Goal: Task Accomplishment & Management: Complete application form

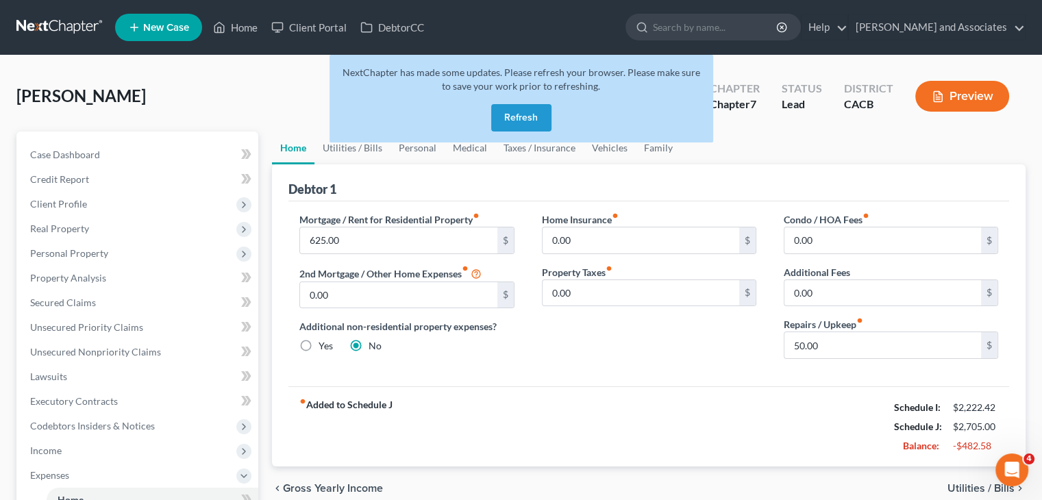
scroll to position [86, 0]
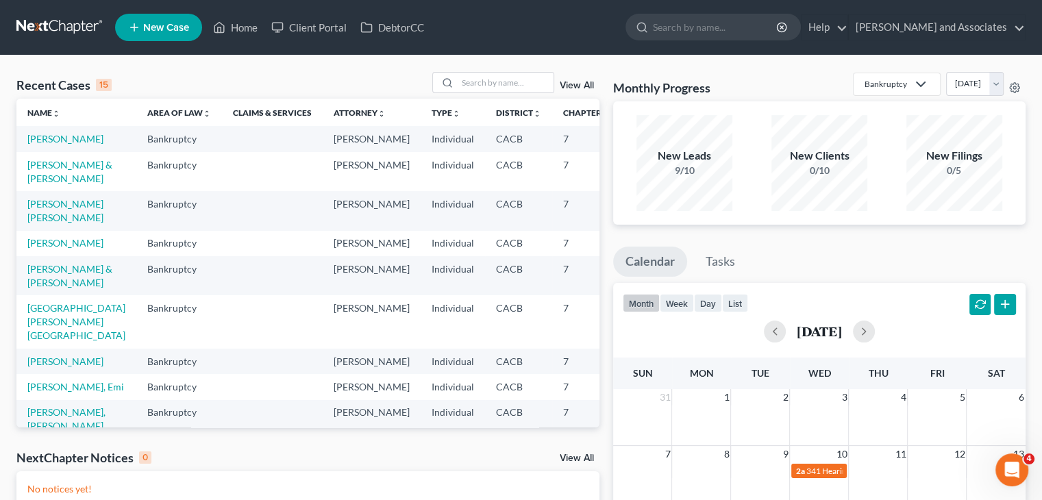
click at [170, 25] on span "New Case" at bounding box center [166, 28] width 46 height 10
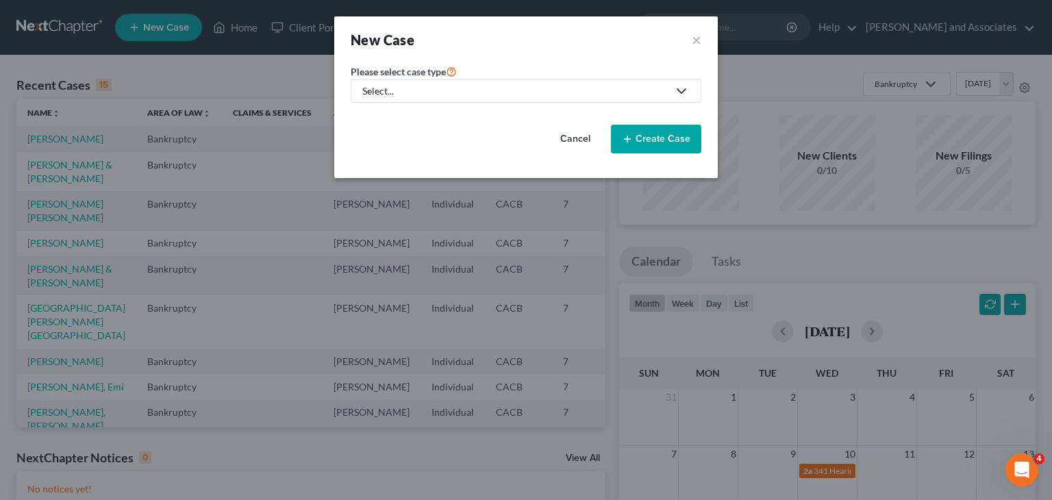
click at [504, 86] on div "Select..." at bounding box center [514, 91] width 305 height 14
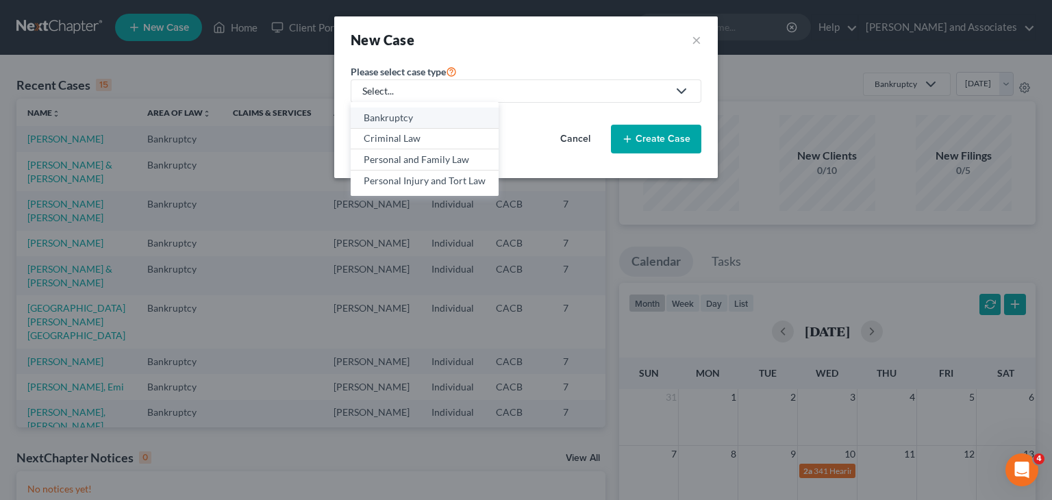
click at [460, 117] on div "Bankruptcy" at bounding box center [425, 118] width 122 height 14
select select "7"
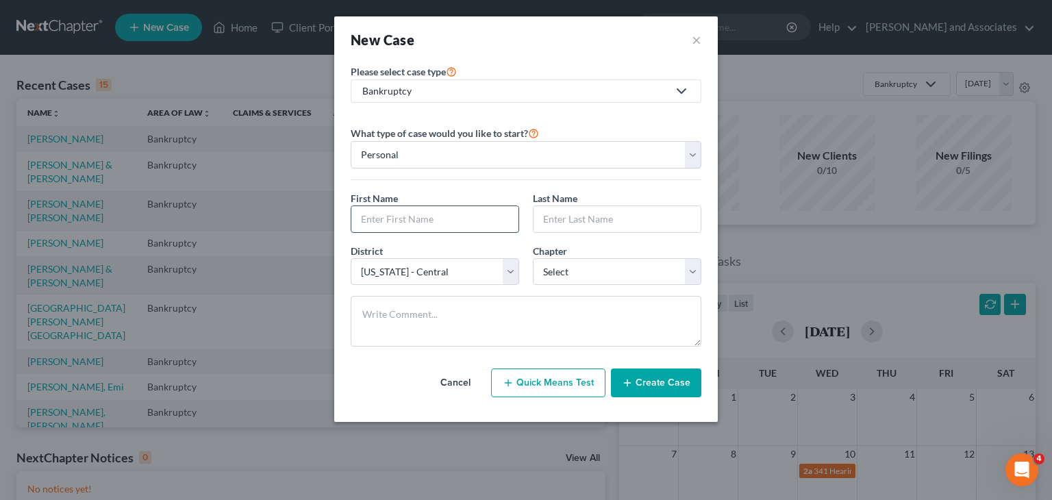
click at [447, 218] on input "text" at bounding box center [434, 219] width 167 height 26
type input "Daniel"
click at [629, 211] on input "text" at bounding box center [616, 219] width 167 height 26
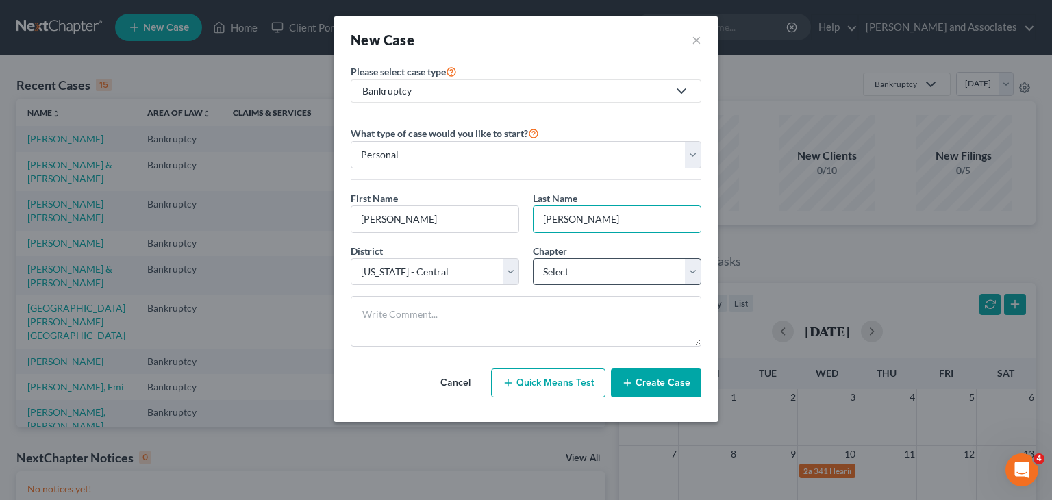
type input "Covarrubias"
click at [600, 269] on select "Select 7 11 12 13" at bounding box center [617, 271] width 168 height 27
select select "0"
click at [533, 258] on select "Select 7 11 12 13" at bounding box center [617, 271] width 168 height 27
click at [675, 373] on button "Create Case" at bounding box center [656, 382] width 90 height 29
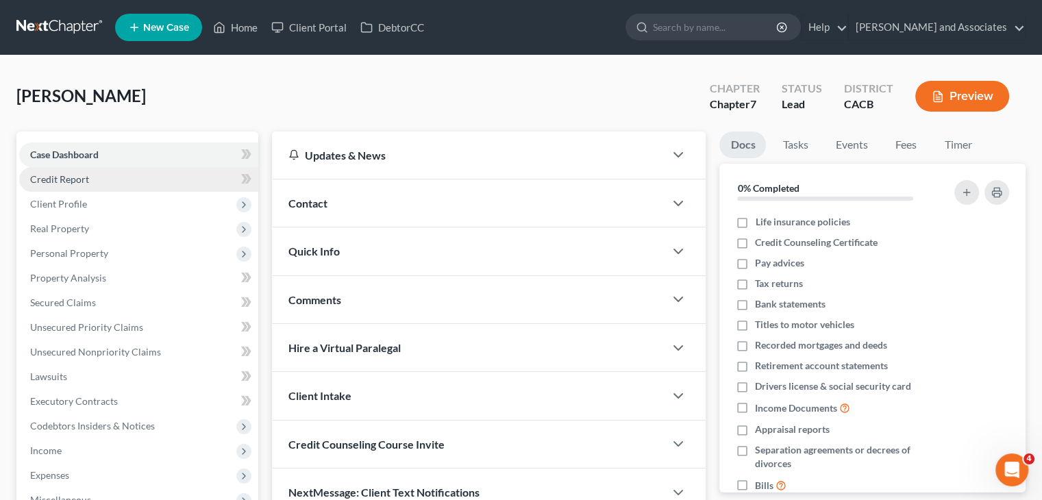
click at [136, 179] on link "Credit Report" at bounding box center [138, 179] width 239 height 25
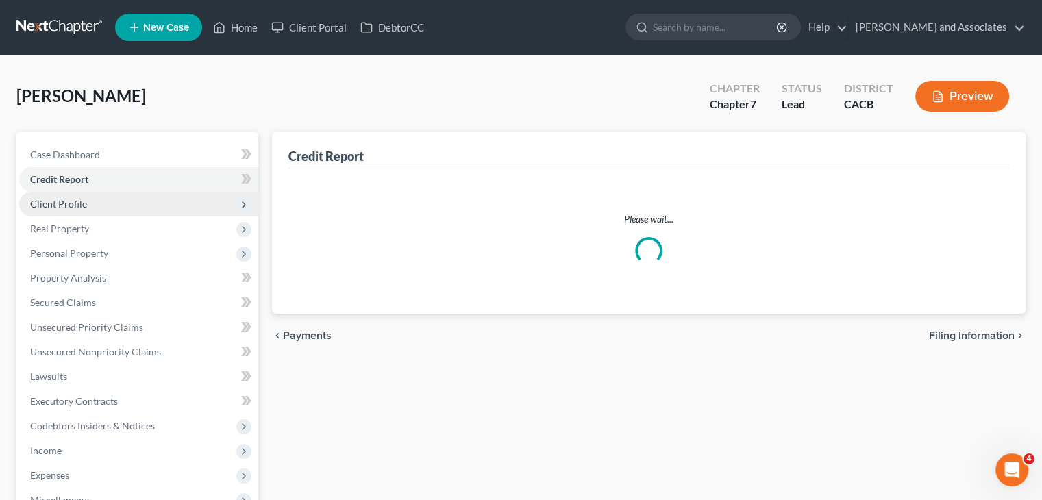
click at [125, 198] on span "Client Profile" at bounding box center [138, 204] width 239 height 25
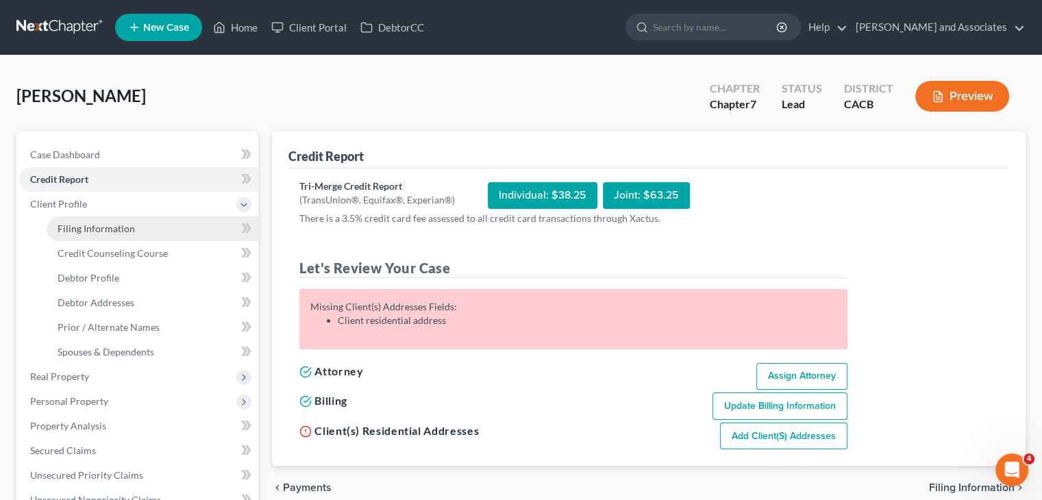
click at [149, 225] on link "Filing Information" at bounding box center [153, 228] width 212 height 25
select select "1"
select select "0"
select select "7"
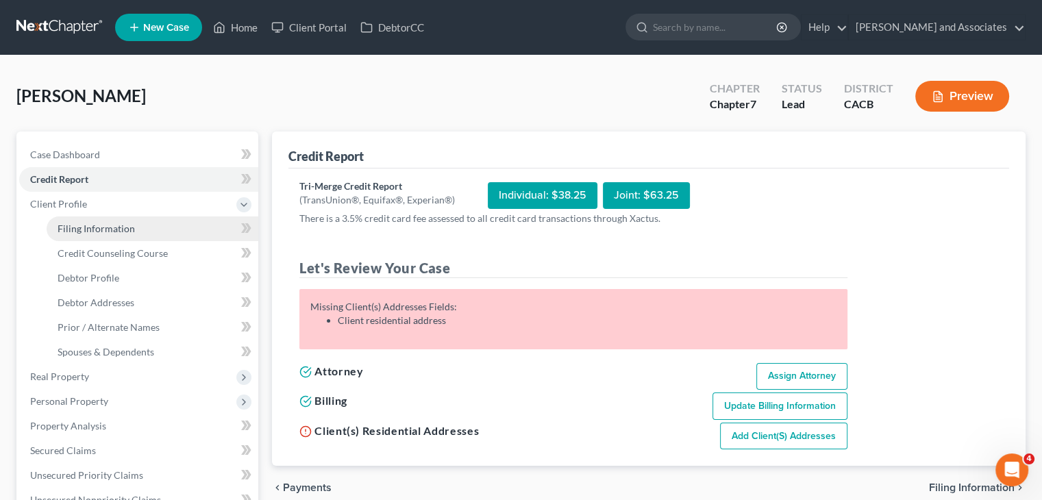
select select "4"
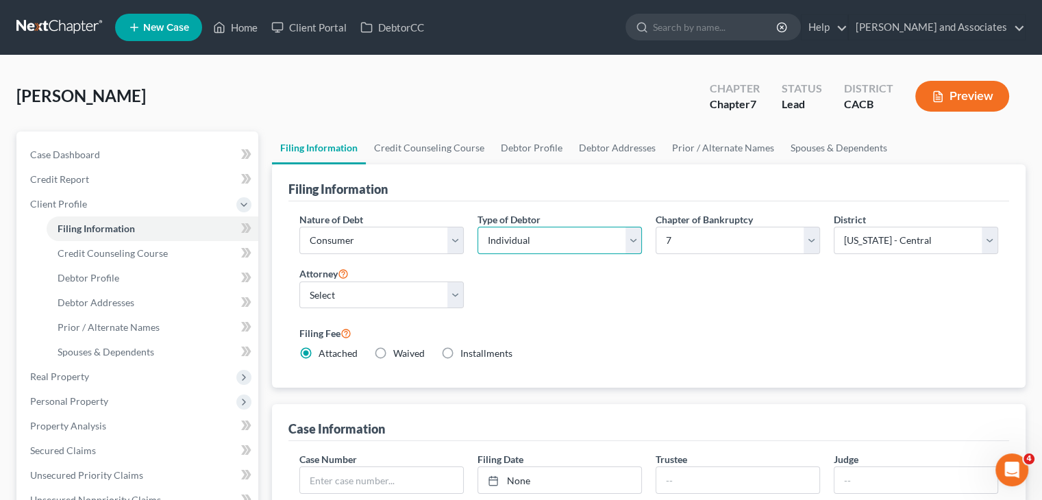
click at [593, 244] on select "Select Individual Joint" at bounding box center [559, 240] width 164 height 27
select select "1"
click at [477, 227] on select "Select Individual Joint" at bounding box center [559, 240] width 164 height 27
click at [418, 152] on link "Credit Counseling Course" at bounding box center [429, 147] width 127 height 33
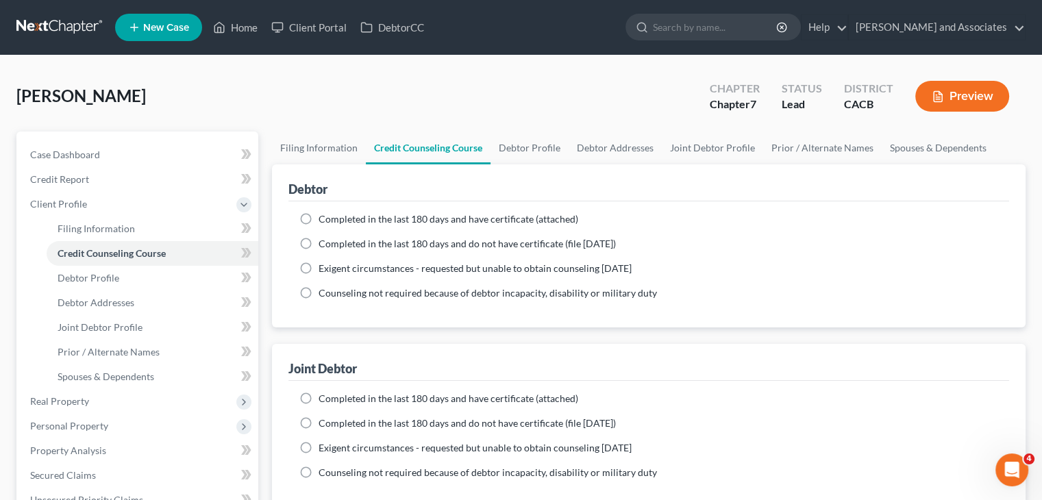
click at [364, 215] on span "Completed in the last 180 days and have certificate (attached)" at bounding box center [448, 219] width 260 height 12
click at [333, 215] on input "Completed in the last 180 days and have certificate (attached)" at bounding box center [328, 216] width 9 height 9
radio input "true"
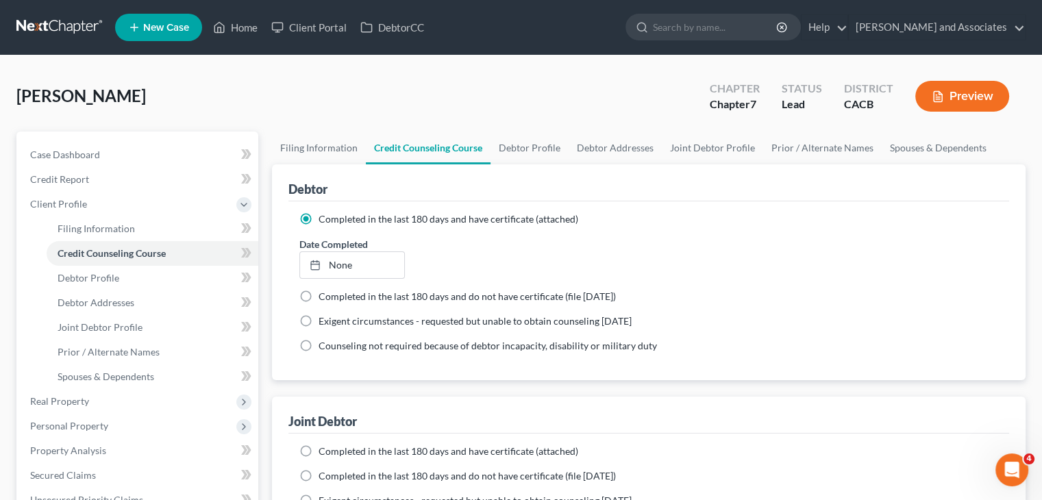
click at [343, 442] on div "Completed in the last 180 days and have certificate (attached) Date Completed N…" at bounding box center [648, 496] width 720 height 126
click at [341, 442] on div "Completed in the last 180 days and have certificate (attached) Date Completed N…" at bounding box center [648, 496] width 720 height 126
click at [340, 445] on span "Completed in the last 180 days and have certificate (attached)" at bounding box center [448, 451] width 260 height 12
click at [333, 444] on input "Completed in the last 180 days and have certificate (attached)" at bounding box center [328, 448] width 9 height 9
radio input "true"
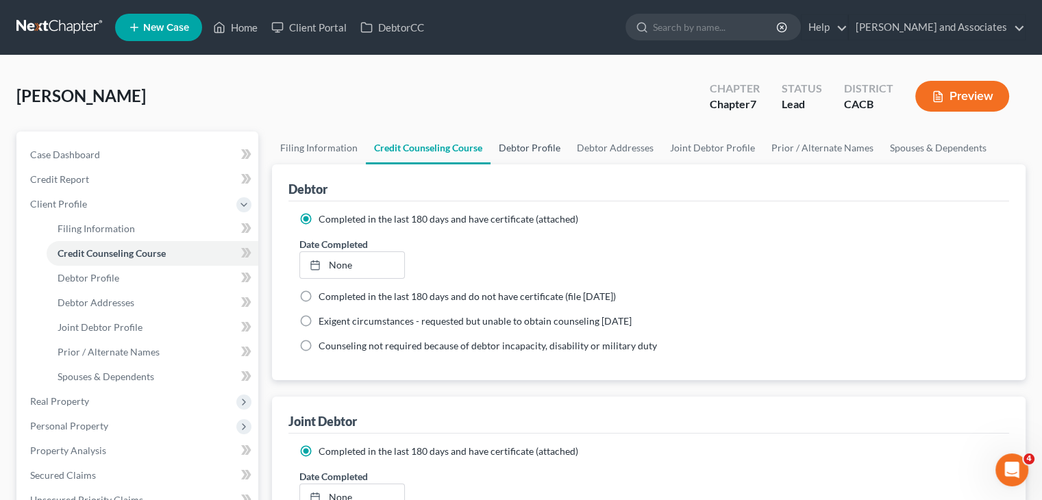
click at [546, 138] on link "Debtor Profile" at bounding box center [529, 147] width 78 height 33
select select "1"
select select "0"
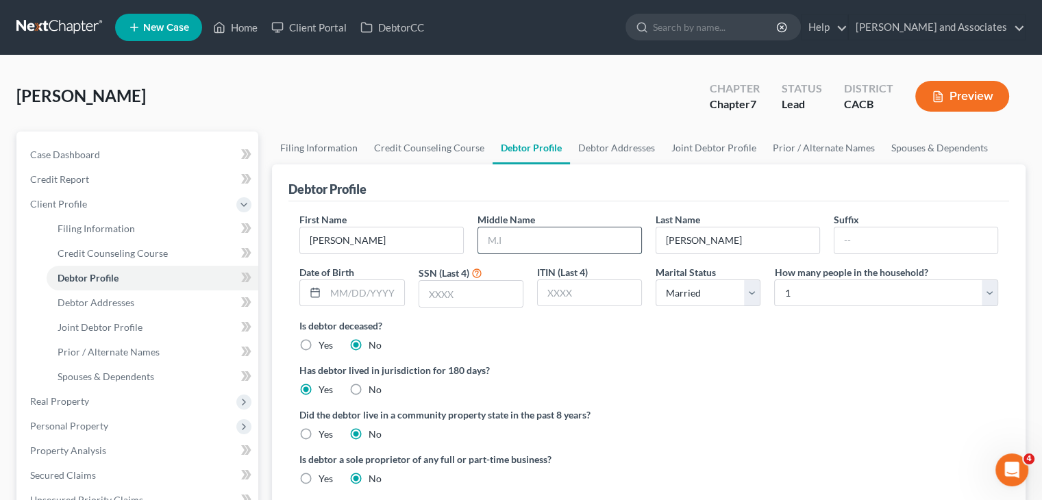
click at [544, 244] on input "text" at bounding box center [559, 240] width 163 height 26
click at [388, 288] on input "text" at bounding box center [364, 293] width 78 height 26
type input "02/29/1984"
click at [487, 298] on input "text" at bounding box center [470, 294] width 103 height 26
type input "5480"
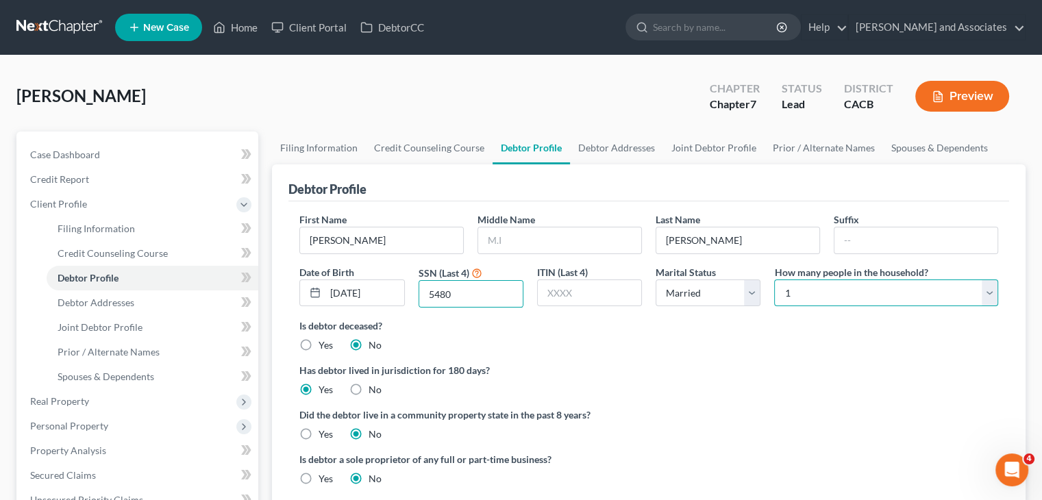
click at [865, 288] on select "Select 1 2 3 4 5 6 7 8 9 10 11 12 13 14 15 16 17 18 19 20" at bounding box center [886, 292] width 224 height 27
select select "1"
click at [774, 279] on select "Select 1 2 3 4 5 6 7 8 9 10 11 12 13 14 15 16 17 18 19 20" at bounding box center [886, 292] width 224 height 27
click at [635, 140] on link "Debtor Addresses" at bounding box center [616, 147] width 93 height 33
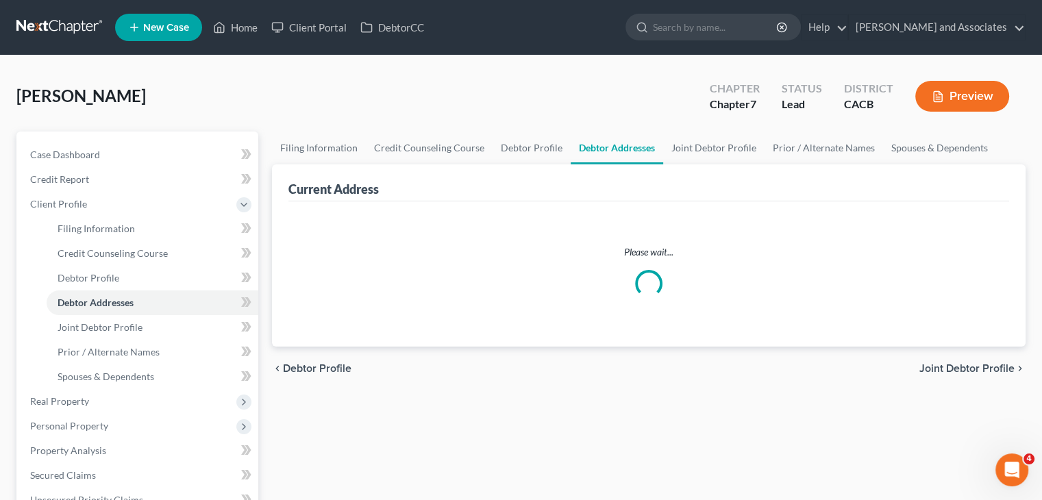
select select "0"
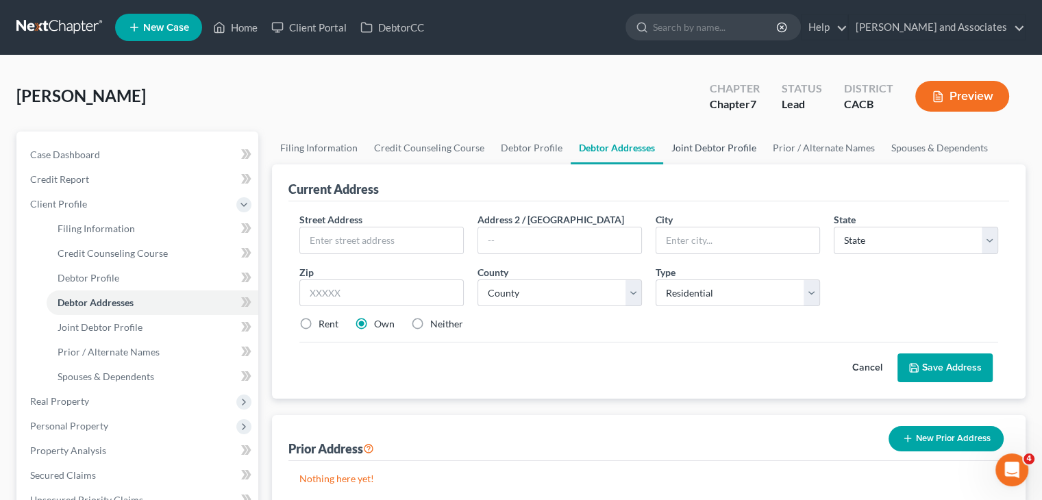
click at [696, 144] on link "Joint Debtor Profile" at bounding box center [713, 147] width 101 height 33
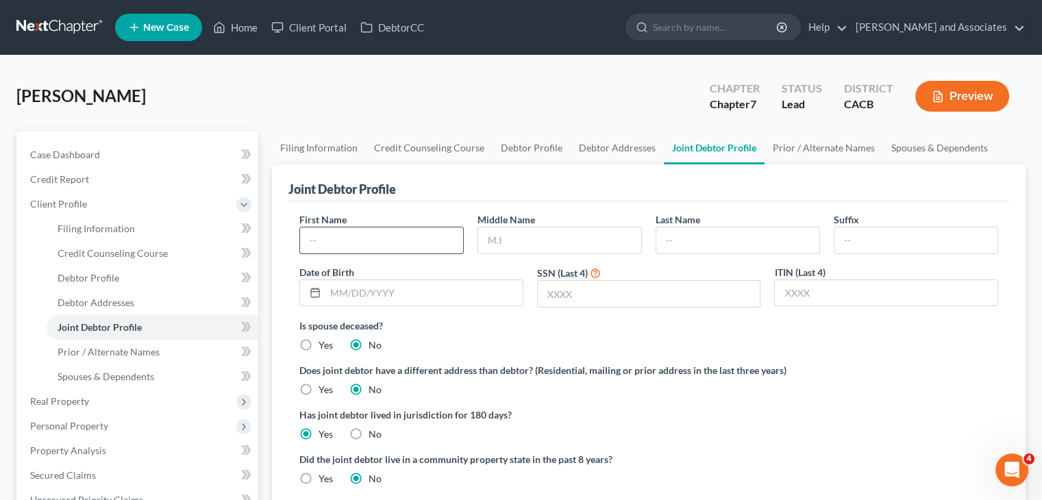
click at [364, 241] on input "text" at bounding box center [381, 240] width 163 height 26
type input "Jeanette"
click at [707, 250] on input "text" at bounding box center [737, 240] width 163 height 26
type input "Farias"
click at [422, 293] on input "text" at bounding box center [423, 293] width 197 height 26
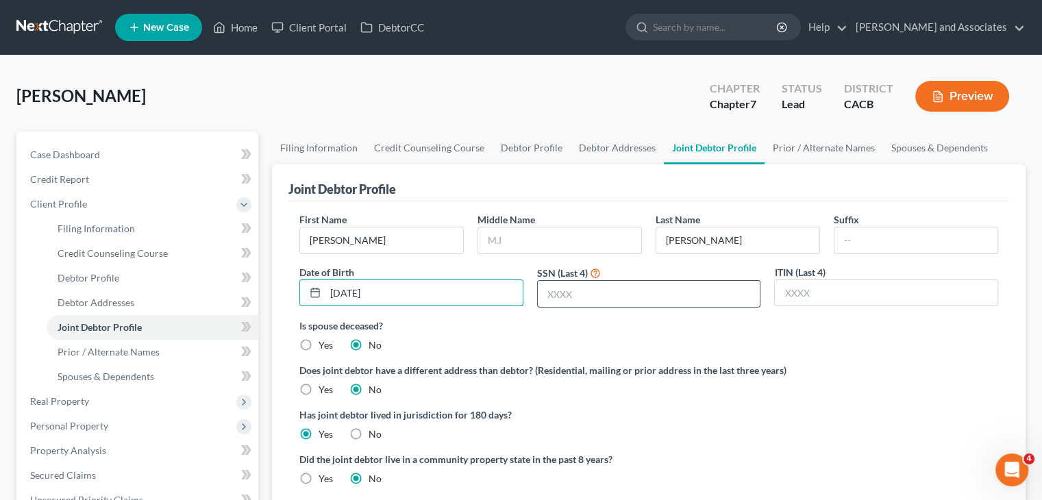
type input "12/25/1986"
click at [629, 288] on input "text" at bounding box center [649, 294] width 223 height 26
type input "1193"
click at [612, 155] on link "Debtor Addresses" at bounding box center [616, 147] width 93 height 33
select select "0"
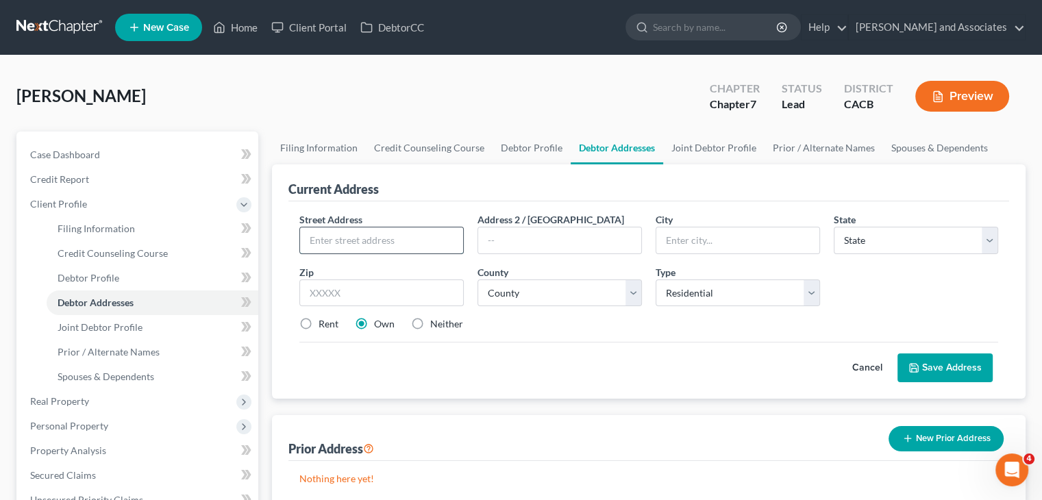
drag, startPoint x: 414, startPoint y: 230, endPoint x: 420, endPoint y: 227, distance: 7.7
click at [414, 230] on input "text" at bounding box center [381, 240] width 163 height 26
type input "4565 Esperanza Dr"
click at [416, 295] on input "text" at bounding box center [381, 292] width 164 height 27
type input "93434"
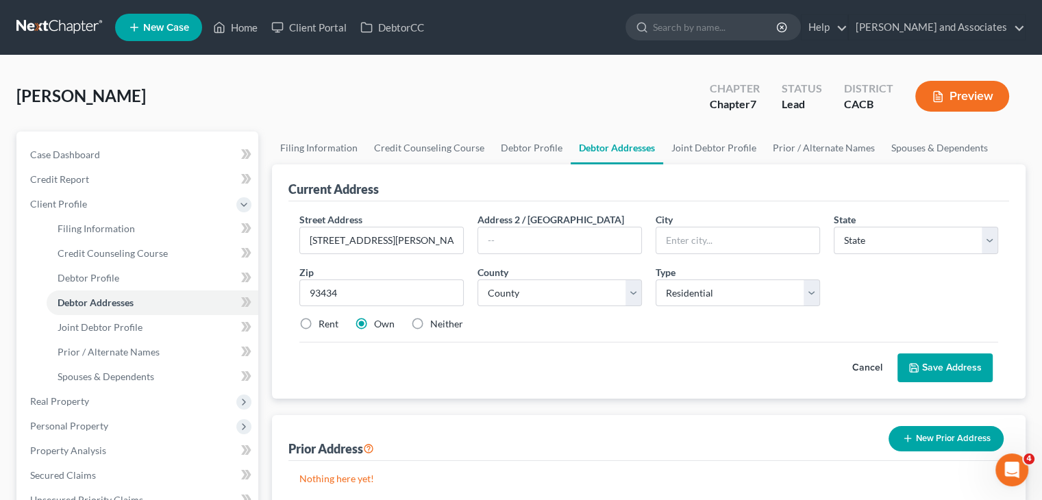
click at [607, 342] on div "Cancel Save Address" at bounding box center [648, 362] width 698 height 40
type input "Guadalupe"
select select "4"
click at [610, 302] on select "County" at bounding box center [559, 292] width 164 height 27
click at [581, 283] on select "County" at bounding box center [559, 292] width 164 height 27
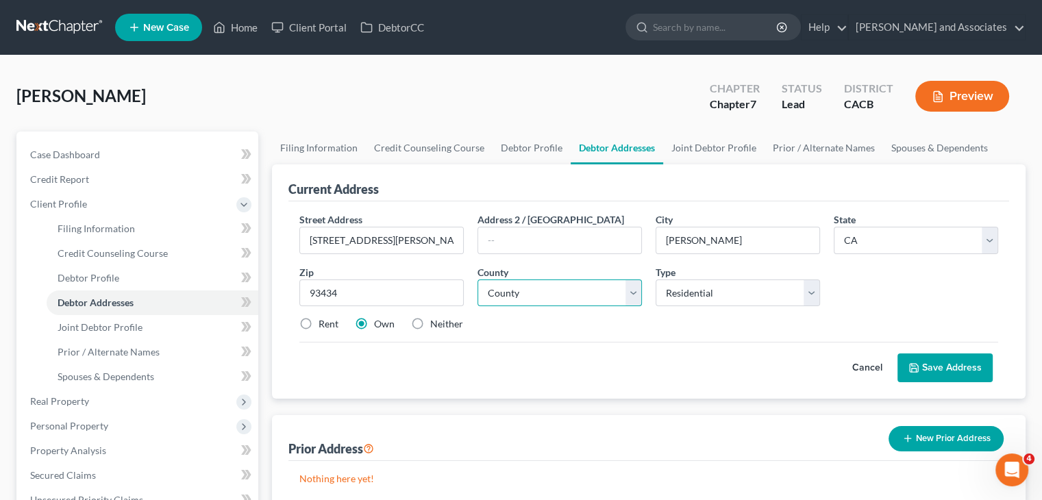
click at [581, 283] on select "County Alameda County Alpine County Amador County Butte County Calaveras County…" at bounding box center [559, 292] width 164 height 27
select select "41"
click at [477, 279] on select "County Alameda County Alpine County Amador County Butte County Calaveras County…" at bounding box center [559, 292] width 164 height 27
click at [956, 364] on button "Save Address" at bounding box center [944, 367] width 95 height 29
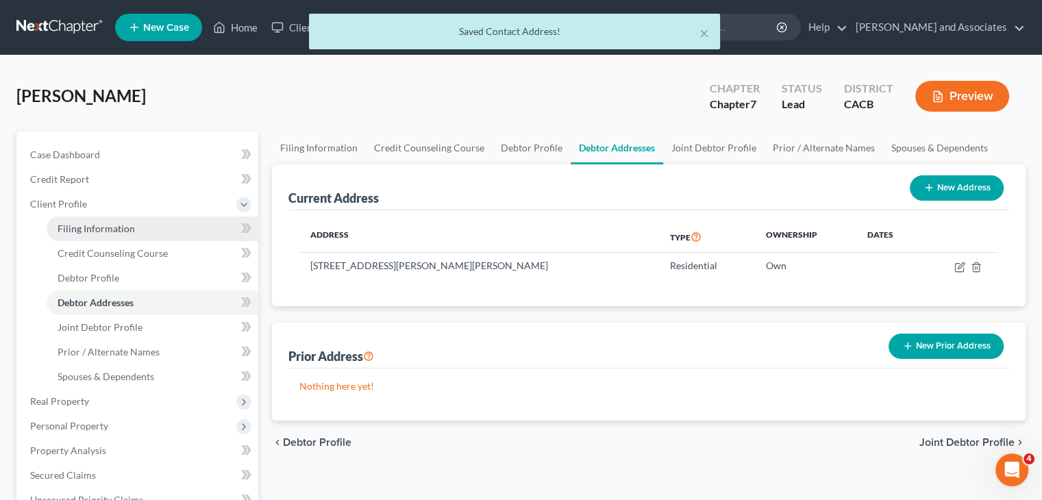
click at [150, 220] on link "Filing Information" at bounding box center [153, 228] width 212 height 25
select select "1"
select select "0"
select select "7"
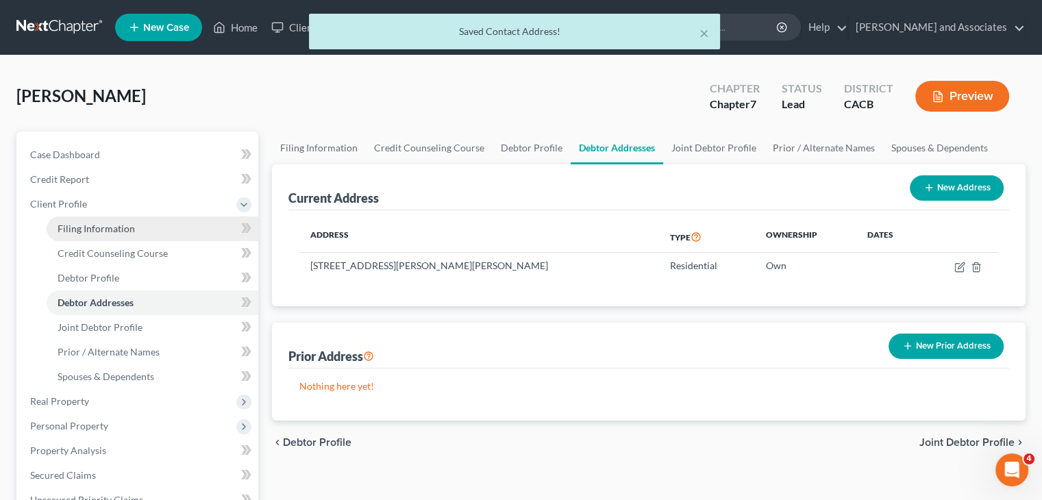
select select "0"
select select "4"
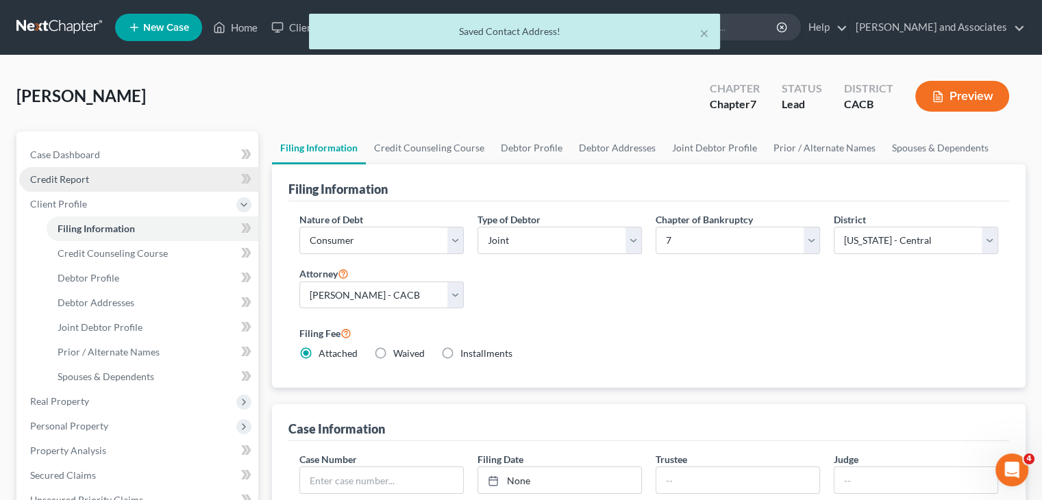
click at [140, 179] on link "Credit Report" at bounding box center [138, 179] width 239 height 25
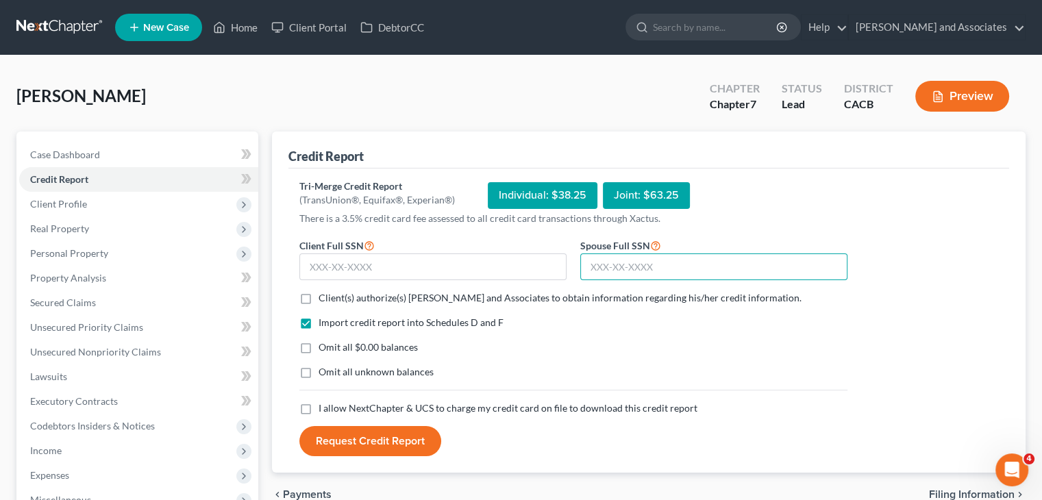
click at [675, 270] on input "text" at bounding box center [713, 266] width 267 height 27
type input "550-93-1193"
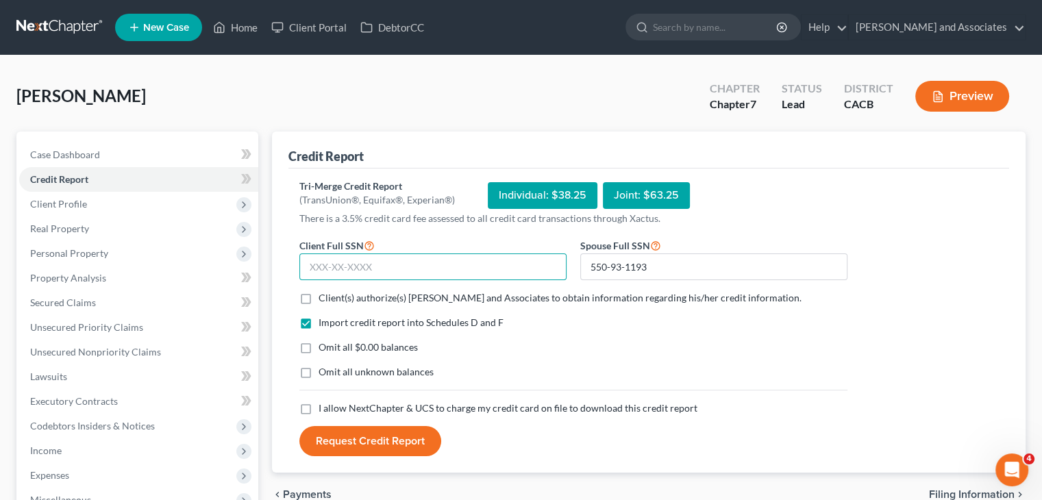
click at [444, 262] on input "text" at bounding box center [432, 266] width 267 height 27
type input "625-30-5840"
click at [318, 292] on label "Client(s) authorize(s) Michael B. Clayton and Associates to obtain information …" at bounding box center [559, 298] width 483 height 14
click at [324, 292] on input "Client(s) authorize(s) Michael B. Clayton and Associates to obtain information …" at bounding box center [328, 295] width 9 height 9
checkbox input "true"
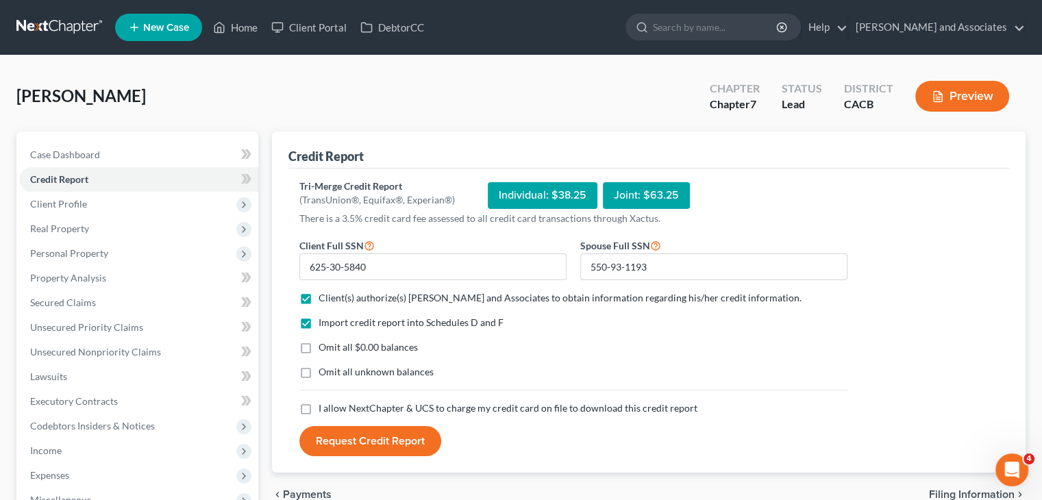
click at [318, 342] on label "Omit all $0.00 balances" at bounding box center [367, 347] width 99 height 14
click at [324, 342] on input "Omit all $0.00 balances" at bounding box center [328, 344] width 9 height 9
checkbox input "true"
click at [318, 377] on label "Omit all unknown balances" at bounding box center [375, 372] width 115 height 14
click at [324, 374] on input "Omit all unknown balances" at bounding box center [328, 369] width 9 height 9
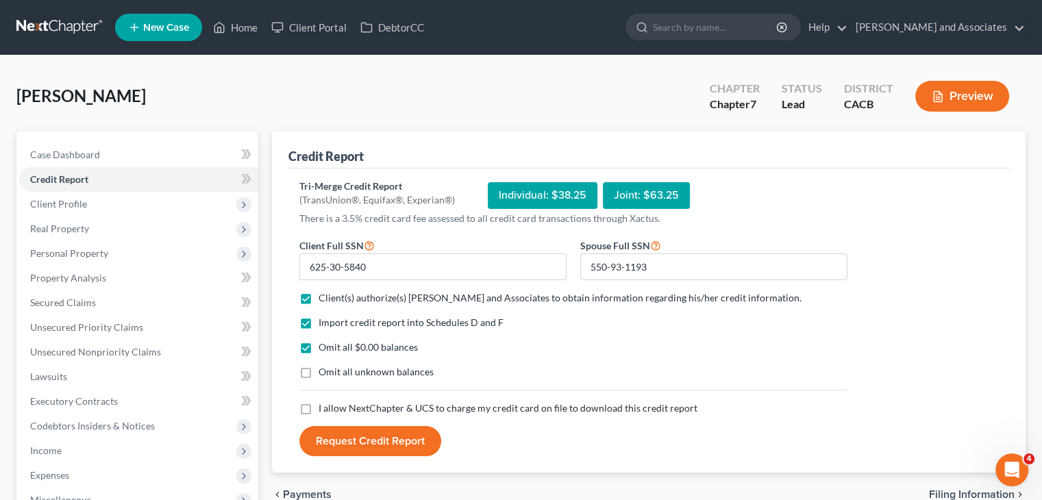
checkbox input "true"
click at [318, 406] on label "I allow NextChapter & UCS to charge my credit card on file to download this cre…" at bounding box center [507, 408] width 379 height 14
click at [324, 406] on input "I allow NextChapter & UCS to charge my credit card on file to download this cre…" at bounding box center [328, 405] width 9 height 9
checkbox input "true"
click at [343, 431] on button "Request Credit Report" at bounding box center [370, 441] width 142 height 30
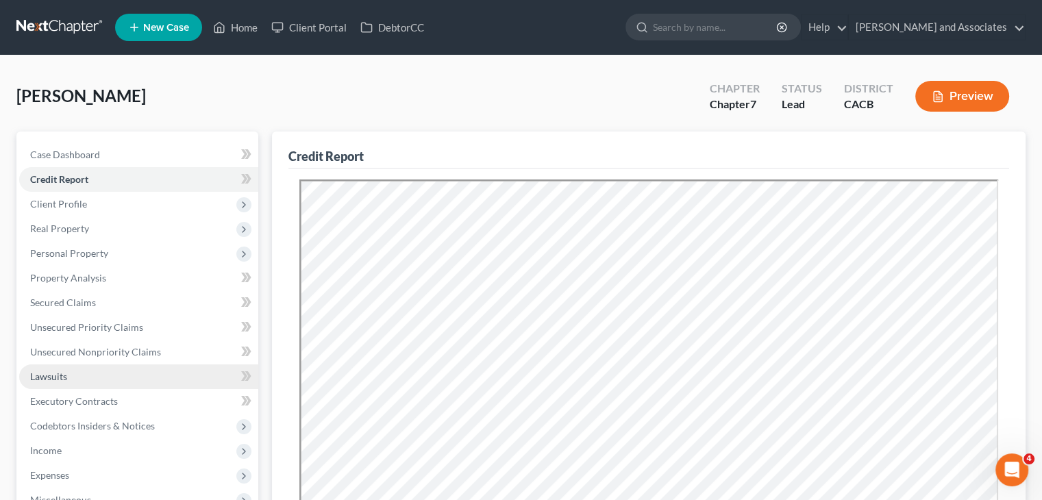
click at [59, 379] on span "Lawsuits" at bounding box center [48, 376] width 37 height 12
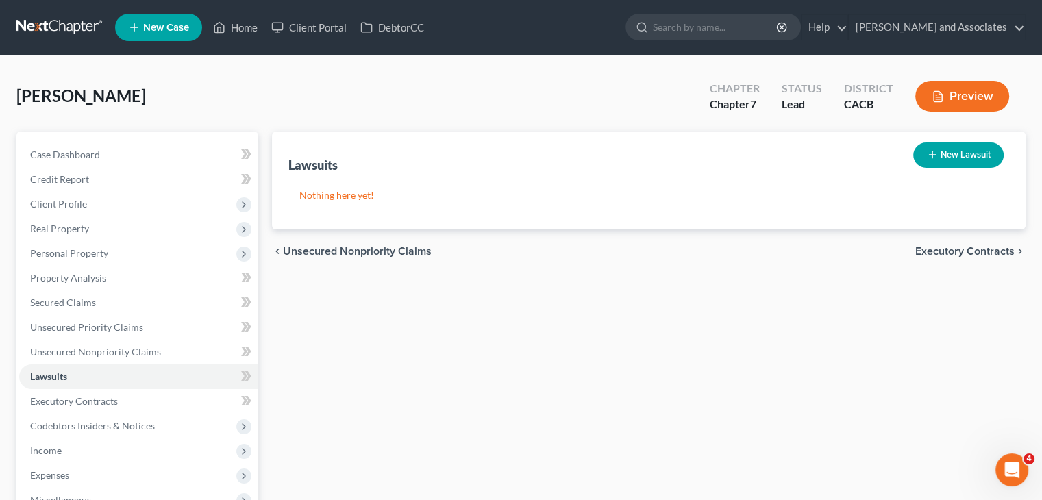
click at [962, 162] on button "New Lawsuit" at bounding box center [958, 154] width 90 height 25
select select "0"
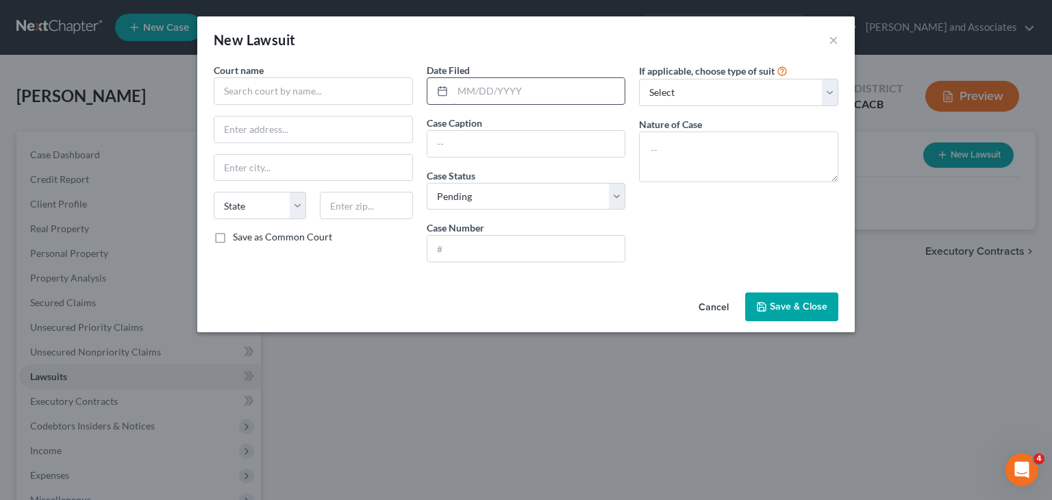
click at [518, 88] on input "text" at bounding box center [539, 91] width 173 height 26
type input "07/23/24"
click at [515, 140] on input "text" at bounding box center [526, 144] width 198 height 26
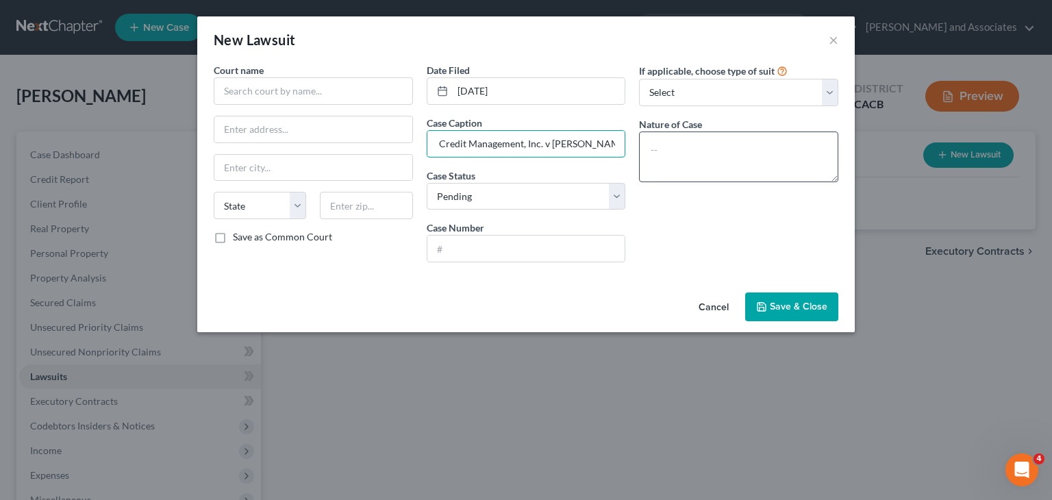
type input "Midland Credit Management, Inc. v Jeanette Farias"
click at [690, 175] on textarea at bounding box center [738, 156] width 199 height 51
type textarea "Summons"
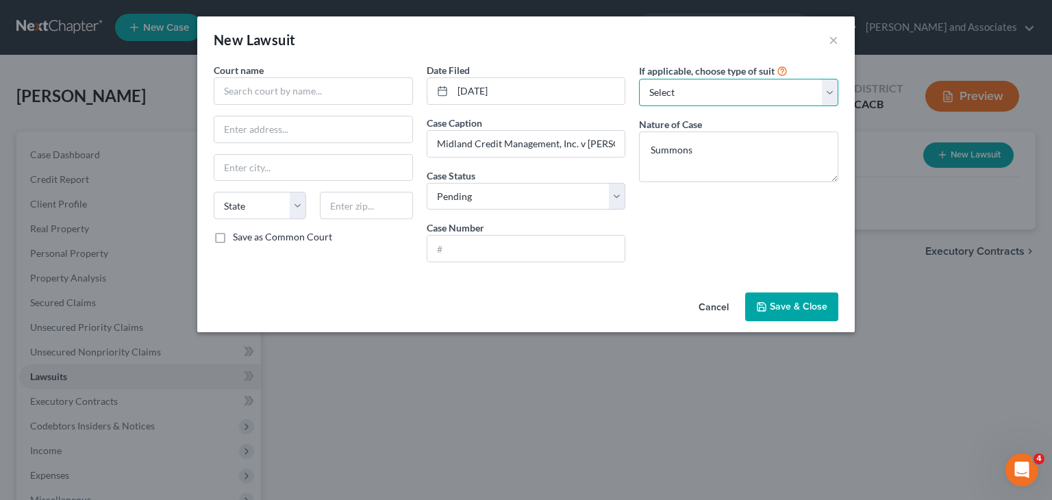
click at [742, 86] on select "Select Repossession Garnishment Foreclosure Attached, Seized, Or Levied Other" at bounding box center [738, 92] width 199 height 27
select select "4"
click at [639, 79] on select "Select Repossession Garnishment Foreclosure Attached, Seized, Or Levied Other" at bounding box center [738, 92] width 199 height 27
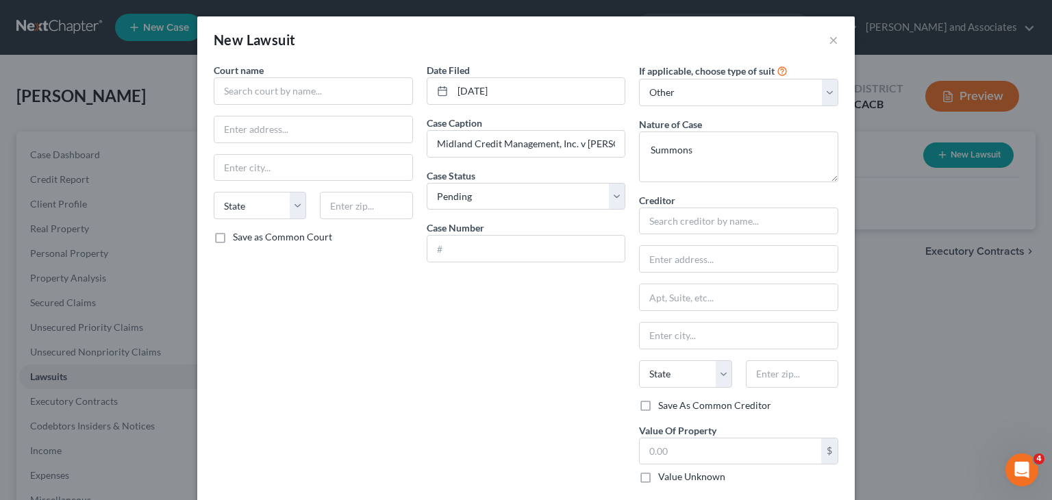
click at [695, 236] on div "Creditor * State AL AK AR AZ CA CO CT DE DC FL GA GU HI ID IL IN IA KS KY LA ME…" at bounding box center [738, 295] width 199 height 205
click at [695, 220] on input "text" at bounding box center [738, 220] width 199 height 27
click at [772, 277] on div "Creditor * Midland Credit Management, Inc. State AL AK AR AZ CA CO CT DE DC FL …" at bounding box center [738, 295] width 199 height 205
type input "Midland Credit Management, Inc."
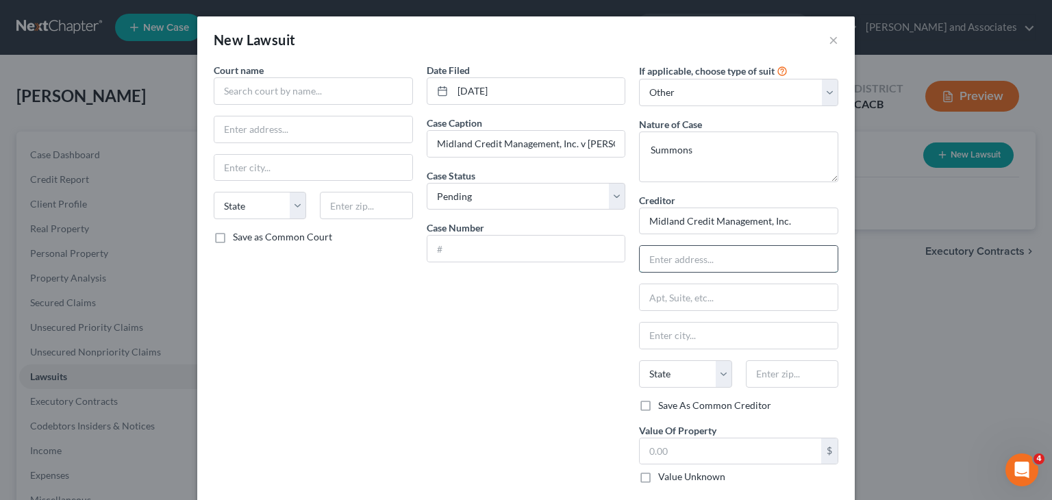
click at [759, 261] on input "text" at bounding box center [739, 259] width 198 height 26
type input "350 Camino De La Reina, Suite 100"
click at [799, 381] on input "text" at bounding box center [792, 373] width 92 height 27
type input "92108"
click at [490, 314] on div "Date Filed 07/23/24 Case Caption Midland Credit Management, Inc. v Jeanette Far…" at bounding box center [526, 278] width 213 height 431
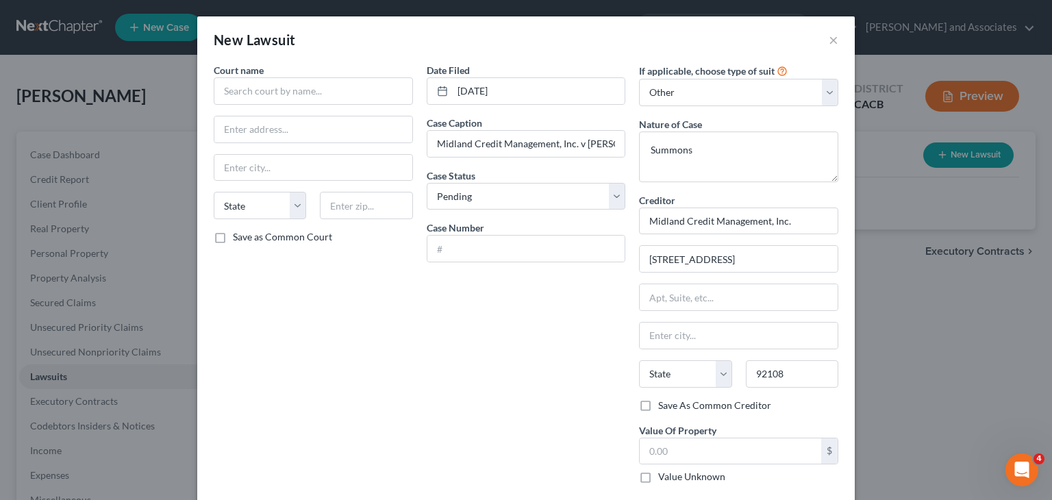
type input "San Diego"
select select "4"
click at [534, 253] on input "text" at bounding box center [526, 249] width 198 height 26
type input "24CV04089"
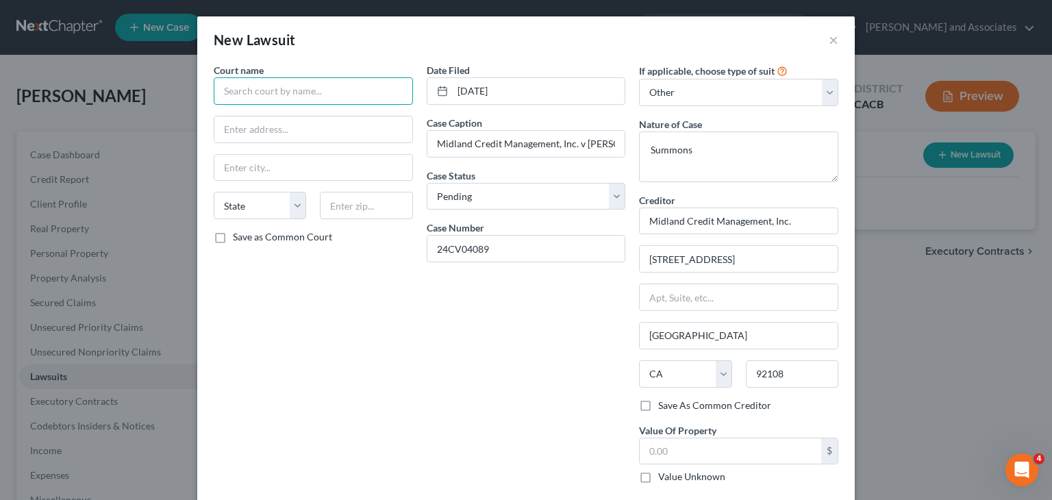
click at [266, 86] on input "text" at bounding box center [313, 90] width 199 height 27
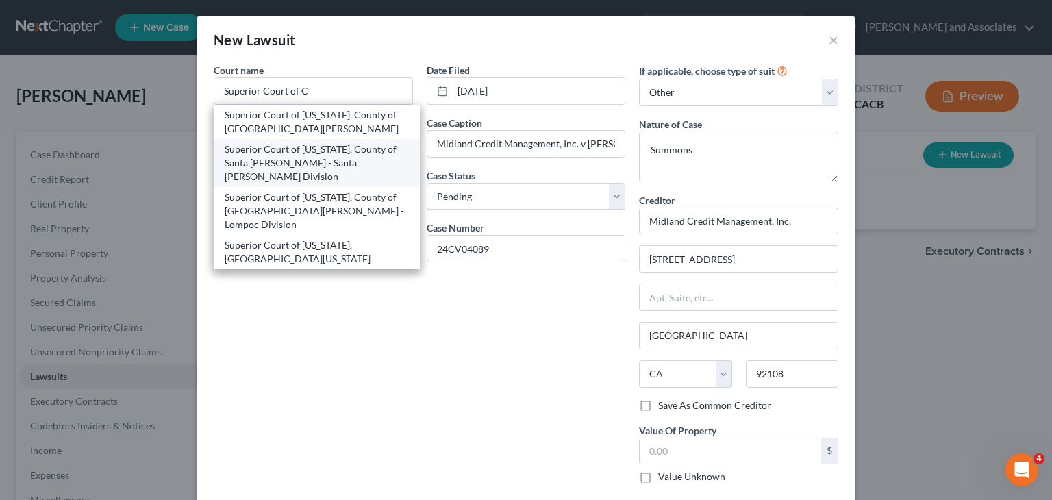
click at [253, 155] on div "Superior Court of California, County of Santa Barbara - Santa Maria Division" at bounding box center [317, 162] width 184 height 41
type input "Superior Court of California, County of Santa Barbara - Santa Maria Division"
type input "314-C East Cook Street"
type input "Santa Maria"
select select "4"
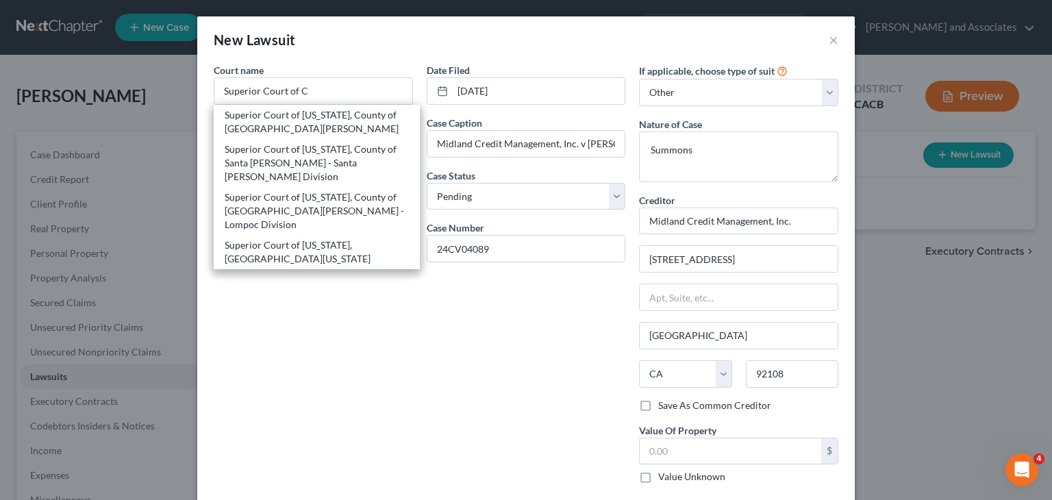
type input "93454"
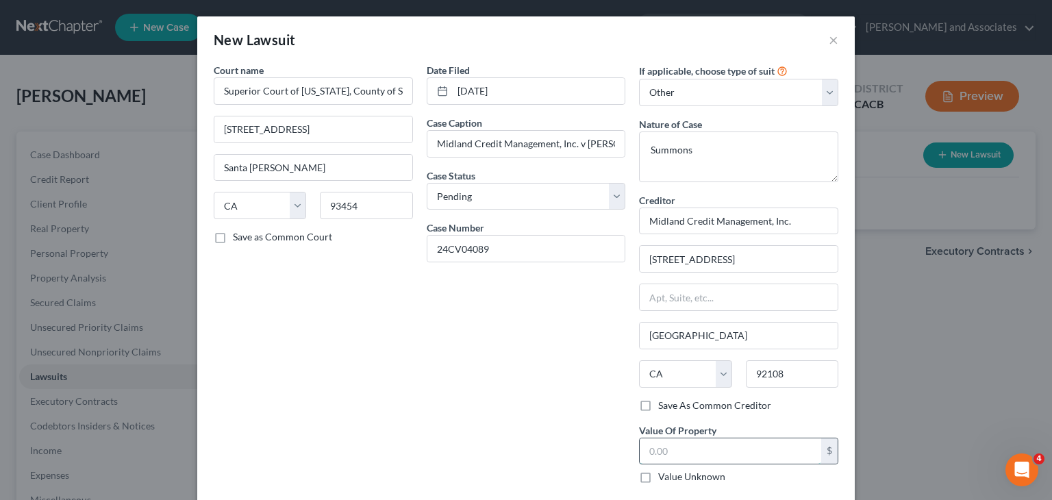
click at [707, 456] on input "text" at bounding box center [730, 451] width 181 height 26
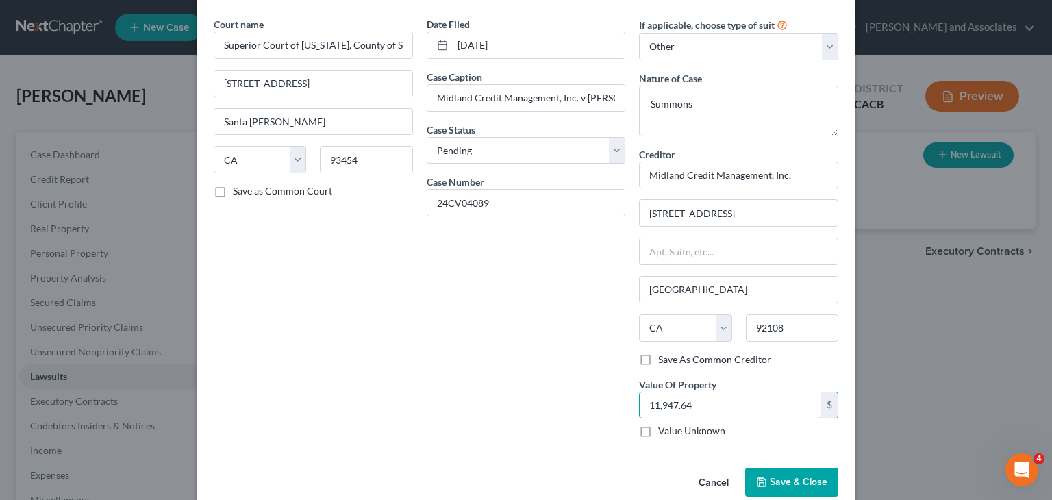
scroll to position [68, 0]
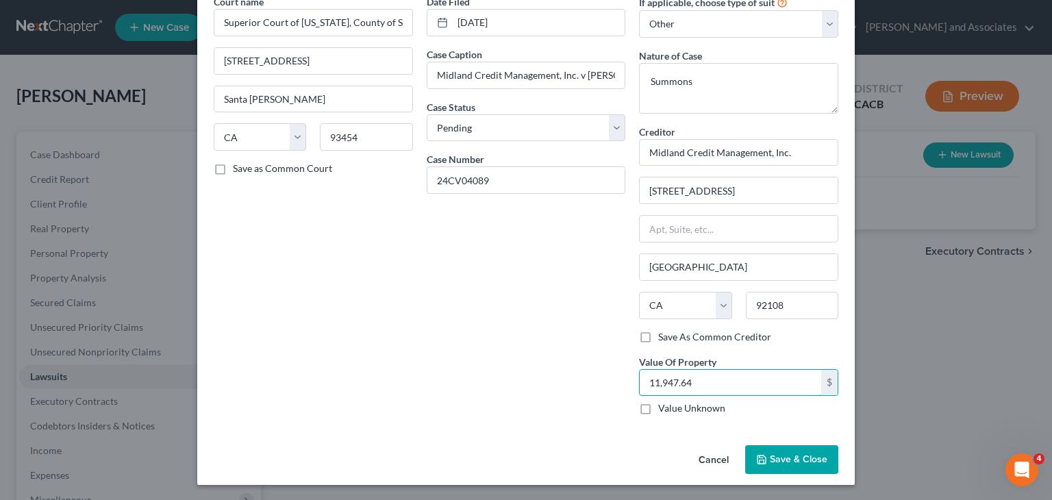
type input "11,947.64"
click at [775, 458] on button "Save & Close" at bounding box center [791, 459] width 93 height 29
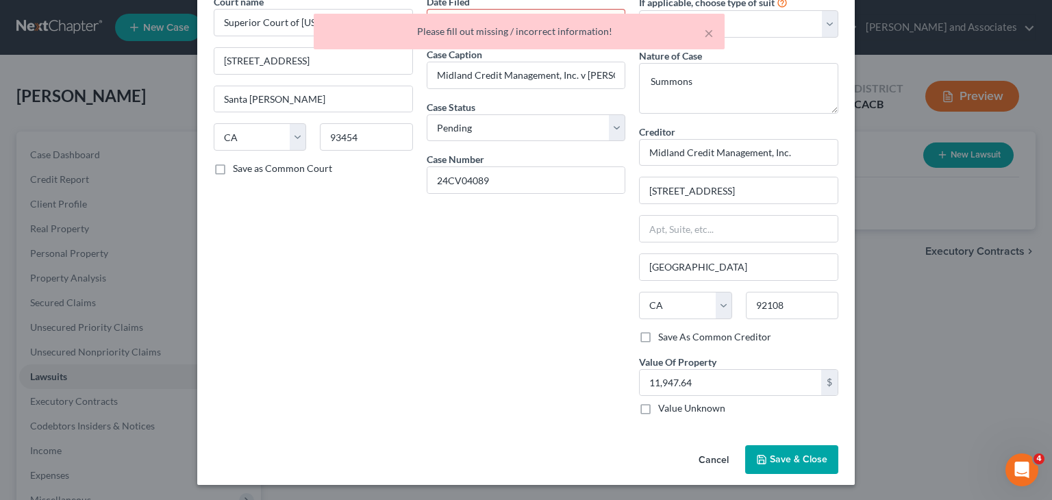
scroll to position [0, 0]
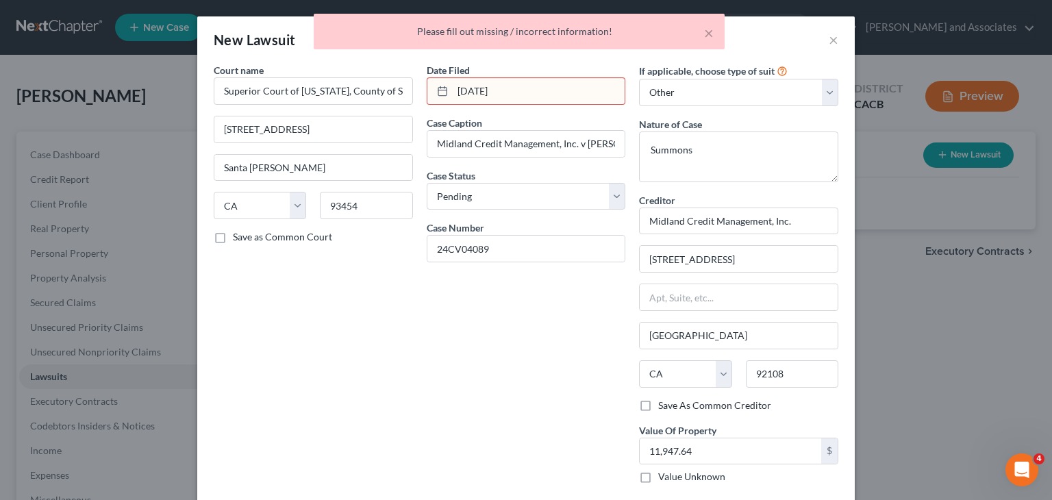
click at [549, 91] on input "07/23/24" at bounding box center [539, 91] width 173 height 26
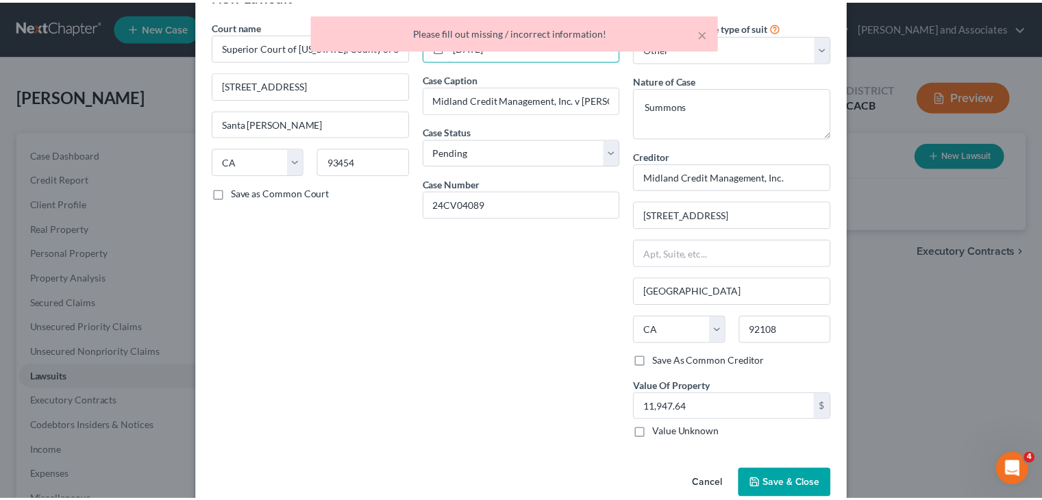
scroll to position [68, 0]
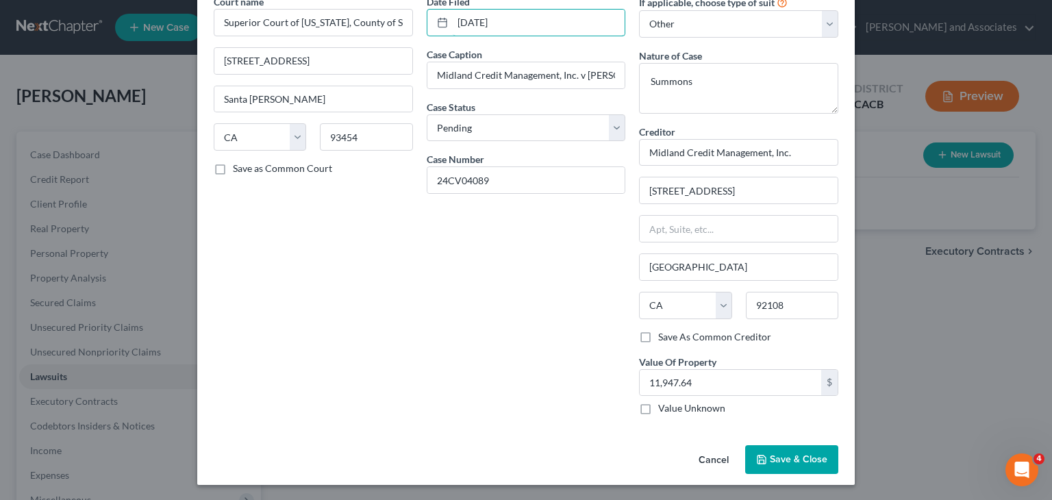
type input "07/23/2024"
click at [800, 459] on span "Save & Close" at bounding box center [799, 459] width 58 height 12
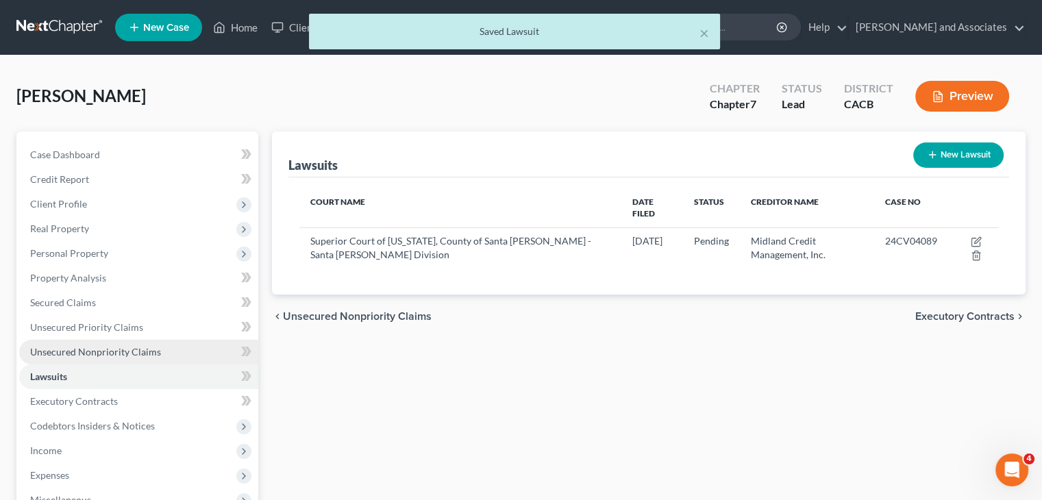
drag, startPoint x: 147, startPoint y: 356, endPoint x: 173, endPoint y: 351, distance: 26.6
click at [147, 356] on span "Unsecured Nonpriority Claims" at bounding box center [95, 352] width 131 height 12
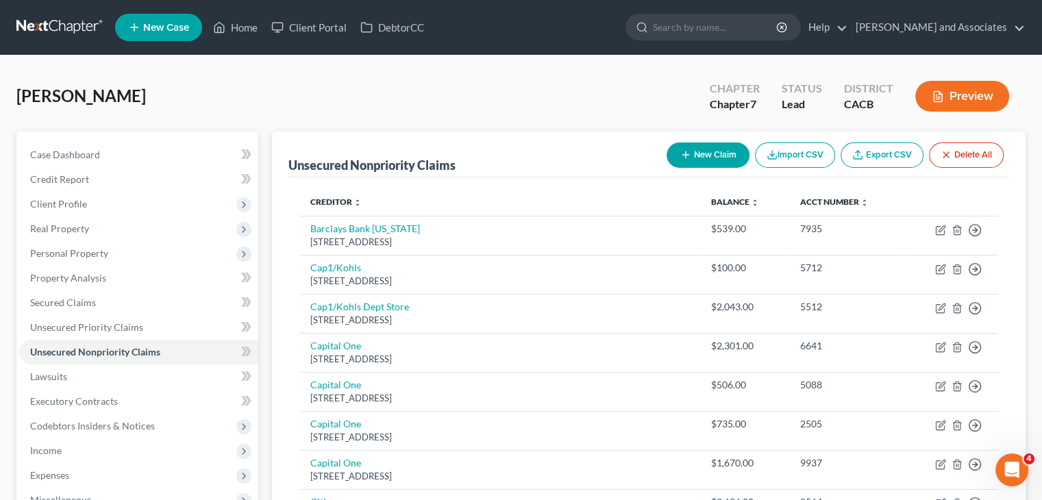
click at [705, 162] on button "New Claim" at bounding box center [707, 154] width 83 height 25
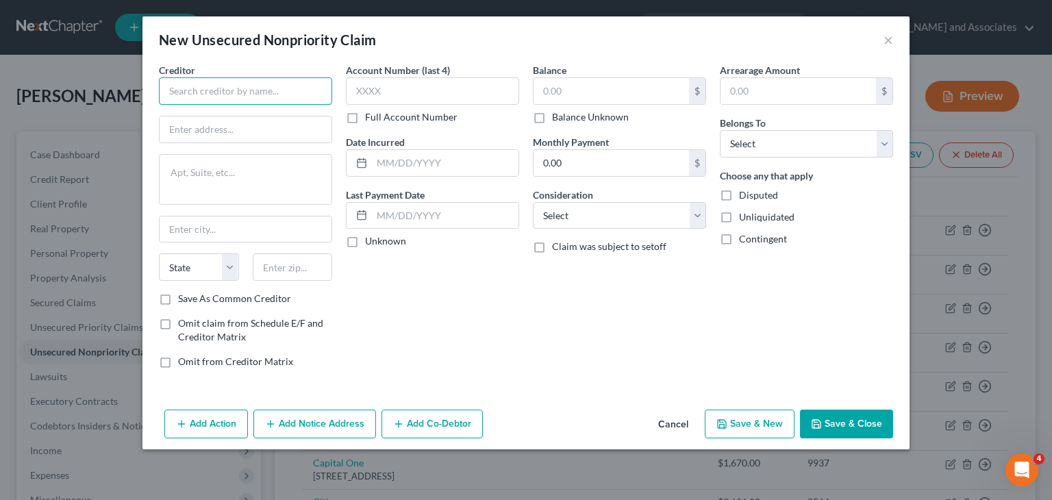
click at [237, 83] on input "text" at bounding box center [245, 90] width 173 height 27
click at [208, 129] on input "text" at bounding box center [246, 129] width 172 height 26
type input "Midland Credit Management, Inc."
type input "350 Camino De La Reina, Suite 100"
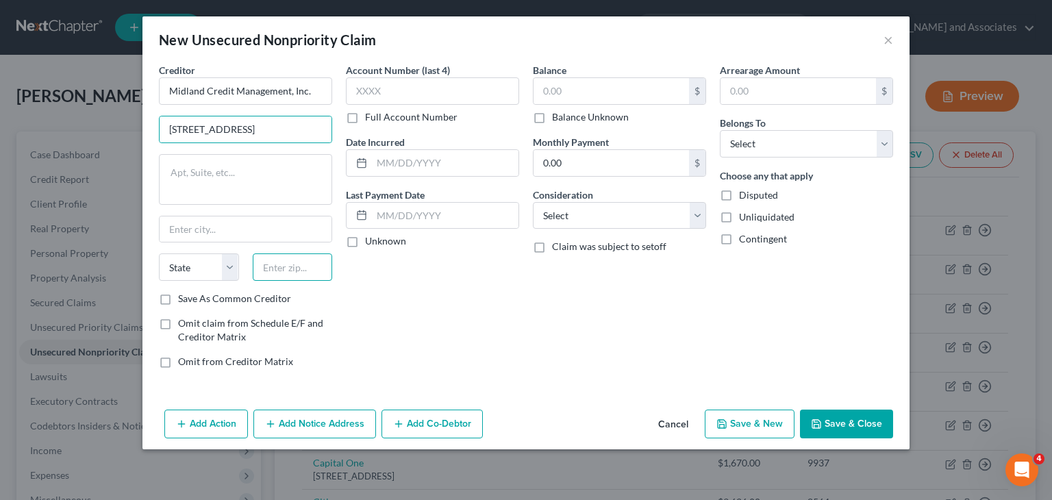
click at [293, 260] on input "text" at bounding box center [293, 266] width 80 height 27
type input "92108"
click at [494, 282] on div "Account Number (last 4) Full Account Number Date Incurred Last Payment Date Unk…" at bounding box center [432, 221] width 187 height 316
type input "San Diego"
select select "4"
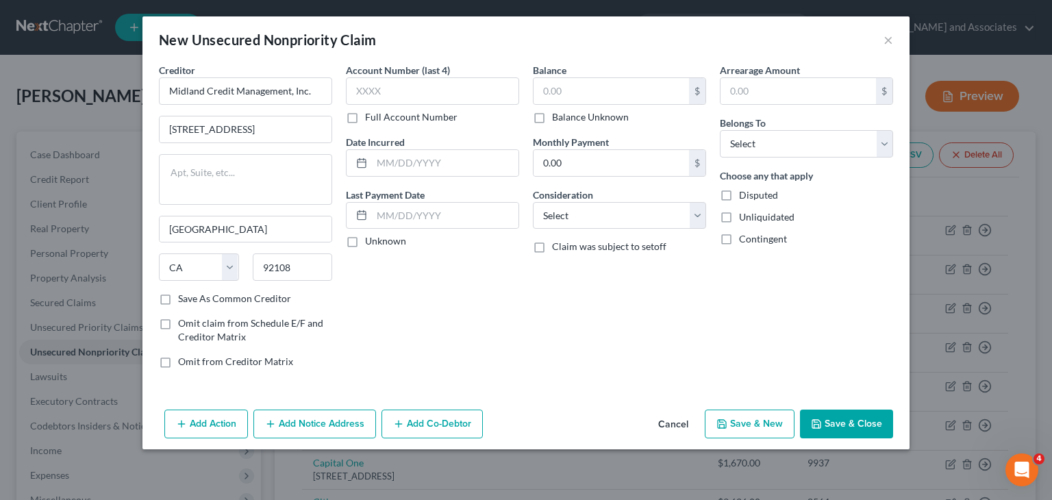
click at [365, 119] on label "Full Account Number" at bounding box center [411, 117] width 92 height 14
click at [370, 119] on input "Full Account Number" at bounding box center [374, 114] width 9 height 9
click at [396, 92] on input "text" at bounding box center [432, 90] width 173 height 27
type input "24CV04089"
click at [607, 91] on input "text" at bounding box center [610, 91] width 155 height 26
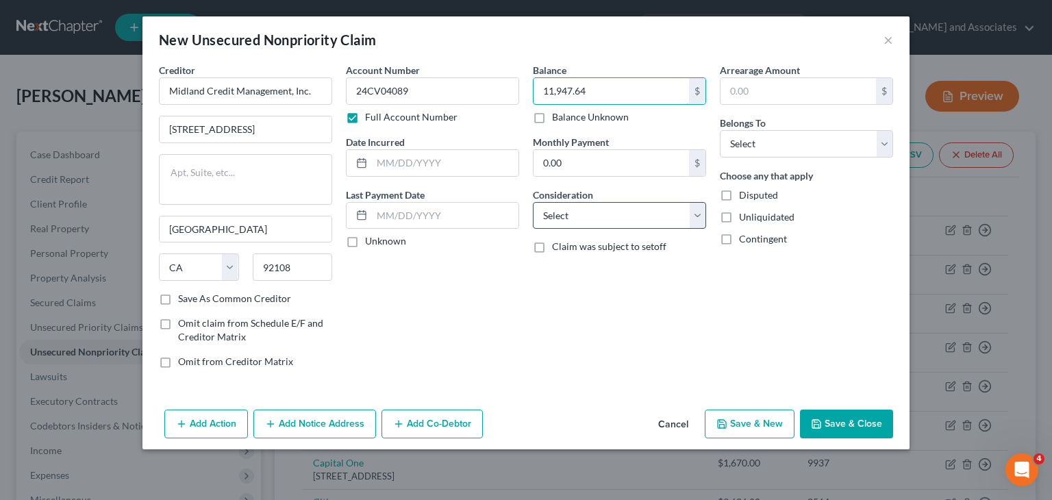
type input "11,947.64"
click at [581, 217] on select "Select Cable / Satellite Services Collection Agency Credit Card Debt Debt Couns…" at bounding box center [619, 215] width 173 height 27
select select "14"
click at [533, 202] on select "Select Cable / Satellite Services Collection Agency Credit Card Debt Debt Couns…" at bounding box center [619, 215] width 173 height 27
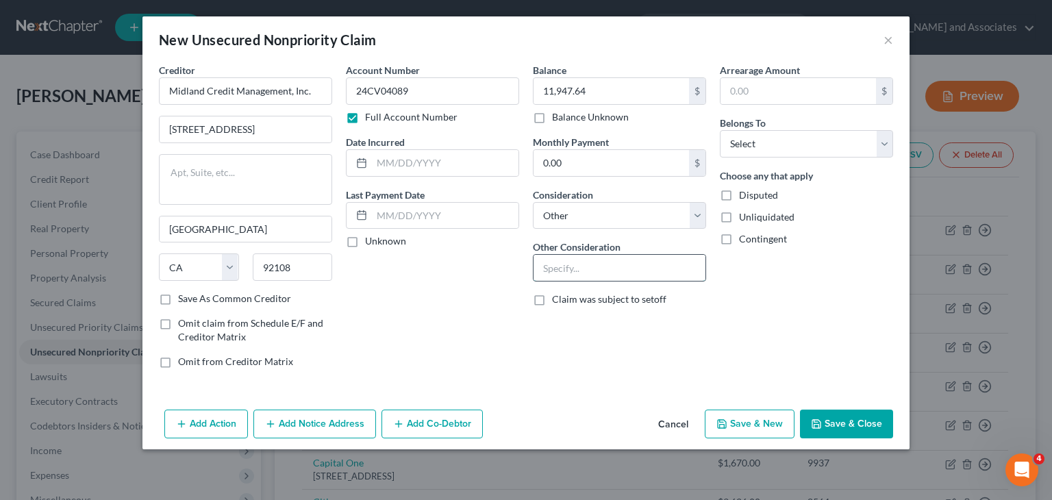
click at [614, 261] on input "text" at bounding box center [619, 268] width 172 height 26
type input "Summons"
click at [446, 281] on div "Account Number 24CV04089 Full Account Number Date Incurred Last Payment Date Un…" at bounding box center [432, 221] width 187 height 316
click at [757, 151] on select "Select Debtor 1 Only Debtor 2 Only Debtor 1 And Debtor 2 Only At Least One Of T…" at bounding box center [806, 143] width 173 height 27
select select "0"
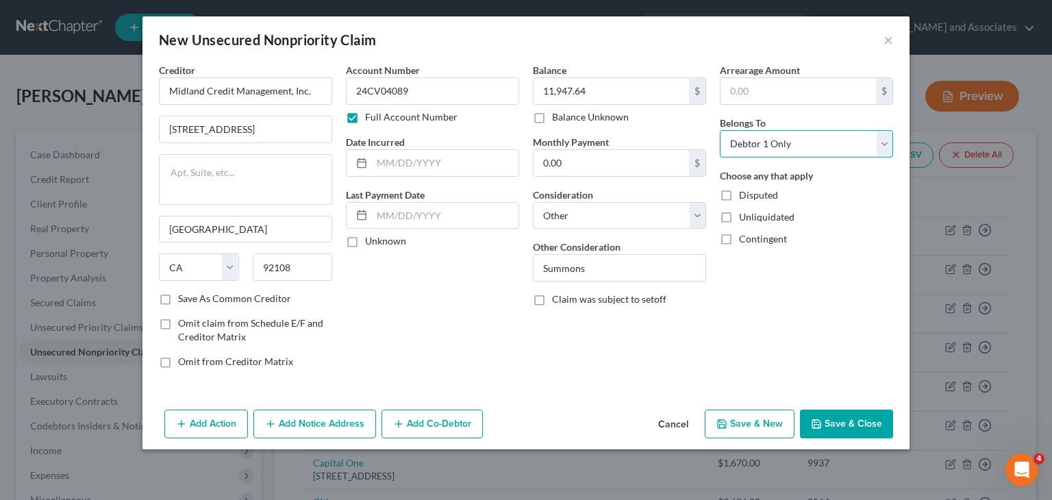
click at [720, 130] on select "Select Debtor 1 Only Debtor 2 Only Debtor 1 And Debtor 2 Only At Least One Of T…" at bounding box center [806, 143] width 173 height 27
click at [293, 425] on button "Add Notice Address" at bounding box center [314, 423] width 123 height 29
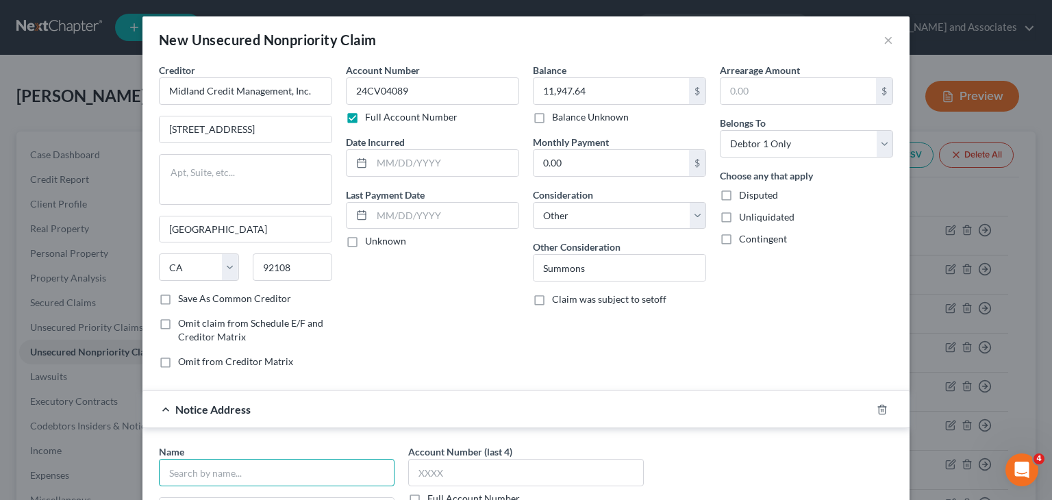
click at [238, 475] on input "text" at bounding box center [277, 472] width 236 height 27
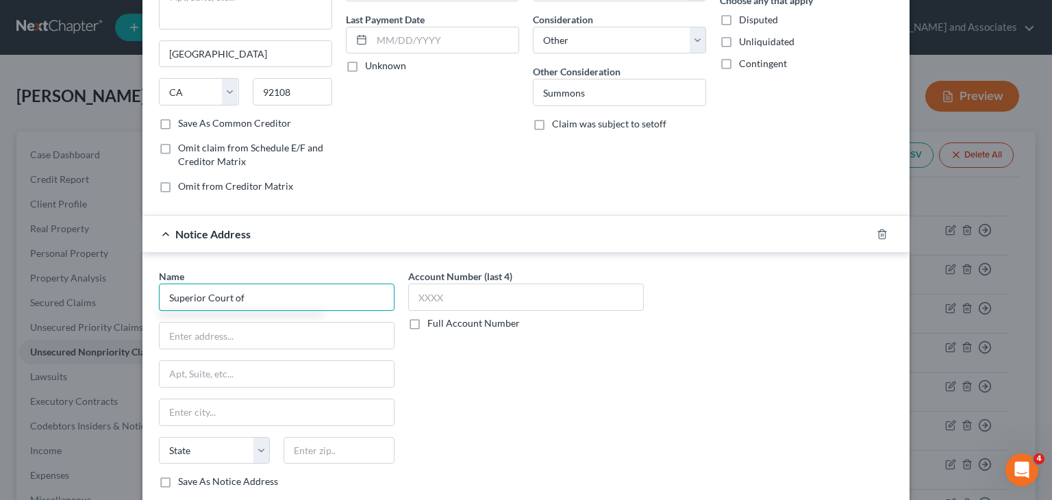
scroll to position [257, 0]
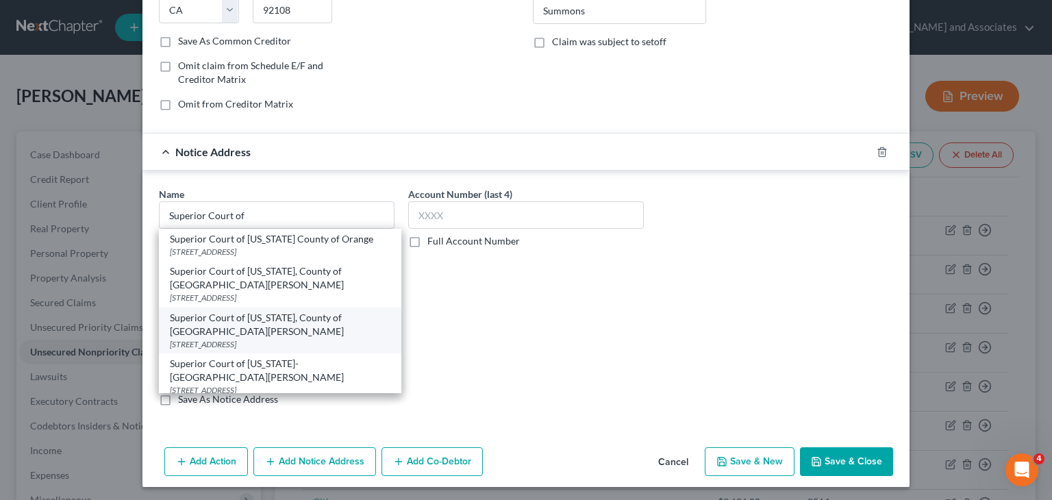
click at [331, 320] on div "Superior Court of California, County of Santa Barbara" at bounding box center [280, 324] width 220 height 27
type input "Superior Court of California, County of Santa Barbara"
type input "312-C East Cook St"
type input "Santa Maria"
select select "4"
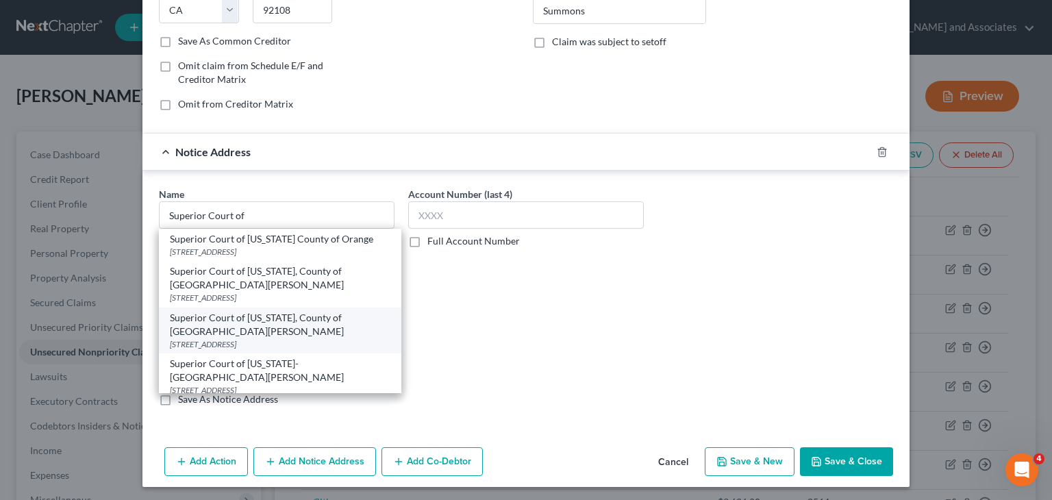
type input "93454"
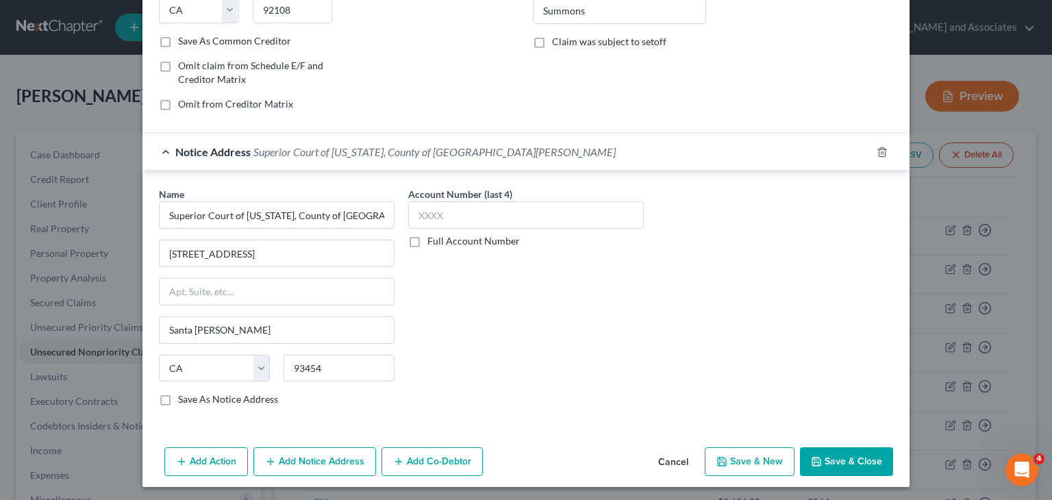
scroll to position [0, 0]
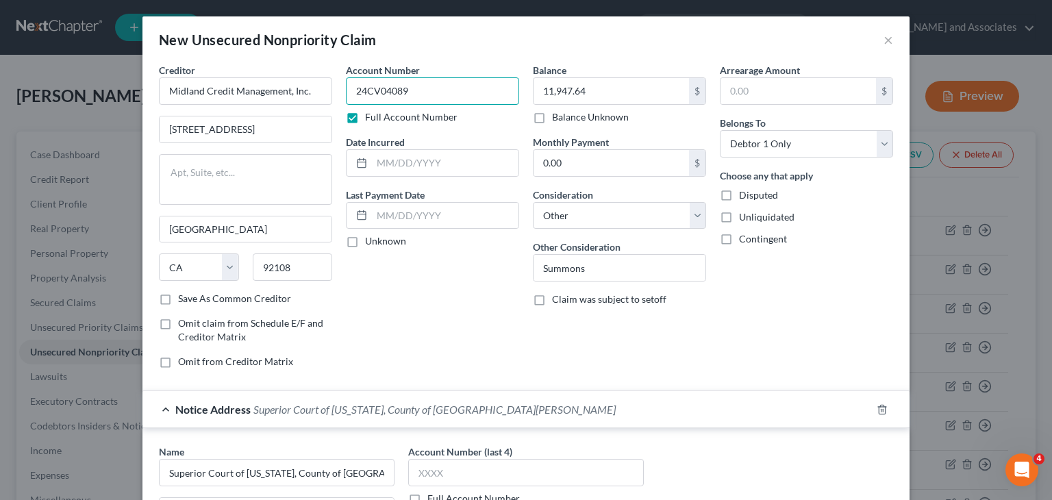
drag, startPoint x: 408, startPoint y: 99, endPoint x: 335, endPoint y: 99, distance: 73.3
click at [326, 103] on div "Creditor * Midland Credit Management, Inc. 350 Camino De La Reina, Suite 100 Sa…" at bounding box center [526, 221] width 748 height 316
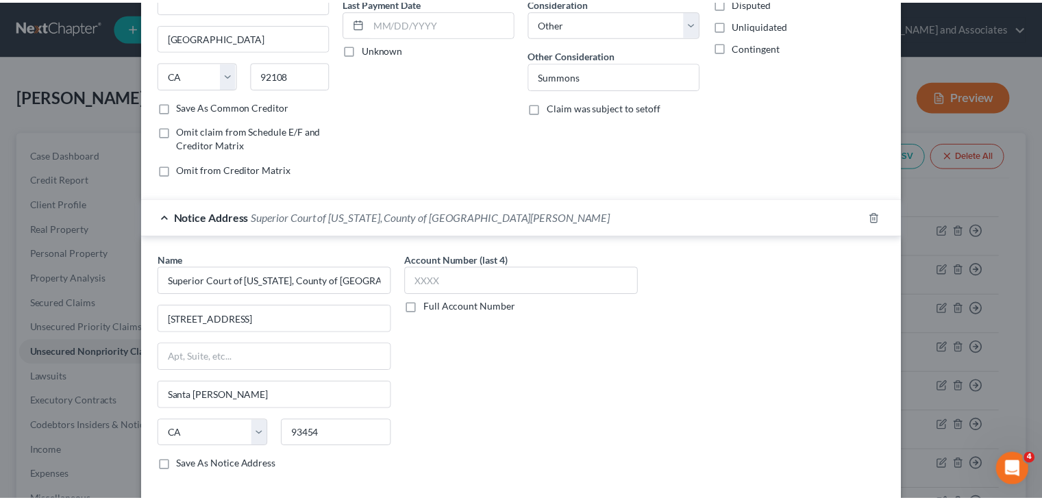
scroll to position [257, 0]
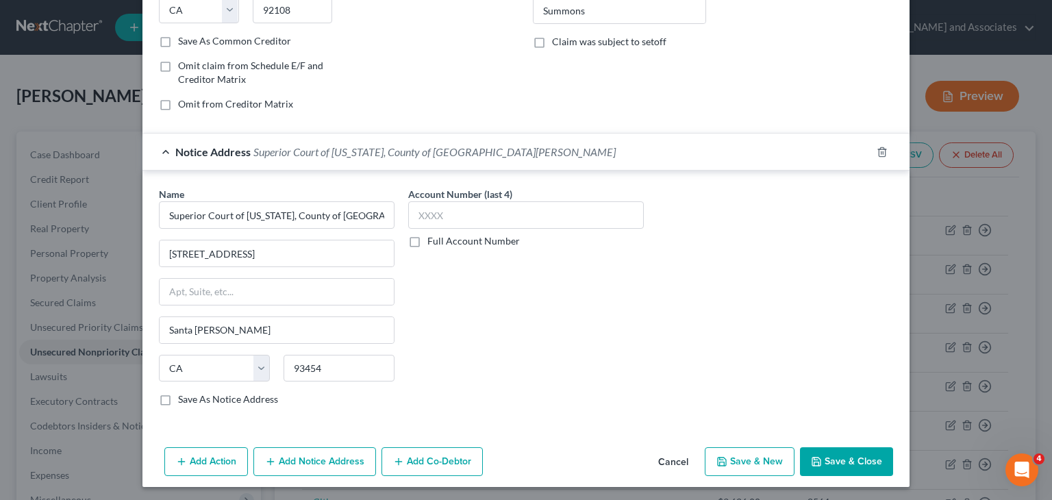
click at [427, 239] on label "Full Account Number" at bounding box center [473, 241] width 92 height 14
click at [433, 239] on input "Full Account Number" at bounding box center [437, 238] width 9 height 9
click at [464, 203] on input "text" at bounding box center [526, 214] width 236 height 27
paste input "24CV04089"
type input "24CV04089"
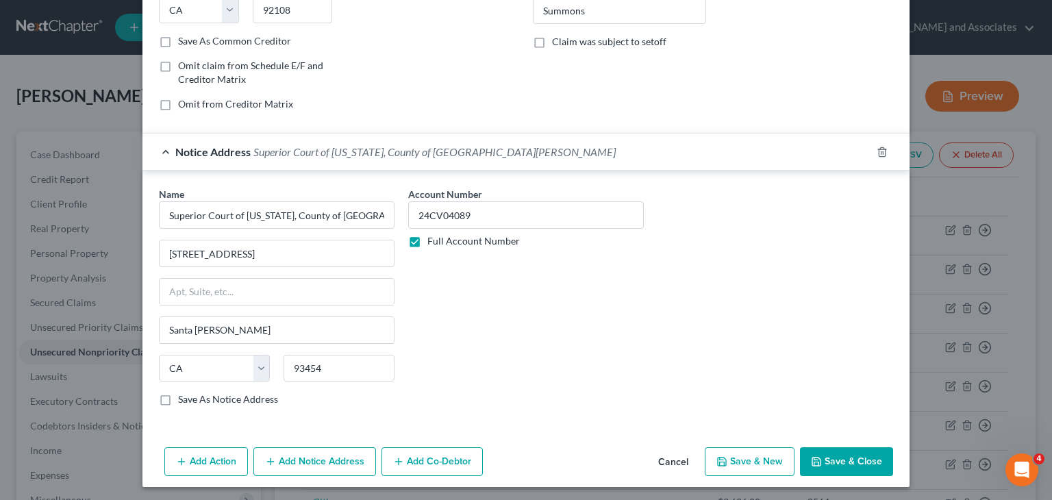
click at [850, 463] on button "Save & Close" at bounding box center [846, 461] width 93 height 29
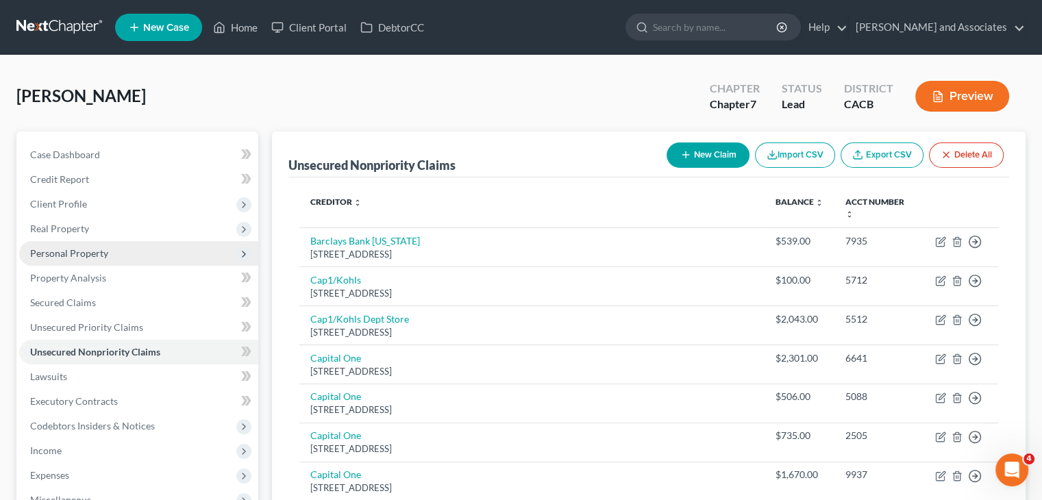
click at [121, 251] on span "Personal Property" at bounding box center [138, 253] width 239 height 25
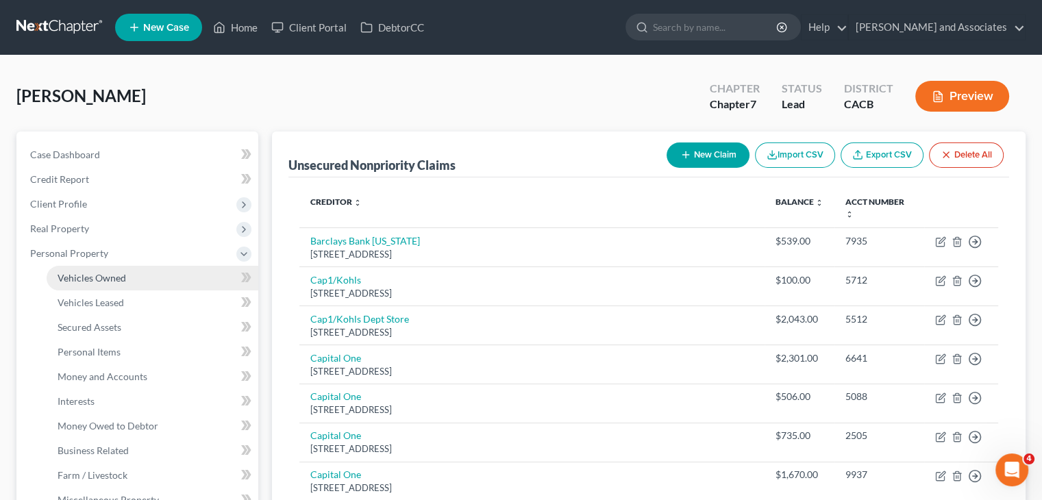
click at [143, 272] on link "Vehicles Owned" at bounding box center [153, 278] width 212 height 25
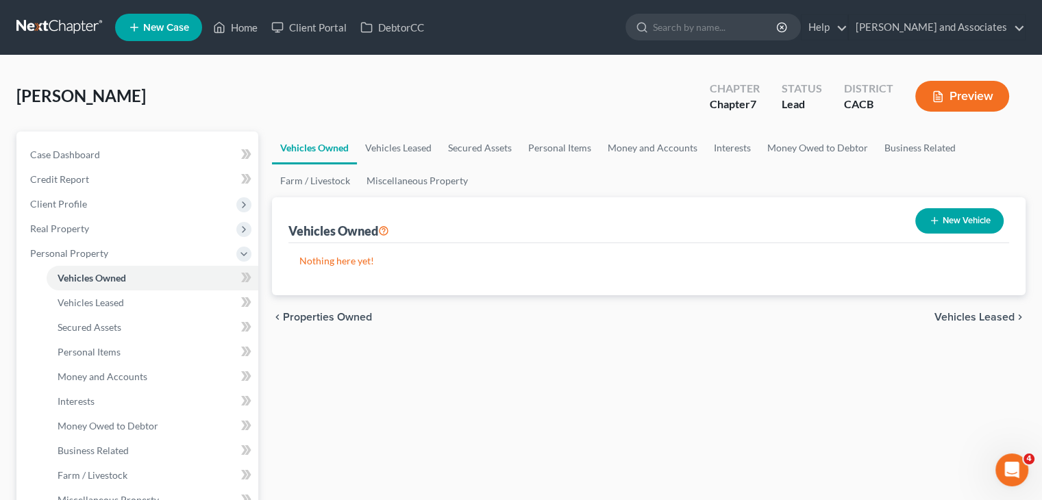
click at [964, 223] on button "New Vehicle" at bounding box center [959, 220] width 88 height 25
select select "0"
select select "2"
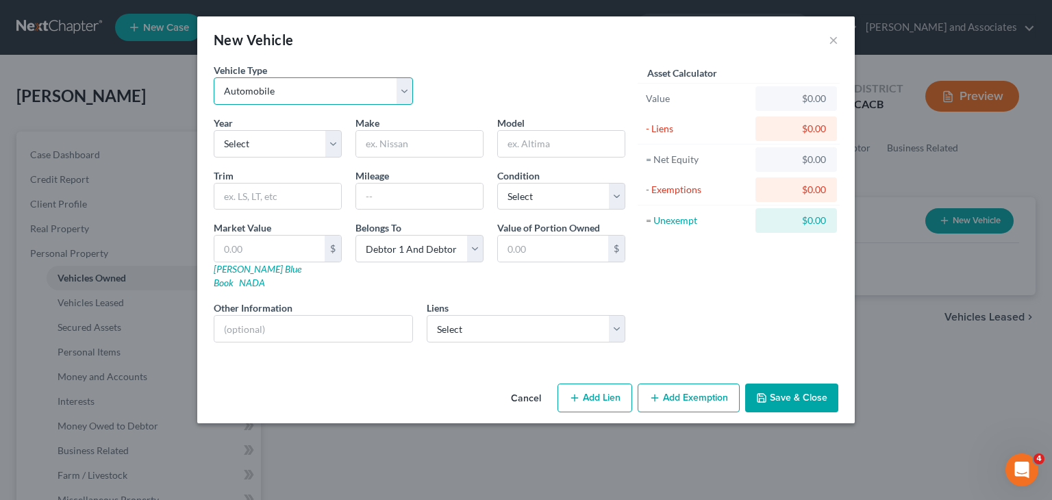
click at [327, 100] on select "Select Automobile Truck Trailer Watercraft Aircraft Motor Home Atv Other Vehicle" at bounding box center [313, 90] width 199 height 27
click at [214, 77] on select "Select Automobile Truck Trailer Watercraft Aircraft Motor Home Atv Other Vehicle" at bounding box center [313, 90] width 199 height 27
click at [285, 147] on select "Select 2026 2025 2024 2023 2022 2021 2020 2019 2018 2017 2016 2015 2014 2013 20…" at bounding box center [278, 143] width 128 height 27
select select "21"
click at [214, 130] on select "Select 2026 2025 2024 2023 2022 2021 2020 2019 2018 2017 2016 2015 2014 2013 20…" at bounding box center [278, 143] width 128 height 27
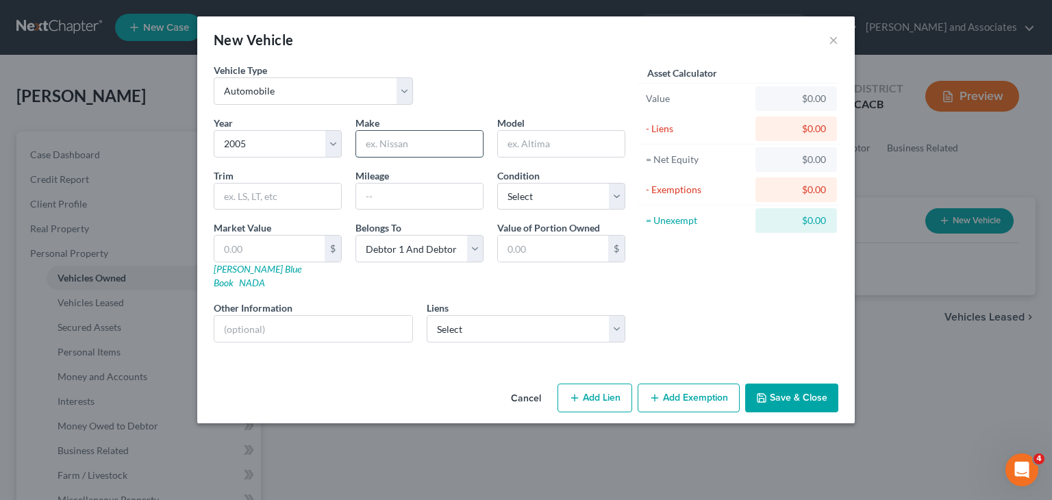
click at [449, 146] on input "text" at bounding box center [419, 144] width 127 height 26
type input "Ford"
click at [517, 147] on input "text" at bounding box center [561, 144] width 127 height 26
type input "F150"
click at [430, 205] on input "text" at bounding box center [419, 197] width 127 height 26
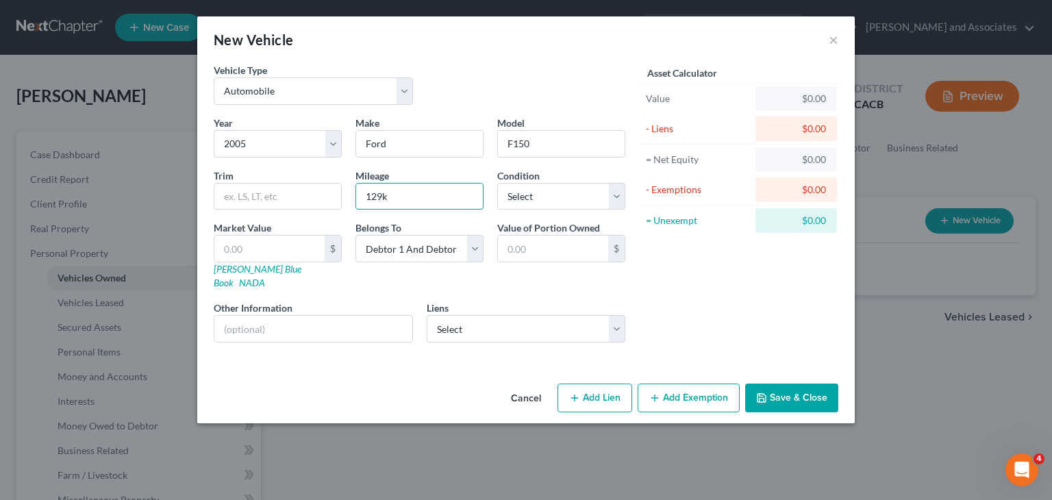
type input "129k"
click at [581, 334] on div "Year Select 2026 2025 2024 2023 2022 2021 2020 2019 2018 2017 2016 2015 2014 20…" at bounding box center [419, 235] width 425 height 238
click at [581, 315] on select "Select Freedom Mortgage Corp - $357,285.00 Onemain - $7,986.00 Navy Fcu - $4,43…" at bounding box center [526, 328] width 199 height 27
click at [671, 277] on div "Asset Calculator Value $0.00 - Liens $0.00 = Net Equity $0.00 - Exemptions $0.0…" at bounding box center [738, 208] width 213 height 290
click at [793, 383] on button "Save & Close" at bounding box center [791, 397] width 93 height 29
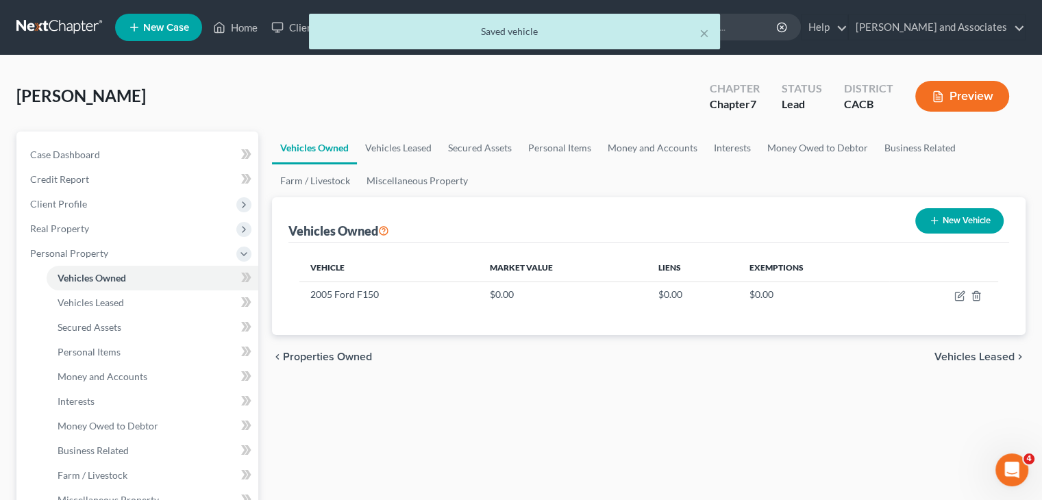
click at [982, 225] on button "New Vehicle" at bounding box center [959, 220] width 88 height 25
select select "0"
select select "2"
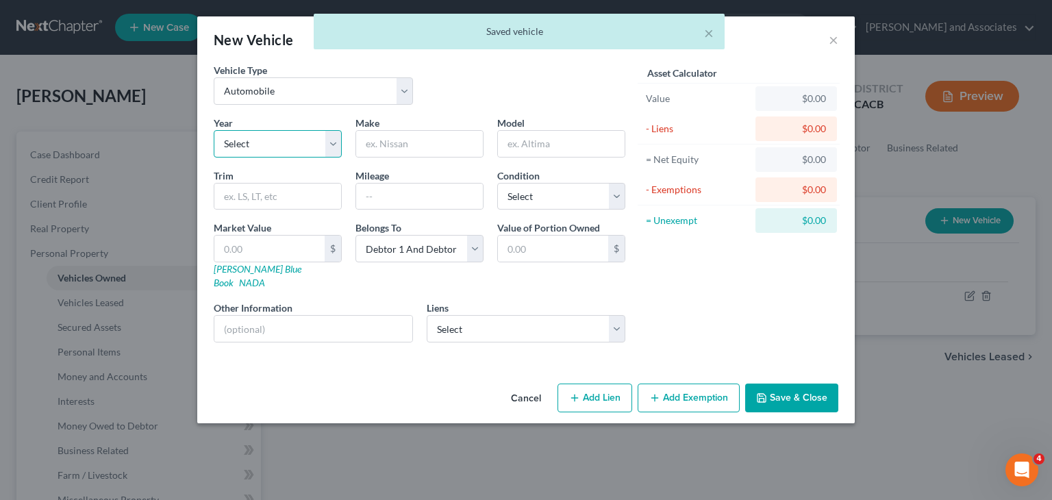
click at [283, 146] on select "Select 2026 2025 2024 2023 2022 2021 2020 2019 2018 2017 2016 2015 2014 2013 20…" at bounding box center [278, 143] width 128 height 27
select select "9"
click at [214, 130] on select "Select 2026 2025 2024 2023 2022 2021 2020 2019 2018 2017 2016 2015 2014 2013 20…" at bounding box center [278, 143] width 128 height 27
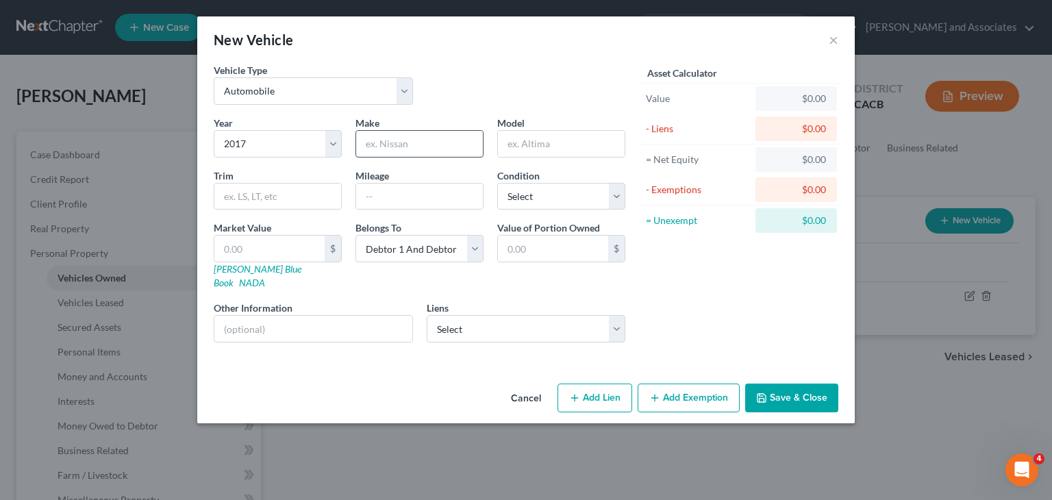
click at [422, 144] on input "text" at bounding box center [419, 144] width 127 height 26
type input "Nissan"
drag, startPoint x: 544, startPoint y: 144, endPoint x: 564, endPoint y: 110, distance: 40.2
click at [544, 144] on input "text" at bounding box center [561, 144] width 127 height 26
type input "Pathfinder"
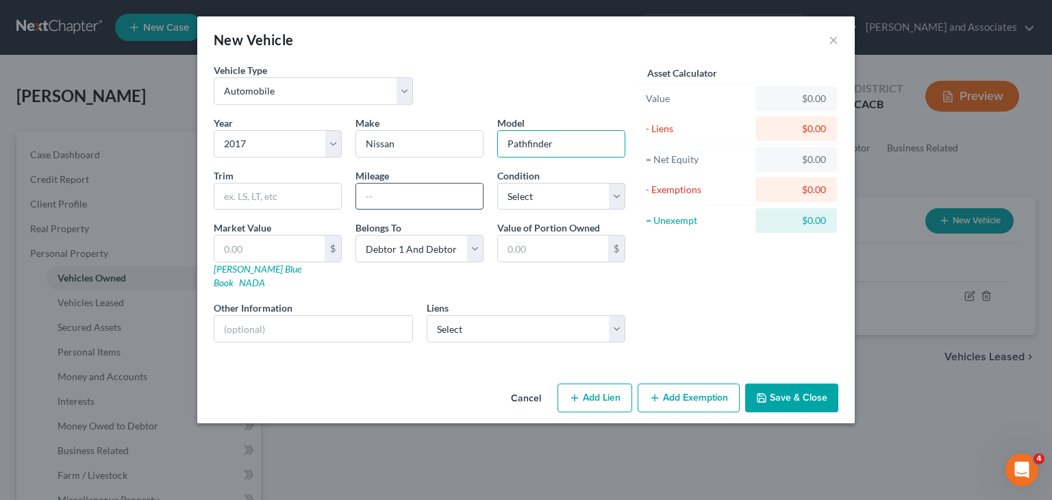
click at [400, 193] on input "text" at bounding box center [419, 197] width 127 height 26
type input "70k"
click at [568, 200] on select "Select Excellent Very Good Good Fair Poor" at bounding box center [561, 196] width 128 height 27
select select "2"
click at [497, 183] on select "Select Excellent Very Good Good Fair Poor" at bounding box center [561, 196] width 128 height 27
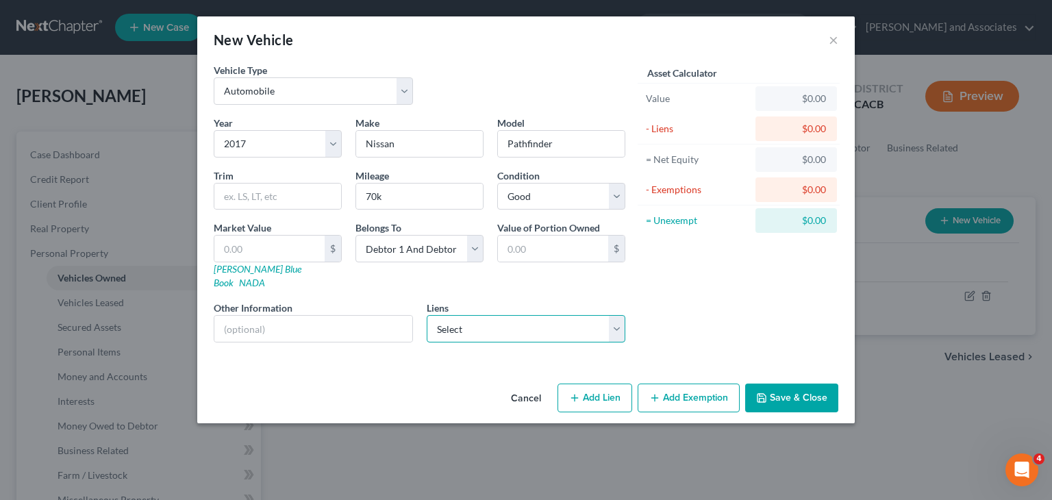
click at [473, 315] on select "Select Freedom Mortgage Corp - $357,285.00 Onemain - $7,986.00 Navy Fcu - $4,43…" at bounding box center [526, 328] width 199 height 27
click at [340, 255] on div "$" at bounding box center [333, 249] width 16 height 26
click at [414, 250] on select "Select Debtor 1 Only Debtor 2 Only Debtor 1 And Debtor 2 Only At Least One Of T…" at bounding box center [419, 248] width 128 height 27
select select "4"
click at [355, 235] on select "Select Debtor 1 Only Debtor 2 Only Debtor 1 And Debtor 2 Only At Least One Of T…" at bounding box center [419, 248] width 128 height 27
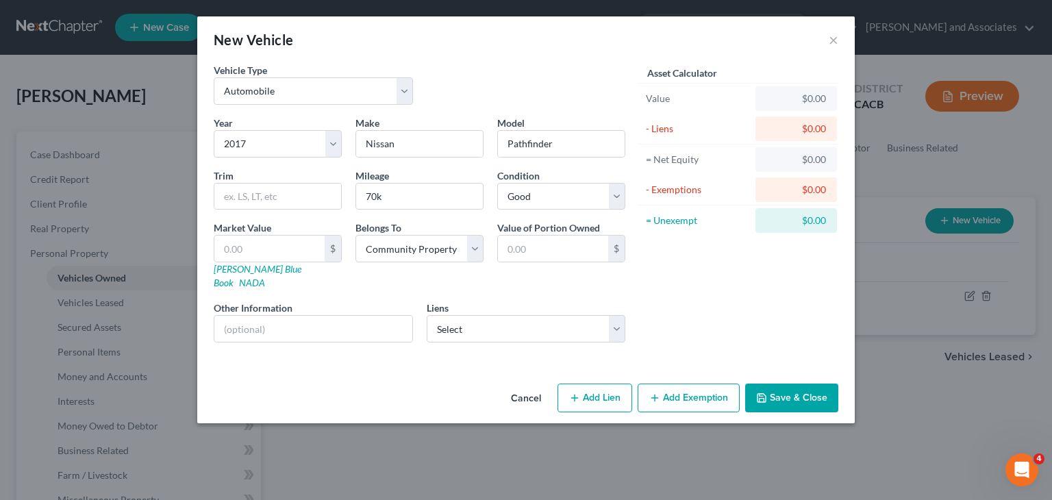
click at [783, 383] on button "Save & Close" at bounding box center [791, 397] width 93 height 29
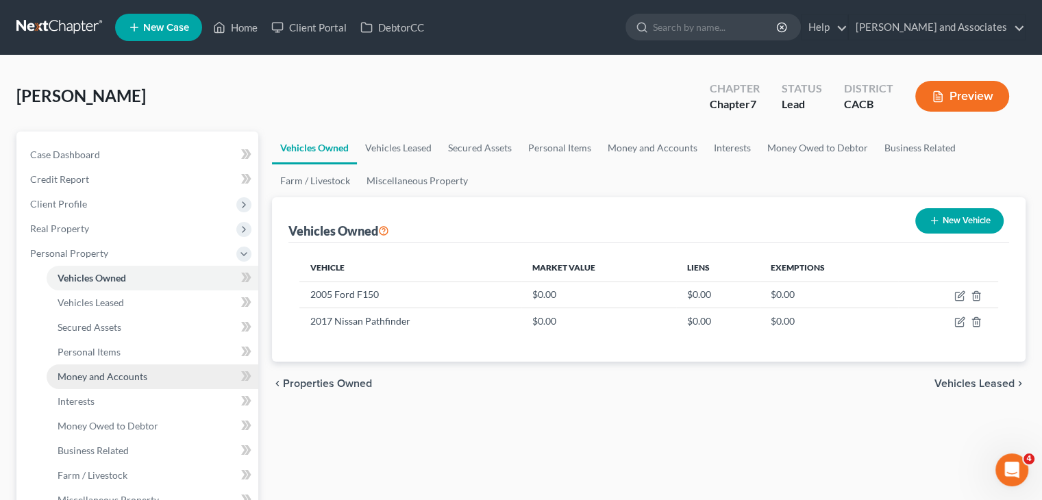
click at [103, 372] on span "Money and Accounts" at bounding box center [103, 376] width 90 height 12
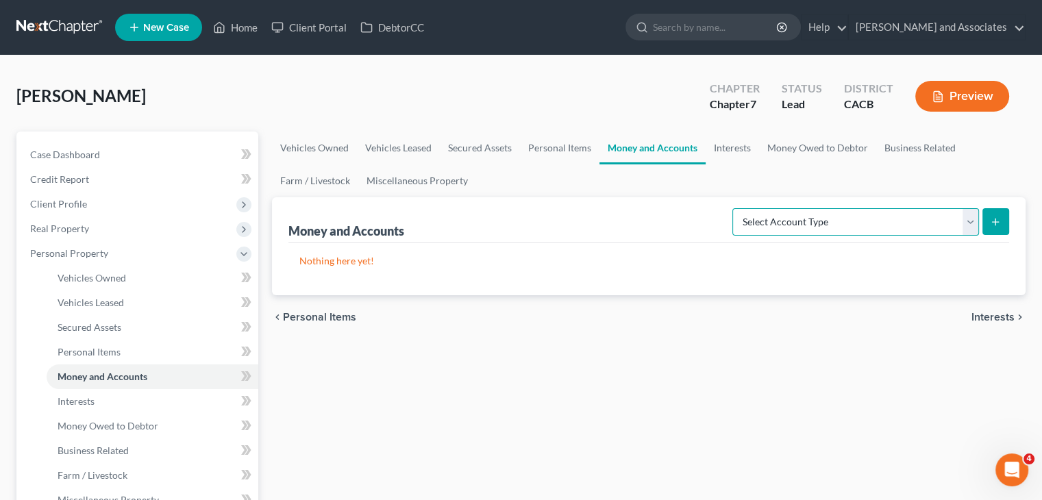
click at [837, 212] on select "Select Account Type Brokerage Cash on Hand Certificates of Deposit Checking Acc…" at bounding box center [855, 221] width 247 height 27
select select "checking"
click at [735, 208] on select "Select Account Type Brokerage Cash on Hand Certificates of Deposit Checking Acc…" at bounding box center [855, 221] width 247 height 27
click at [1008, 222] on button "submit" at bounding box center [995, 221] width 27 height 27
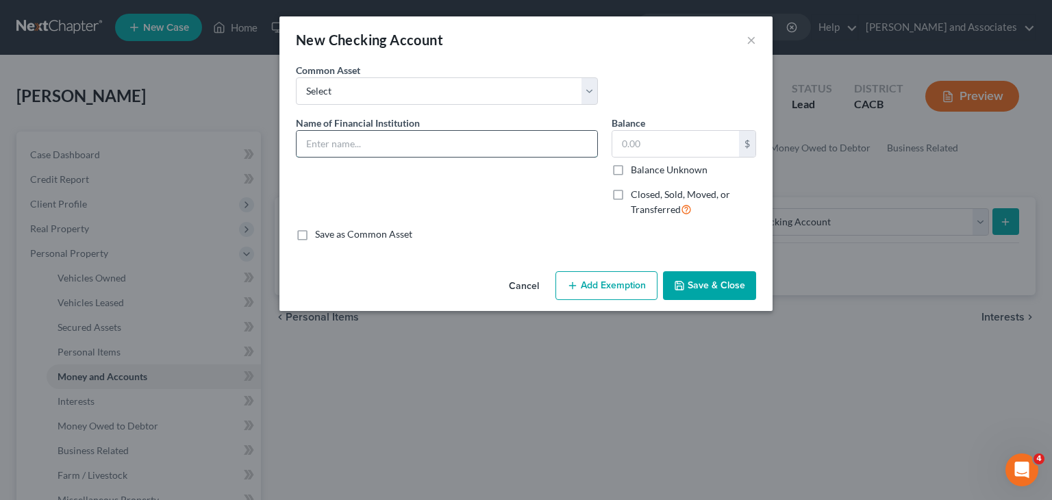
click at [436, 138] on input "text" at bounding box center [447, 144] width 301 height 26
type input "Chase #7974"
click at [638, 140] on input "text" at bounding box center [675, 144] width 127 height 26
type input "609.73"
click at [712, 282] on button "Save & Close" at bounding box center [709, 285] width 93 height 29
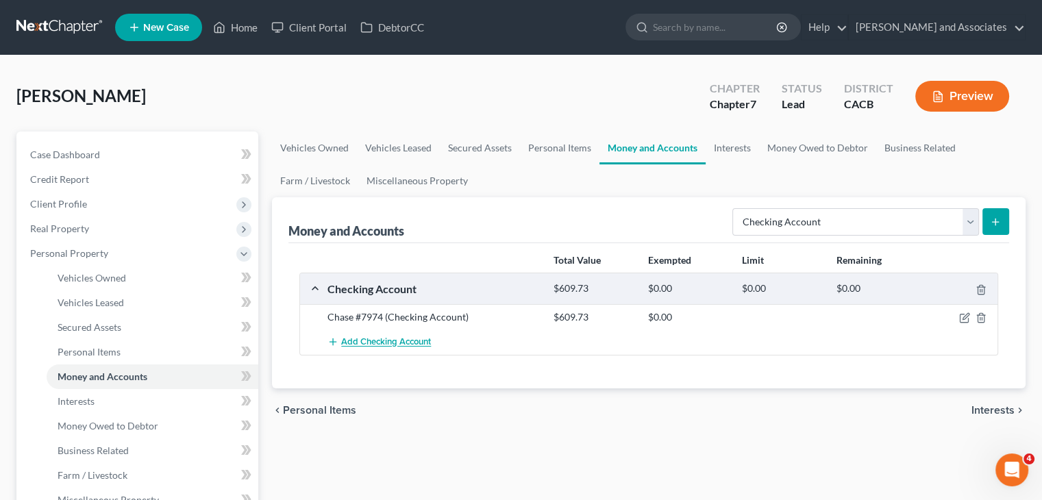
click at [392, 337] on span "Add Checking Account" at bounding box center [386, 342] width 90 height 11
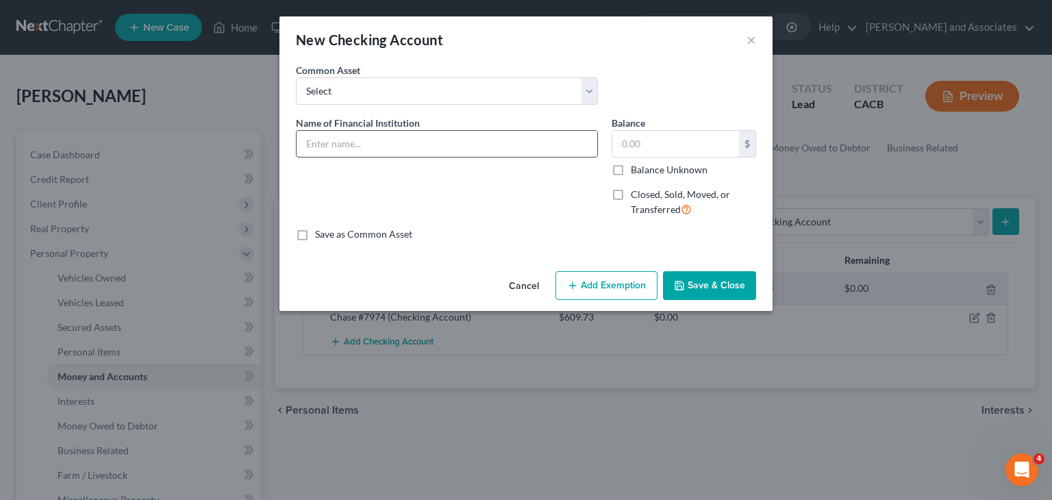
click at [379, 133] on input "text" at bounding box center [447, 144] width 301 height 26
type input "Navy Federal CU # 7416"
click at [644, 143] on input "text" at bounding box center [675, 144] width 127 height 26
type input "0.66"
click at [727, 283] on button "Save & Close" at bounding box center [709, 285] width 93 height 29
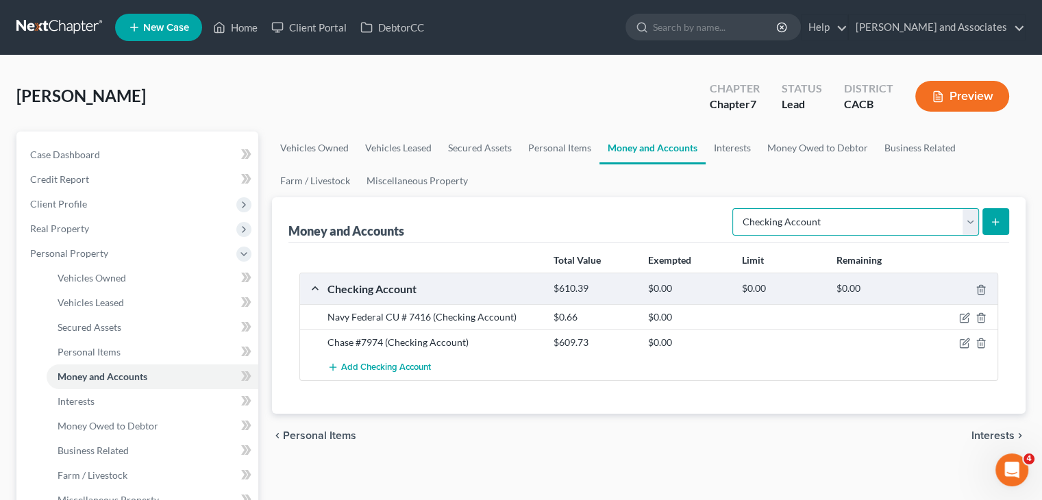
click at [838, 214] on select "Select Account Type Brokerage Cash on Hand Certificates of Deposit Checking Acc…" at bounding box center [855, 221] width 247 height 27
select select "savings"
click at [735, 208] on select "Select Account Type Brokerage Cash on Hand Certificates of Deposit Checking Acc…" at bounding box center [855, 221] width 247 height 27
click at [990, 218] on icon "submit" at bounding box center [995, 221] width 11 height 11
click at [1000, 221] on button "submit" at bounding box center [995, 221] width 27 height 27
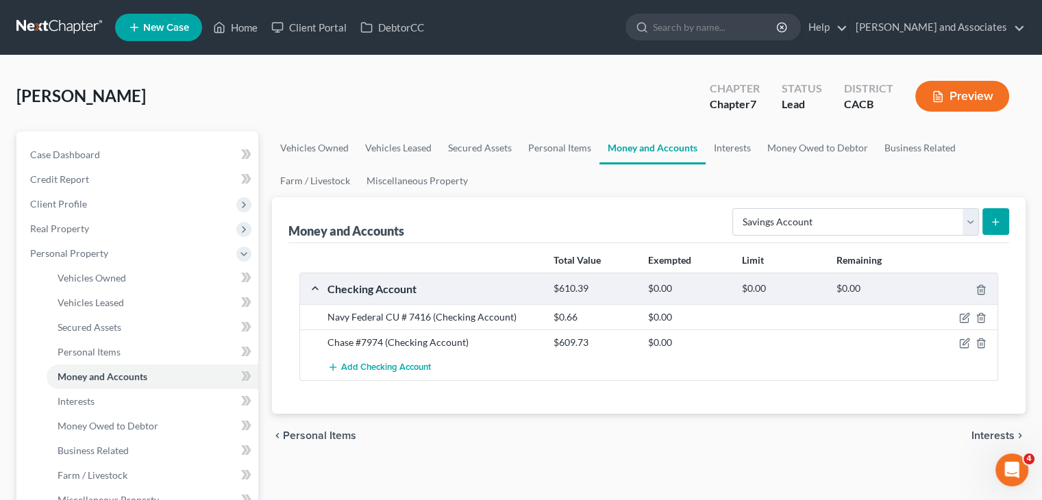
click at [1000, 219] on icon "submit" at bounding box center [995, 221] width 11 height 11
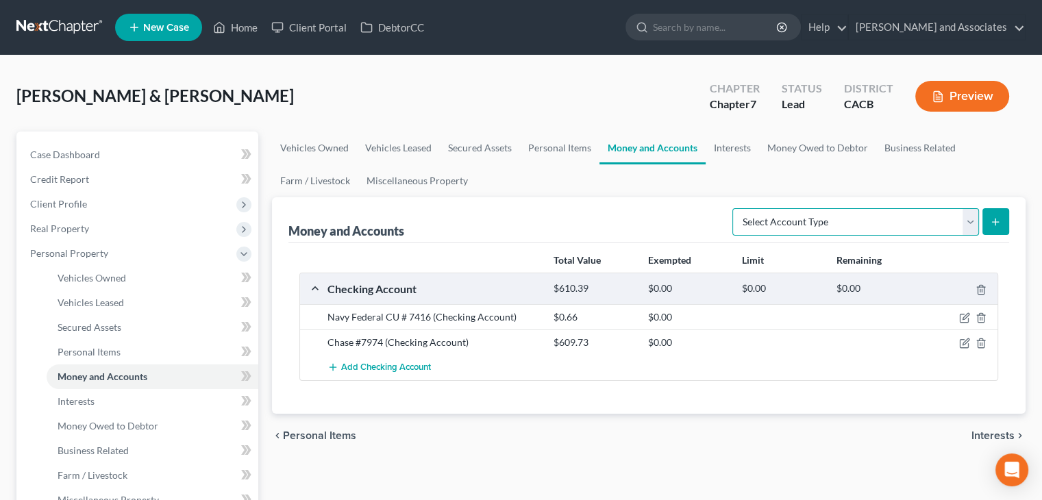
click at [849, 221] on select "Select Account Type Brokerage Cash on Hand Certificates of Deposit Checking Acc…" at bounding box center [855, 221] width 247 height 27
select select "savings"
click at [735, 208] on select "Select Account Type Brokerage Cash on Hand Certificates of Deposit Checking Acc…" at bounding box center [855, 221] width 247 height 27
click at [1000, 217] on button "submit" at bounding box center [995, 221] width 27 height 27
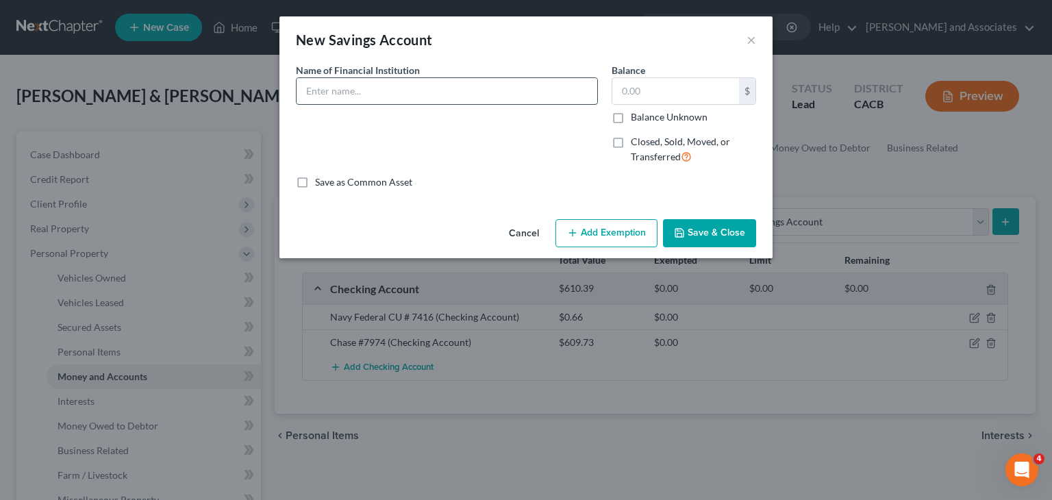
click at [512, 90] on input "text" at bounding box center [447, 91] width 301 height 26
type input "Navy Federal CU # 4445"
click at [679, 88] on input "text" at bounding box center [675, 91] width 127 height 26
type input "5"
click at [701, 226] on button "Save & Close" at bounding box center [709, 233] width 93 height 29
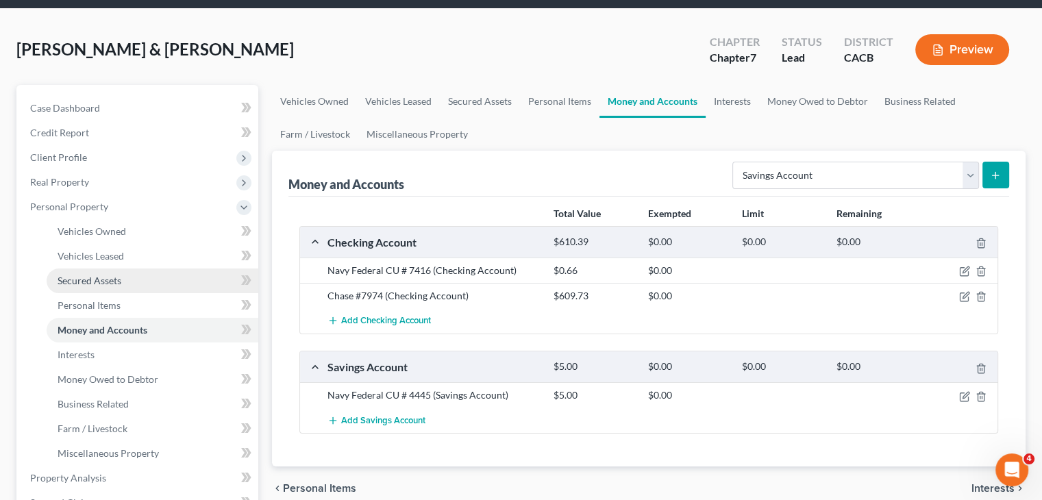
scroll to position [137, 0]
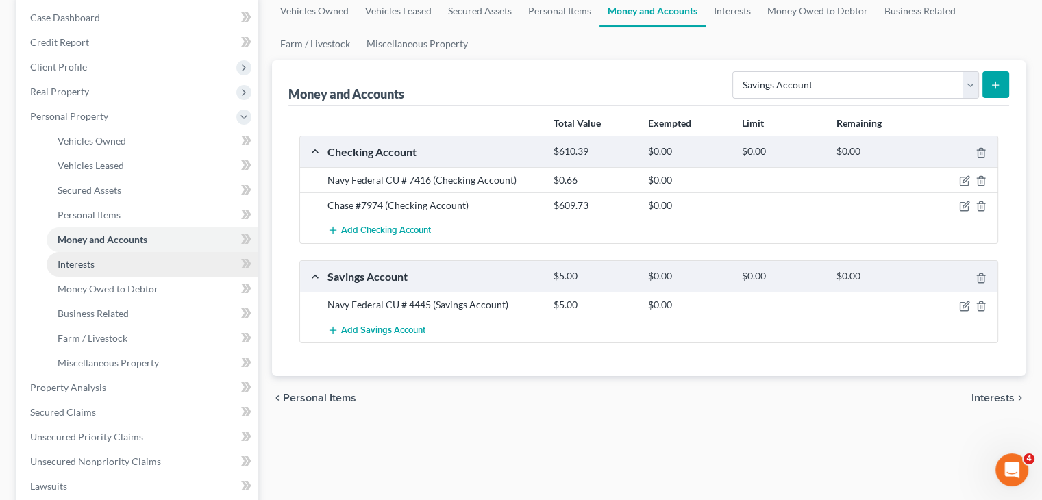
drag, startPoint x: 162, startPoint y: 268, endPoint x: 168, endPoint y: 264, distance: 7.1
click at [162, 268] on link "Interests" at bounding box center [153, 264] width 212 height 25
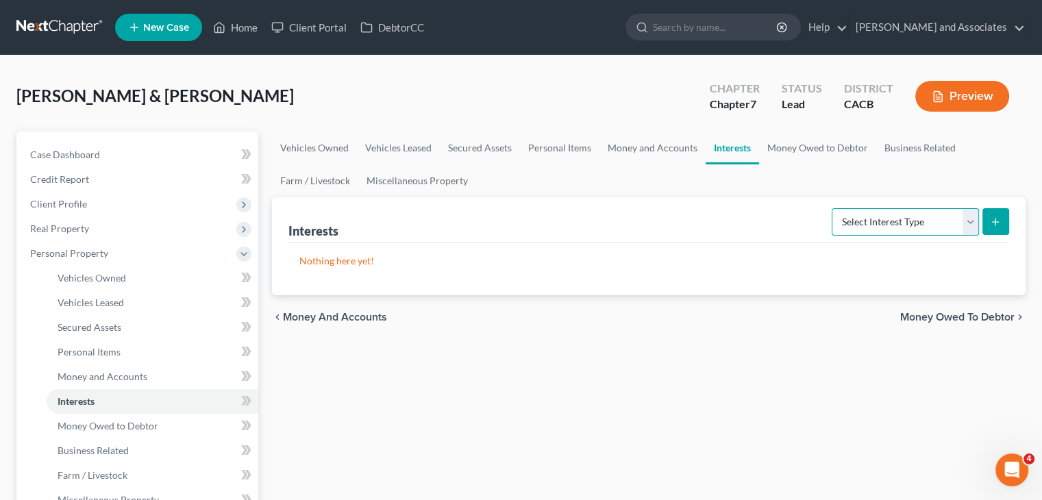
click at [929, 208] on select "Select Interest Type 401K Annuity Bond Education IRA Government Bond Government…" at bounding box center [904, 221] width 147 height 27
click at [916, 223] on select "Select Interest Type 401K Annuity Bond Education IRA Government Bond Government…" at bounding box center [904, 221] width 147 height 27
click at [910, 225] on select "Select Interest Type 401K Annuity Bond Education IRA Government Bond Government…" at bounding box center [904, 221] width 147 height 27
select select "401k"
click at [833, 208] on select "Select Interest Type 401K Annuity Bond Education IRA Government Bond Government…" at bounding box center [904, 221] width 147 height 27
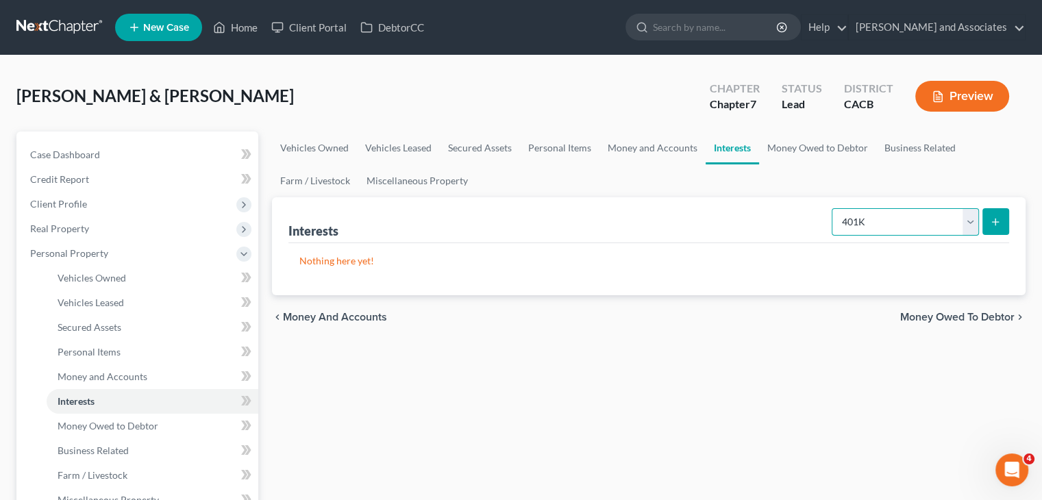
click at [977, 210] on select "Select Interest Type 401K Annuity Bond Education IRA Government Bond Government…" at bounding box center [904, 221] width 147 height 27
click at [994, 217] on icon "submit" at bounding box center [995, 221] width 11 height 11
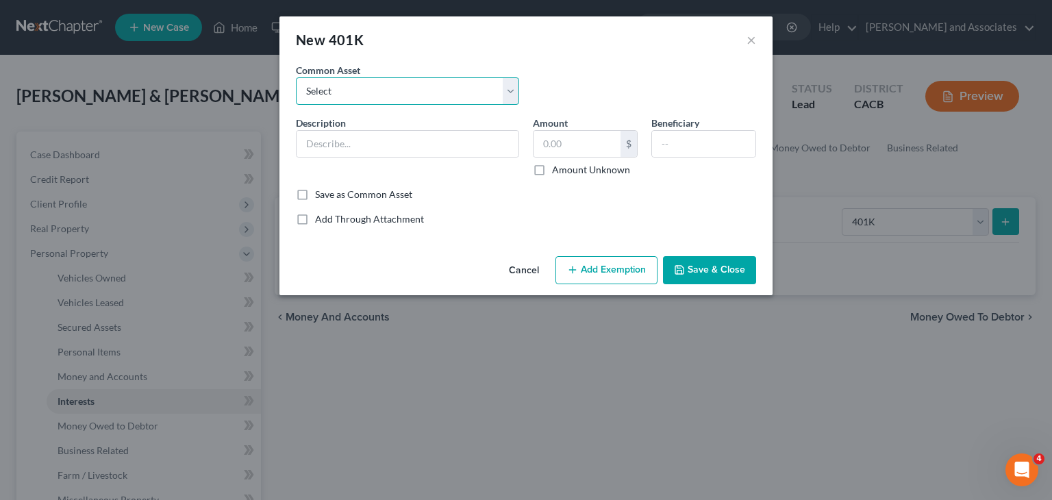
click at [414, 101] on select "Select Principle" at bounding box center [407, 90] width 223 height 27
click at [400, 160] on div "Description *" at bounding box center [407, 146] width 237 height 61
click at [401, 138] on input "text" at bounding box center [408, 144] width 222 height 26
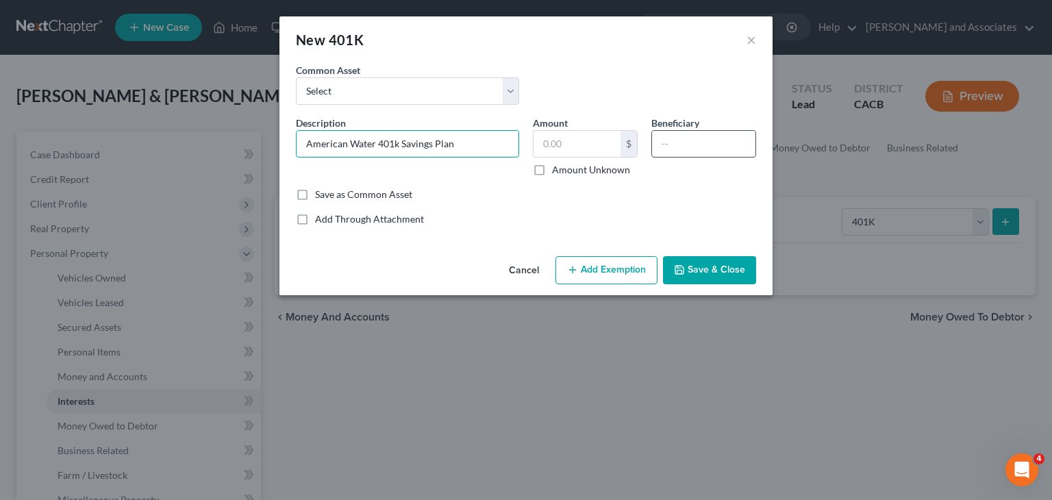
type input "American Water 401k Savings Plan"
click at [661, 136] on input "text" at bounding box center [703, 144] width 103 height 26
type input "Daniel Covarrubias"
click at [567, 150] on input "text" at bounding box center [576, 144] width 87 height 26
type input "38,269.59"
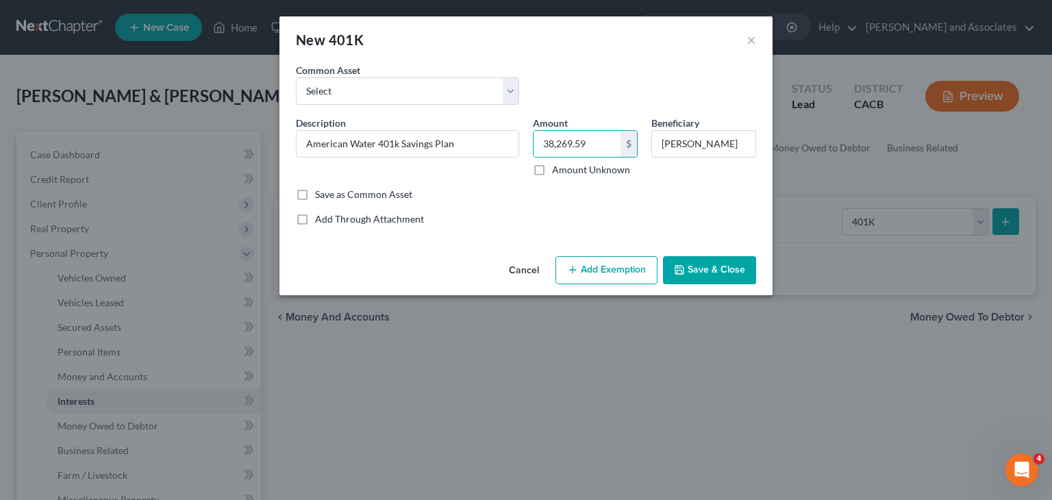
click at [613, 270] on button "Add Exemption" at bounding box center [606, 270] width 102 height 29
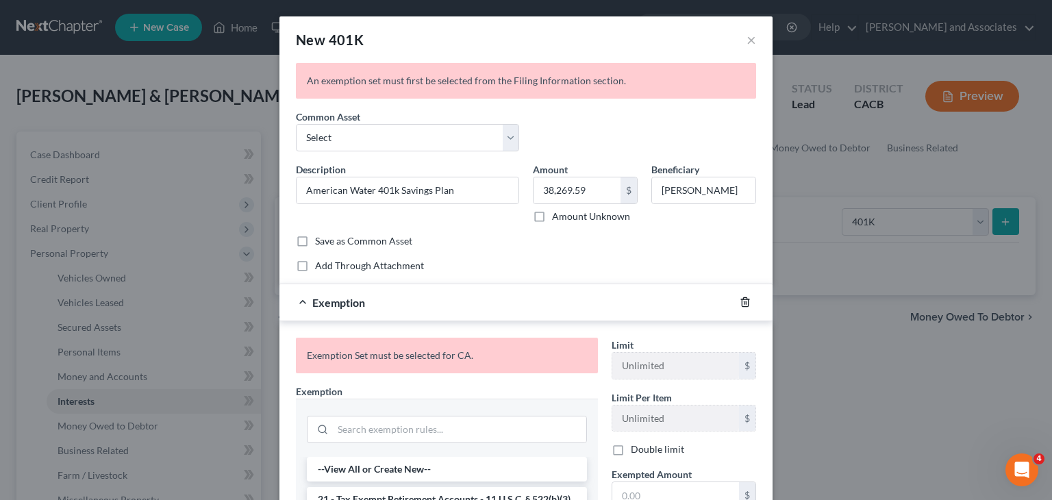
click at [740, 299] on icon "button" at bounding box center [745, 302] width 11 height 11
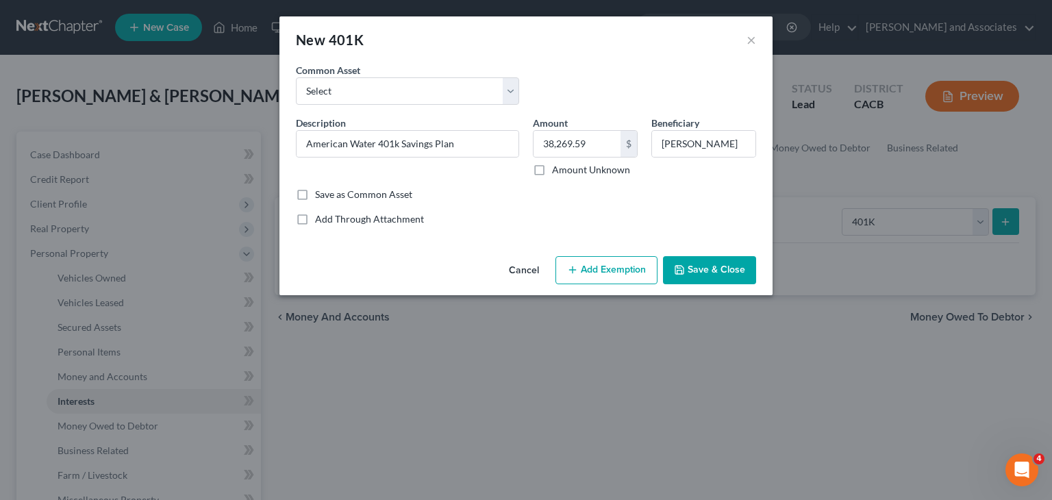
click at [701, 258] on button "Save & Close" at bounding box center [709, 270] width 93 height 29
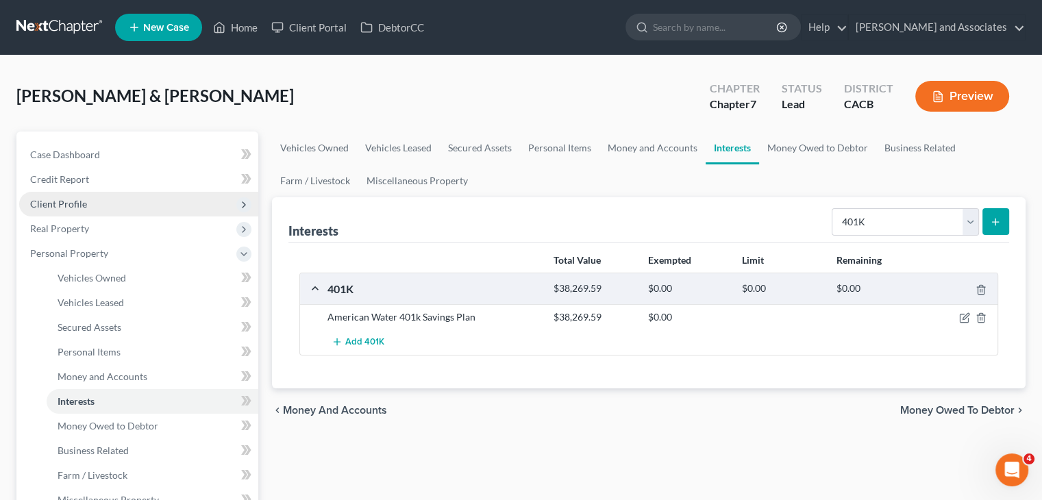
click at [104, 201] on span "Client Profile" at bounding box center [138, 204] width 239 height 25
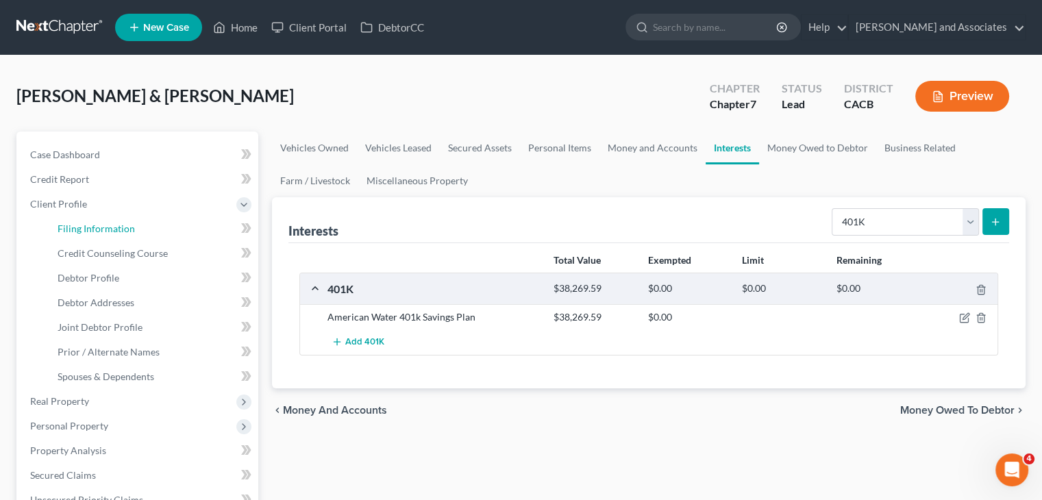
click at [156, 231] on link "Filing Information" at bounding box center [153, 228] width 212 height 25
select select "1"
select select "0"
select select "4"
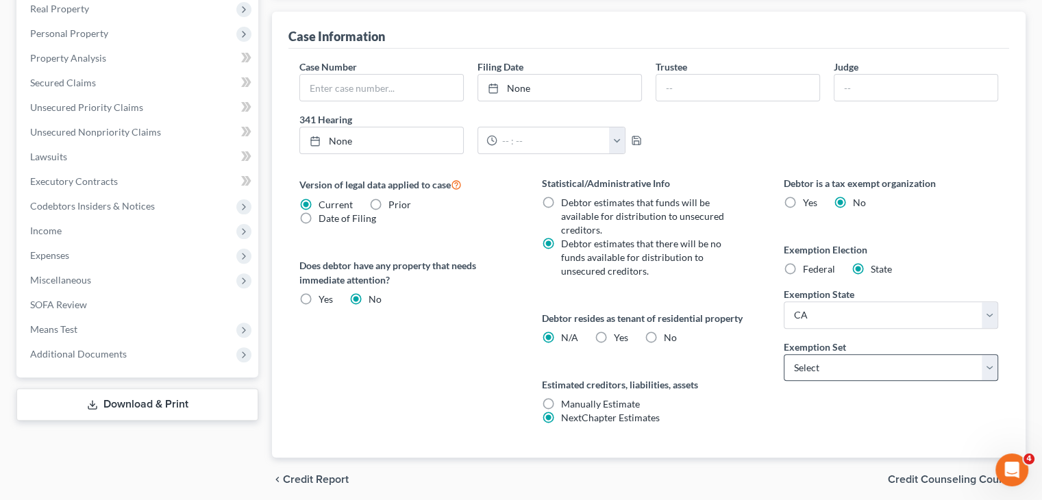
scroll to position [444, 0]
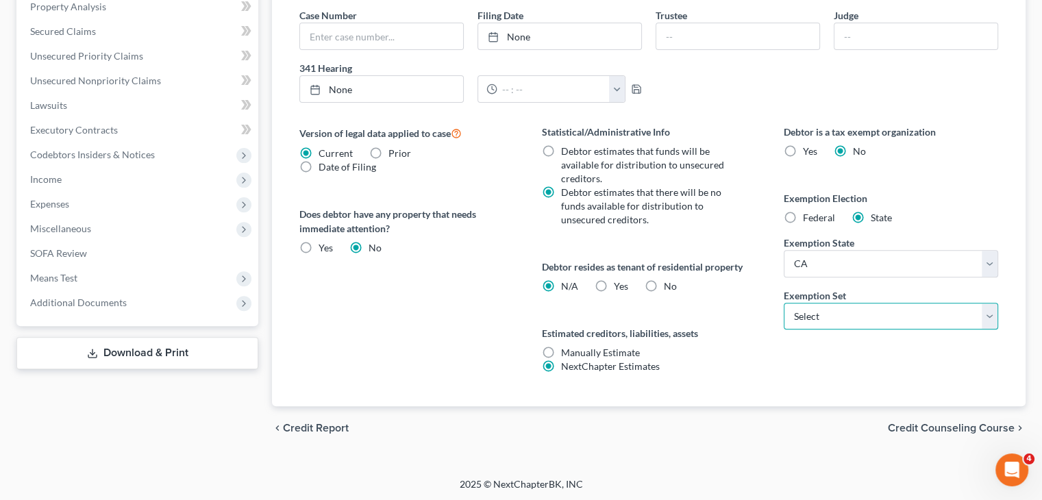
click at [850, 319] on select "Select 703 704" at bounding box center [890, 316] width 214 height 27
select select "1"
click at [783, 303] on select "Select 703 704" at bounding box center [890, 316] width 214 height 27
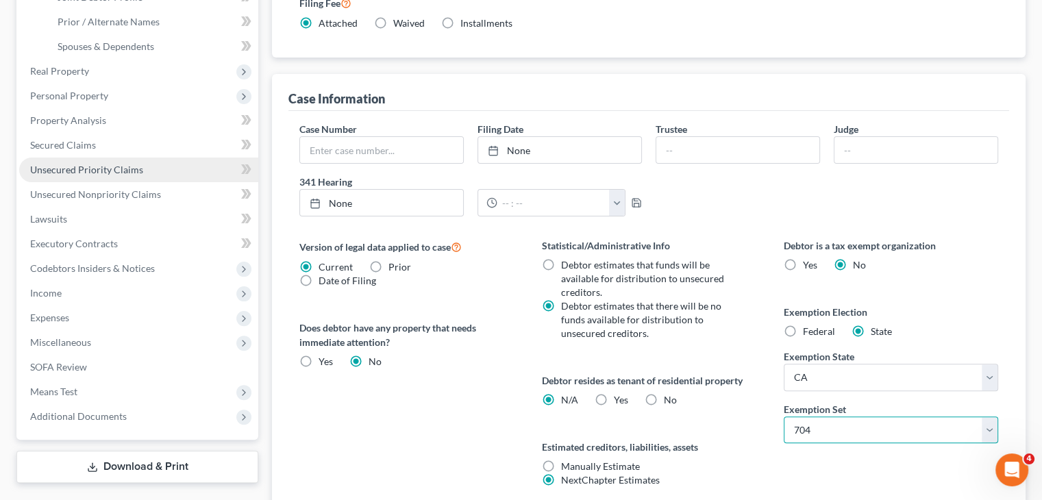
scroll to position [307, 0]
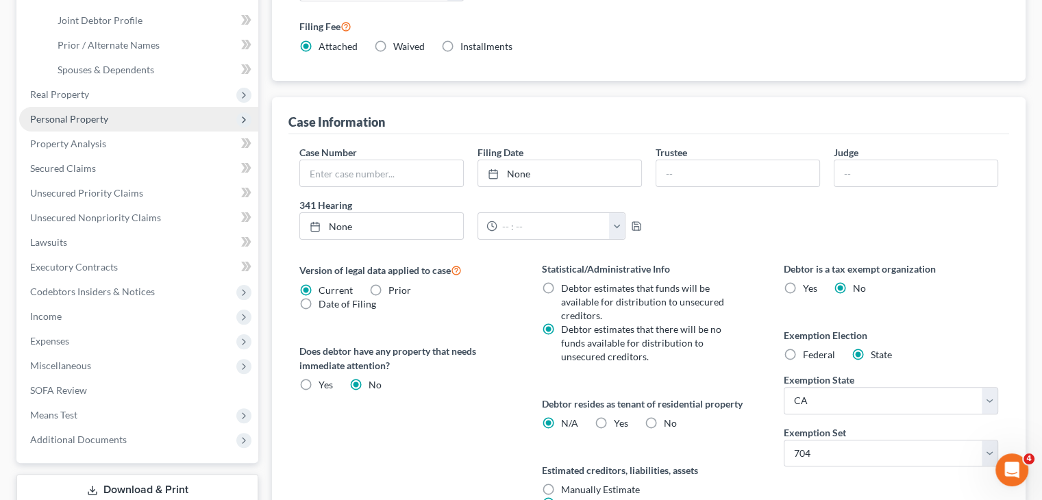
click at [116, 122] on span "Personal Property" at bounding box center [138, 119] width 239 height 25
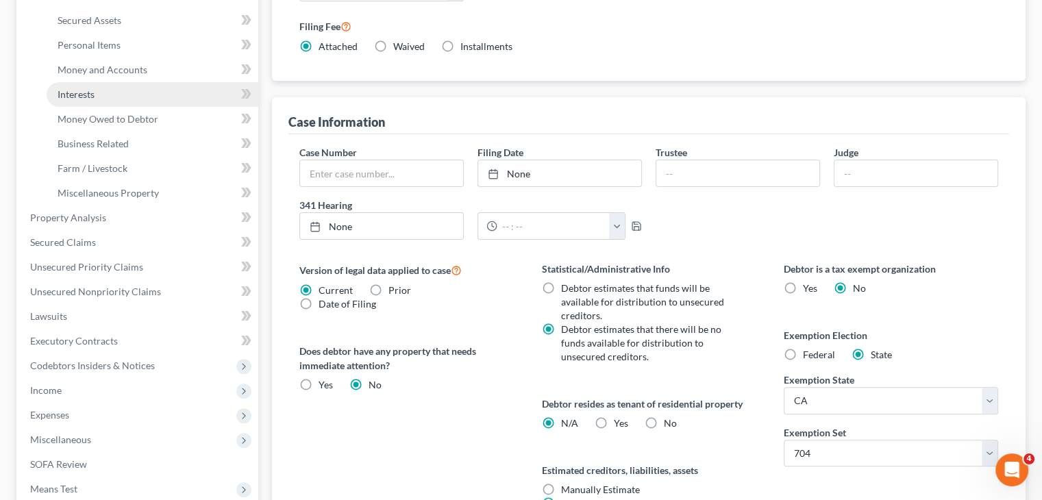
click at [133, 99] on link "Interests" at bounding box center [153, 94] width 212 height 25
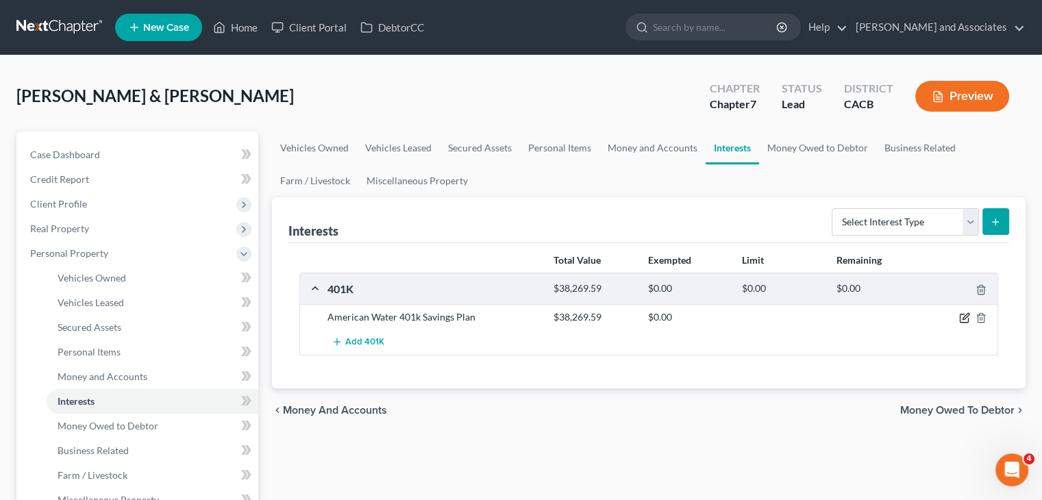
click at [959, 313] on icon "button" at bounding box center [964, 317] width 11 height 11
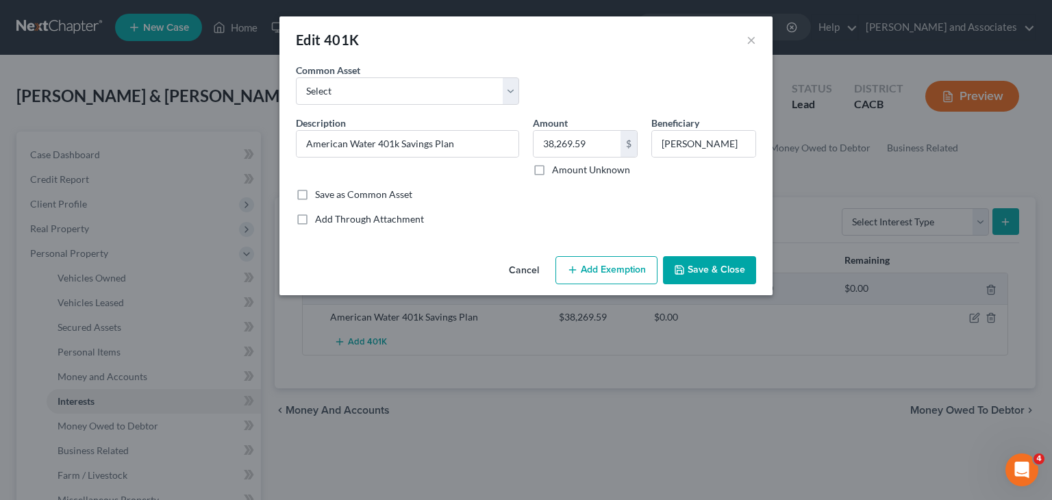
click at [635, 268] on button "Add Exemption" at bounding box center [606, 270] width 102 height 29
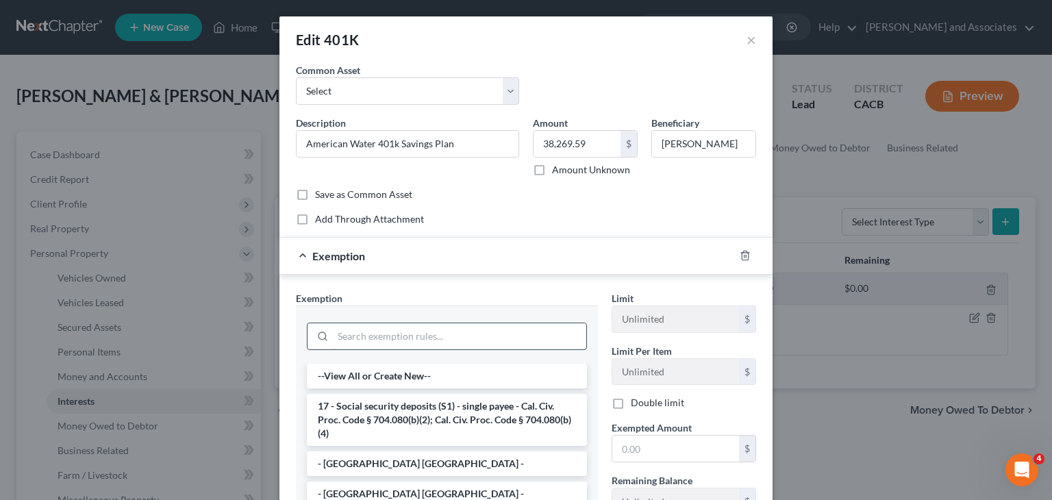
click at [405, 332] on input "search" at bounding box center [459, 336] width 253 height 26
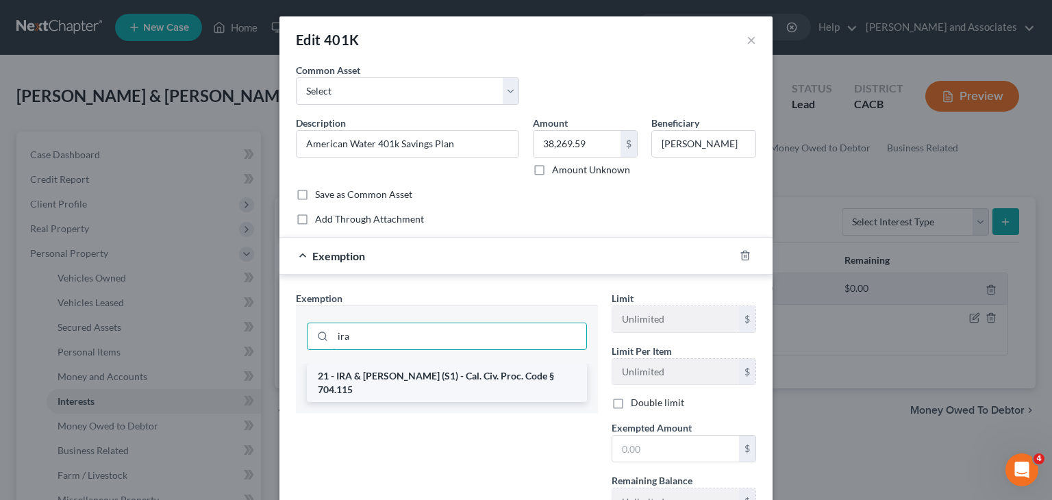
type input "ira"
click at [433, 366] on li "21 - IRA & Roth IRA (S1) - Cal. Civ. Proc. Code § 704.115" at bounding box center [447, 383] width 280 height 38
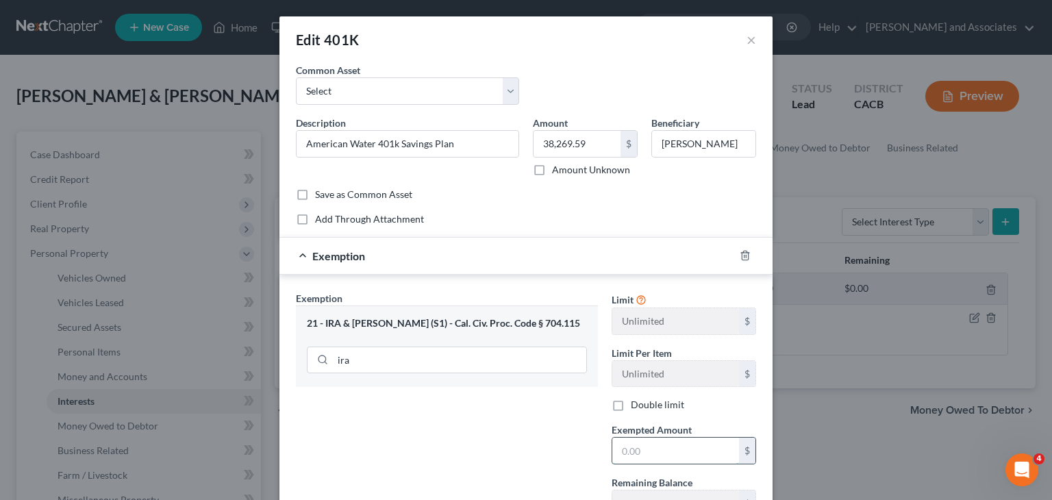
click at [659, 460] on input "text" at bounding box center [675, 451] width 127 height 26
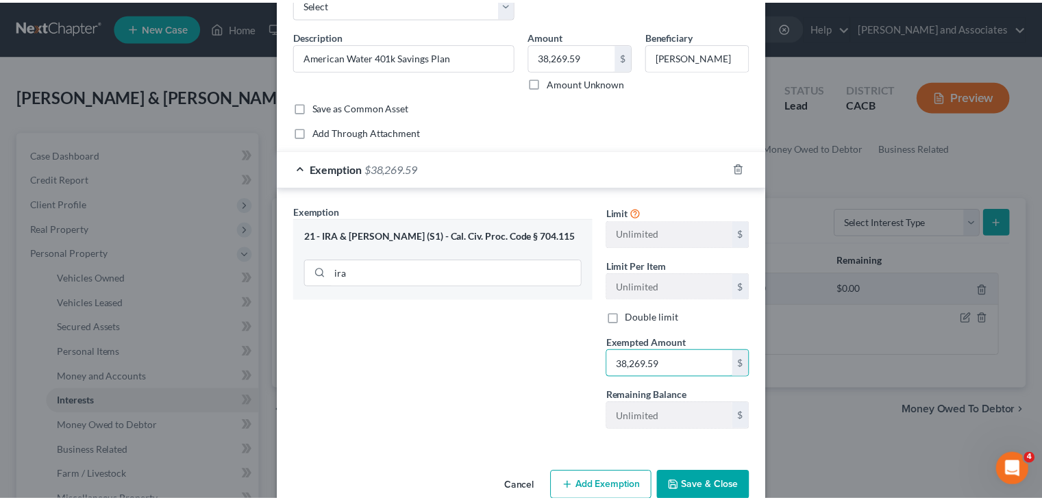
scroll to position [113, 0]
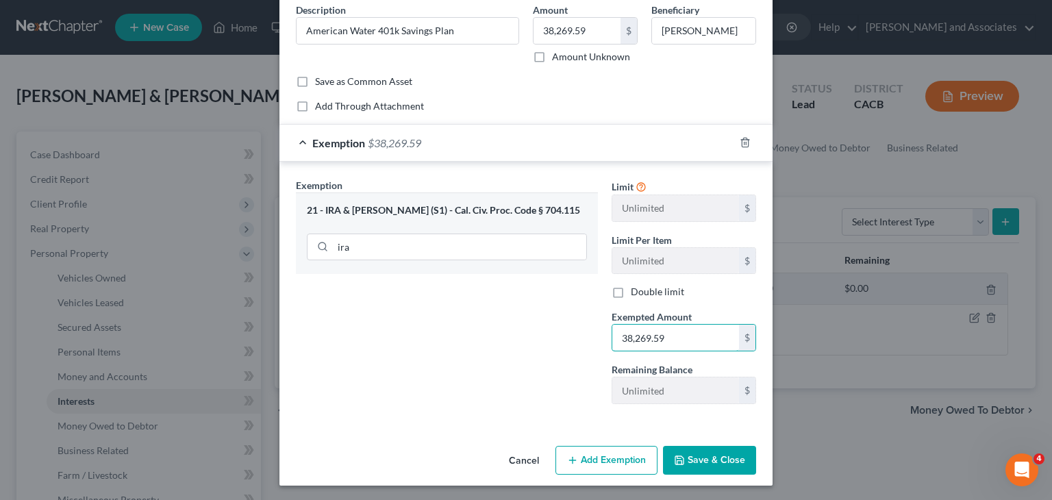
type input "38,269.59"
click at [711, 455] on button "Save & Close" at bounding box center [709, 460] width 93 height 29
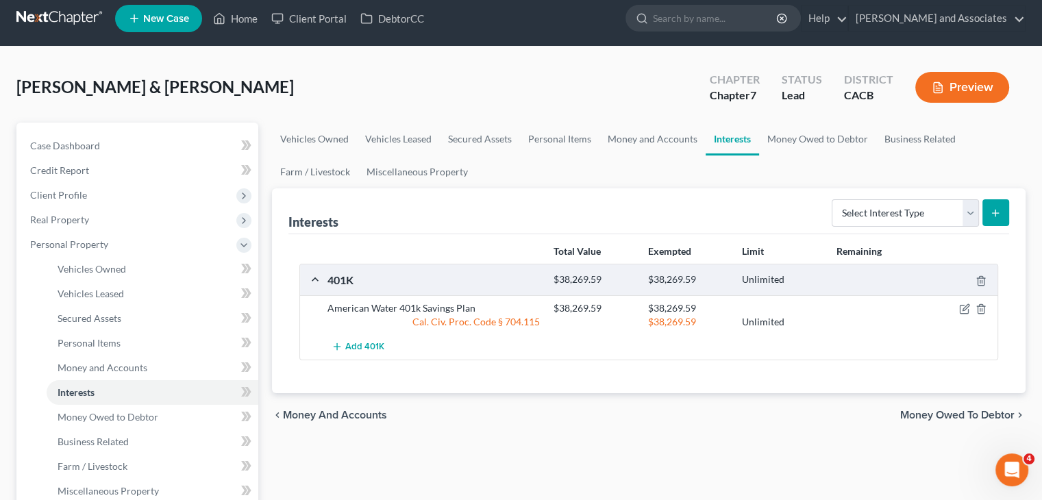
scroll to position [0, 0]
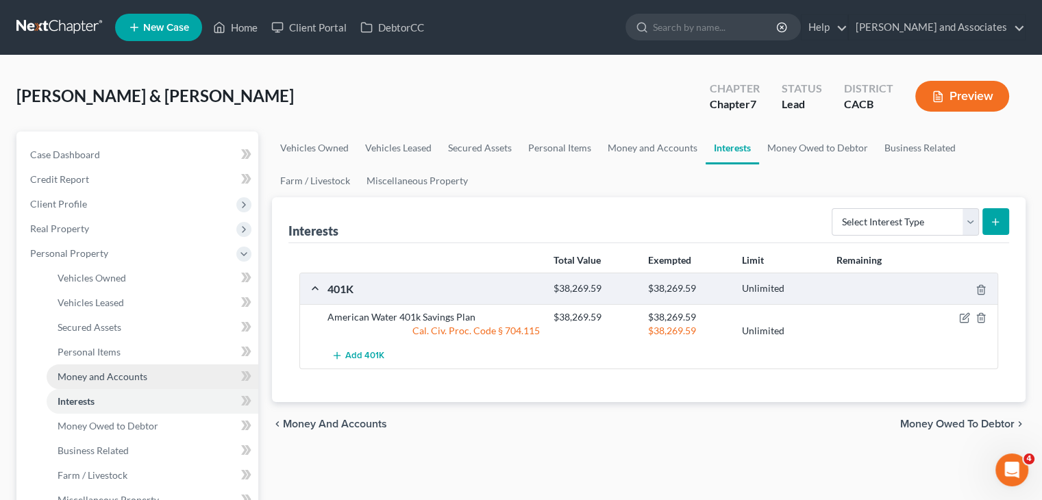
click at [130, 372] on span "Money and Accounts" at bounding box center [103, 376] width 90 height 12
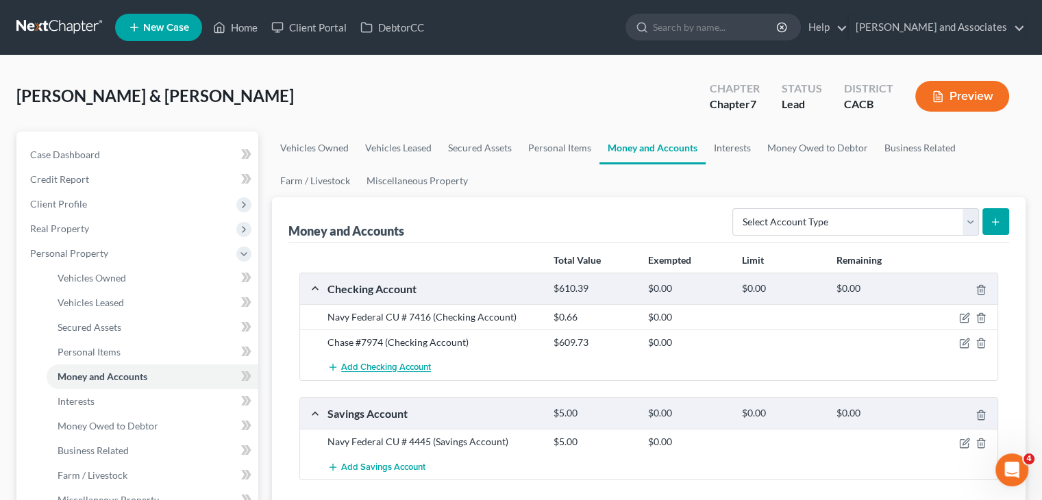
click at [405, 362] on span "Add Checking Account" at bounding box center [386, 367] width 90 height 11
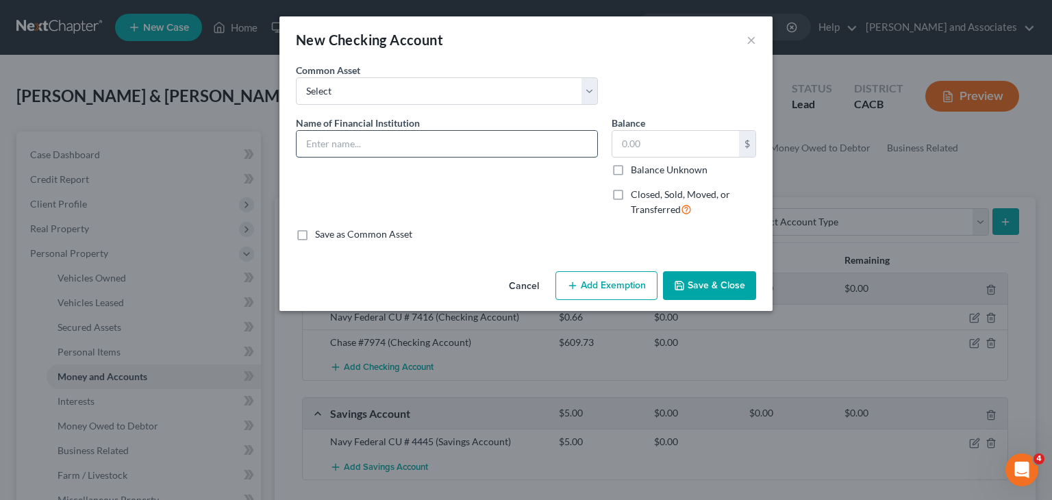
click at [438, 138] on input "text" at bounding box center [447, 144] width 301 height 26
type input "WF # 6334"
click at [666, 150] on input "text" at bounding box center [675, 144] width 127 height 26
type input "851.32"
click at [724, 265] on div "An exemption set must first be selected from the Filing Information section. Co…" at bounding box center [525, 164] width 493 height 203
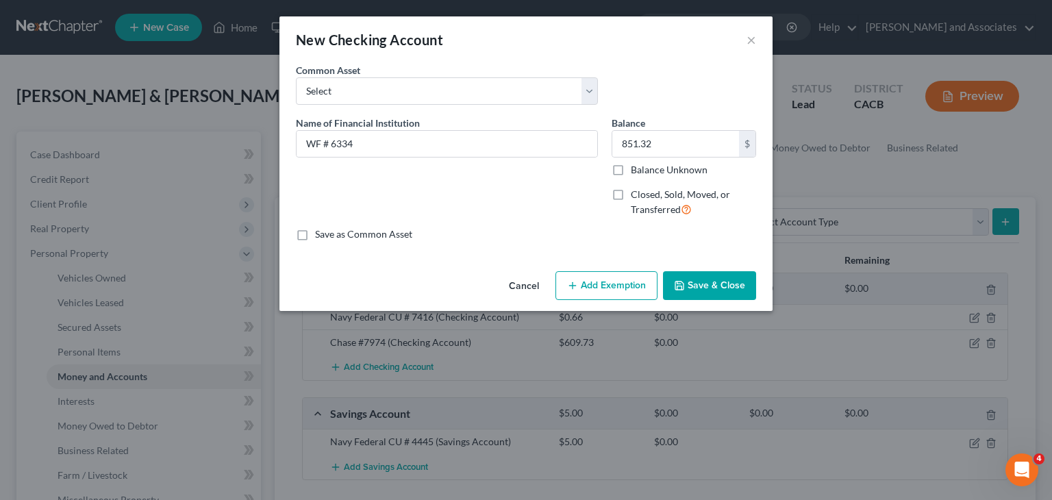
click at [724, 283] on button "Save & Close" at bounding box center [709, 285] width 93 height 29
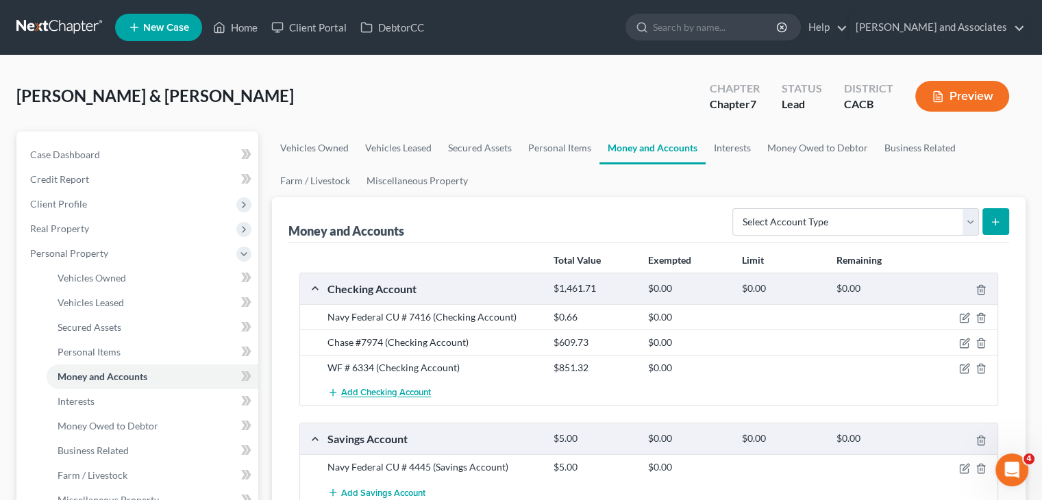
click at [408, 396] on span "Add Checking Account" at bounding box center [386, 393] width 90 height 11
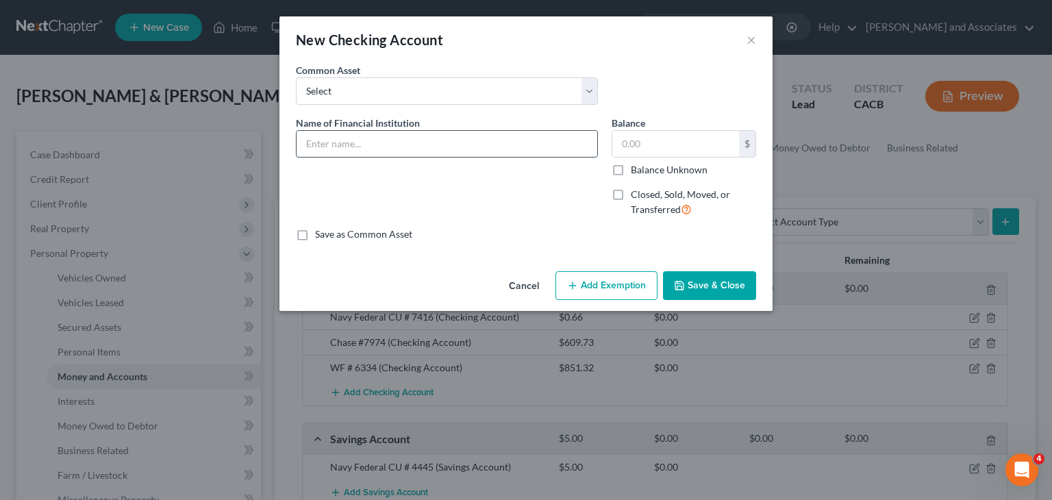
click at [436, 136] on input "text" at bounding box center [447, 144] width 301 height 26
type input "Chase #1111"
click at [716, 149] on input "text" at bounding box center [675, 144] width 127 height 26
type input "1"
click at [711, 290] on button "Save & Close" at bounding box center [709, 285] width 93 height 29
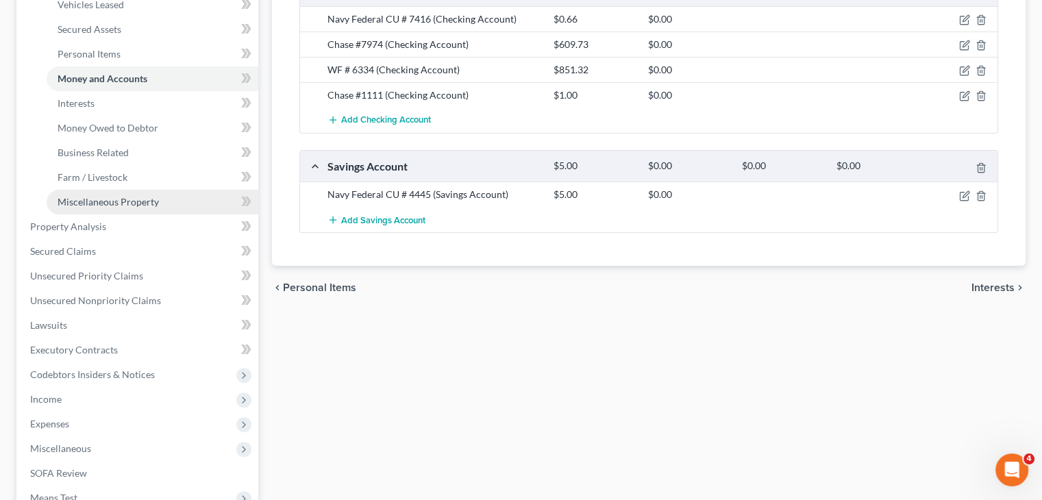
scroll to position [411, 0]
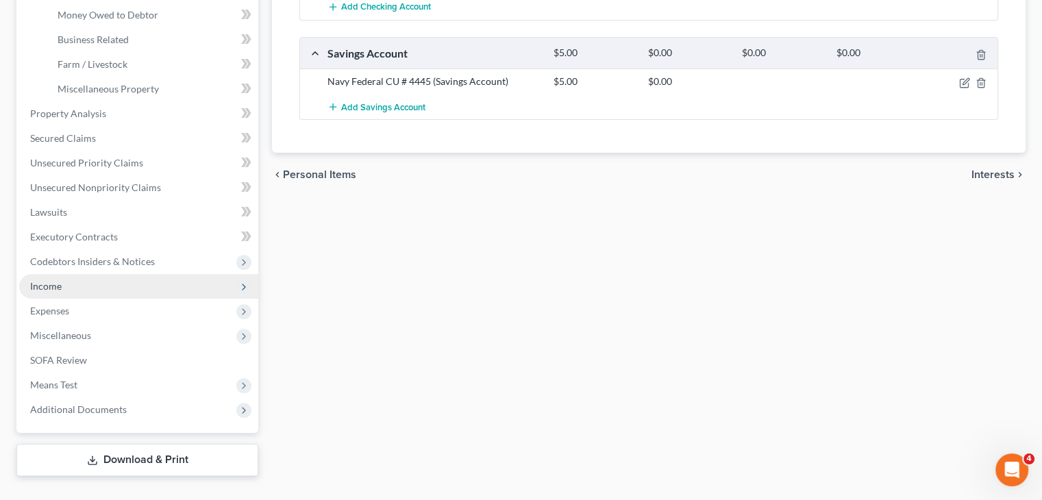
click at [114, 283] on span "Income" at bounding box center [138, 286] width 239 height 25
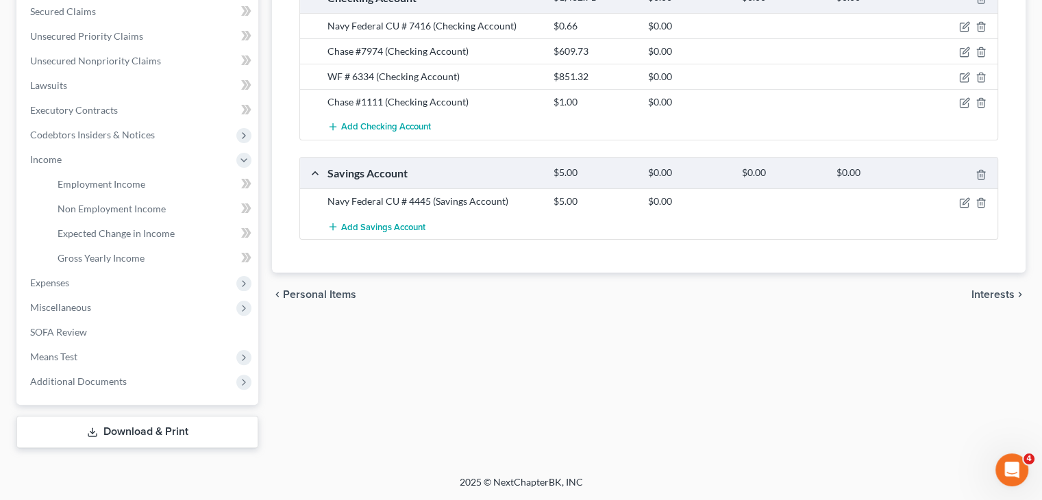
scroll to position [290, 0]
click at [141, 261] on span "Gross Yearly Income" at bounding box center [101, 259] width 87 height 12
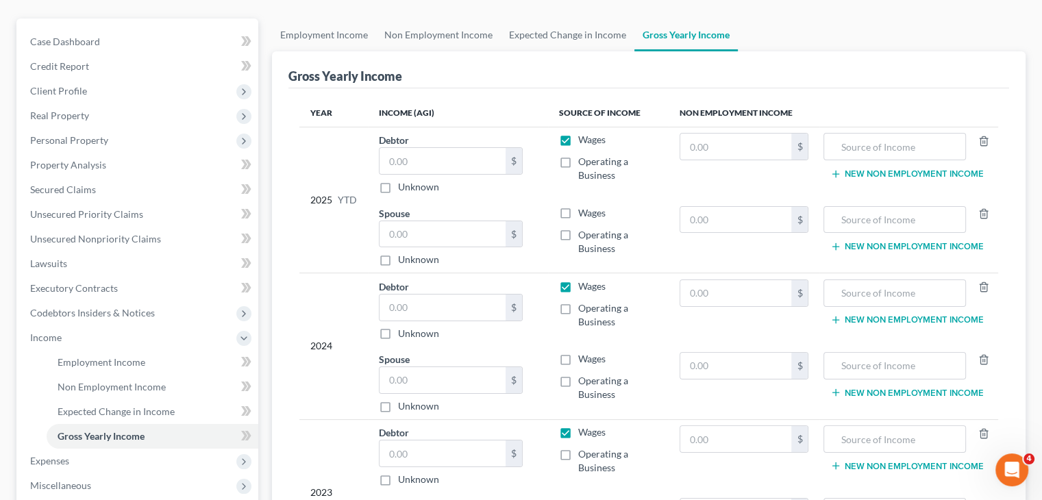
scroll to position [137, 0]
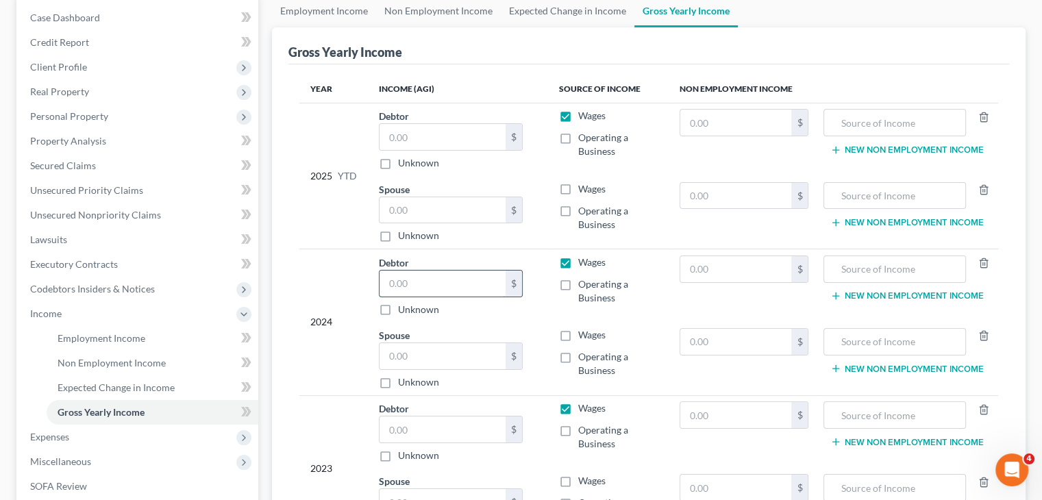
click at [447, 283] on input "text" at bounding box center [442, 283] width 126 height 26
type input "81,469"
click at [434, 440] on input "text" at bounding box center [442, 429] width 126 height 26
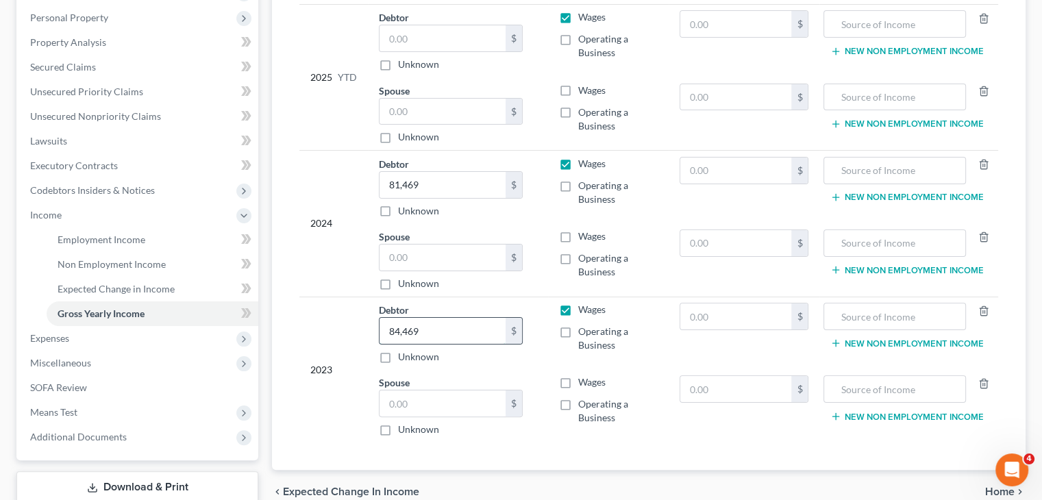
scroll to position [274, 0]
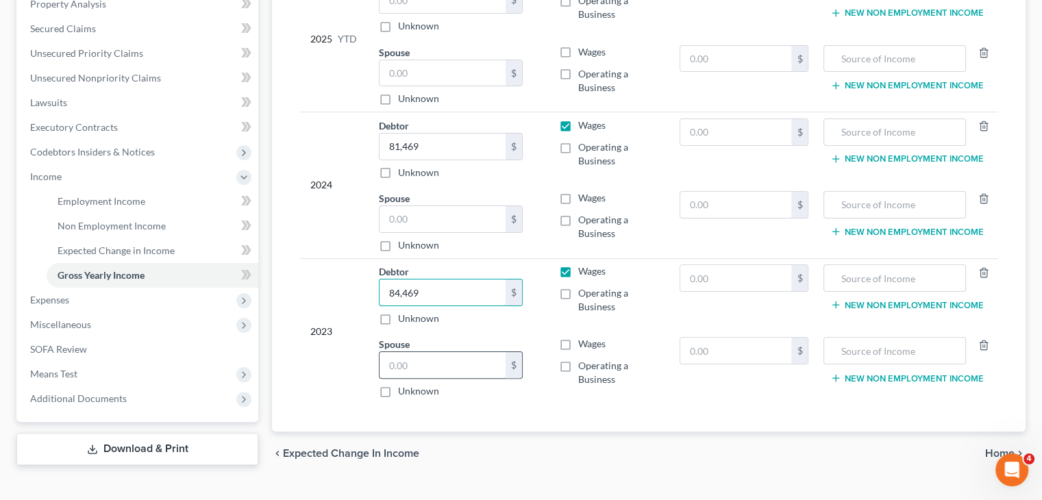
type input "84,469"
click at [475, 370] on input "text" at bounding box center [442, 365] width 126 height 26
type input "51,133"
click at [450, 227] on input "text" at bounding box center [442, 219] width 126 height 26
type input "17,170"
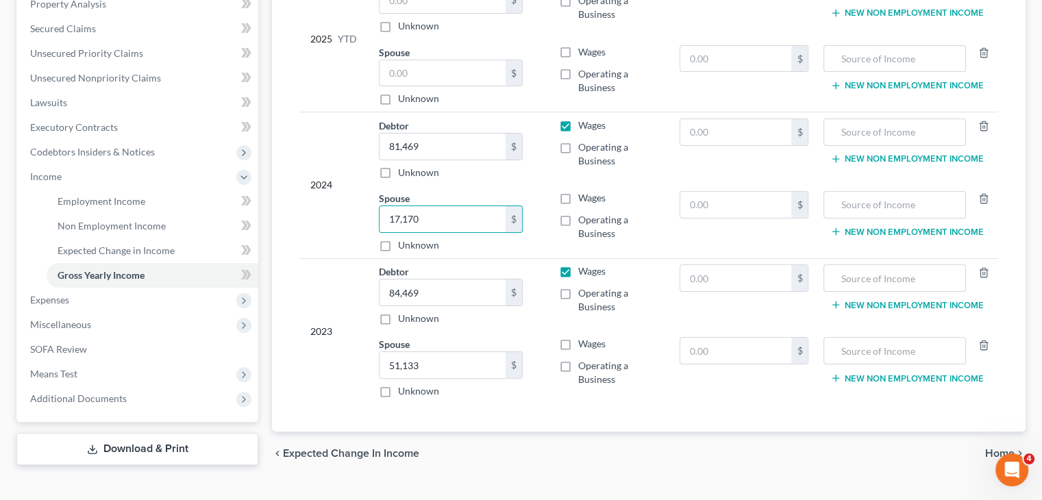
click at [318, 253] on td "2024" at bounding box center [333, 185] width 68 height 146
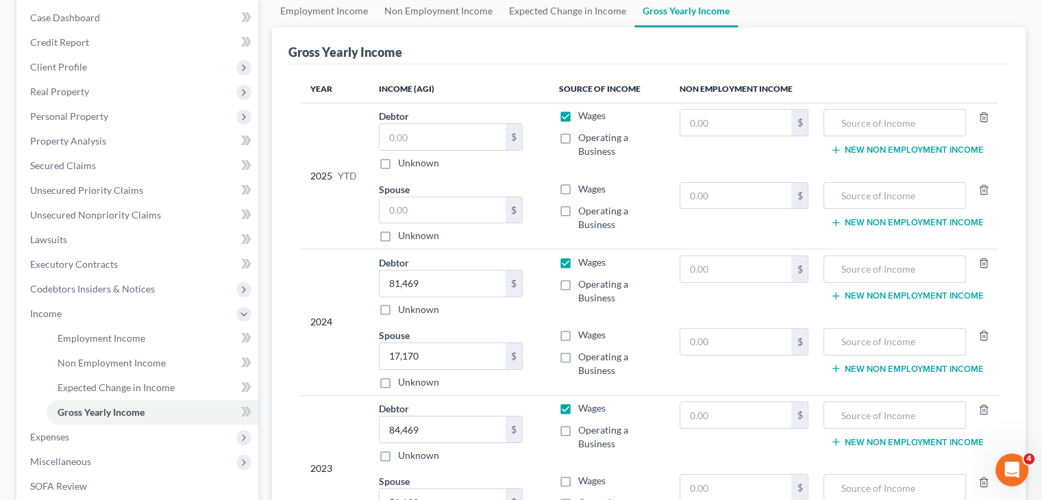
click at [329, 258] on div "2024" at bounding box center [333, 322] width 47 height 134
click at [120, 118] on span "Personal Property" at bounding box center [138, 116] width 239 height 25
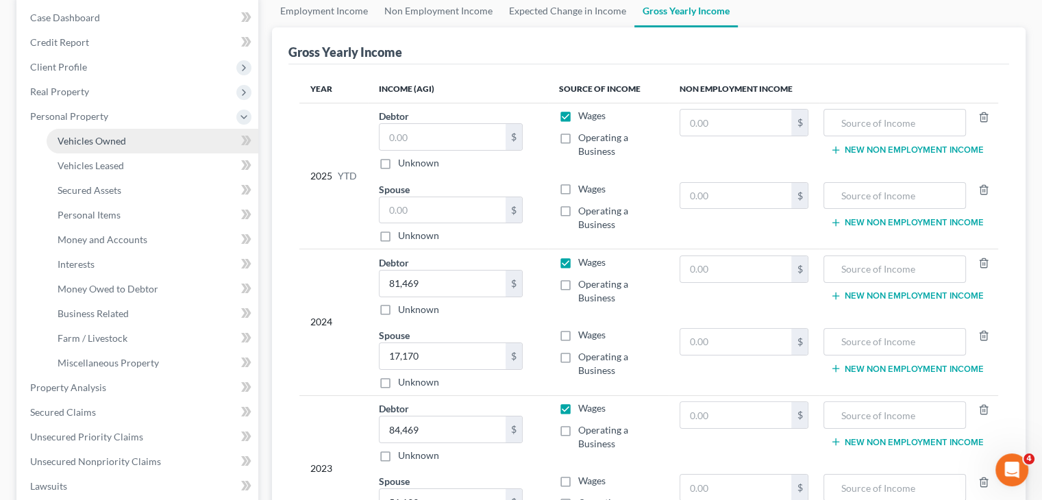
click at [154, 140] on link "Vehicles Owned" at bounding box center [153, 141] width 212 height 25
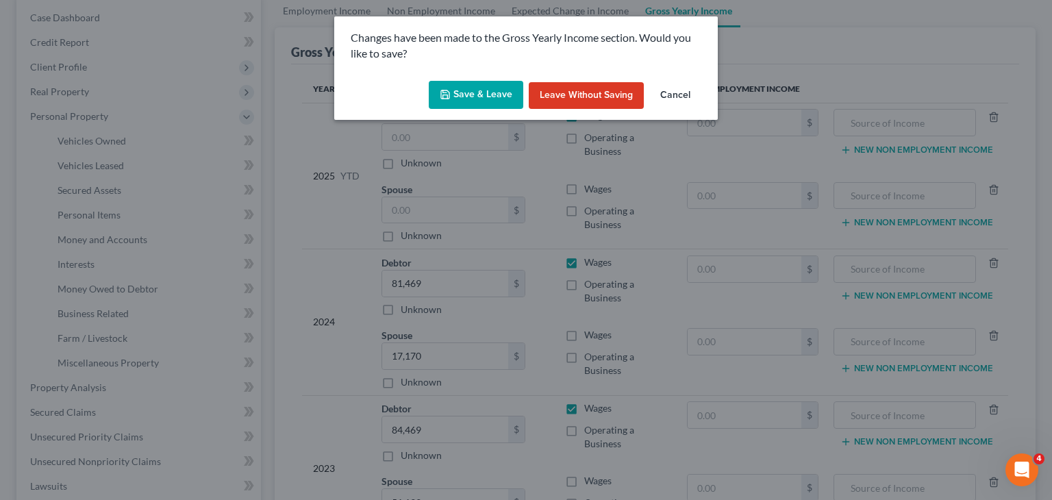
click at [478, 94] on button "Save & Leave" at bounding box center [476, 95] width 94 height 29
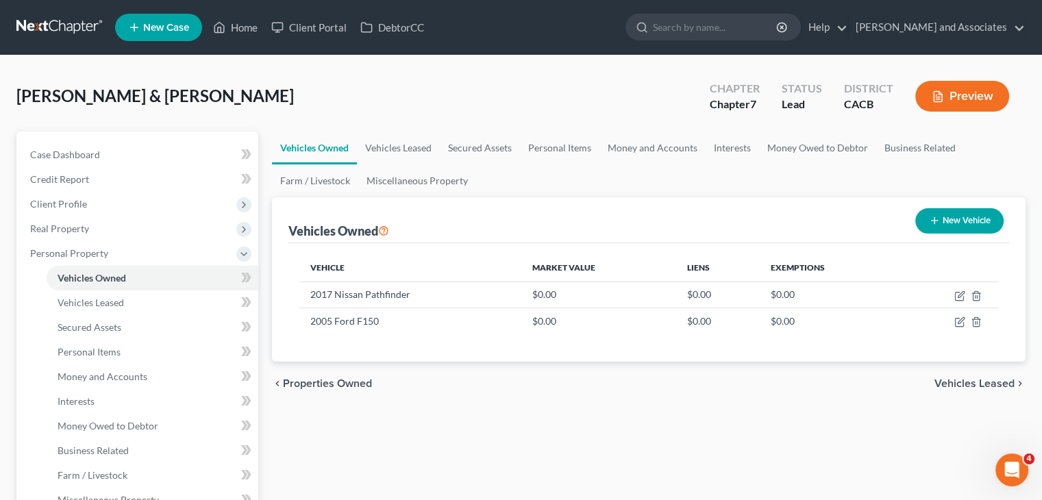
click at [929, 222] on icon "button" at bounding box center [934, 220] width 11 height 11
select select "0"
select select "2"
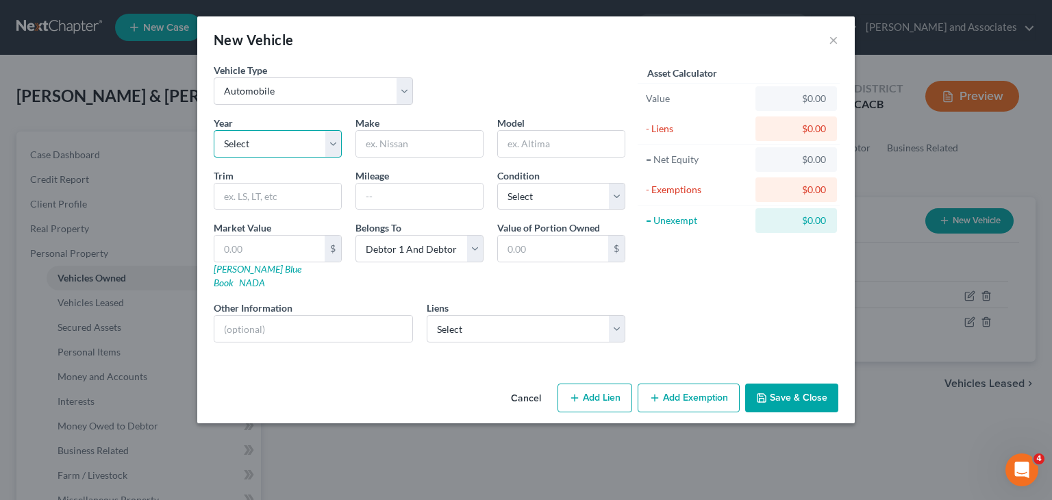
click at [279, 143] on select "Select 2026 2025 2024 2023 2022 2021 2020 2019 2018 2017 2016 2015 2014 2013 20…" at bounding box center [278, 143] width 128 height 27
select select "5"
click at [214, 130] on select "Select 2026 2025 2024 2023 2022 2021 2020 2019 2018 2017 2016 2015 2014 2013 20…" at bounding box center [278, 143] width 128 height 27
click at [439, 153] on input "text" at bounding box center [419, 144] width 127 height 26
click at [581, 149] on input "text" at bounding box center [561, 144] width 127 height 26
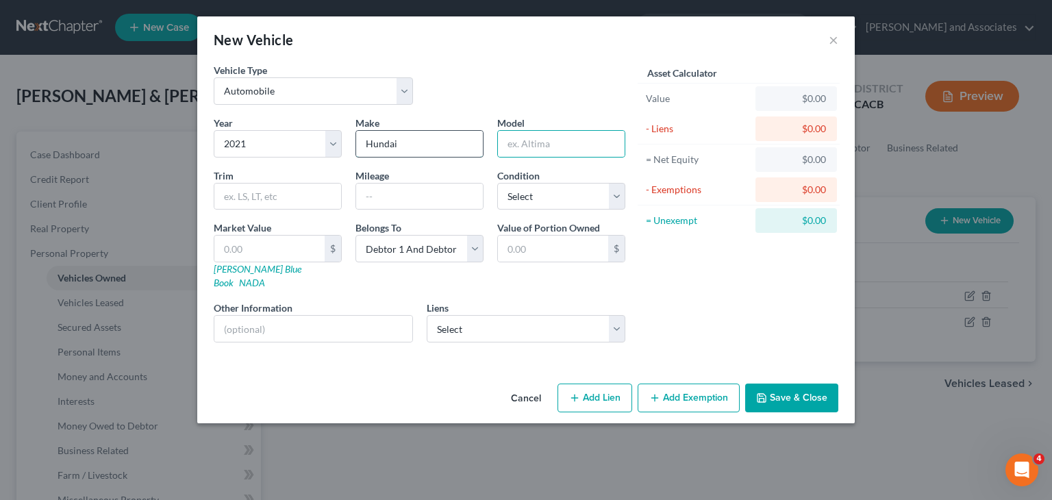
click at [431, 151] on input "Hundai" at bounding box center [419, 144] width 127 height 26
type input "Hundai"
click at [537, 163] on div "Year Select 2026 2025 2024 2023 2022 2021 2020 2019 2018 2017 2016 2015 2014 20…" at bounding box center [419, 235] width 425 height 238
click at [556, 151] on input "text" at bounding box center [561, 144] width 127 height 26
type input "Palisade"
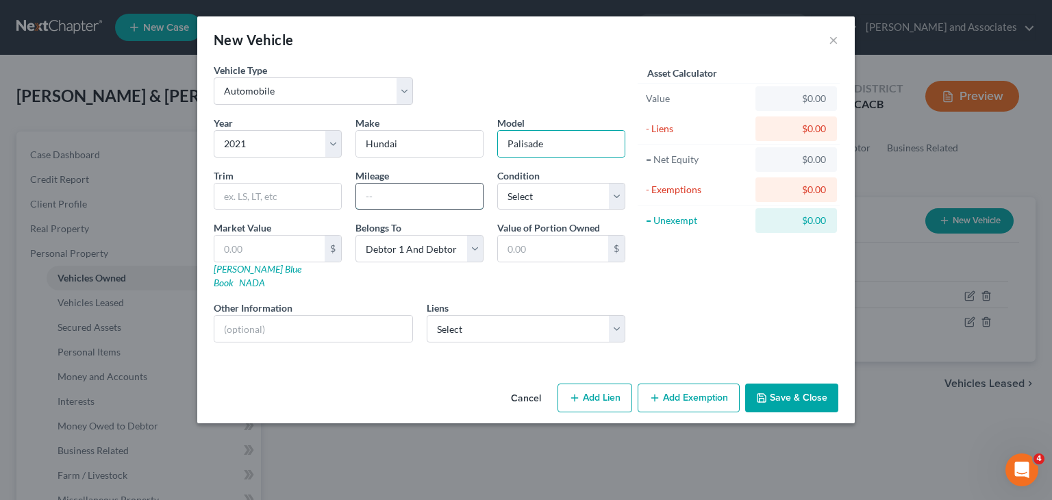
click at [411, 199] on input "text" at bounding box center [419, 197] width 127 height 26
type input "30k"
click at [545, 207] on select "Select Excellent Very Good Good Fair Poor" at bounding box center [561, 196] width 128 height 27
select select "2"
click at [497, 183] on select "Select Excellent Very Good Good Fair Poor" at bounding box center [561, 196] width 128 height 27
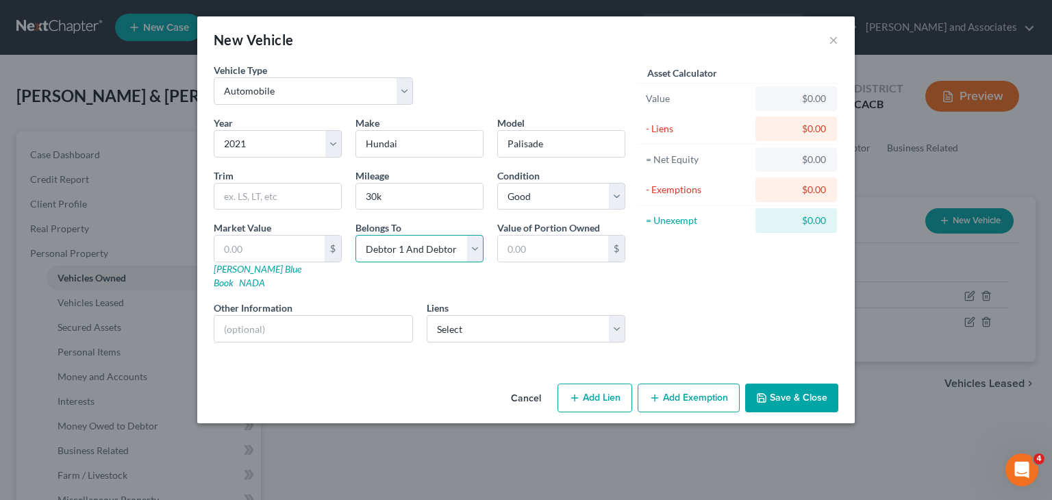
click at [427, 255] on select "Select Debtor 1 Only Debtor 2 Only Debtor 1 And Debtor 2 Only At Least One Of T…" at bounding box center [419, 248] width 128 height 27
select select "4"
click at [355, 235] on select "Select Debtor 1 Only Debtor 2 Only Debtor 1 And Debtor 2 Only At Least One Of T…" at bounding box center [419, 248] width 128 height 27
click at [792, 383] on button "Save & Close" at bounding box center [791, 397] width 93 height 29
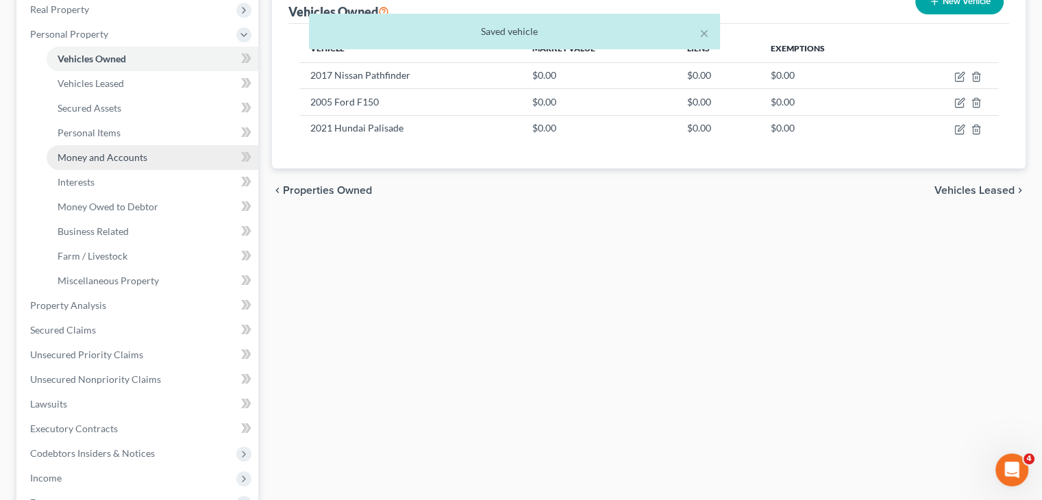
scroll to position [274, 0]
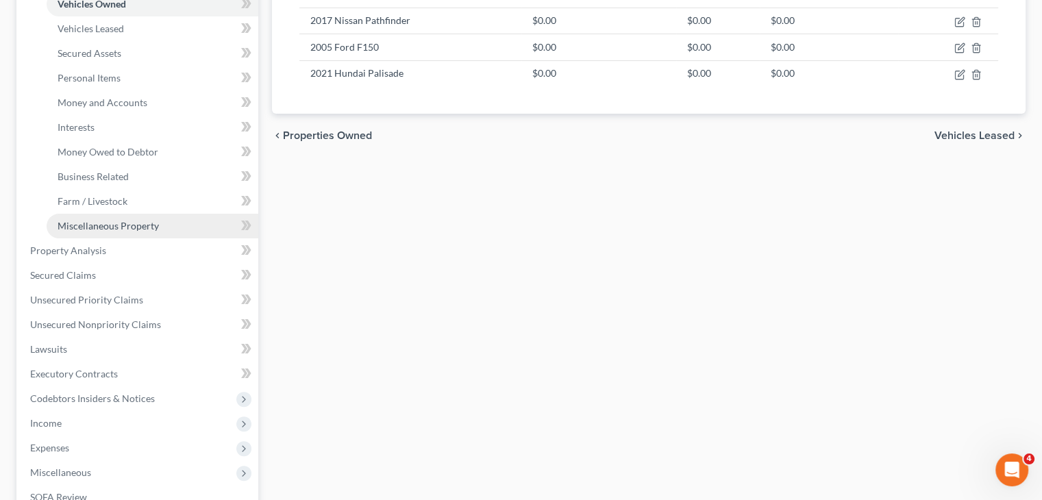
click at [159, 222] on link "Miscellaneous Property" at bounding box center [153, 226] width 212 height 25
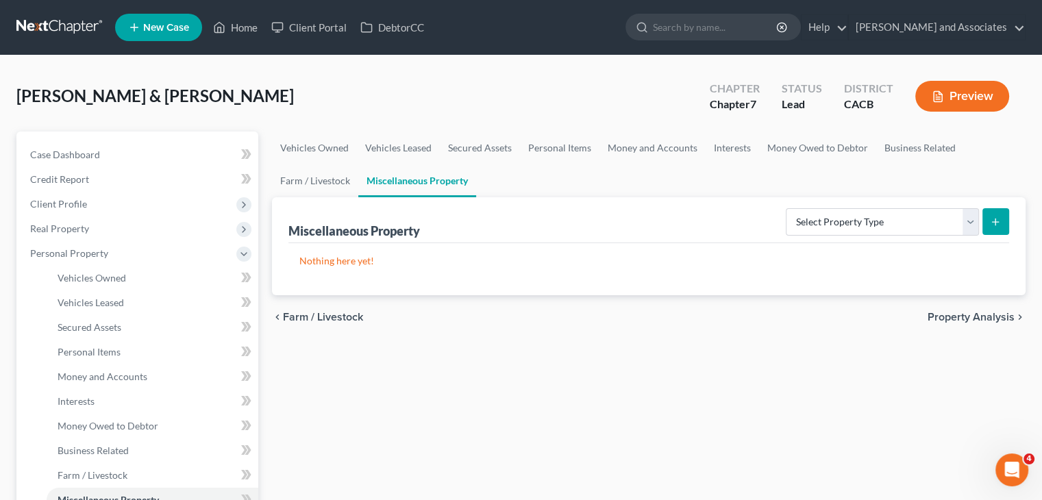
click at [931, 236] on div "Select Property Type Assigned for Creditor Benefit Within 1 Year Holding for An…" at bounding box center [894, 221] width 229 height 36
click at [864, 220] on select "Select Property Type Assigned for Creditor Benefit Within 1 Year Holding for An…" at bounding box center [881, 221] width 193 height 27
select select "transferred"
click at [785, 208] on select "Select Property Type Assigned for Creditor Benefit Within 1 Year Holding for An…" at bounding box center [881, 221] width 193 height 27
click at [1002, 231] on button "submit" at bounding box center [995, 221] width 27 height 27
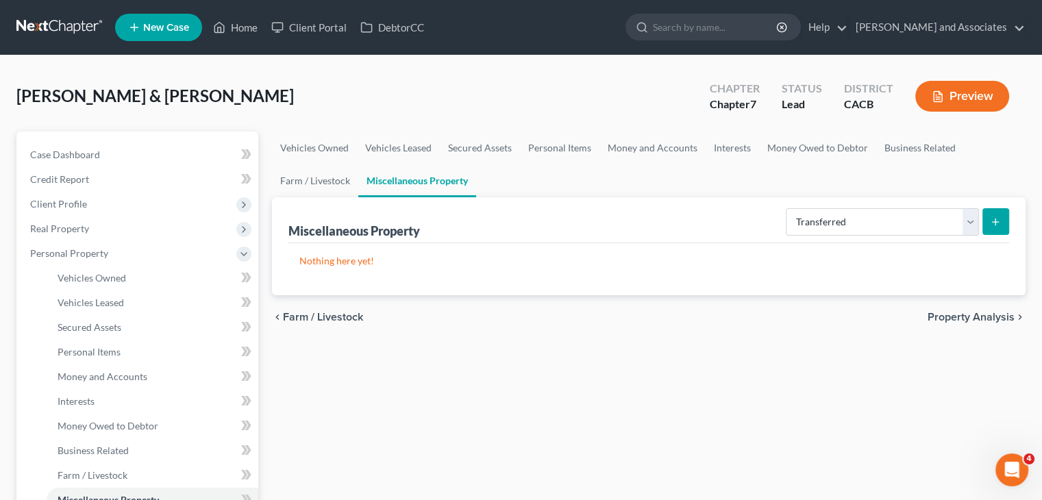
select select "Ordinary (within 2 years)"
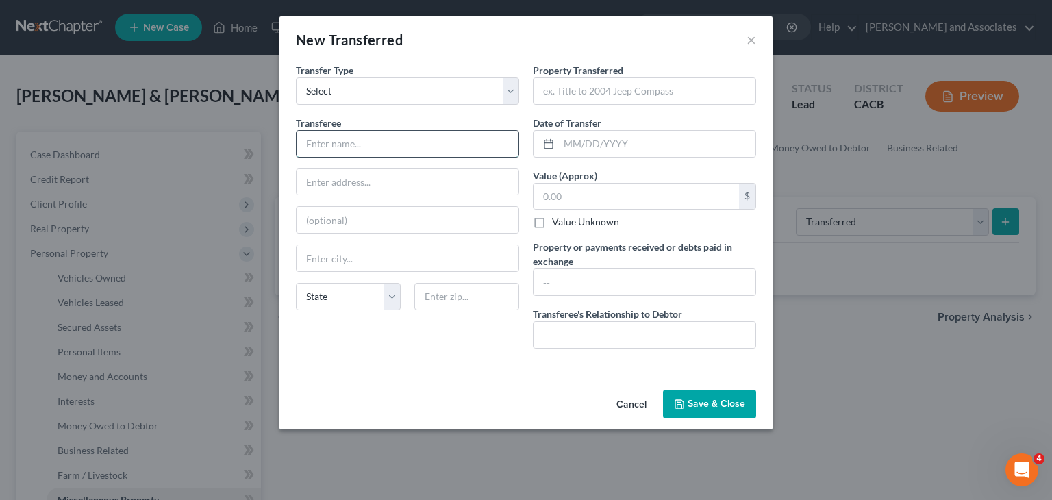
click at [379, 151] on input "text" at bounding box center [408, 144] width 222 height 26
type input "Honda Dealership"
click at [570, 99] on input "text" at bounding box center [644, 91] width 222 height 26
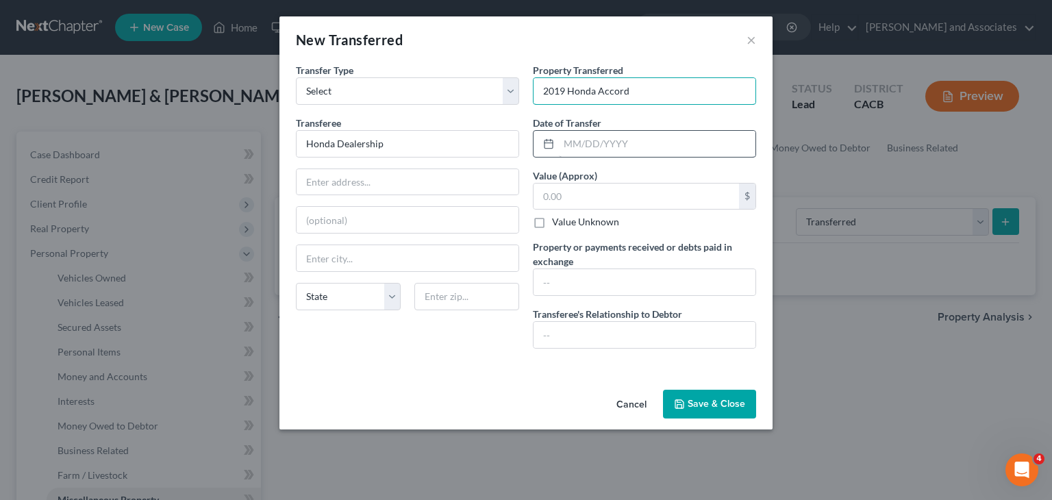
type input "2019 Honda Accord"
click at [583, 132] on input "text" at bounding box center [657, 144] width 197 height 26
type input "08/31/2025"
click at [729, 240] on label "Property or payments received or debts paid in exchange" at bounding box center [644, 254] width 223 height 29
click at [681, 215] on div "Value Unknown" at bounding box center [644, 222] width 223 height 14
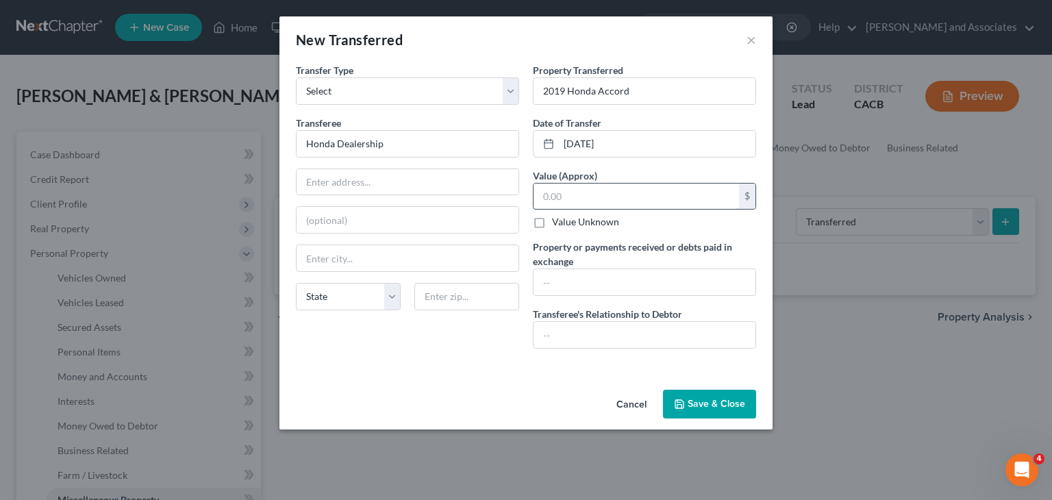
click at [679, 203] on input "text" at bounding box center [635, 197] width 205 height 26
type input "17,800"
click at [627, 279] on input "text" at bounding box center [644, 282] width 222 height 26
click at [554, 280] on input "17800" at bounding box center [644, 282] width 222 height 26
click at [612, 288] on input "17,800" at bounding box center [644, 282] width 222 height 26
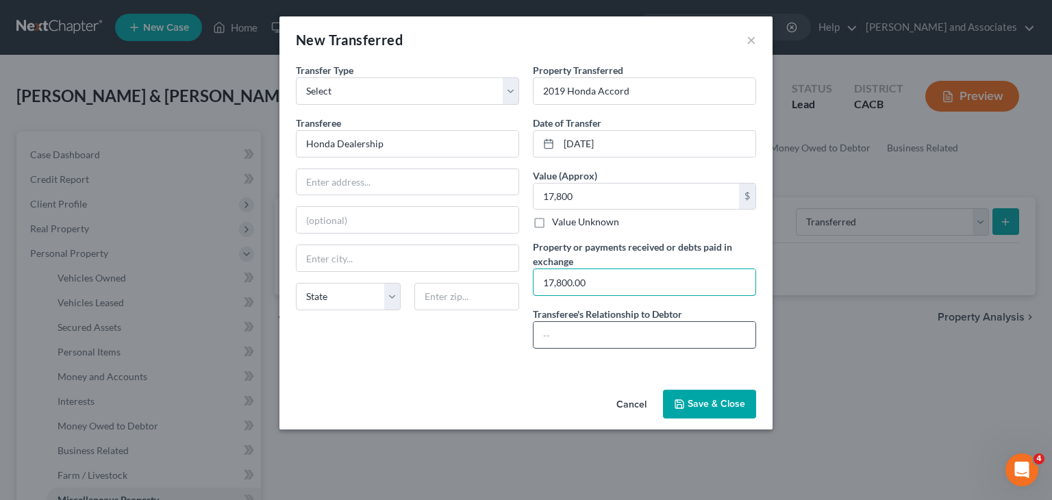
type input "17,800.00"
click at [617, 329] on input "text" at bounding box center [644, 335] width 222 height 26
type input "Buyer"
drag, startPoint x: 504, startPoint y: 376, endPoint x: 496, endPoint y: 373, distance: 8.3
click at [501, 376] on div "An exemption set must first be selected from the Filing Information section. Tr…" at bounding box center [525, 223] width 493 height 321
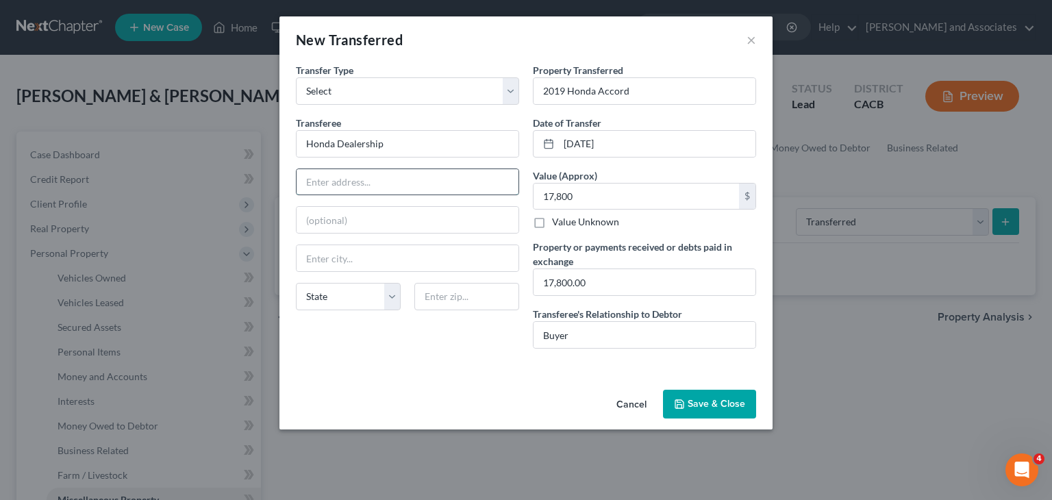
click at [366, 181] on input "text" at bounding box center [408, 182] width 222 height 26
paste input "1735 S Bradley Rd"
type input "1735 S Bradley Rd"
click at [440, 297] on input "text" at bounding box center [466, 296] width 105 height 27
type input "93454"
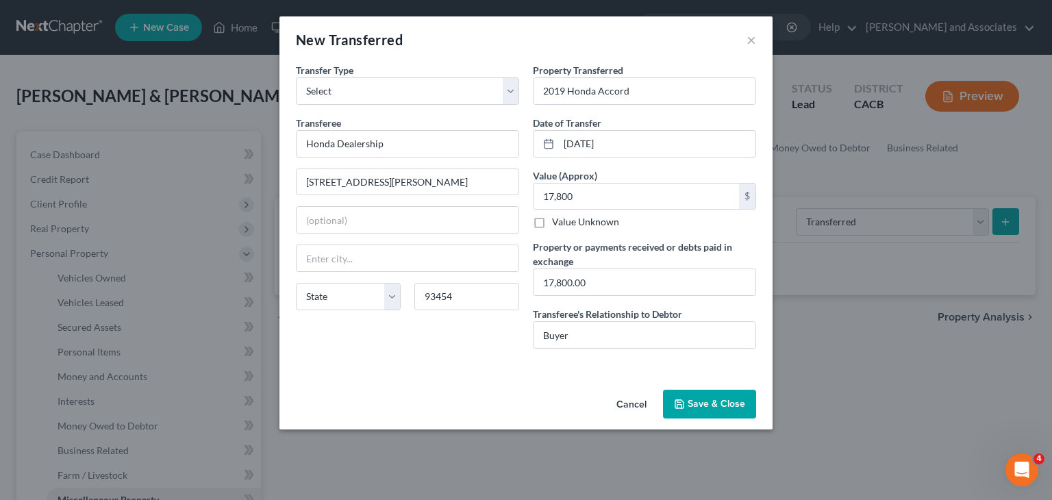
click at [429, 327] on div "Transfer Type * Select Ordinary (within 2 years) Within 10 Years Transferee * H…" at bounding box center [407, 211] width 237 height 297
type input "Santa Maria"
click at [483, 355] on div "Transfer Type * Select Ordinary (within 2 years) Within 10 Years Transferee * H…" at bounding box center [407, 211] width 237 height 297
click at [342, 293] on select "State AL AK AR AZ CA CO CT DE DC FL GA GU HI ID IL IN IA KS KY LA ME MD MA MI M…" at bounding box center [348, 296] width 105 height 27
select select "4"
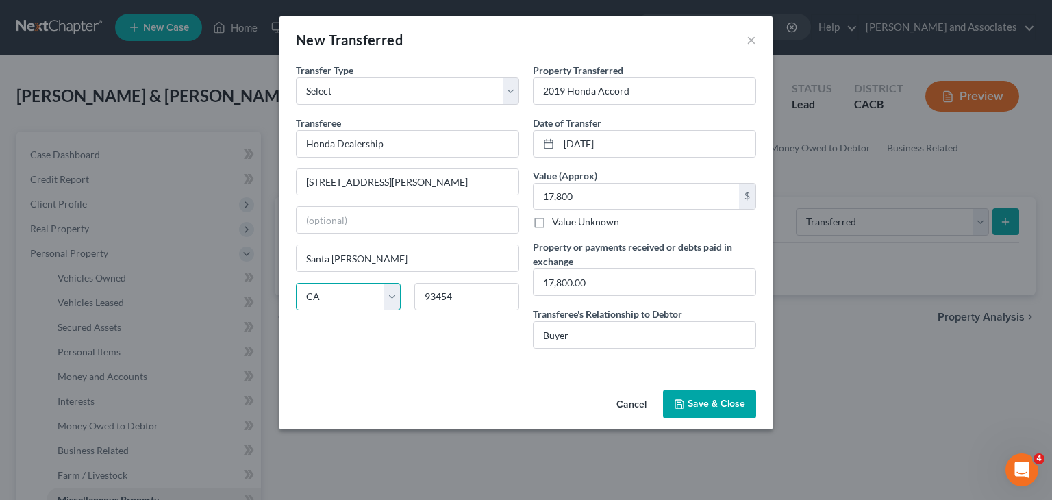
click at [296, 283] on select "State AL AK AR AZ CA CO CT DE DC FL GA GU HI ID IL IN IA KS KY LA ME MD MA MI M…" at bounding box center [348, 296] width 105 height 27
click at [495, 386] on div "Cancel Save & Close" at bounding box center [525, 406] width 493 height 45
click at [696, 401] on button "Save & Close" at bounding box center [709, 404] width 93 height 29
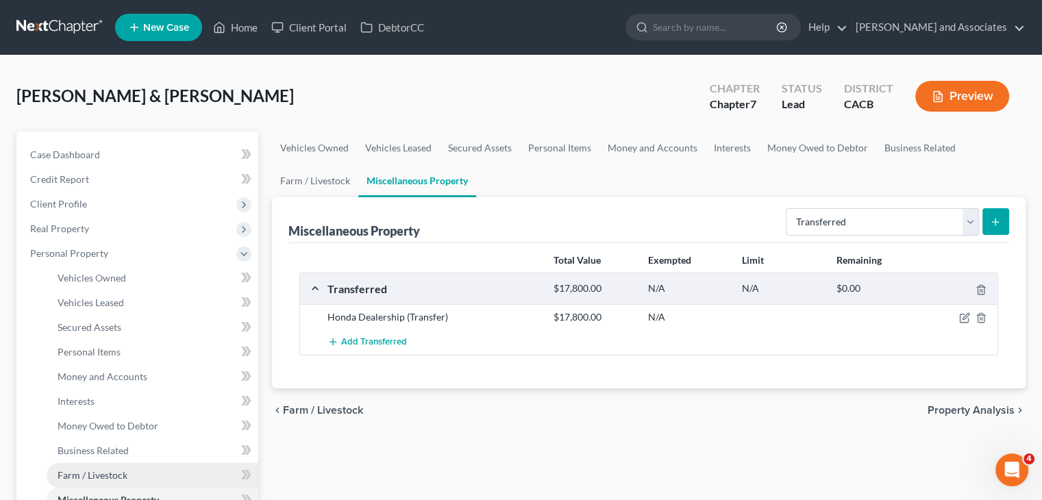
scroll to position [411, 0]
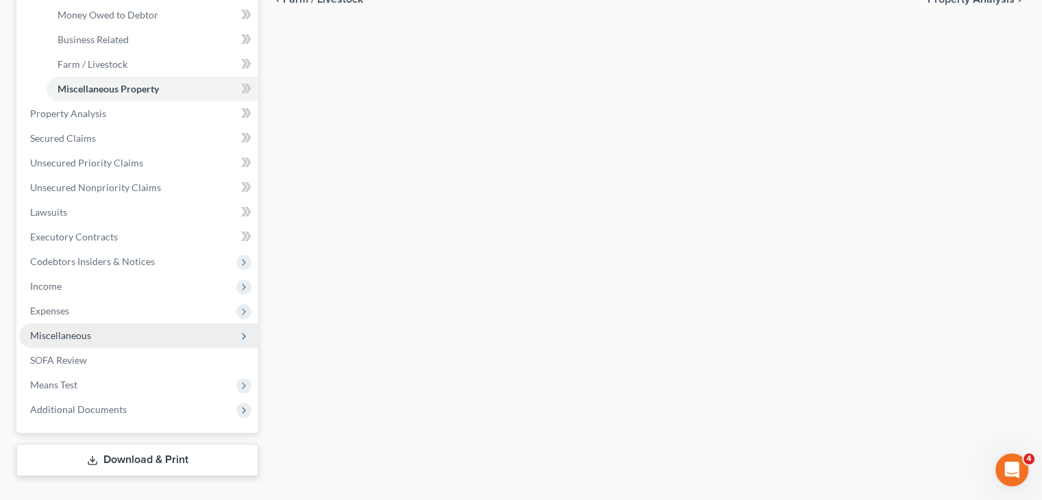
click at [118, 331] on span "Miscellaneous" at bounding box center [138, 335] width 239 height 25
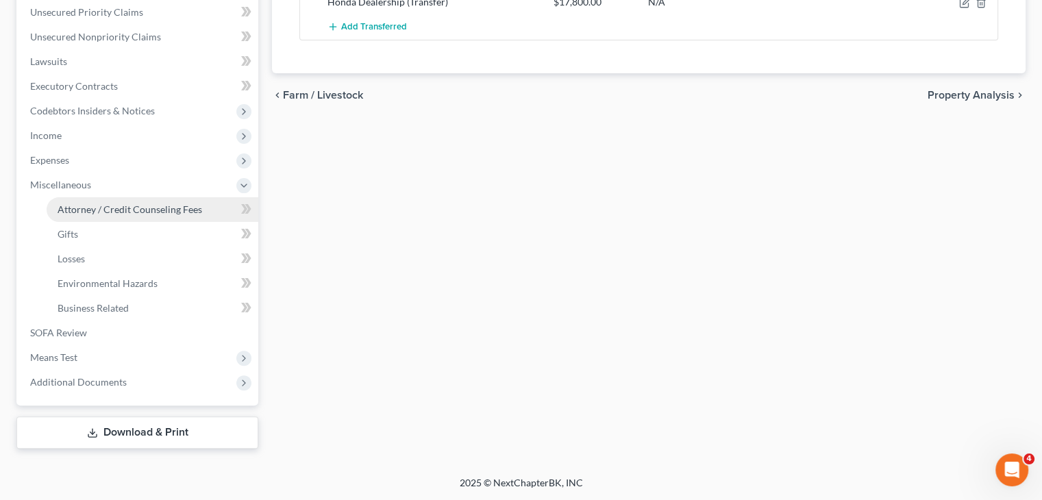
click at [167, 203] on span "Attorney / Credit Counseling Fees" at bounding box center [130, 209] width 144 height 12
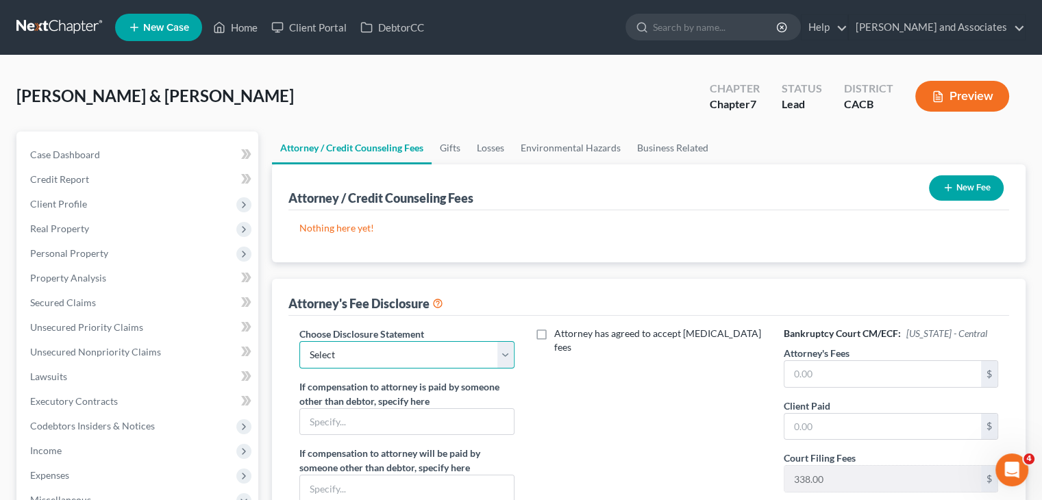
click at [449, 346] on select "Select Disclosure" at bounding box center [406, 354] width 214 height 27
select select "0"
click at [299, 341] on select "Select Disclosure" at bounding box center [406, 354] width 214 height 27
click at [852, 370] on input "text" at bounding box center [882, 374] width 197 height 26
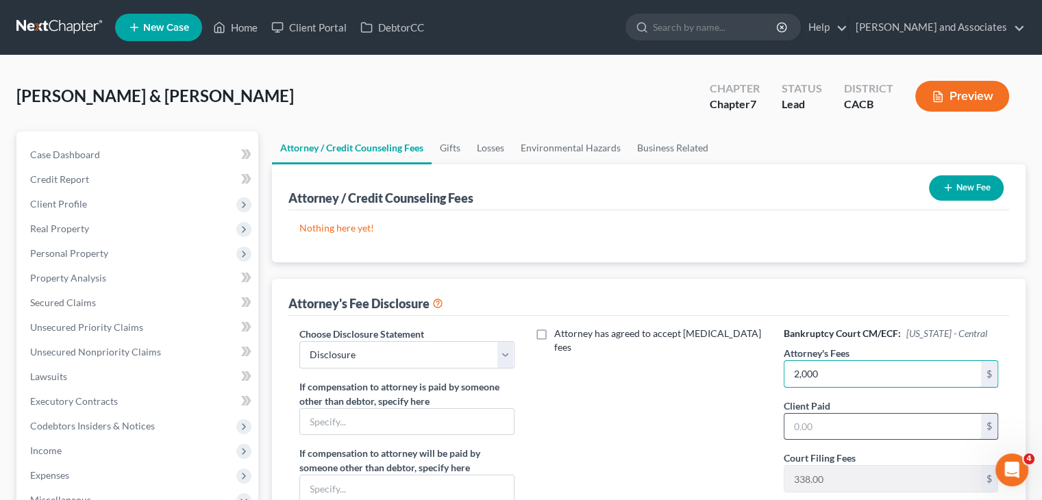
type input "2,000"
click at [851, 431] on input "text" at bounding box center [882, 427] width 197 height 26
type input "2,000"
click at [965, 199] on button "New Fee" at bounding box center [966, 187] width 75 height 25
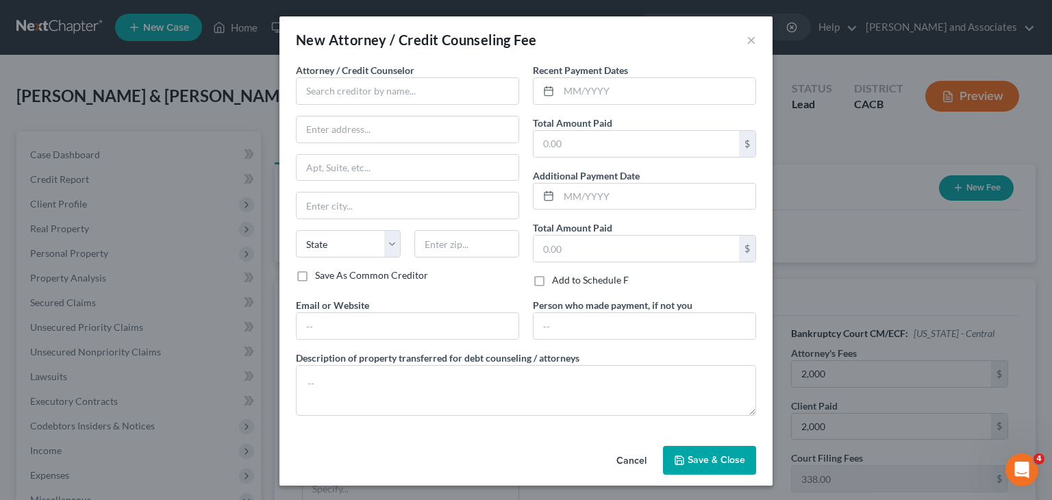
drag, startPoint x: 430, startPoint y: 105, endPoint x: 433, endPoint y: 91, distance: 14.1
click at [430, 104] on div "Attorney / Credit Counselor * State AL AK AR AZ CA CO CT DE DC FL GA GU HI ID I…" at bounding box center [407, 165] width 223 height 205
click at [434, 90] on input "text" at bounding box center [407, 90] width 223 height 27
click at [413, 116] on input "text" at bounding box center [408, 129] width 222 height 26
type input "Michael B Clayton and Associates"
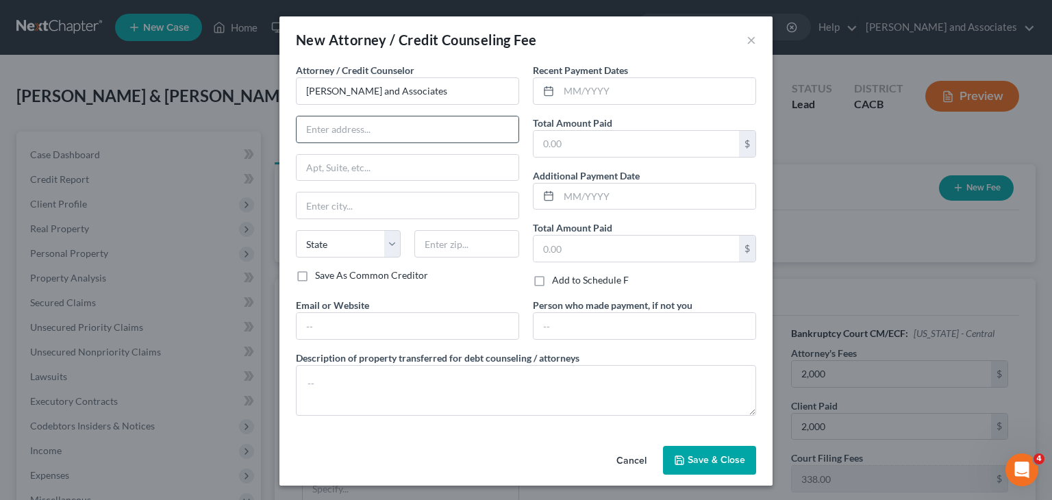
type input "400 East Orange Street"
click at [462, 243] on input "text" at bounding box center [466, 243] width 105 height 27
type input "93454"
click at [631, 151] on input "text" at bounding box center [635, 144] width 205 height 26
type input "Santa Maria"
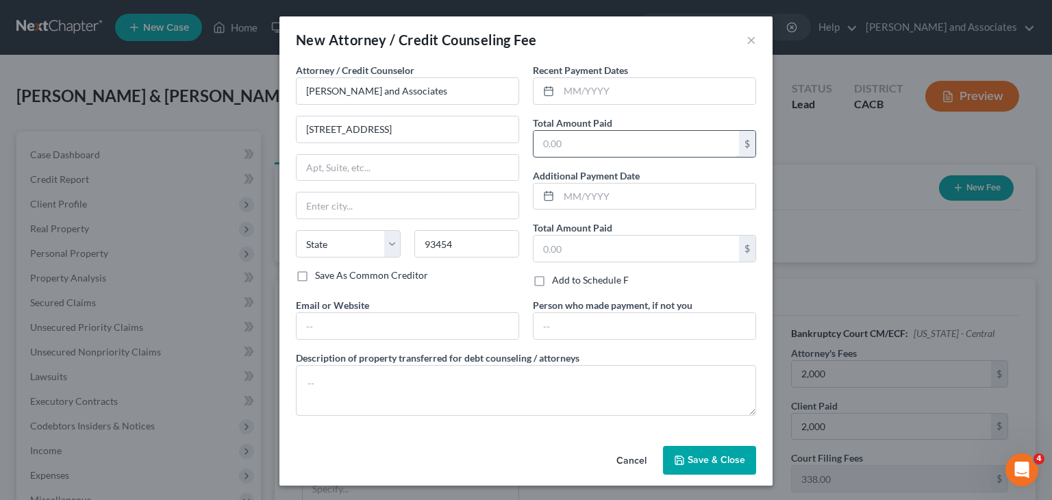
select select "4"
type input "2,000"
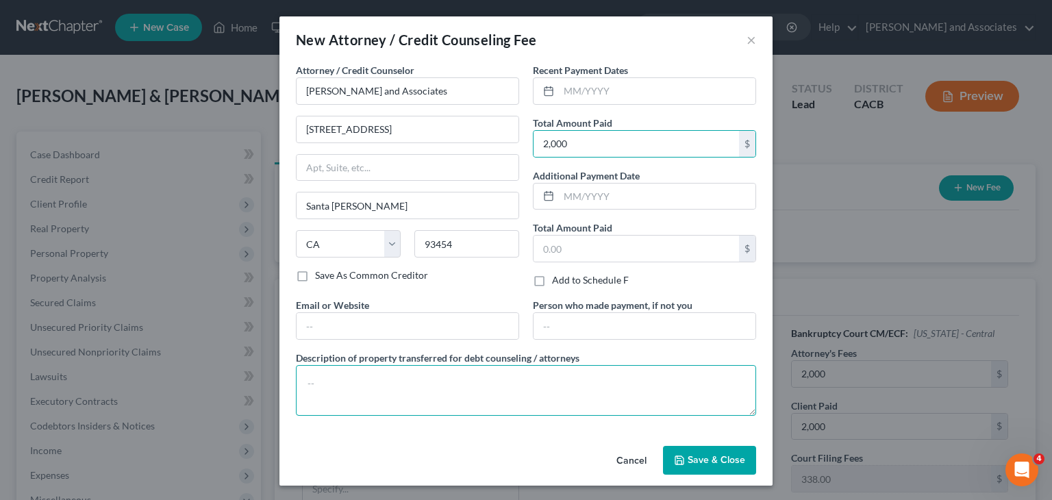
click at [470, 408] on textarea at bounding box center [526, 390] width 460 height 51
type textarea "Attorney Fees"
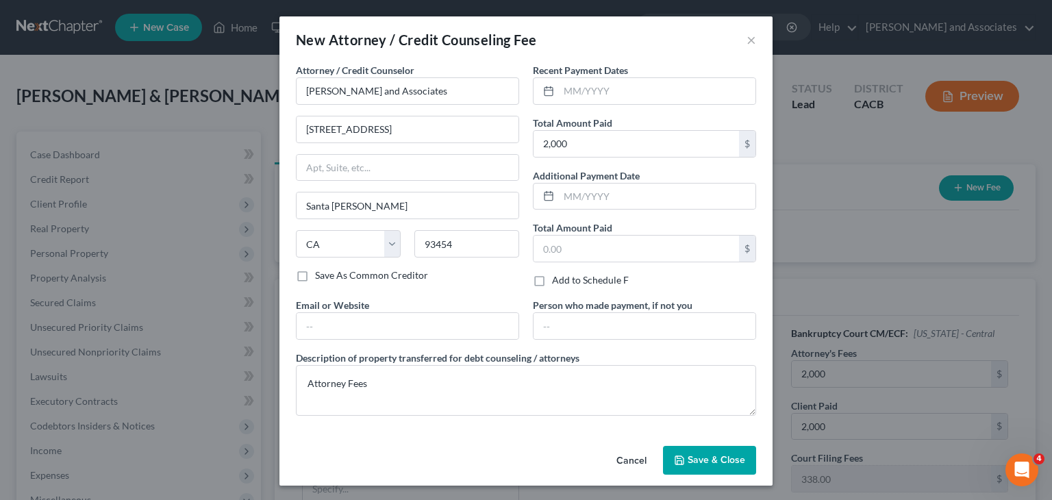
click at [694, 466] on button "Save & Close" at bounding box center [709, 460] width 93 height 29
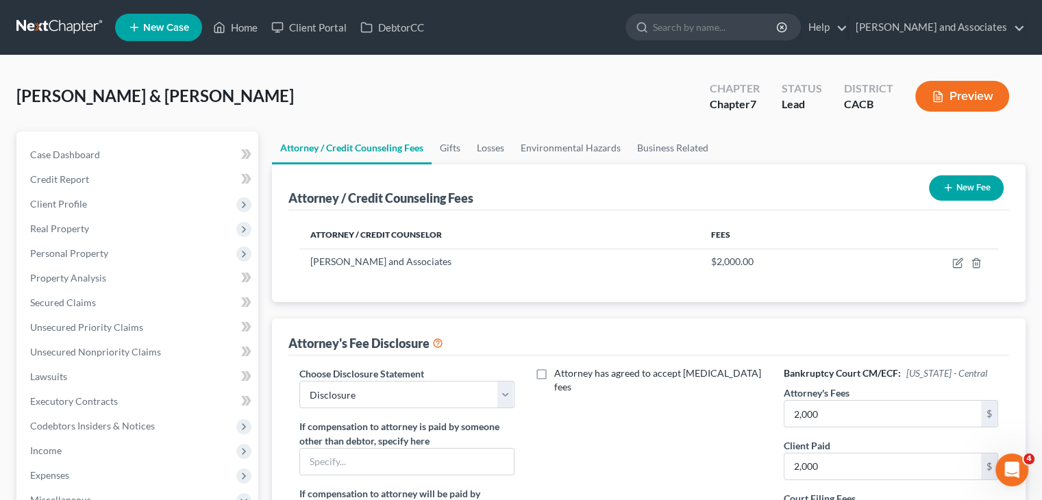
click at [969, 187] on button "New Fee" at bounding box center [966, 187] width 75 height 25
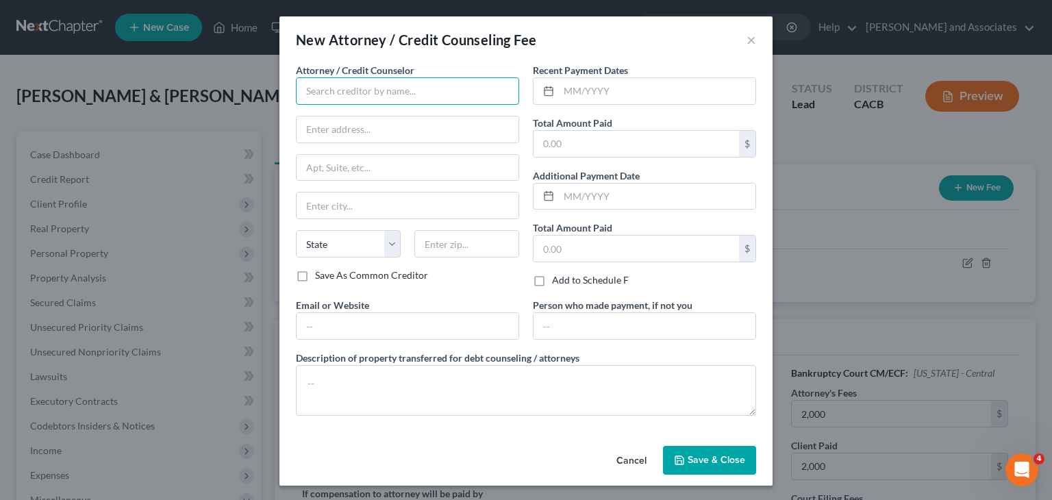
click at [388, 96] on input "text" at bounding box center [407, 90] width 223 height 27
click at [586, 148] on input "text" at bounding box center [635, 144] width 205 height 26
type input "Access Counseling"
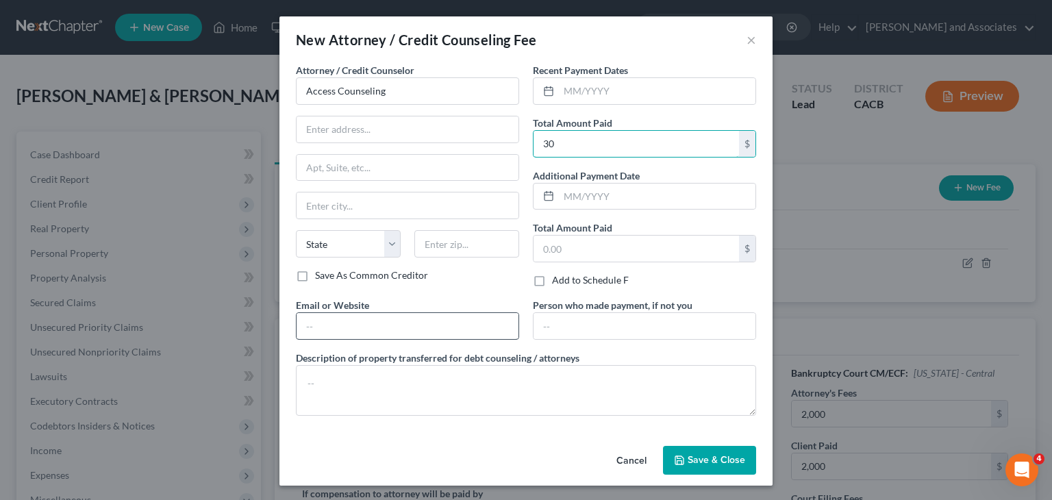
type input "30"
click at [365, 327] on input "text" at bounding box center [408, 326] width 222 height 26
type input "https://www.accesscounselinginc.org/"
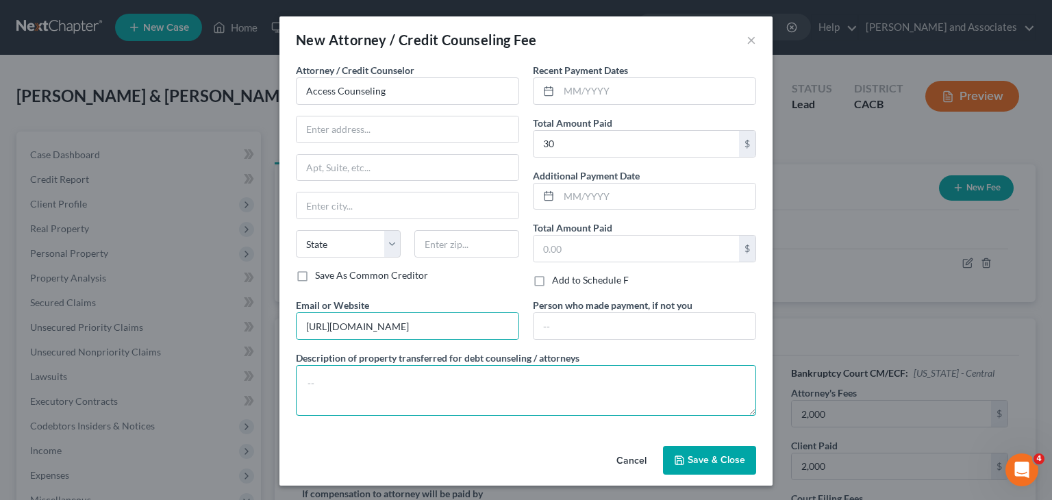
click at [377, 381] on textarea at bounding box center [526, 390] width 460 height 51
type textarea "Credit Counseling"
click at [694, 475] on div "Cancel Save & Close" at bounding box center [525, 462] width 493 height 45
click at [701, 459] on span "Save & Close" at bounding box center [717, 460] width 58 height 12
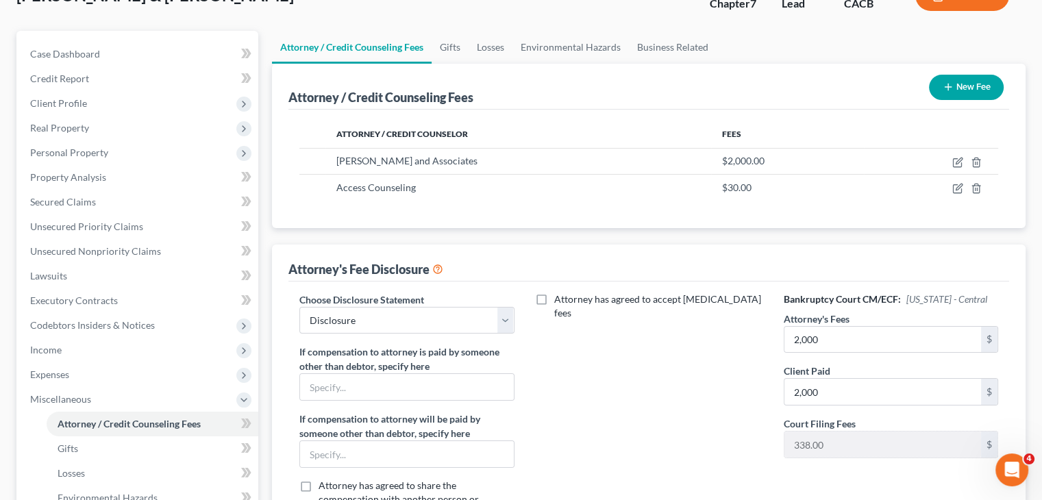
scroll to position [137, 0]
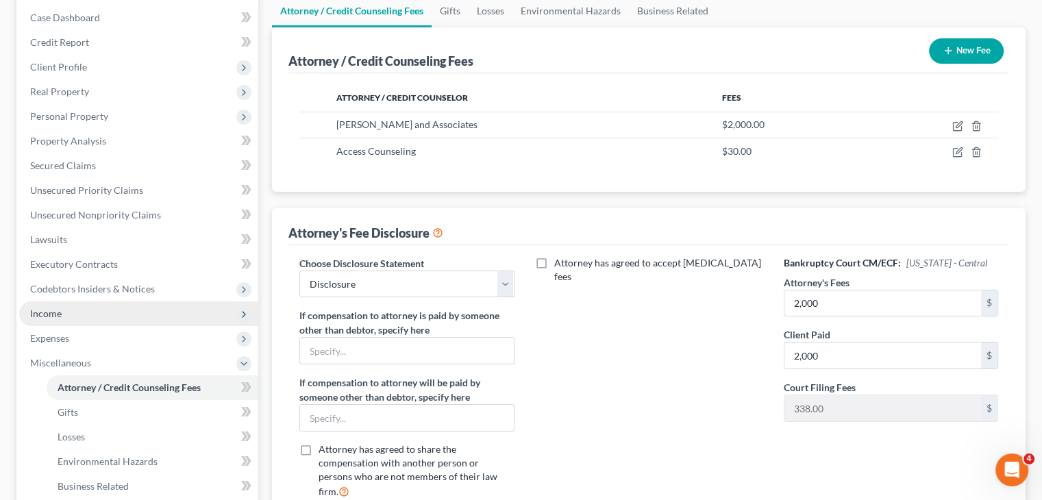
click at [90, 314] on span "Income" at bounding box center [138, 313] width 239 height 25
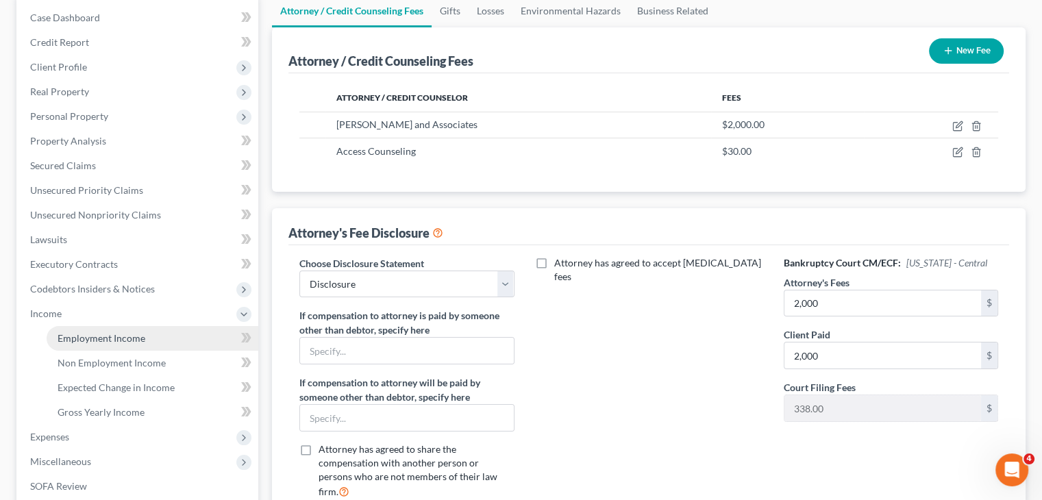
click at [159, 336] on link "Employment Income" at bounding box center [153, 338] width 212 height 25
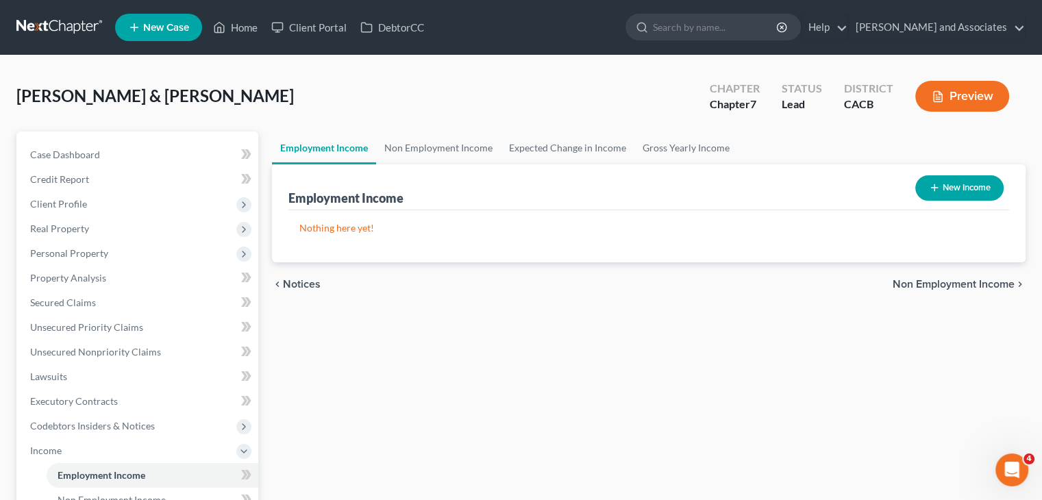
click at [974, 214] on div "Nothing here yet! Income Source Type For Current Monthly Income Sorting..." at bounding box center [648, 236] width 720 height 52
click at [964, 184] on button "New Income" at bounding box center [959, 187] width 88 height 25
select select "0"
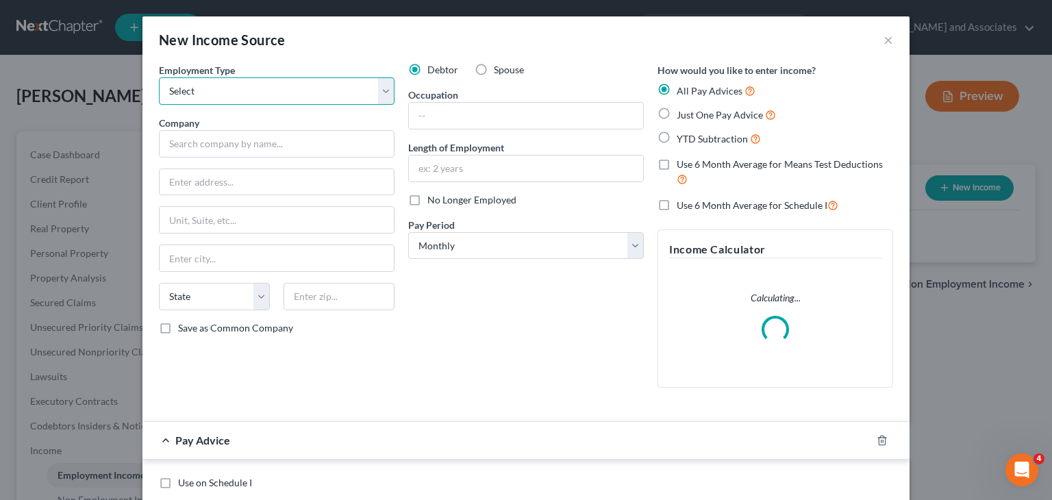
click at [249, 93] on select "Select Full or [DEMOGRAPHIC_DATA] Employment Self Employment" at bounding box center [277, 90] width 236 height 27
select select "0"
click at [159, 77] on select "Select Full or [DEMOGRAPHIC_DATA] Employment Self Employment" at bounding box center [277, 90] width 236 height 27
click at [427, 193] on label "No Longer Employed" at bounding box center [471, 200] width 89 height 14
click at [433, 193] on input "No Longer Employed" at bounding box center [437, 197] width 9 height 9
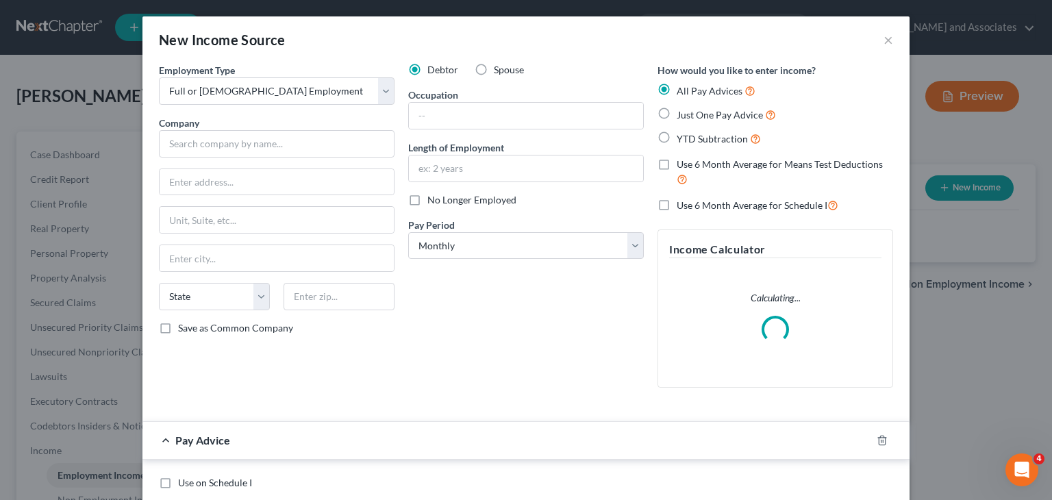
checkbox input "true"
click at [320, 153] on input "text" at bounding box center [277, 143] width 236 height 27
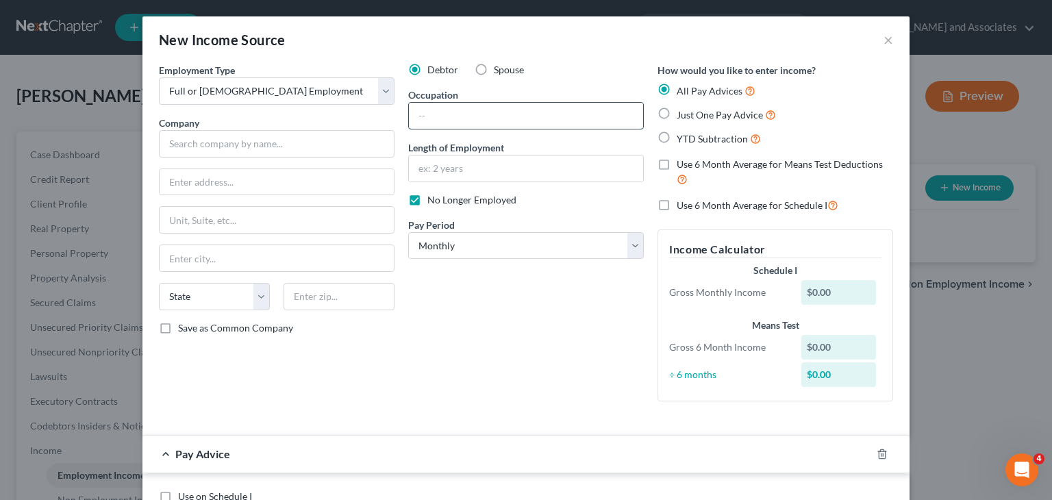
click at [504, 117] on input "text" at bounding box center [526, 116] width 234 height 26
type input "Clerk"
click at [503, 181] on div at bounding box center [526, 168] width 236 height 27
click at [511, 169] on input "text" at bounding box center [526, 168] width 234 height 26
type input "3 months"
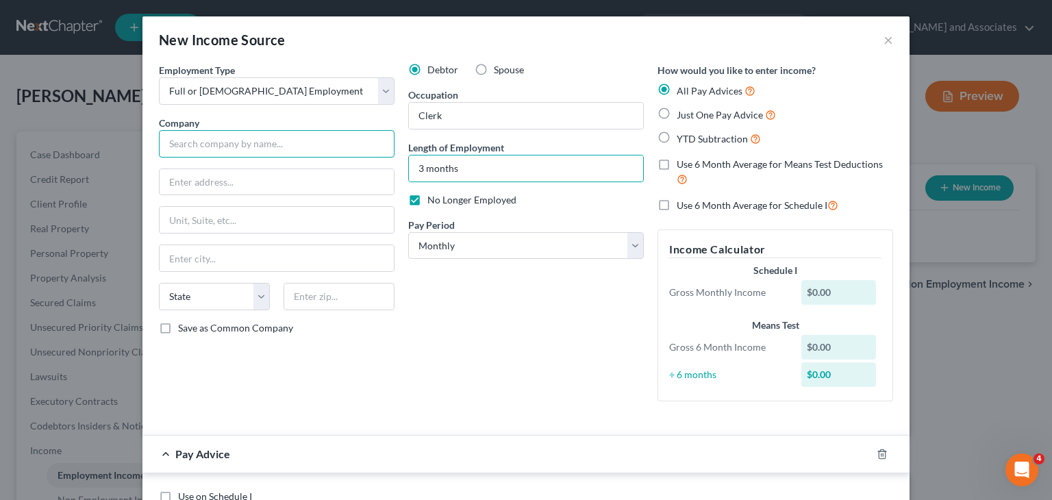
click at [329, 135] on input "text" at bounding box center [277, 143] width 236 height 27
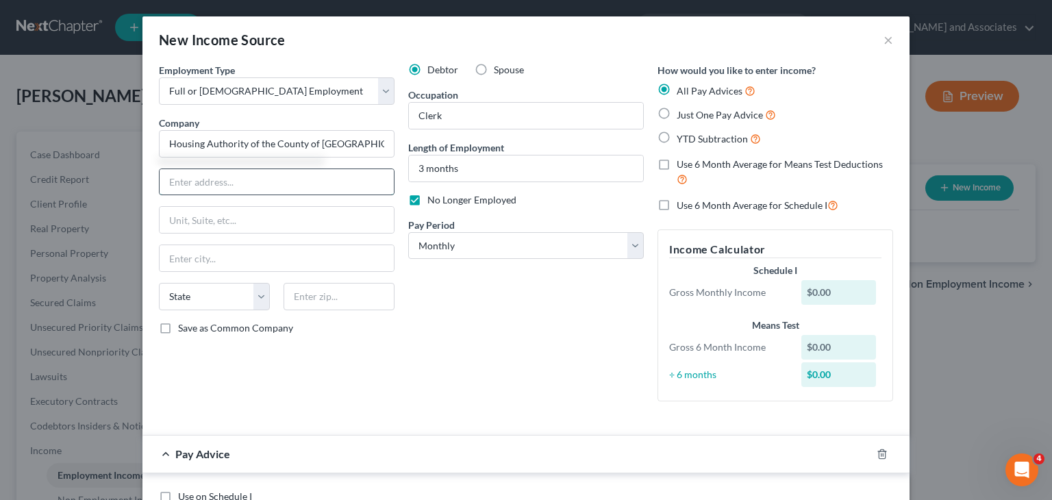
click at [281, 181] on input "text" at bounding box center [277, 182] width 234 height 26
type input "Housing Authority of the County of [GEOGRAPHIC_DATA][PERSON_NAME]"
type input "PO Box 397"
click at [322, 298] on input "text" at bounding box center [338, 296] width 111 height 27
type input "93438"
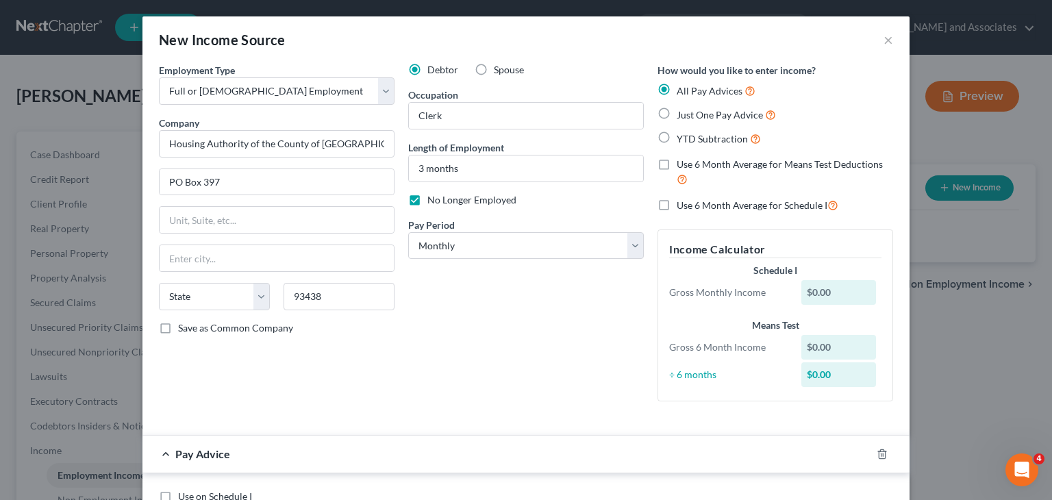
click at [486, 334] on div "Debtor Spouse Occupation Clerk Length of Employment 3 months No Longer Employed…" at bounding box center [525, 237] width 249 height 349
type input "Lompoc"
select select "4"
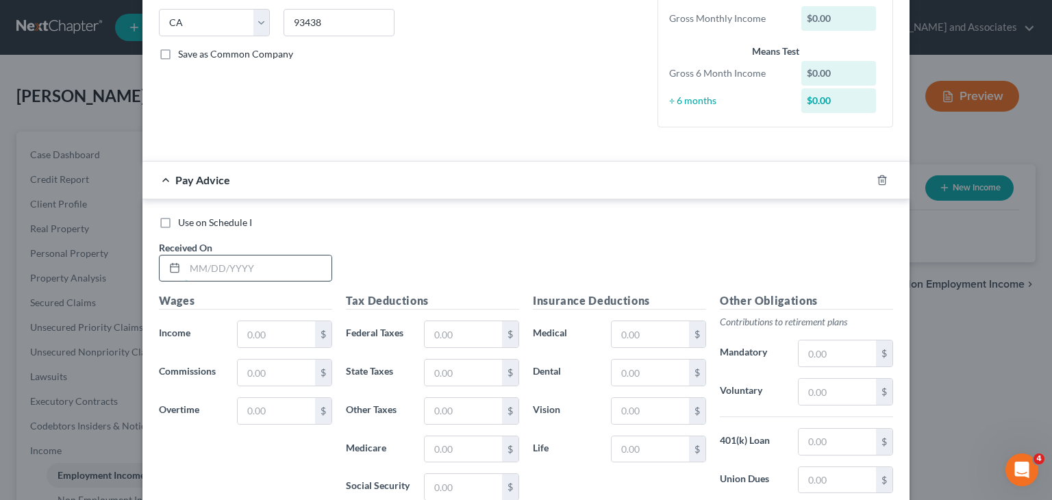
click at [288, 272] on input "text" at bounding box center [258, 268] width 147 height 26
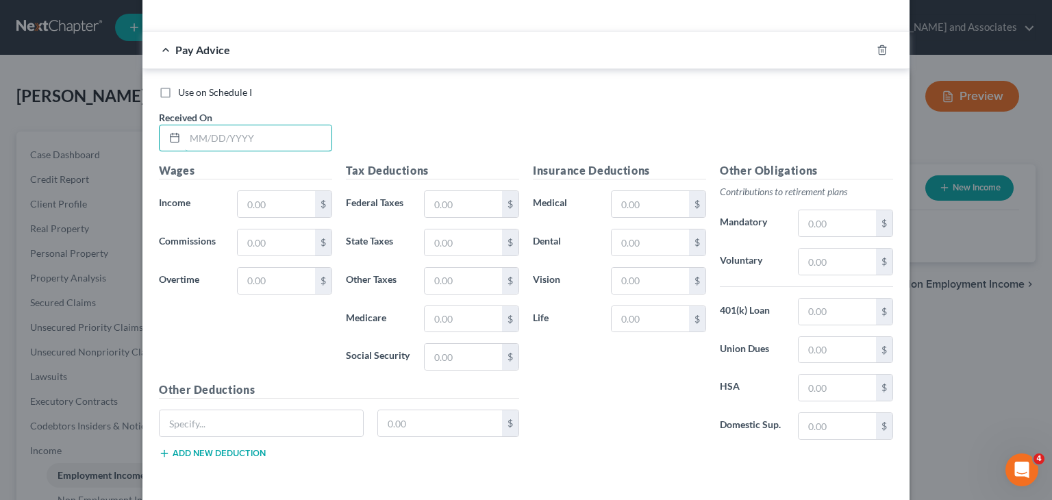
scroll to position [457, 0]
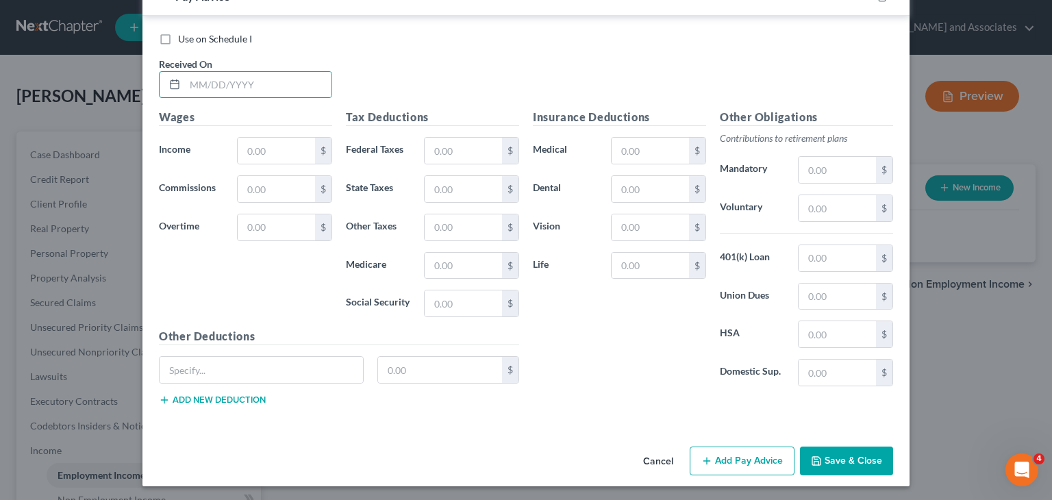
click at [838, 453] on button "Save & Close" at bounding box center [846, 460] width 93 height 29
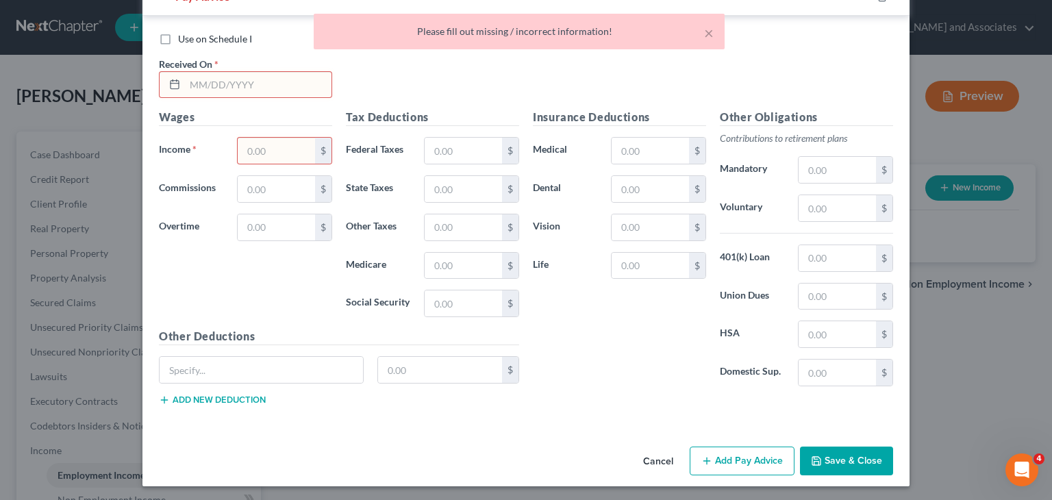
scroll to position [320, 0]
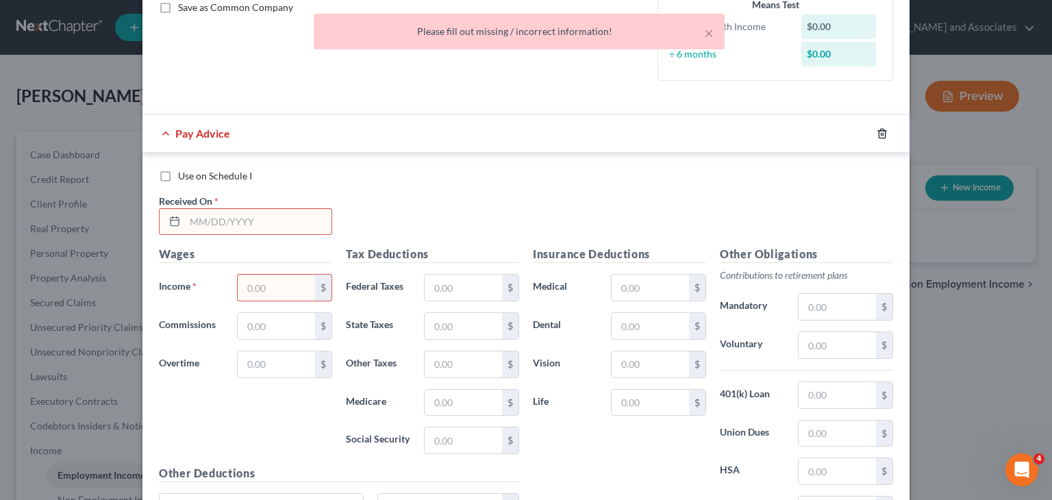
click at [879, 135] on icon "button" at bounding box center [882, 133] width 11 height 11
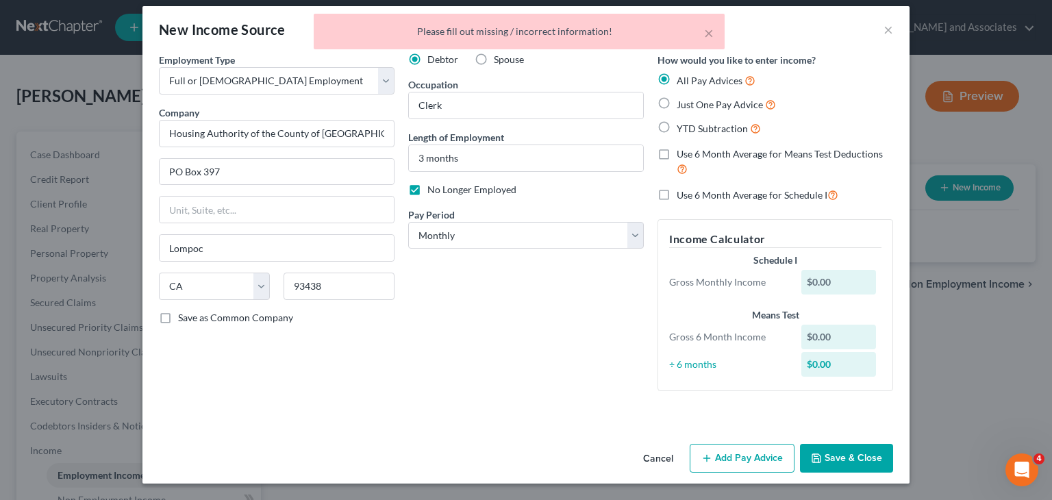
scroll to position [10, 0]
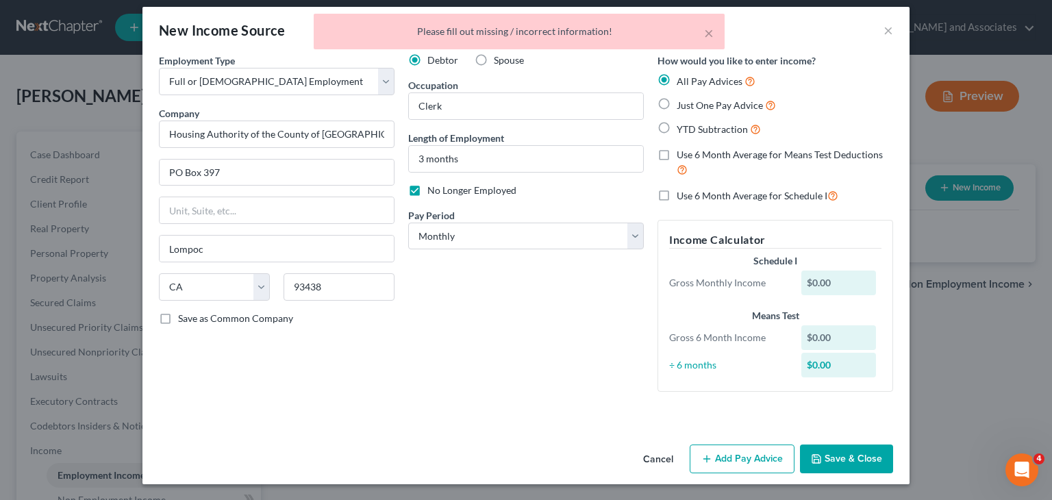
click at [855, 450] on button "Save & Close" at bounding box center [846, 458] width 93 height 29
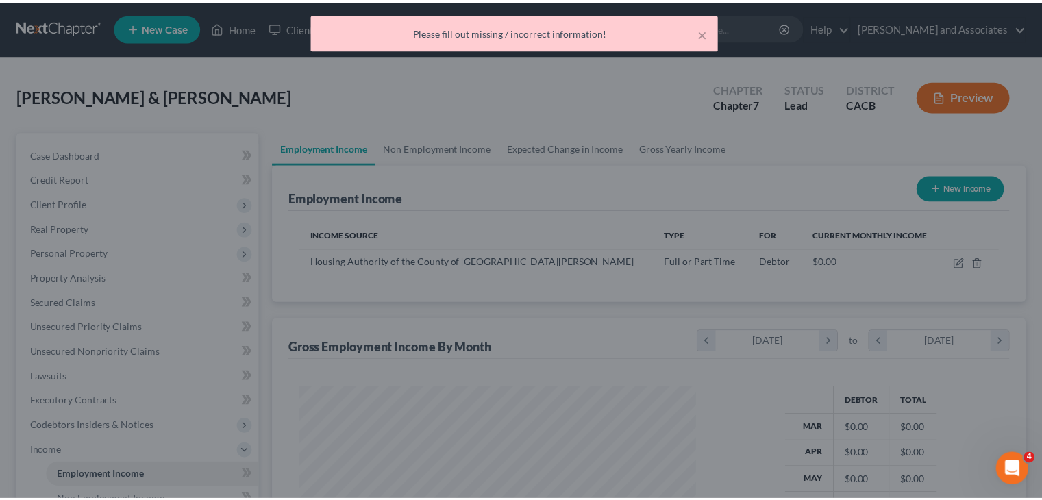
scroll to position [244, 423]
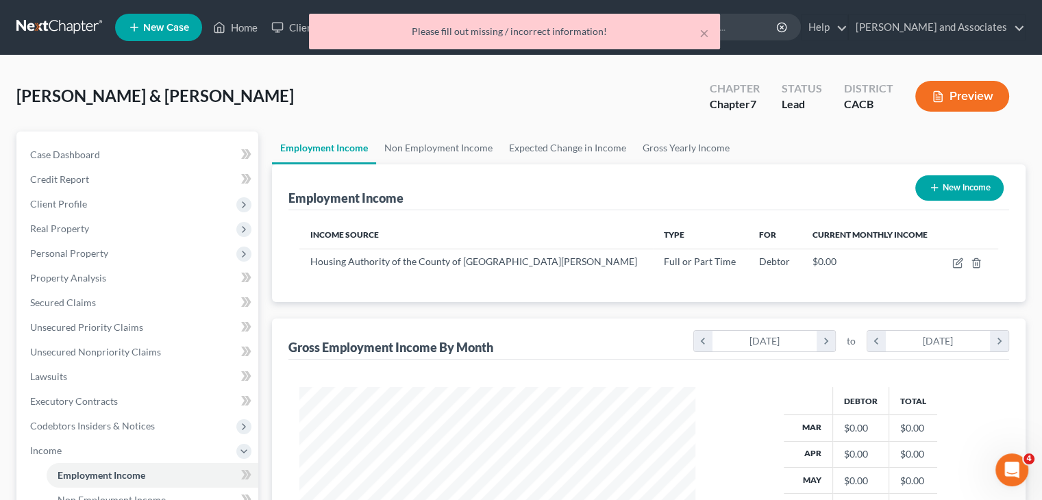
click at [41, 23] on div "× Please fill out missing / incorrect information!" at bounding box center [514, 35] width 1042 height 42
click at [60, 28] on div "× Please fill out missing / incorrect information!" at bounding box center [514, 35] width 1042 height 42
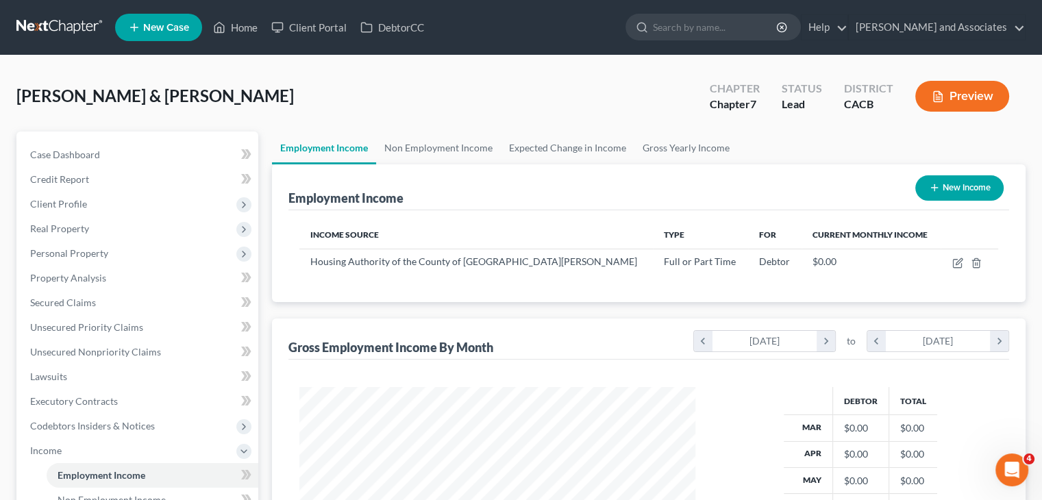
click at [49, 19] on link at bounding box center [60, 27] width 88 height 25
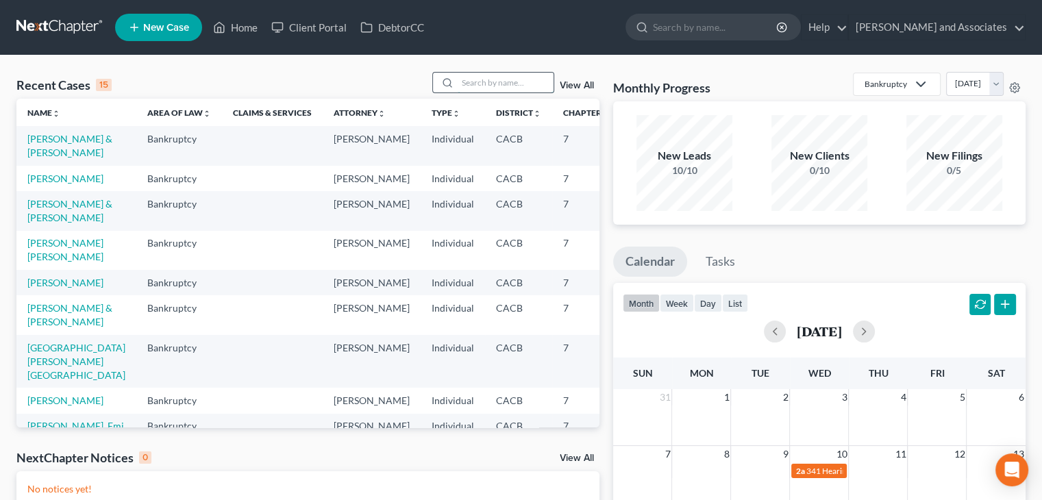
click at [496, 82] on input "search" at bounding box center [505, 83] width 96 height 20
type input "verna"
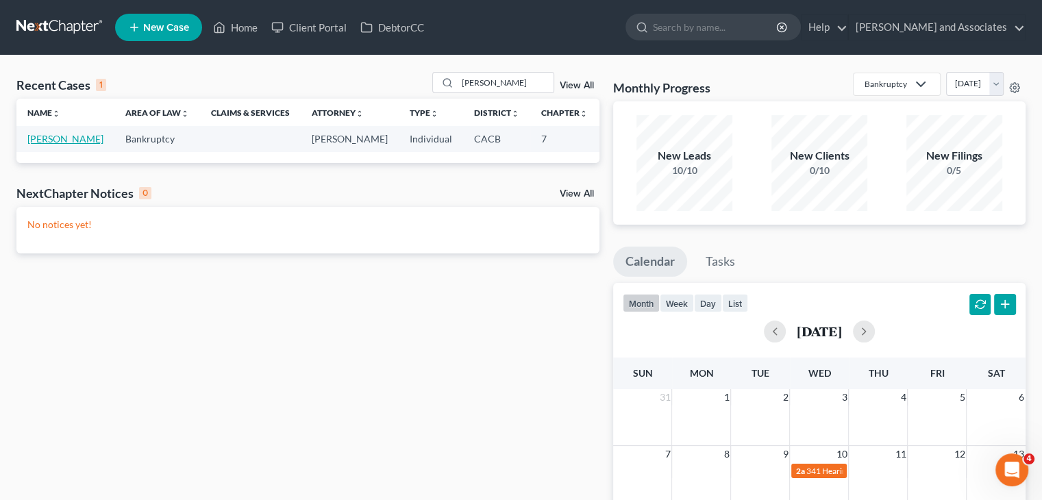
click at [46, 144] on link "[PERSON_NAME]" at bounding box center [65, 139] width 76 height 12
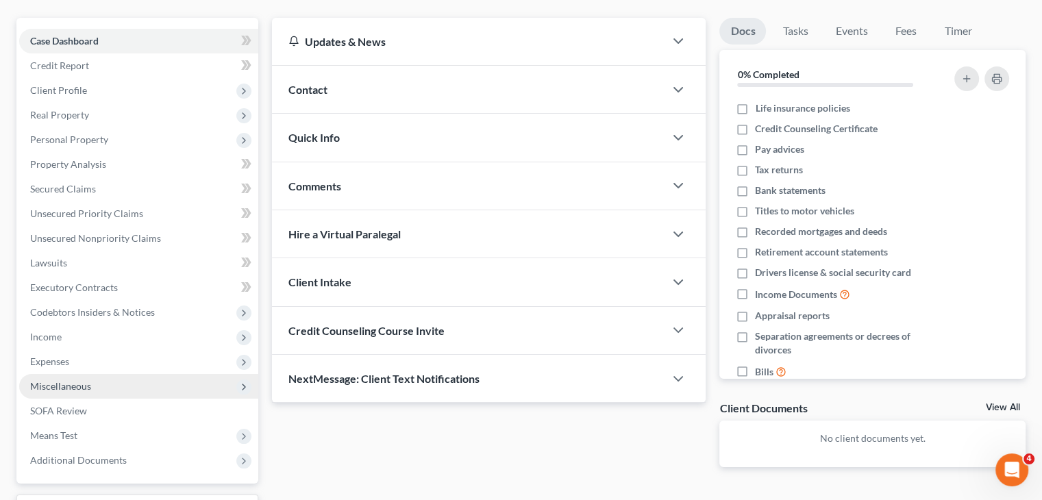
scroll to position [137, 0]
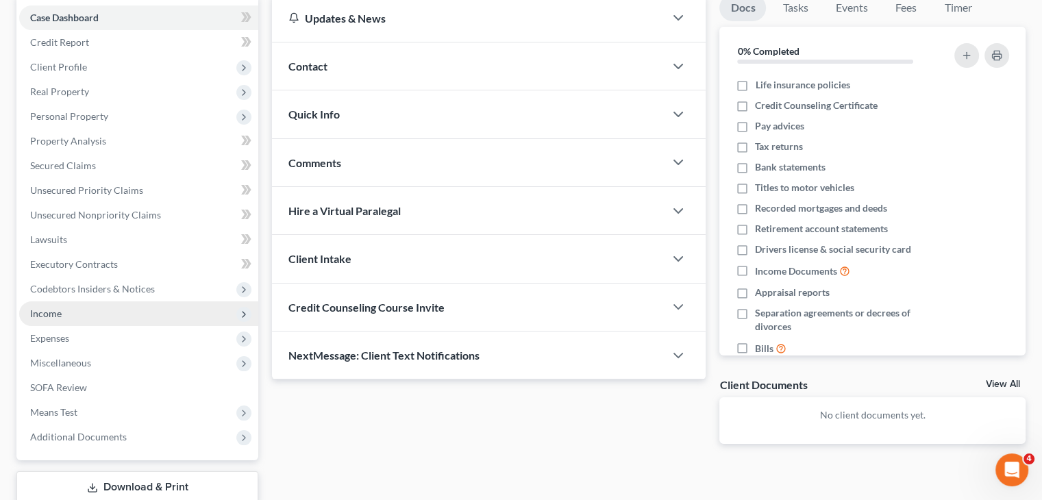
click at [86, 314] on span "Income" at bounding box center [138, 313] width 239 height 25
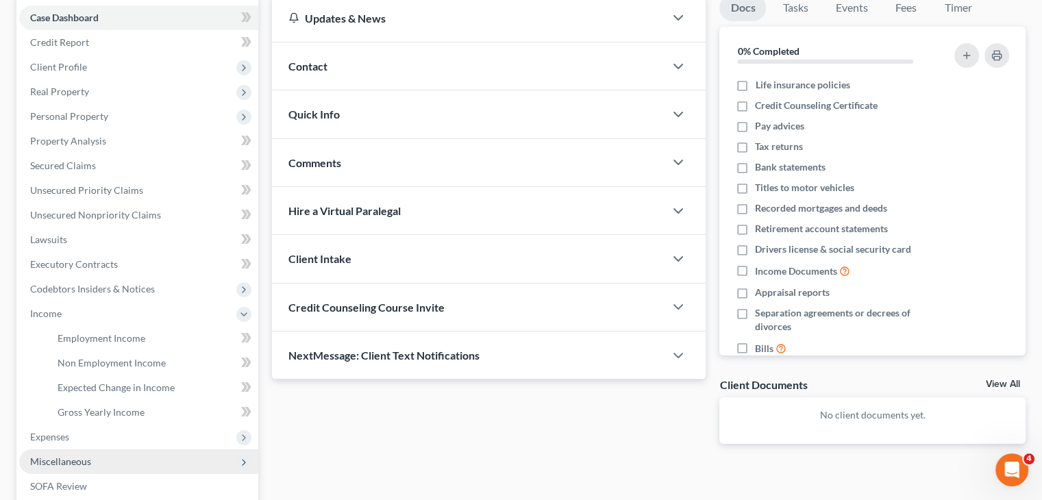
click at [85, 455] on span "Miscellaneous" at bounding box center [60, 461] width 61 height 12
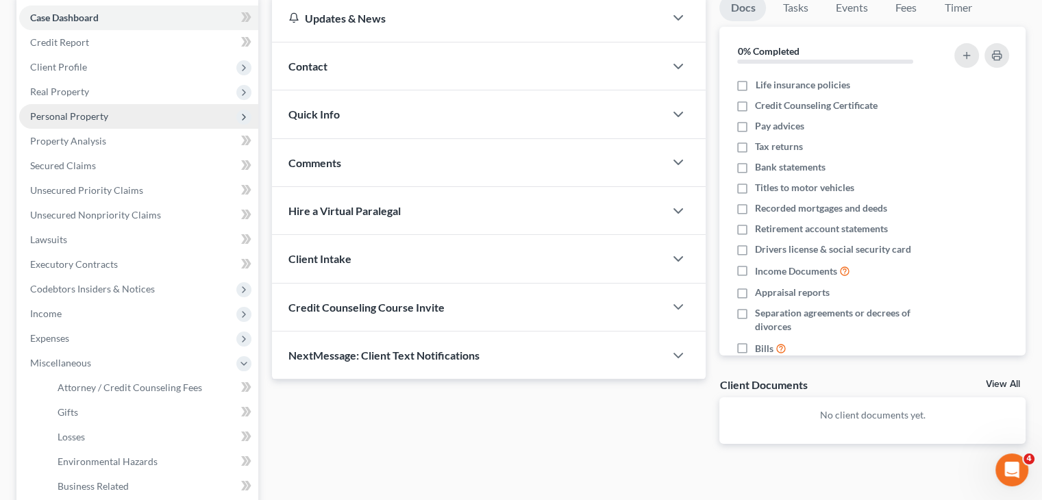
click at [76, 110] on span "Personal Property" at bounding box center [69, 116] width 78 height 12
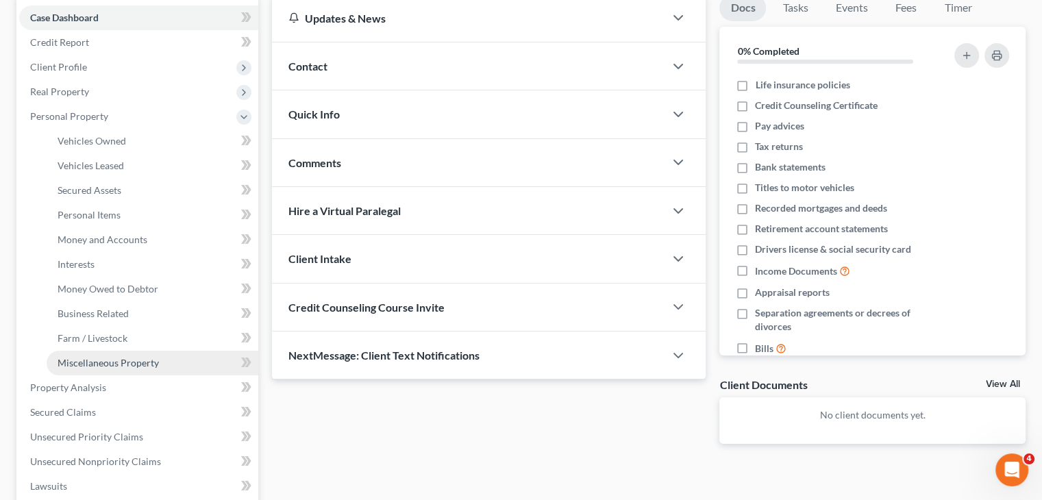
click at [147, 360] on span "Miscellaneous Property" at bounding box center [108, 363] width 101 height 12
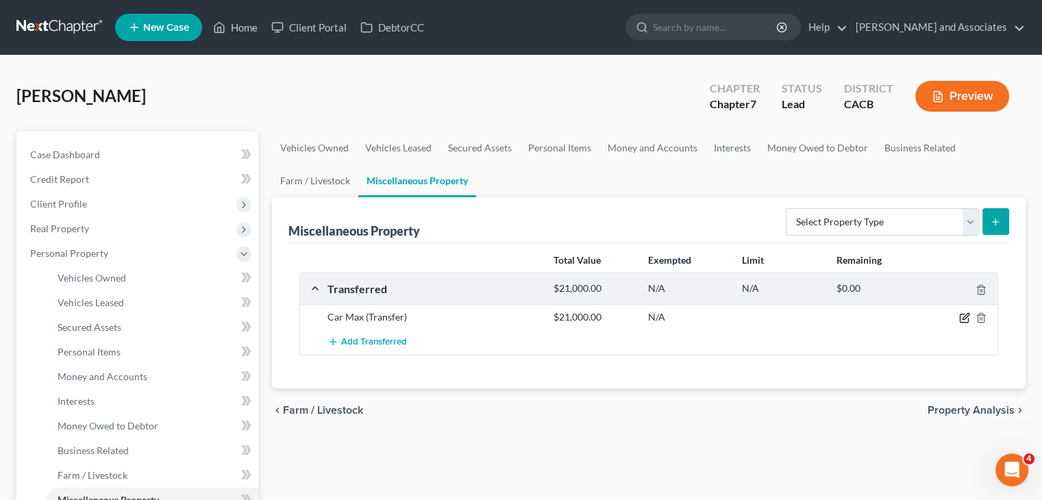
click at [963, 316] on icon "button" at bounding box center [965, 317] width 6 height 6
select select "Ordinary (within 2 years)"
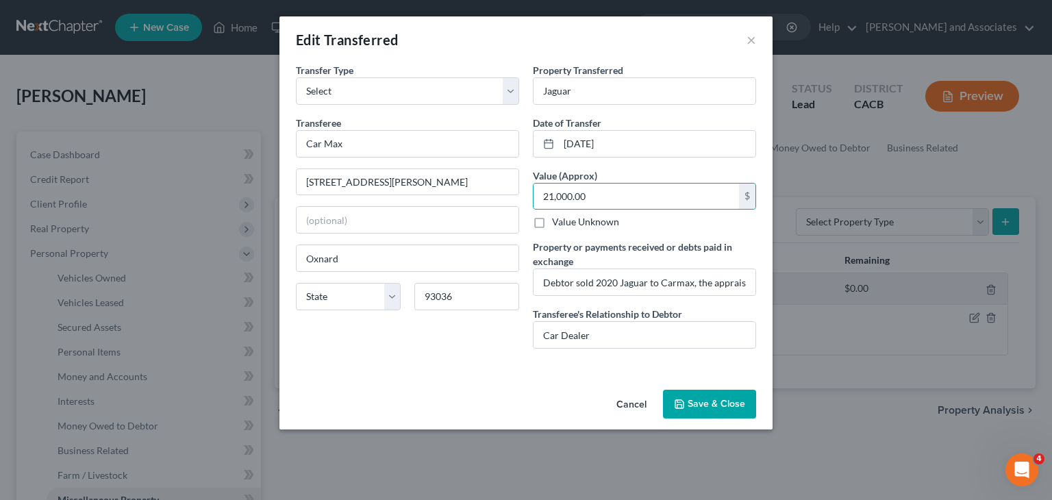
click at [715, 398] on button "Save & Close" at bounding box center [709, 404] width 93 height 29
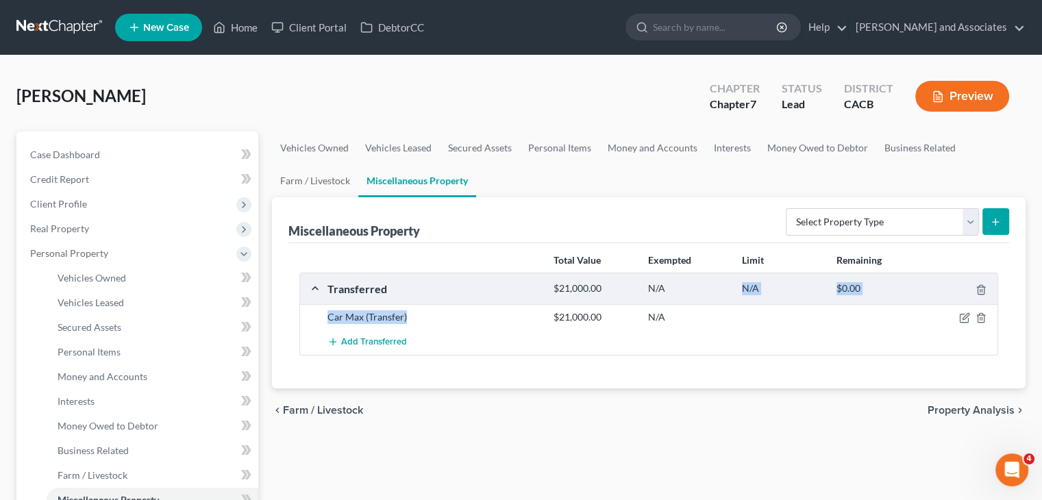
drag, startPoint x: 512, startPoint y: 316, endPoint x: 698, endPoint y: 302, distance: 186.1
click at [698, 302] on div "Transferred $21,000.00 N/A N/A $0.00 Car Max (Transfer) $21,000.00 N/A Add Tran…" at bounding box center [648, 314] width 698 height 83
drag, startPoint x: 599, startPoint y: 322, endPoint x: 551, endPoint y: 324, distance: 48.7
click at [551, 324] on div "Car Max (Transfer) $21,000.00 N/A" at bounding box center [648, 316] width 697 height 25
click at [71, 37] on link at bounding box center [60, 27] width 88 height 25
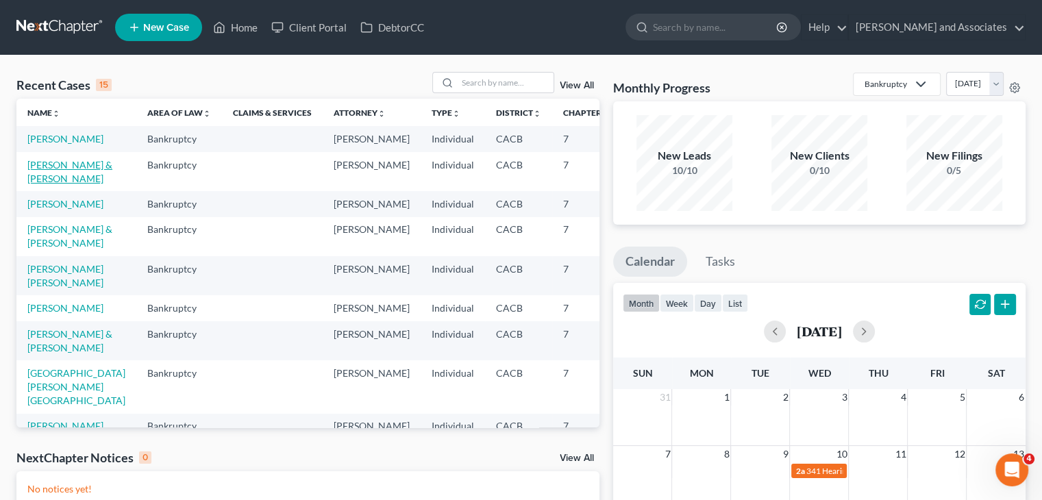
click at [56, 176] on link "[PERSON_NAME] & [PERSON_NAME]" at bounding box center [69, 171] width 85 height 25
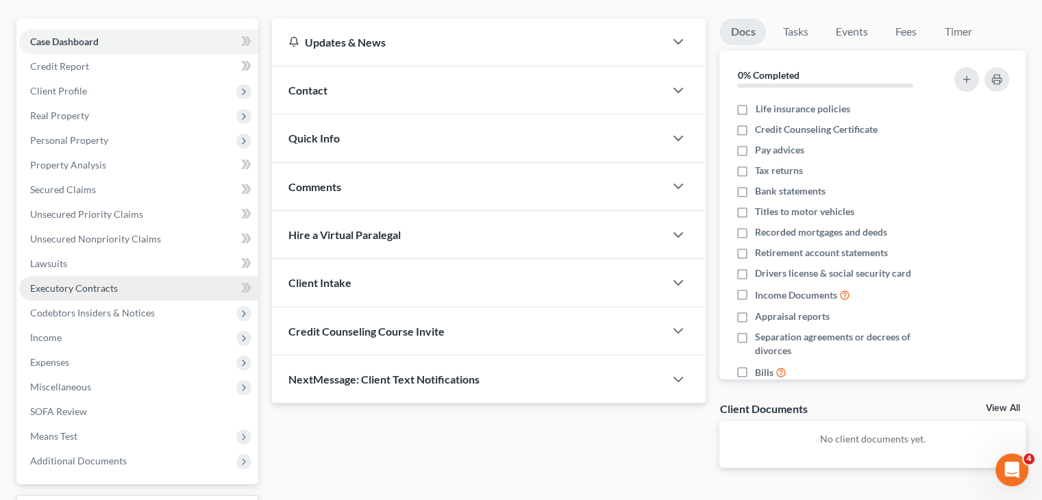
scroll to position [137, 0]
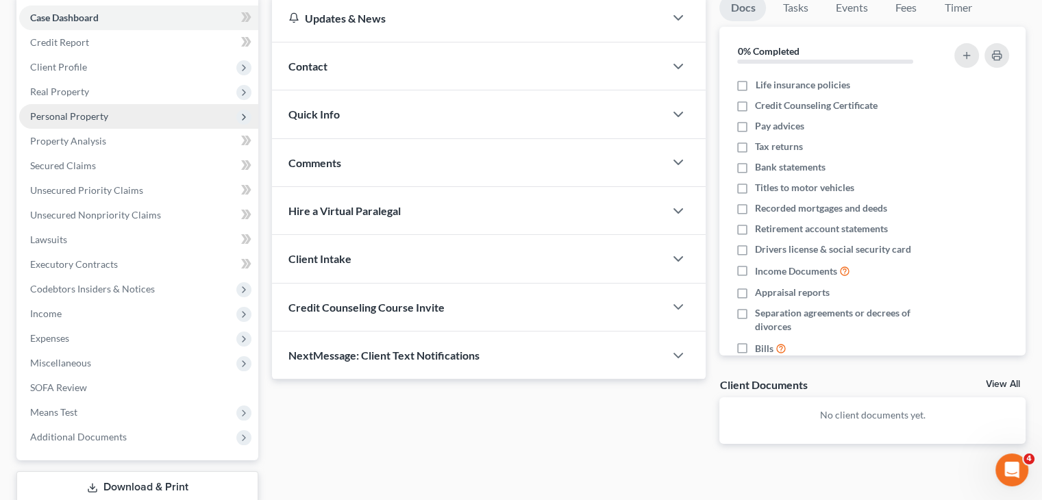
click at [117, 107] on span "Personal Property" at bounding box center [138, 116] width 239 height 25
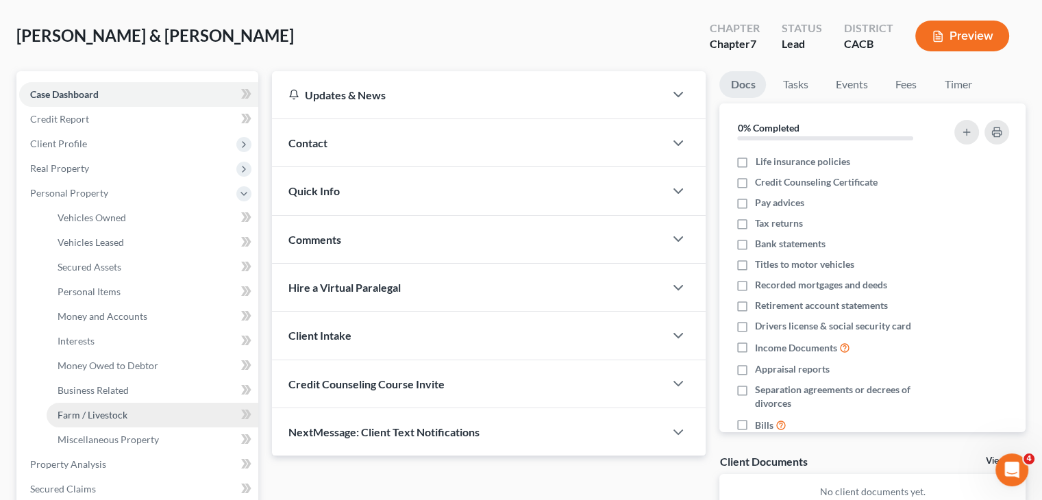
scroll to position [274, 0]
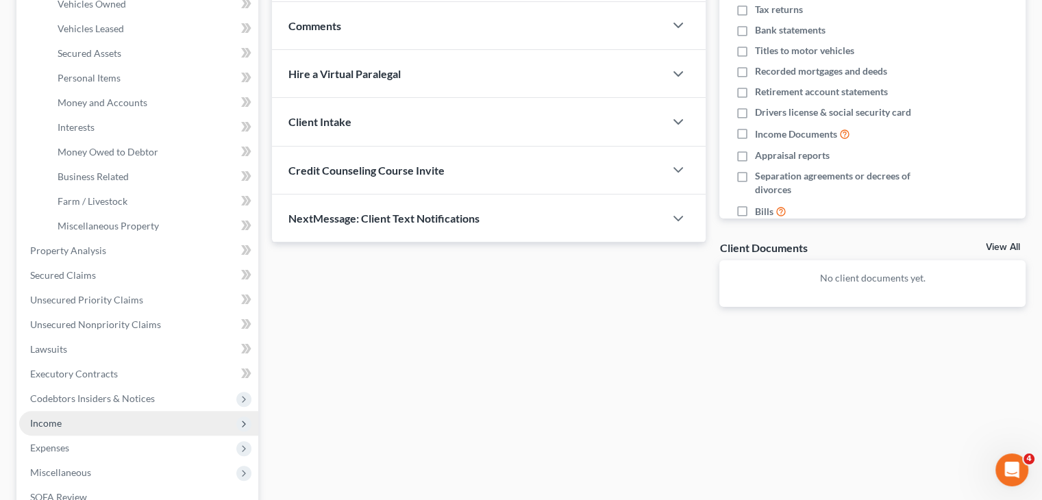
click at [107, 416] on span "Income" at bounding box center [138, 423] width 239 height 25
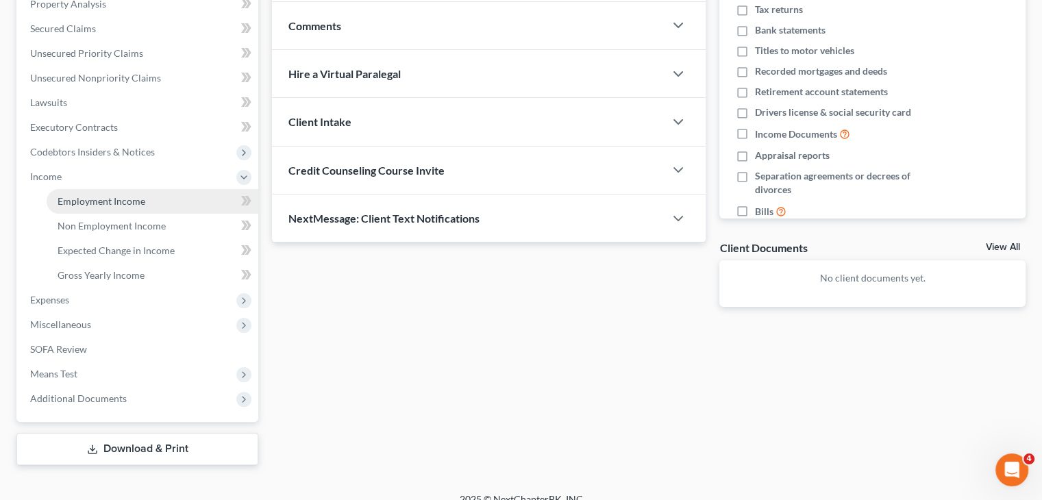
click at [97, 190] on link "Employment Income" at bounding box center [153, 201] width 212 height 25
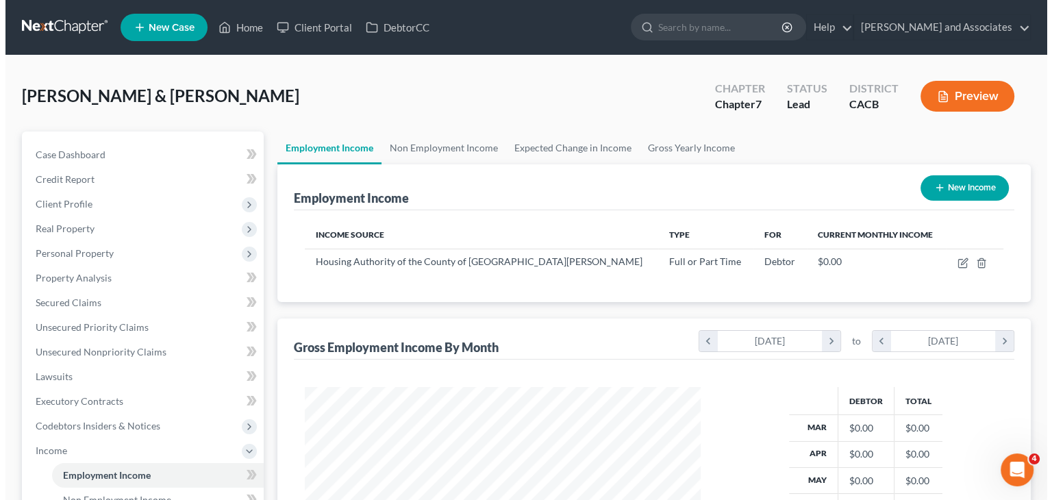
scroll to position [244, 423]
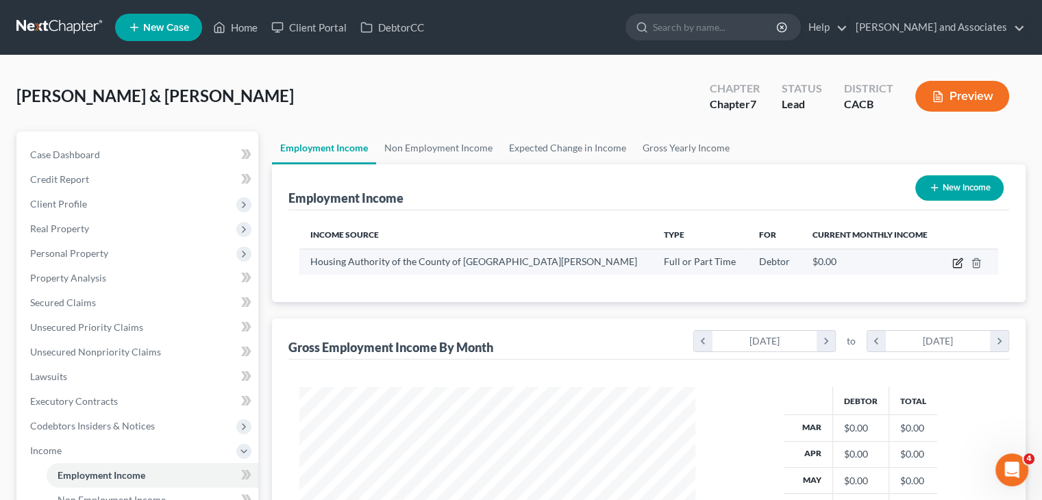
click at [953, 262] on icon "button" at bounding box center [957, 264] width 8 height 8
select select "0"
select select "4"
select select "0"
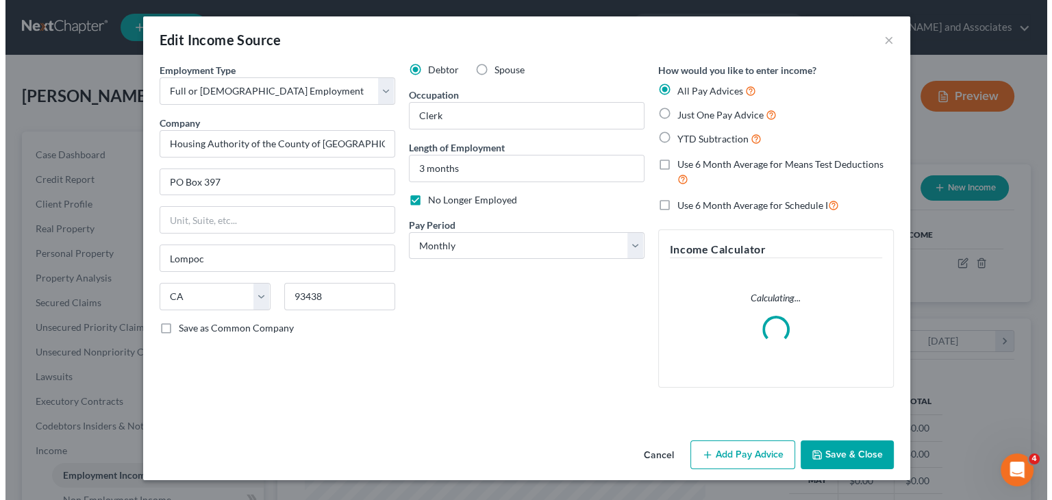
scroll to position [244, 427]
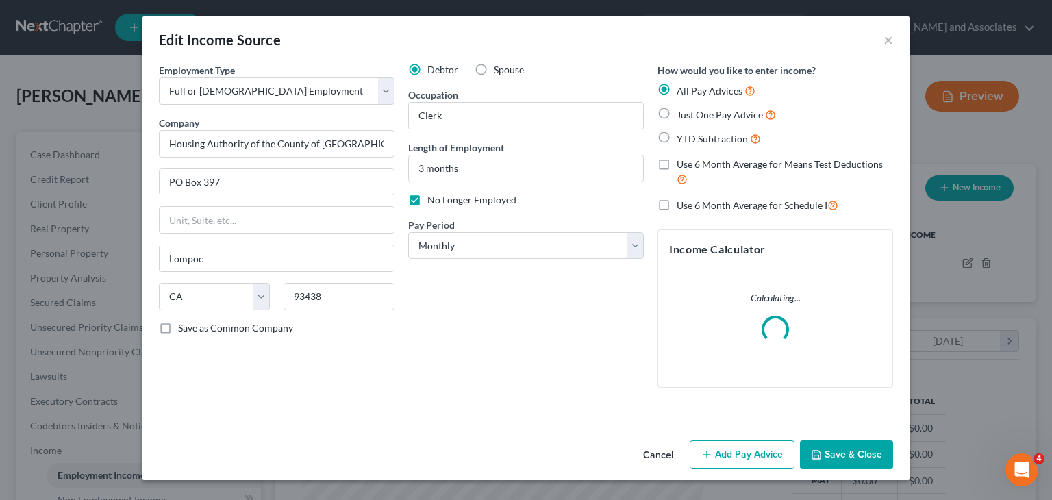
click at [768, 447] on button "Add Pay Advice" at bounding box center [742, 454] width 105 height 29
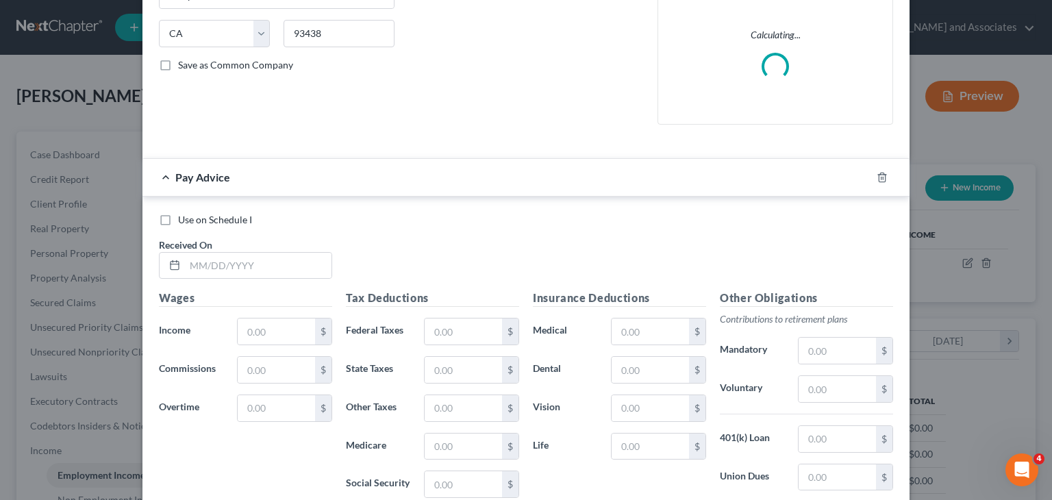
scroll to position [274, 0]
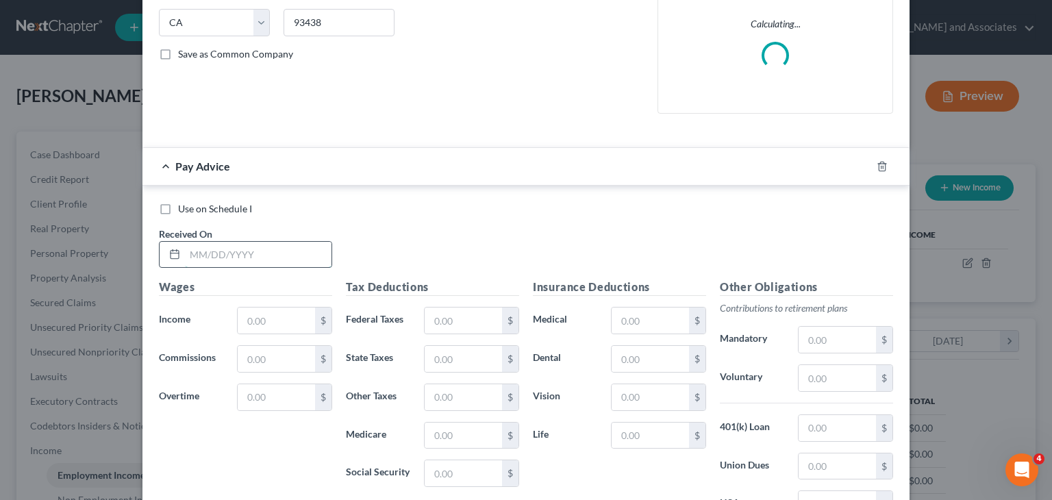
click at [269, 257] on input "text" at bounding box center [258, 255] width 147 height 26
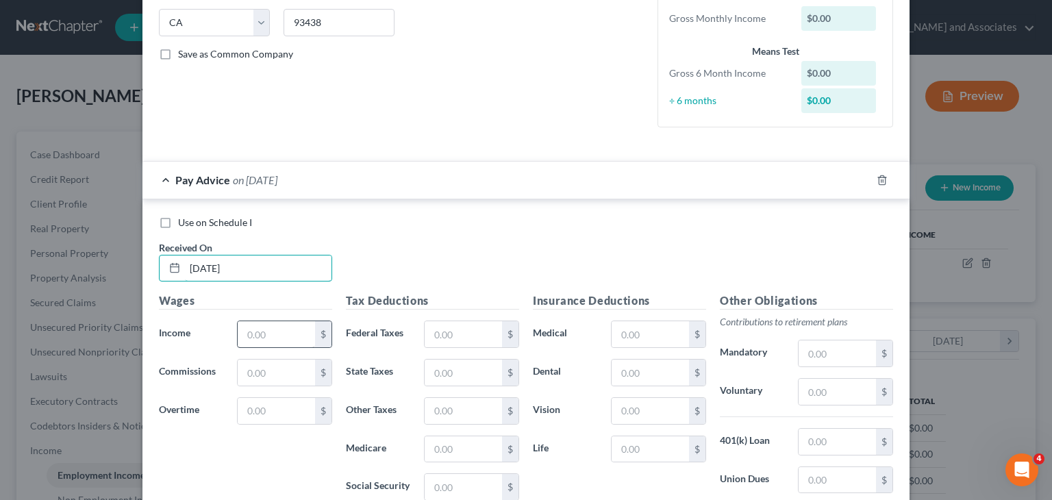
type input "[DATE]"
click at [266, 327] on input "text" at bounding box center [276, 334] width 77 height 26
type input "2,324.45"
click at [445, 275] on div "Use on Schedule I Received On * [DATE]" at bounding box center [526, 254] width 748 height 77
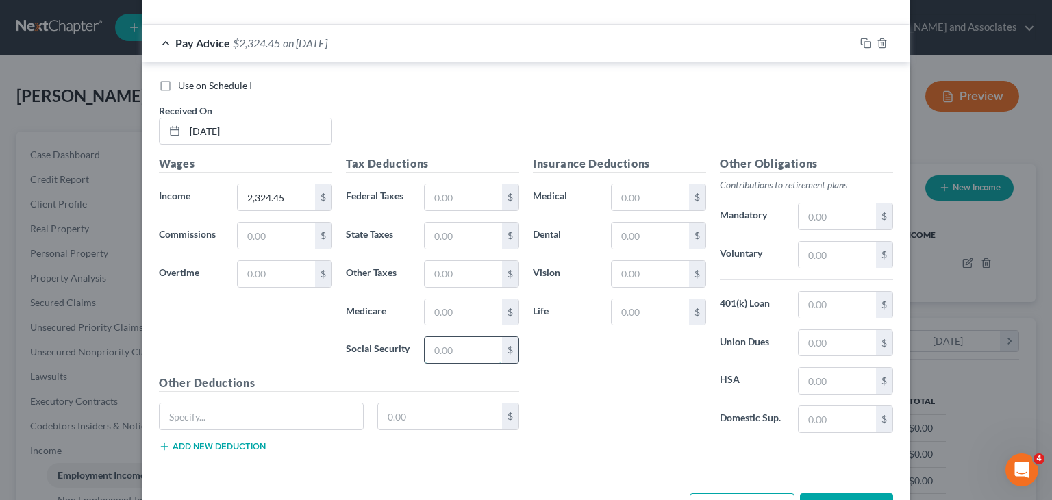
click at [457, 356] on input "text" at bounding box center [463, 350] width 77 height 26
type input "126.61"
click at [453, 318] on input "text" at bounding box center [463, 312] width 77 height 26
type input "29.61"
click at [437, 239] on input "text" at bounding box center [463, 236] width 77 height 26
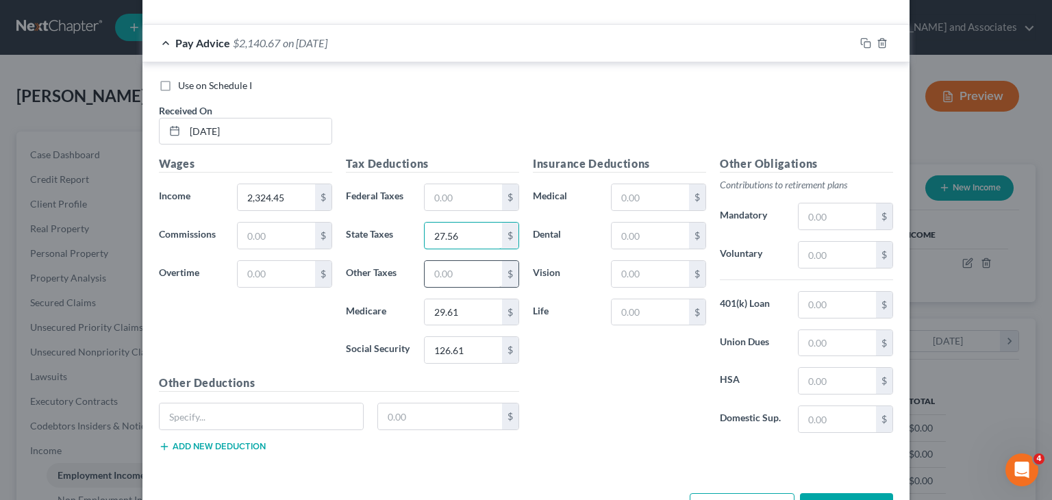
type input "27.56"
click at [441, 271] on input "text" at bounding box center [463, 274] width 77 height 26
type input "24.49"
click at [669, 228] on input "text" at bounding box center [650, 236] width 77 height 26
type input "20"
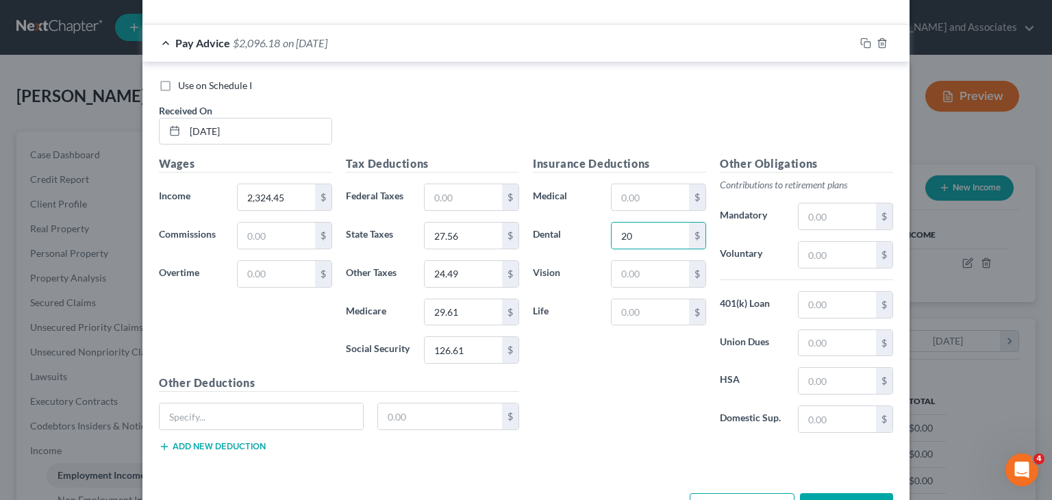
click at [659, 179] on div "Insurance Deductions Medical $ Dental 20 $ Vision $ Life $" at bounding box center [619, 299] width 187 height 288
click at [655, 188] on input "text" at bounding box center [650, 197] width 77 height 26
type input "260"
click at [637, 270] on input "text" at bounding box center [650, 274] width 77 height 26
type input "4"
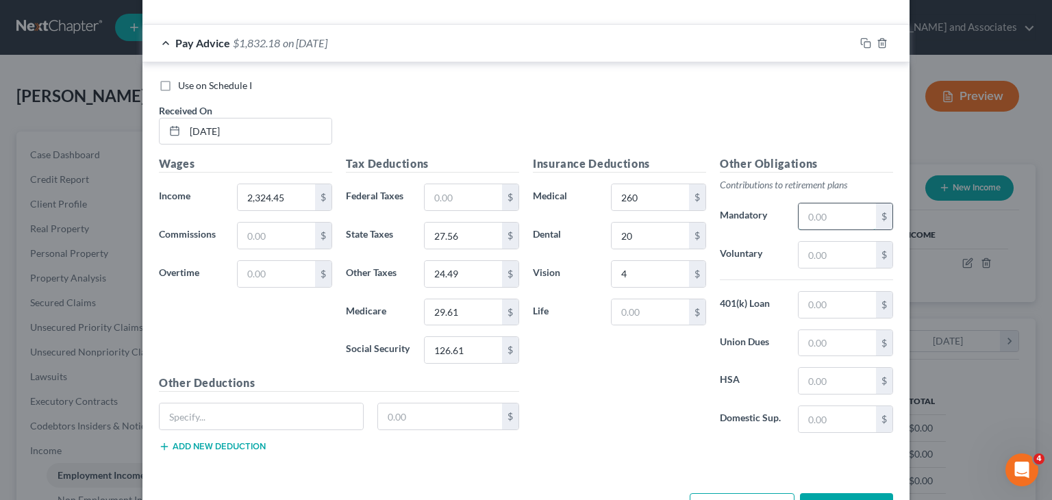
click at [835, 226] on input "text" at bounding box center [836, 216] width 77 height 26
click at [806, 220] on input "16.22" at bounding box center [836, 216] width 77 height 26
type input "116.22"
click at [236, 47] on span "$1,715.96" at bounding box center [256, 42] width 47 height 13
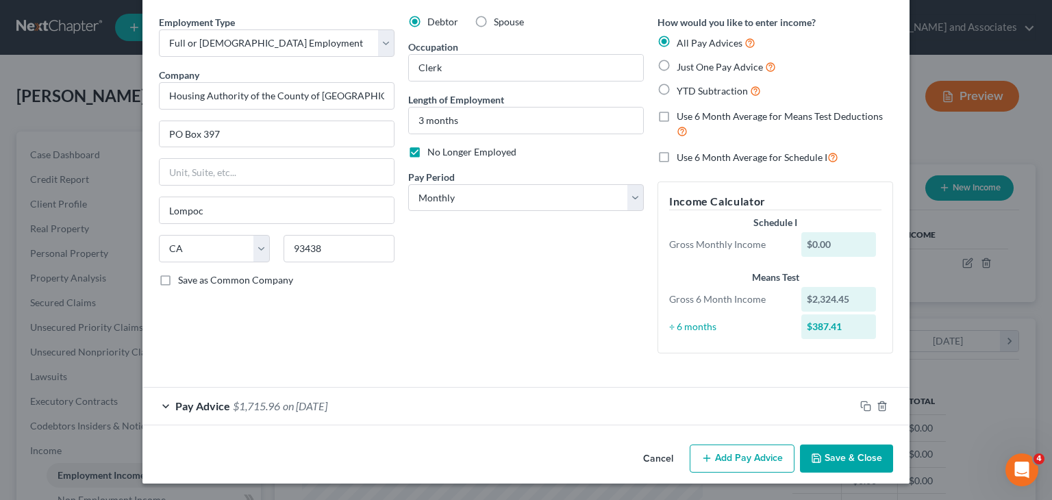
scroll to position [47, 0]
click at [712, 455] on button "Add Pay Advice" at bounding box center [742, 459] width 105 height 29
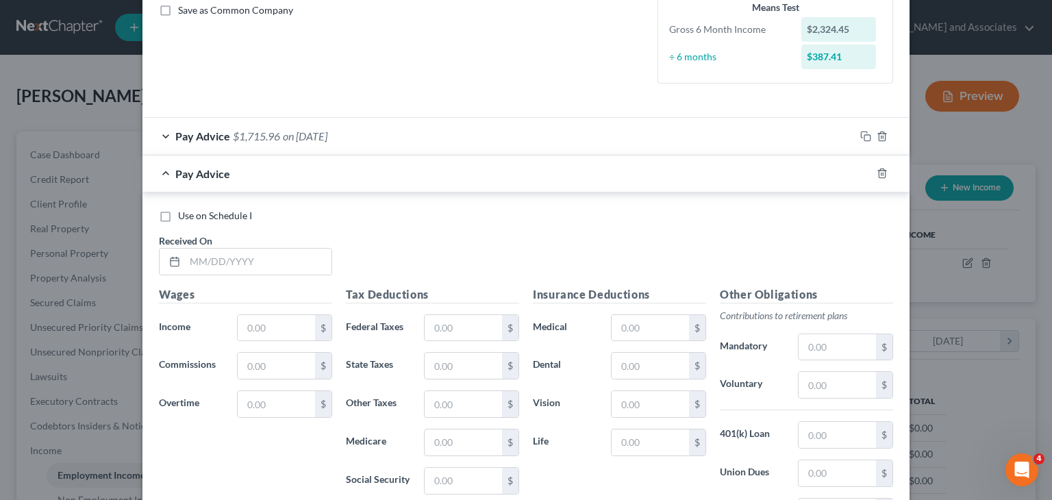
scroll to position [321, 0]
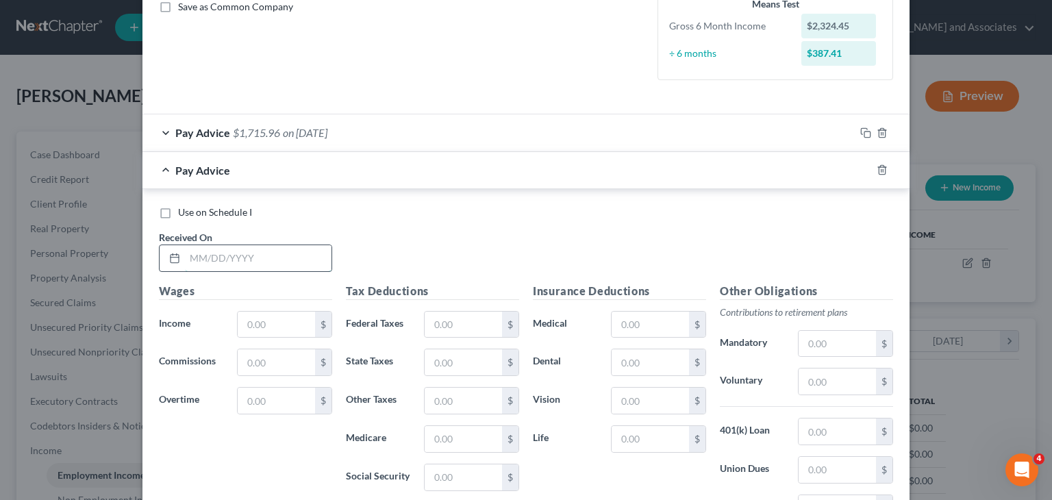
click at [280, 266] on input "text" at bounding box center [258, 258] width 147 height 26
type input "[DATE]"
click at [271, 318] on input "text" at bounding box center [276, 325] width 77 height 26
type input "2,313.48"
click at [433, 475] on input "text" at bounding box center [463, 477] width 77 height 26
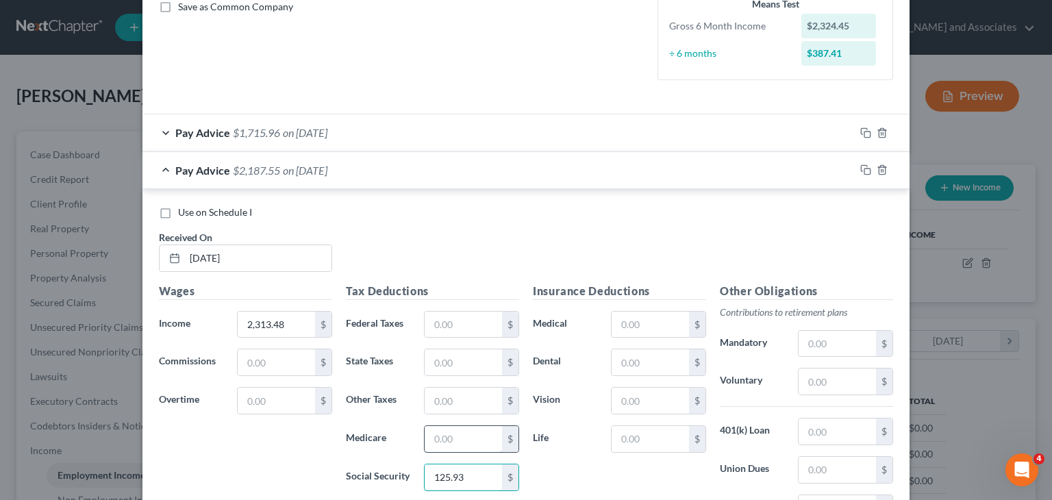
type input "125.93"
click at [464, 429] on input "text" at bounding box center [463, 439] width 77 height 26
type input "5"
type input "29.45"
click at [481, 370] on input "text" at bounding box center [463, 362] width 77 height 26
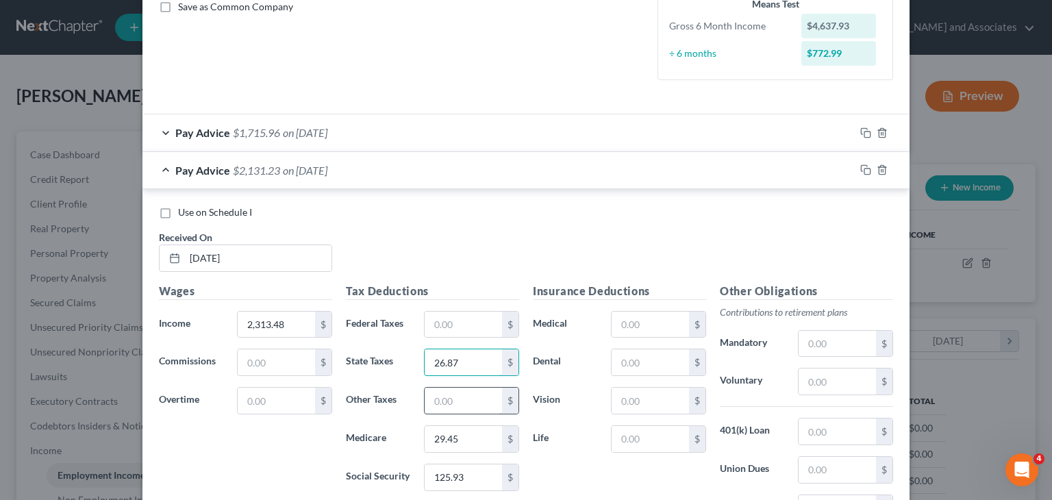
type input "26.87"
click at [475, 403] on input "text" at bounding box center [463, 401] width 77 height 26
type input "24.35"
click at [654, 353] on input "text" at bounding box center [650, 362] width 77 height 26
type input "20"
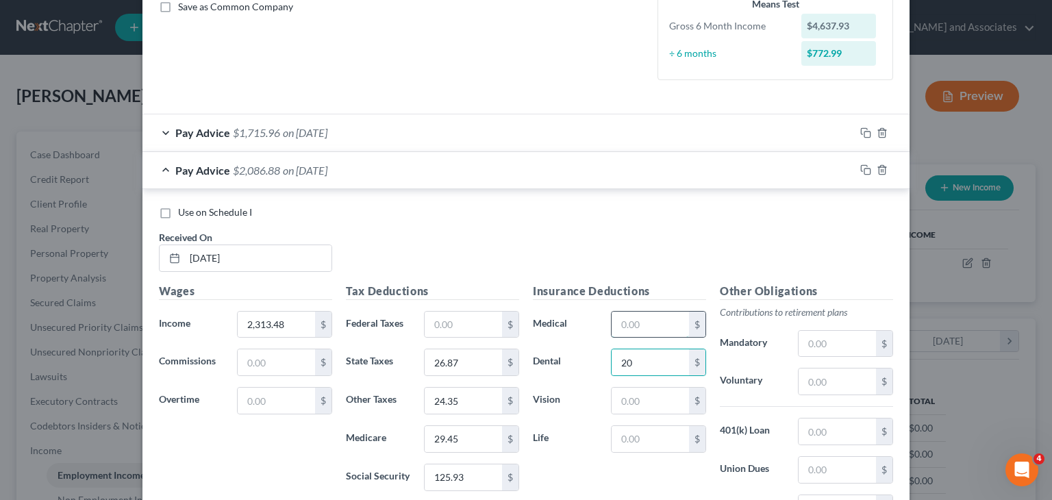
click at [654, 312] on input "text" at bounding box center [650, 325] width 77 height 26
type input "260"
click at [643, 395] on input "text" at bounding box center [650, 401] width 77 height 26
type input "4"
click at [833, 339] on input "text" at bounding box center [836, 344] width 77 height 26
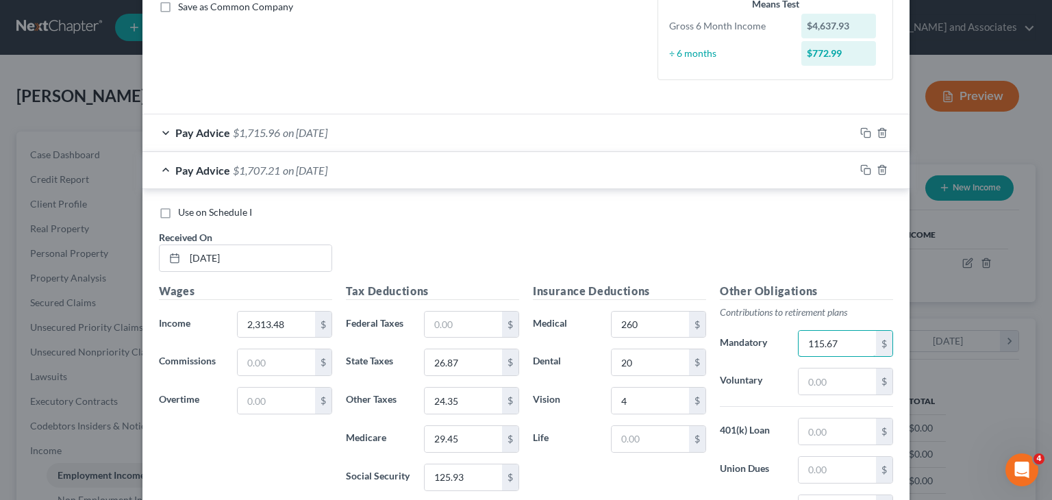
type input "115.67"
click at [231, 177] on div "Pay Advice $1,707.21 on [DATE]" at bounding box center [498, 170] width 712 height 36
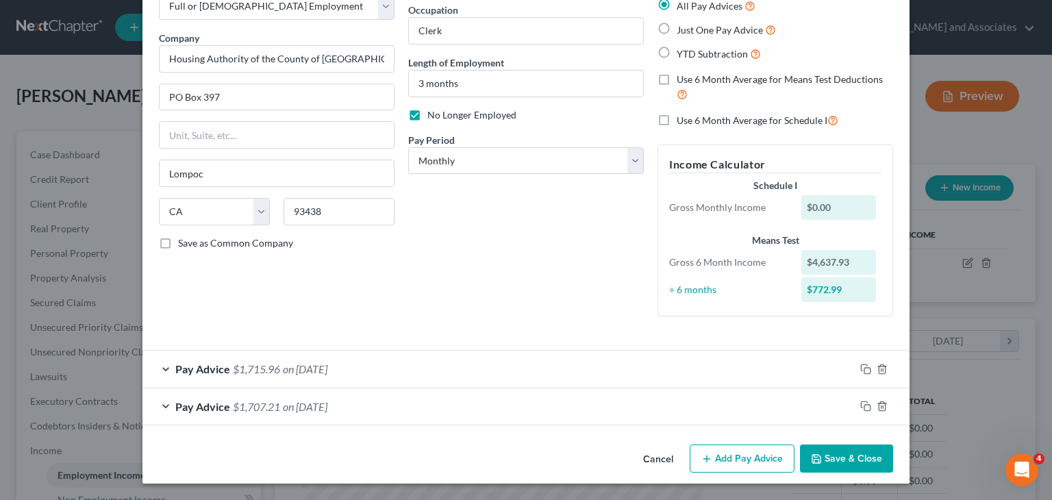
scroll to position [85, 0]
click at [735, 469] on button "Add Pay Advice" at bounding box center [742, 458] width 105 height 29
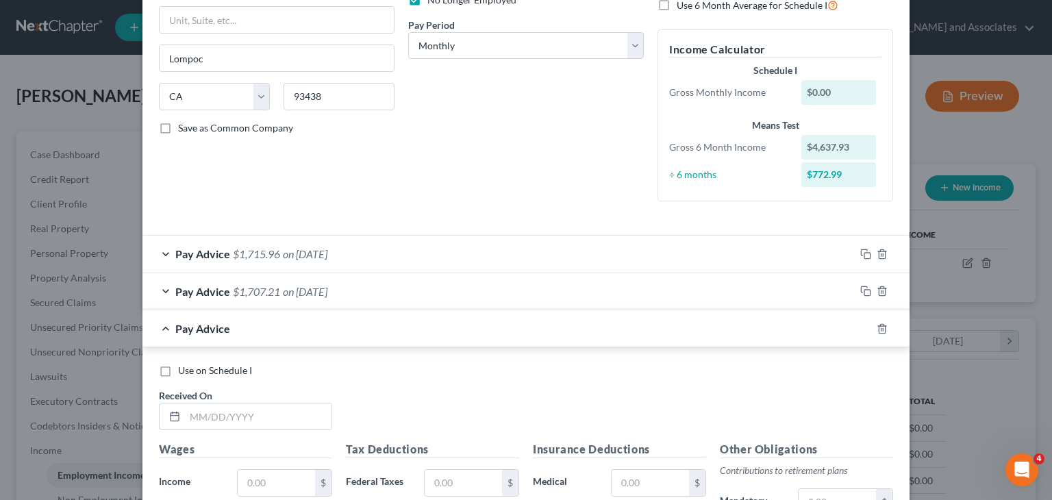
scroll to position [222, 0]
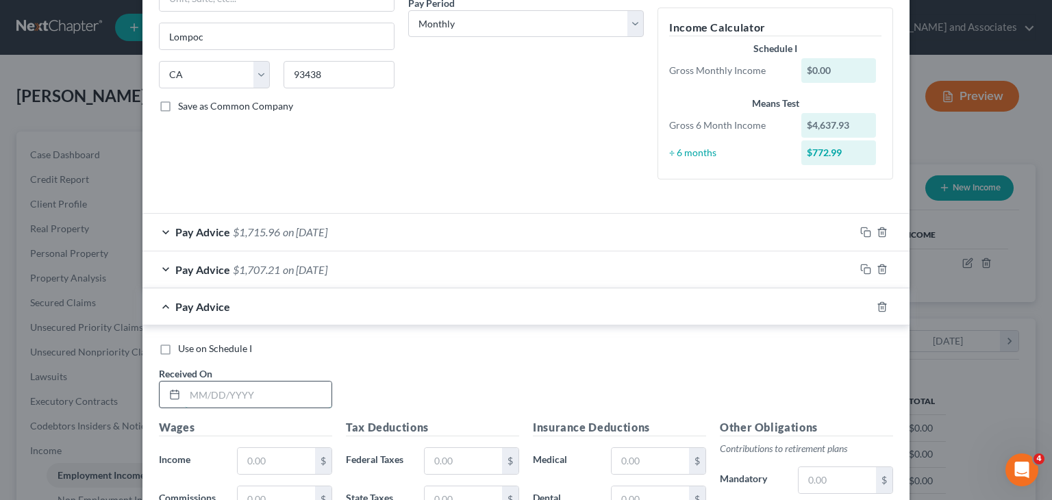
click at [283, 381] on input "text" at bounding box center [258, 394] width 147 height 26
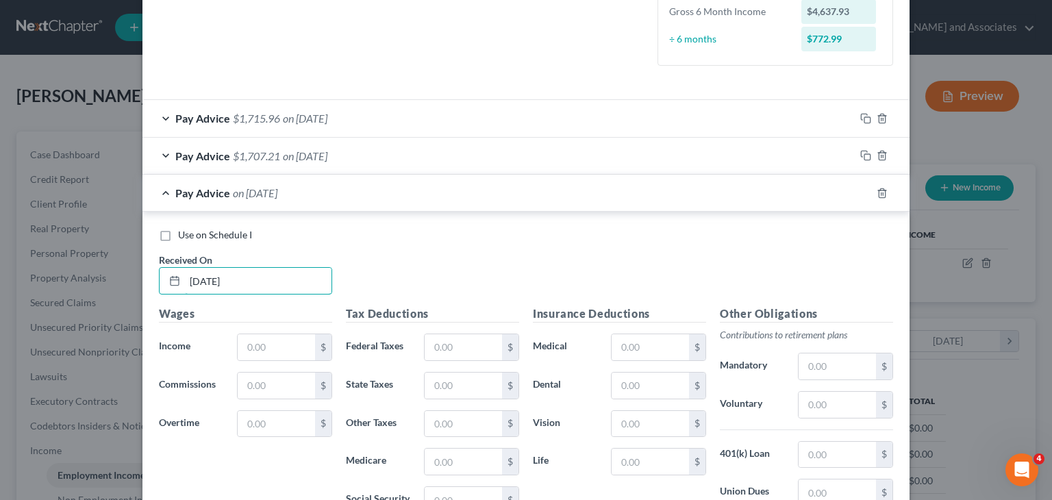
scroll to position [359, 0]
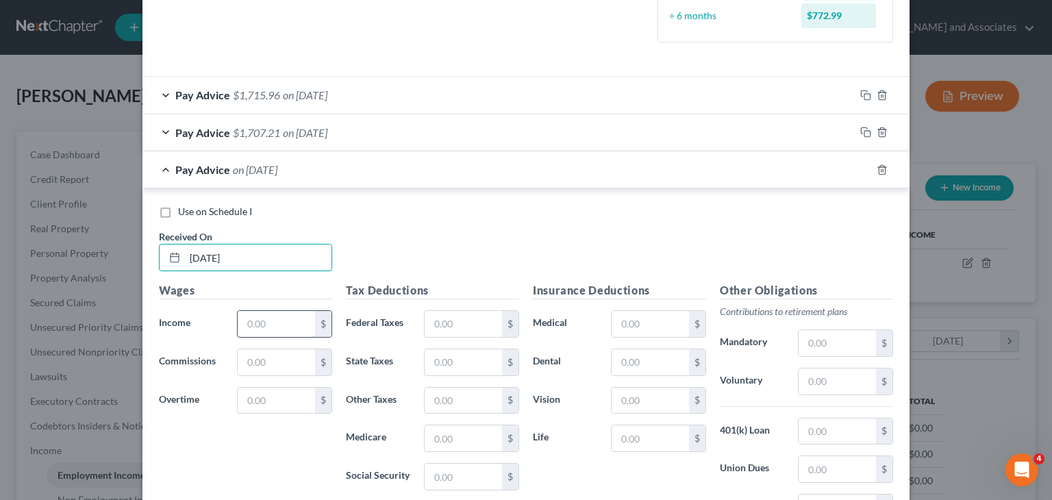
type input "[DATE]"
click at [299, 329] on input "text" at bounding box center [276, 324] width 77 height 26
type input "2,321.78"
click at [430, 326] on input "text" at bounding box center [463, 324] width 77 height 26
type input "61.98"
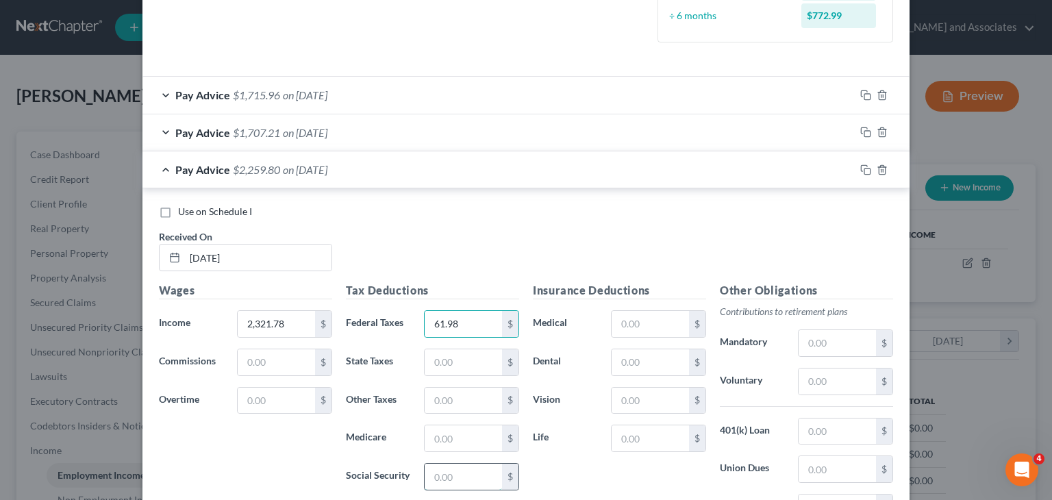
click at [456, 472] on input "text" at bounding box center [463, 477] width 77 height 26
type input "144.05"
click at [462, 433] on input "text" at bounding box center [463, 438] width 77 height 26
type input "33.69"
click at [467, 362] on input "text" at bounding box center [463, 362] width 77 height 26
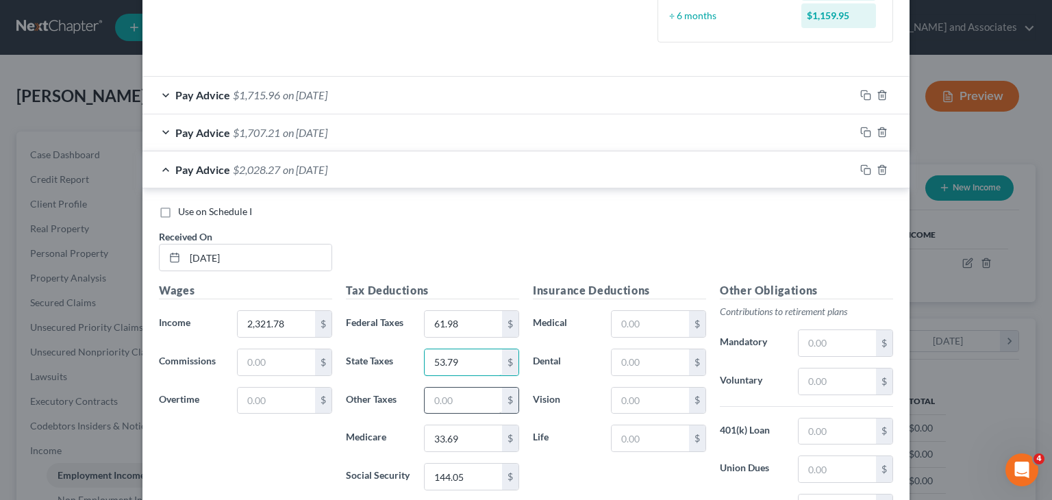
type input "53.79"
click at [467, 388] on input "text" at bounding box center [463, 401] width 77 height 26
type input "27.86"
click at [641, 325] on input "text" at bounding box center [650, 324] width 77 height 26
click at [266, 176] on div "Pay Advice $2,000.41 on [DATE]" at bounding box center [498, 169] width 712 height 36
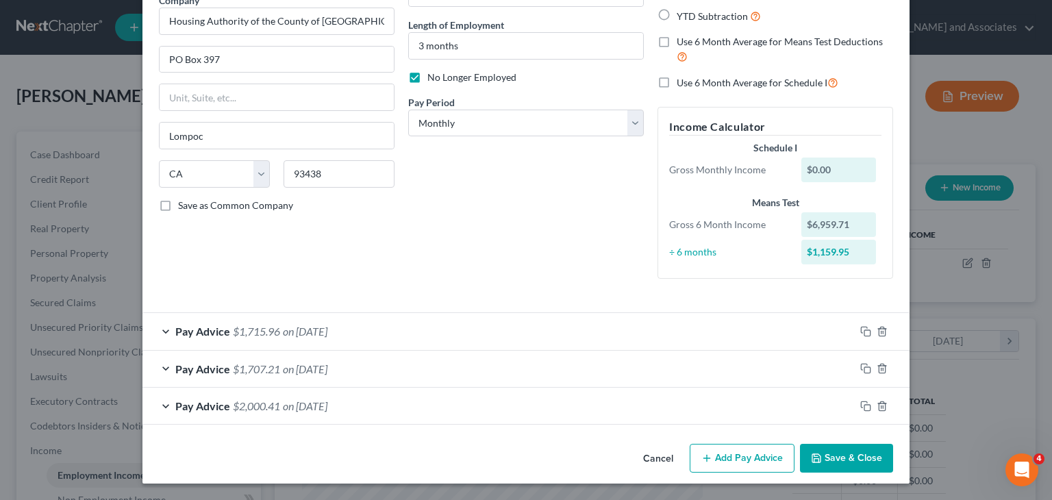
scroll to position [121, 0]
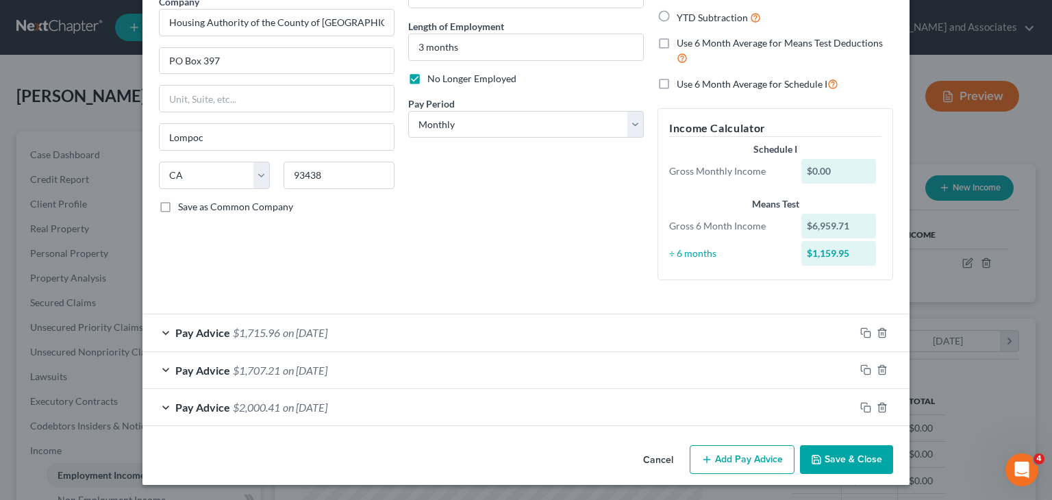
click at [739, 464] on button "Add Pay Advice" at bounding box center [742, 459] width 105 height 29
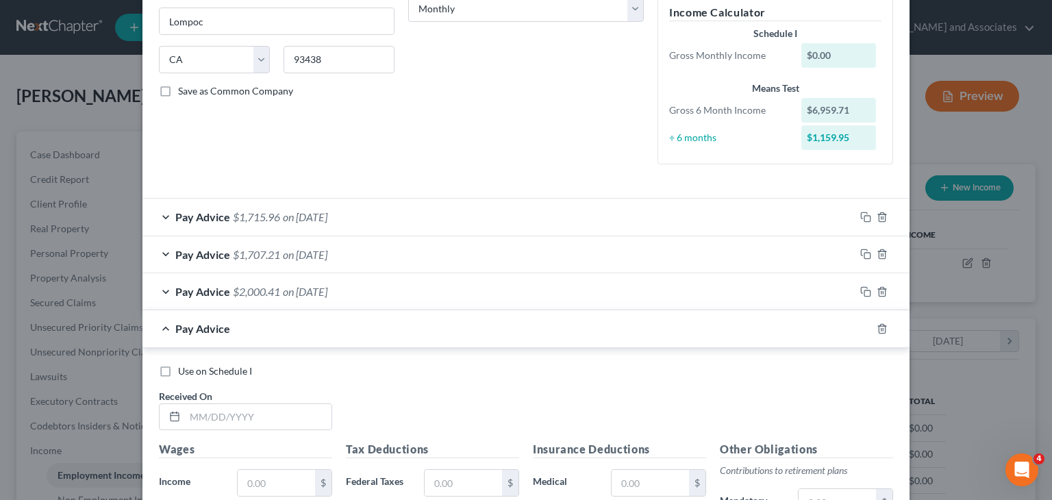
scroll to position [258, 0]
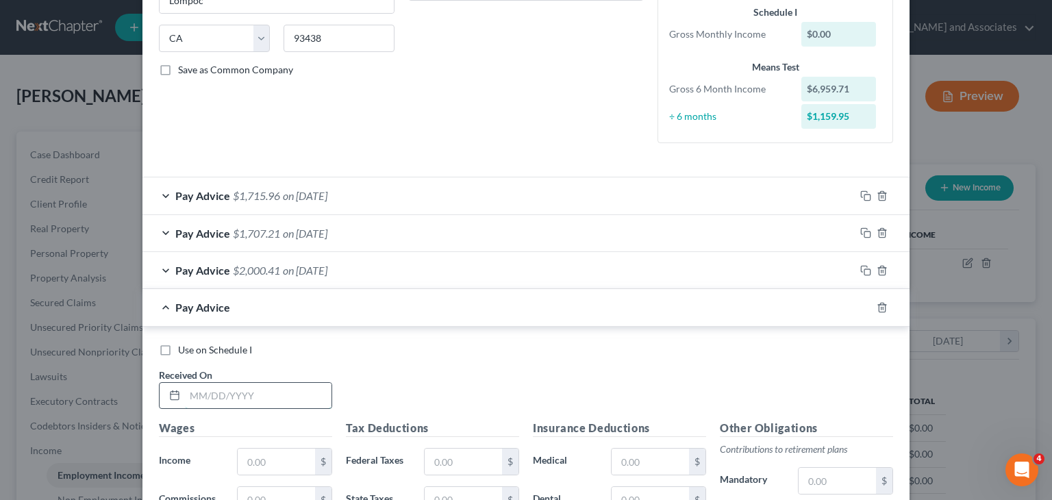
click at [299, 383] on input "text" at bounding box center [258, 396] width 147 height 26
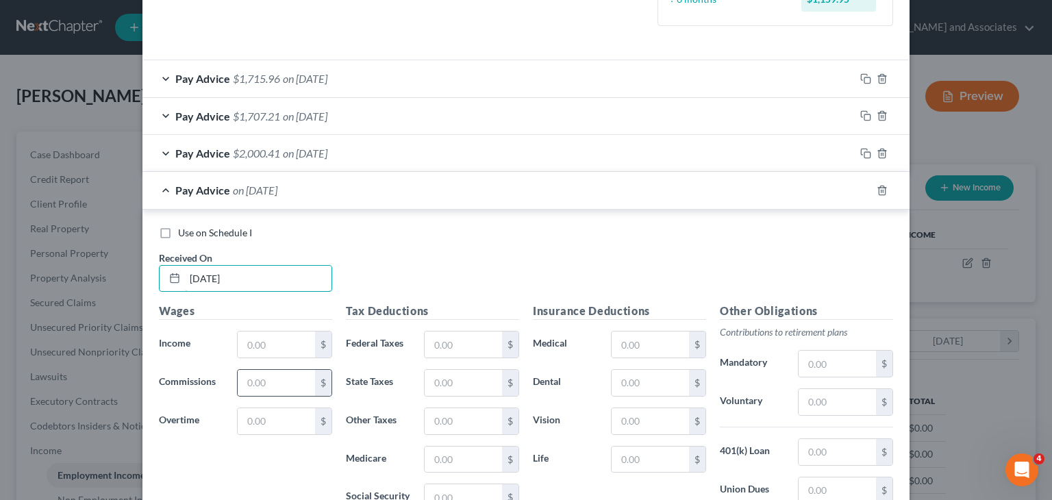
scroll to position [395, 0]
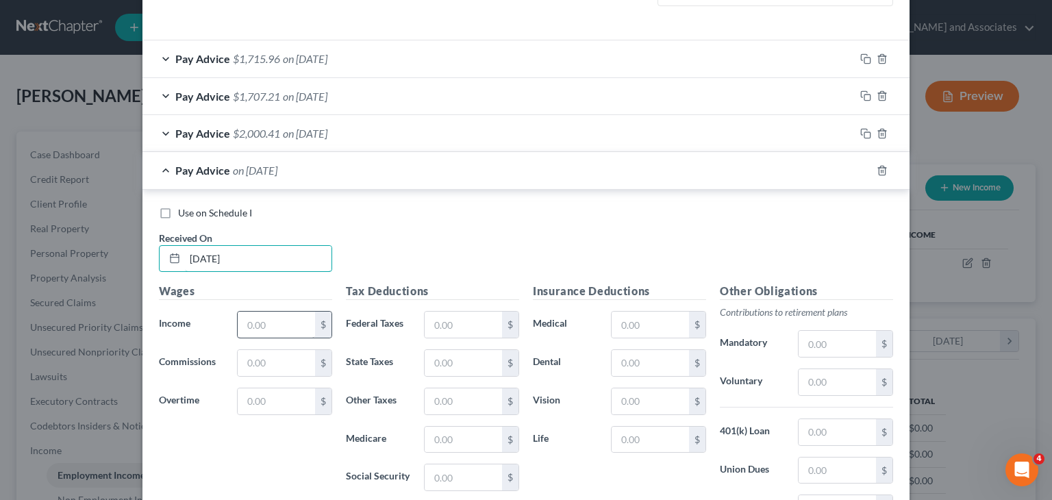
type input "[DATE]"
click at [285, 323] on input "text" at bounding box center [276, 325] width 77 height 26
type input "2,276.41"
click at [451, 327] on input "text" at bounding box center [463, 325] width 77 height 26
type input "51.09"
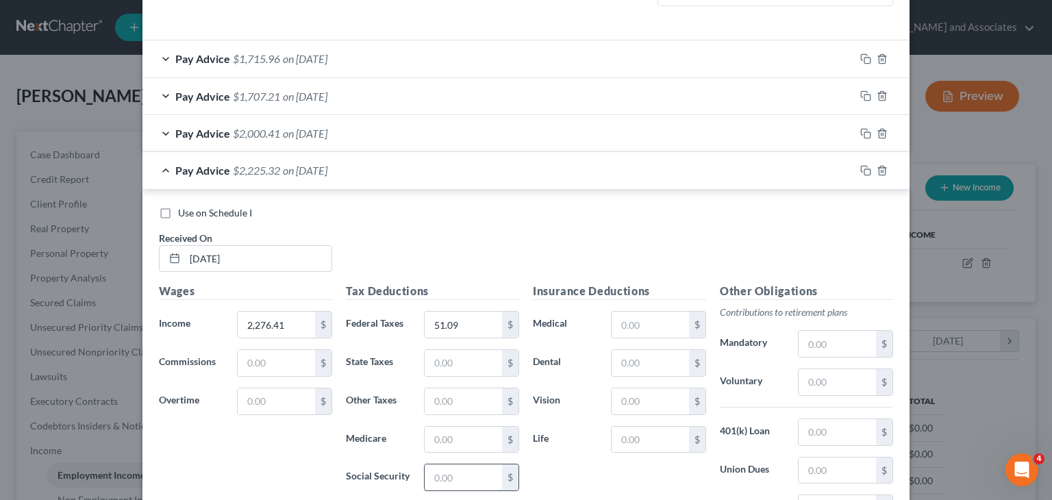
click at [489, 470] on input "text" at bounding box center [463, 477] width 77 height 26
type input "141.25"
click at [479, 442] on input "text" at bounding box center [463, 440] width 77 height 26
type input "33.03"
click at [449, 368] on input "text" at bounding box center [463, 363] width 77 height 26
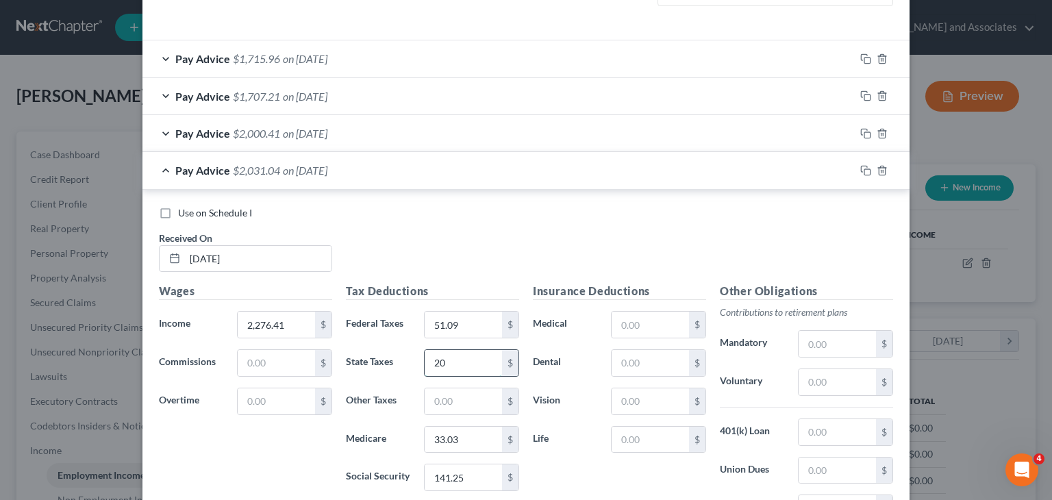
type input "2"
type input "50.80"
click at [457, 394] on input "text" at bounding box center [463, 401] width 77 height 26
type input "27.32"
click at [218, 168] on span "Pay Advice" at bounding box center [202, 170] width 55 height 13
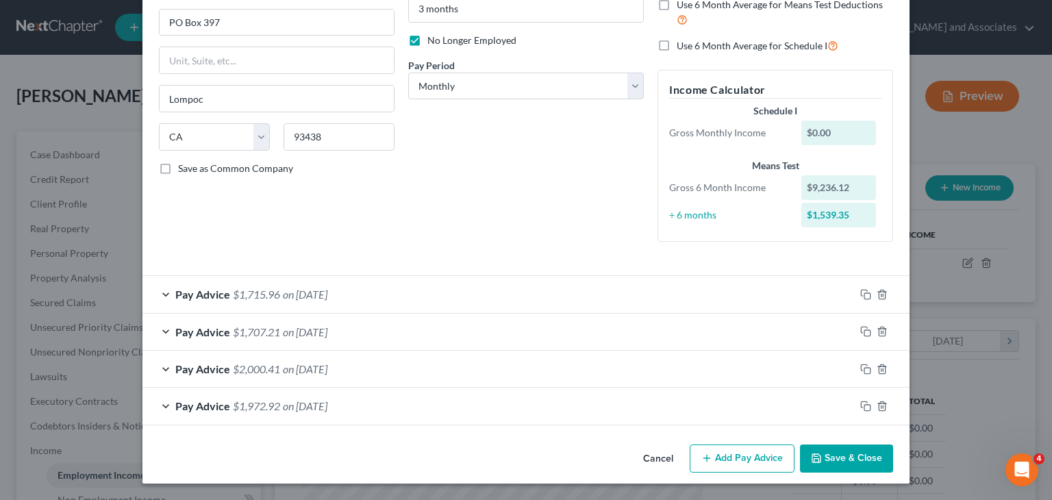
scroll to position [159, 0]
drag, startPoint x: 573, startPoint y: 90, endPoint x: 567, endPoint y: 97, distance: 9.7
click at [573, 90] on select "Select Monthly Twice Monthly Every Other Week Weekly" at bounding box center [526, 86] width 236 height 27
select select "1"
click at [408, 73] on select "Select Monthly Twice Monthly Every Other Week Weekly" at bounding box center [526, 86] width 236 height 27
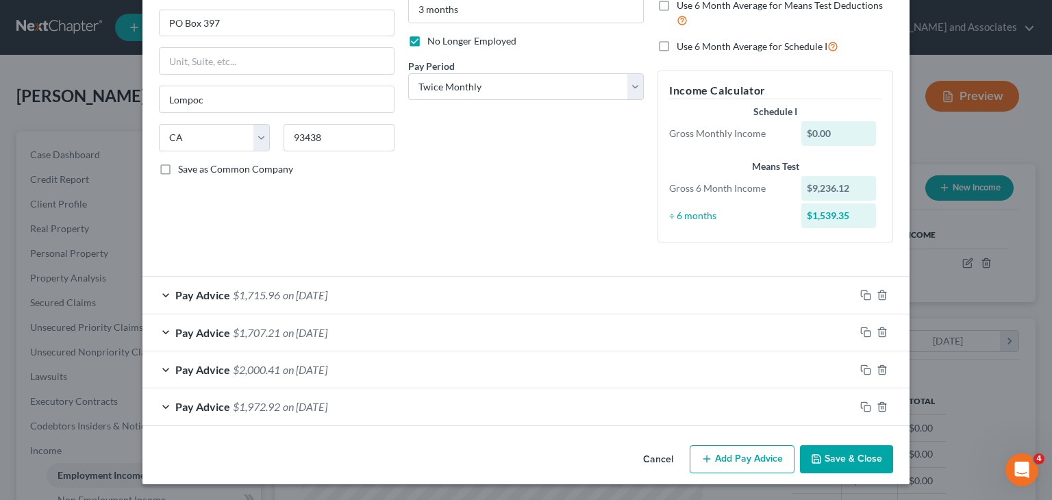
click at [735, 464] on button "Add Pay Advice" at bounding box center [742, 459] width 105 height 29
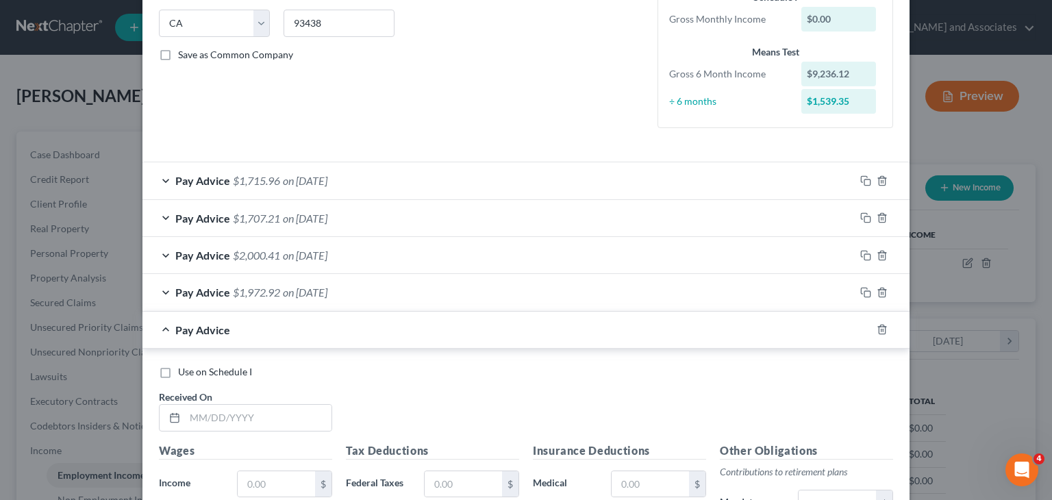
scroll to position [433, 0]
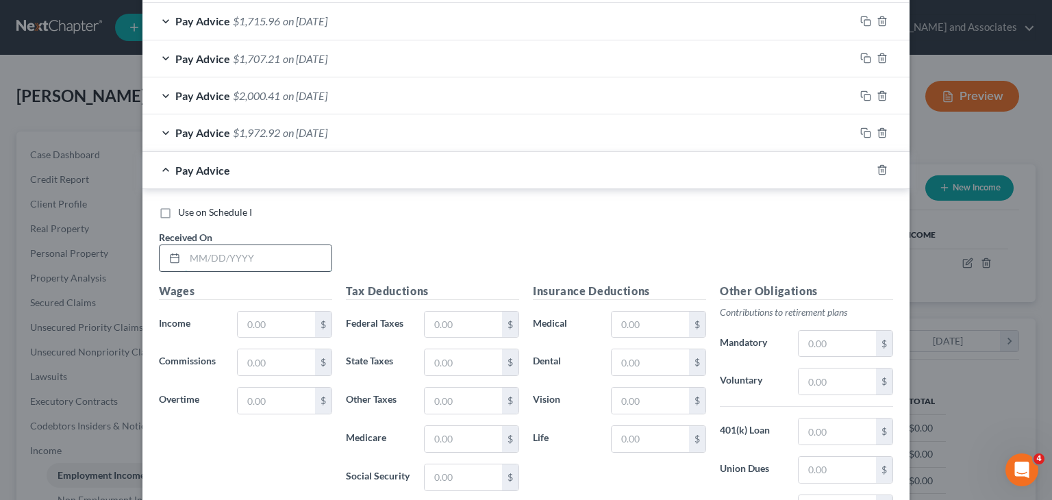
click at [262, 251] on input "text" at bounding box center [258, 258] width 147 height 26
type input "[DATE]"
click at [262, 324] on input "text" at bounding box center [276, 325] width 77 height 26
type input "2,233.40"
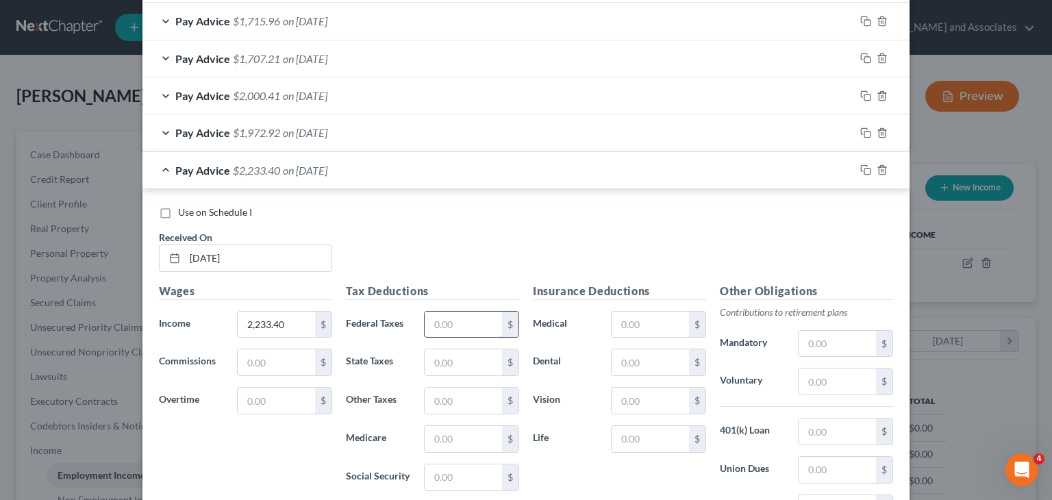
click at [467, 323] on input "text" at bounding box center [463, 325] width 77 height 26
type input "41.61"
click at [449, 483] on input "text" at bounding box center [463, 477] width 77 height 26
type input "138.57"
click at [449, 442] on input "text" at bounding box center [463, 439] width 77 height 26
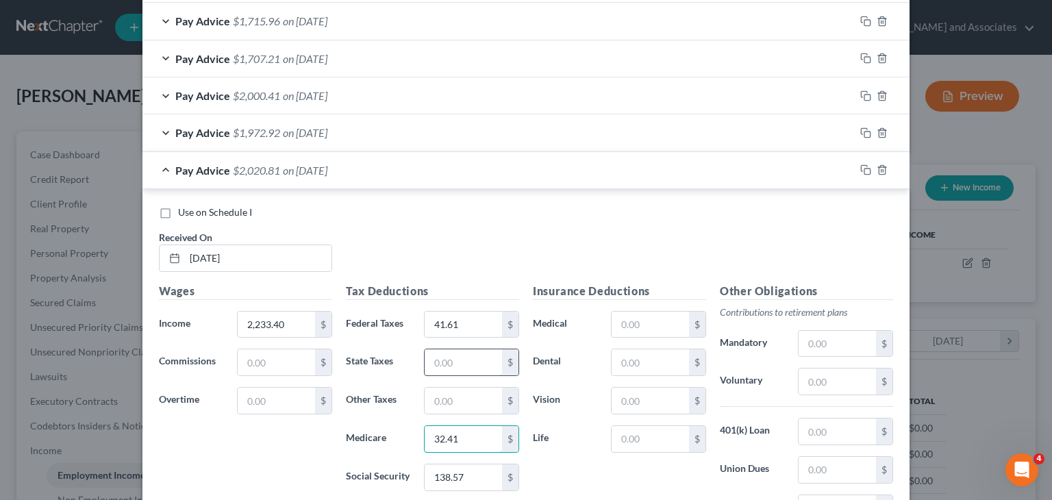
type input "32.41"
click at [457, 354] on input "text" at bounding box center [463, 362] width 77 height 26
type input "47.96"
click at [468, 401] on input "text" at bounding box center [463, 401] width 77 height 26
type input "26.80"
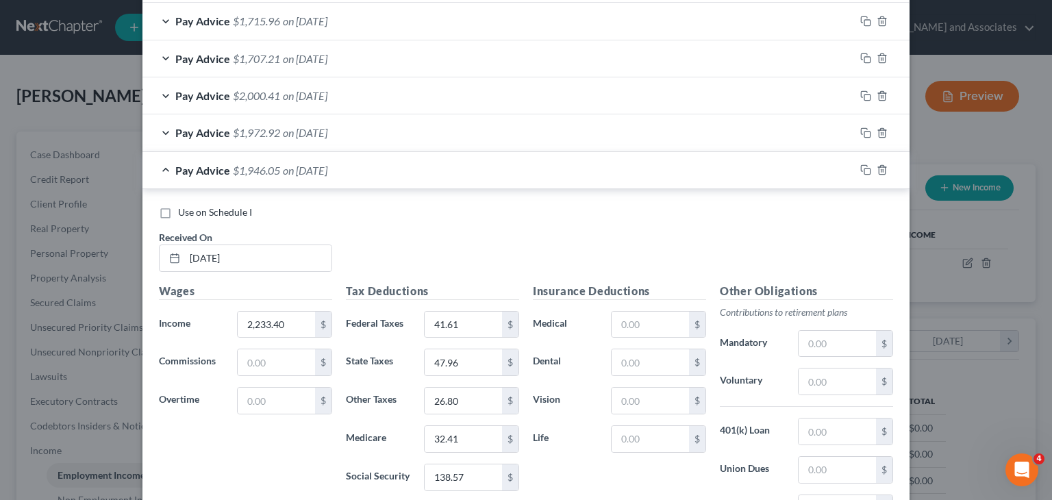
click at [218, 176] on div "Pay Advice $1,946.05 on [DATE]" at bounding box center [498, 170] width 712 height 36
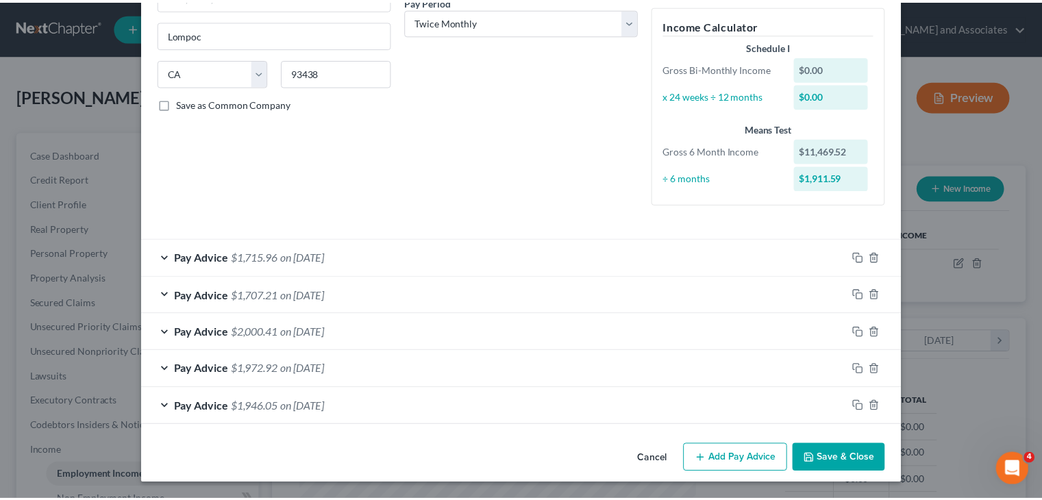
scroll to position [223, 0]
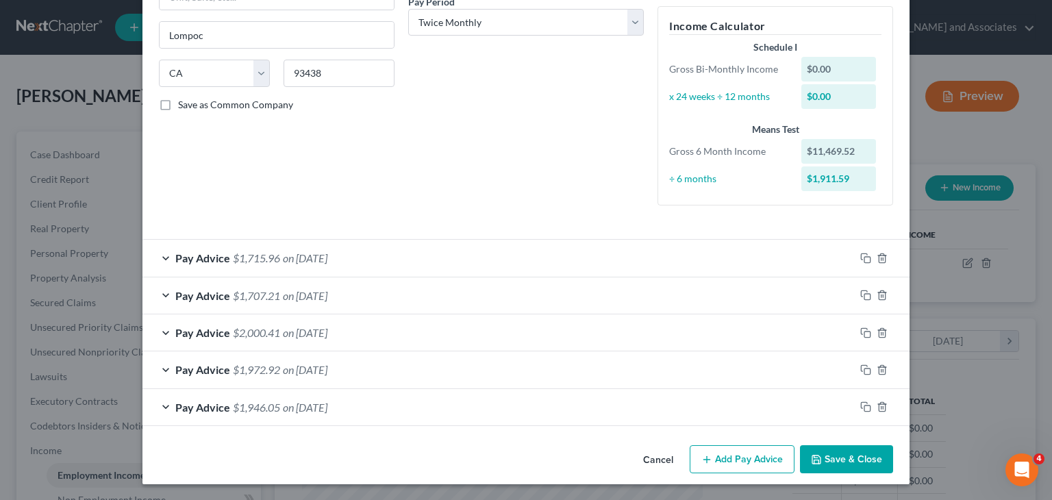
click at [833, 461] on button "Save & Close" at bounding box center [846, 459] width 93 height 29
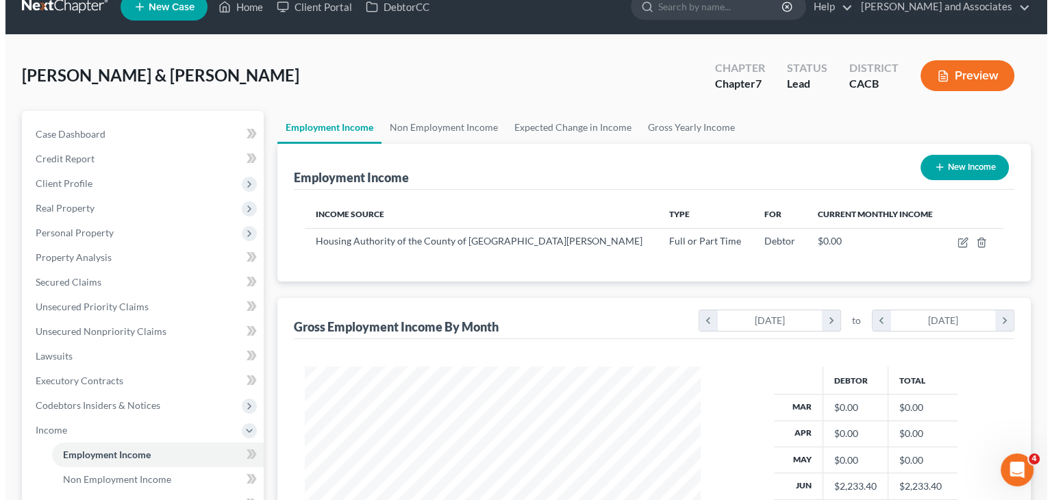
scroll to position [0, 0]
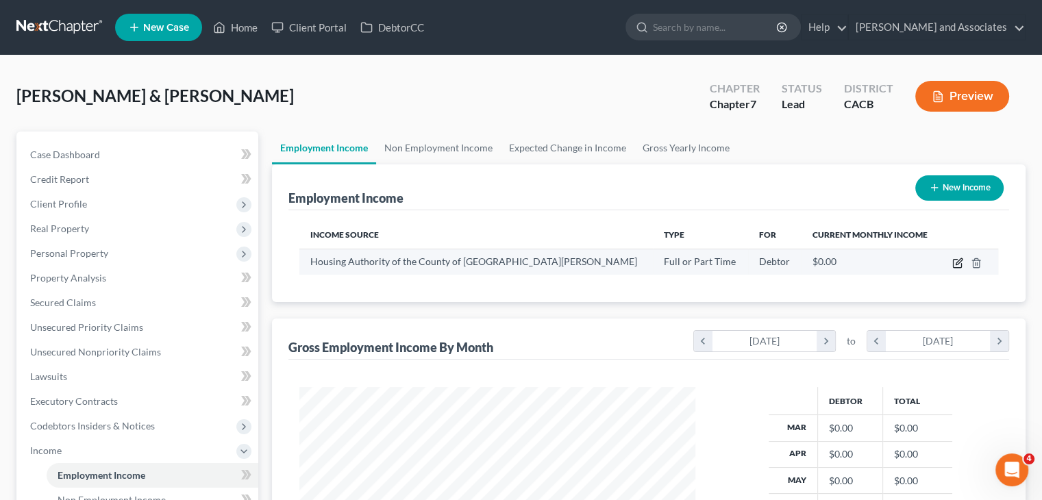
click at [957, 260] on icon "button" at bounding box center [957, 264] width 8 height 8
select select "0"
select select "4"
select select "1"
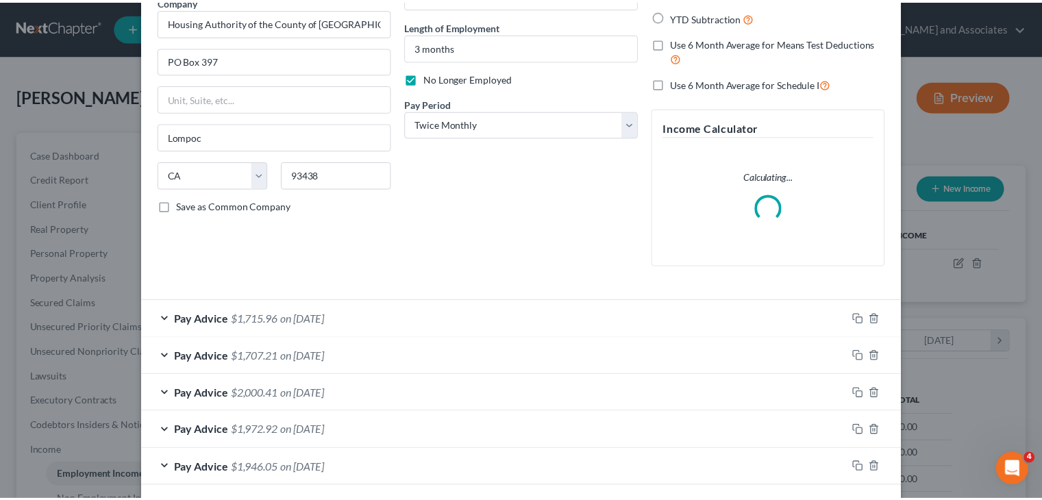
scroll to position [182, 0]
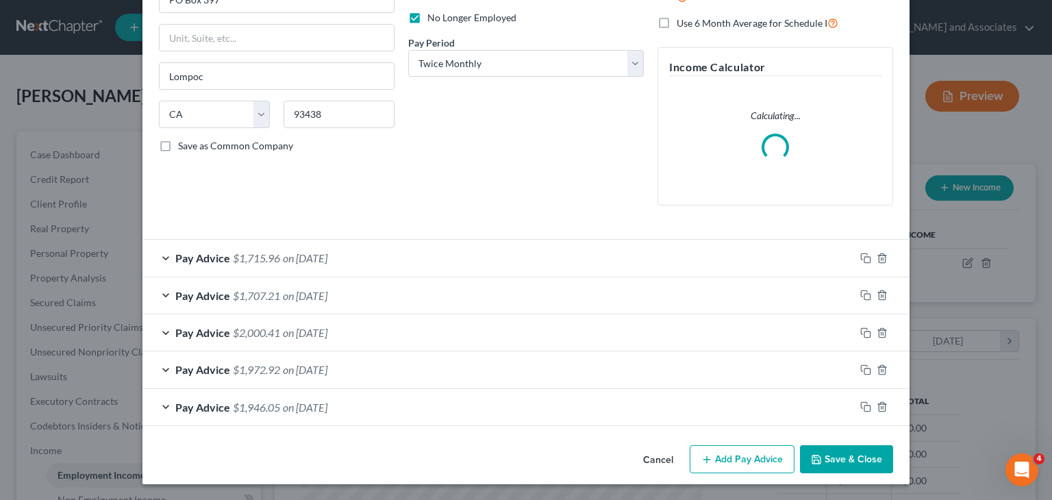
click at [842, 454] on button "Save & Close" at bounding box center [846, 459] width 93 height 29
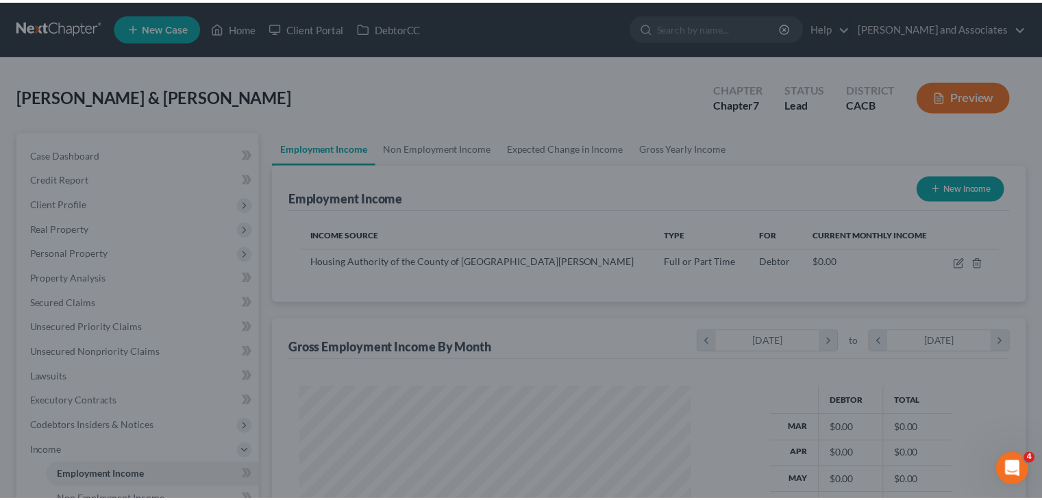
scroll to position [244, 423]
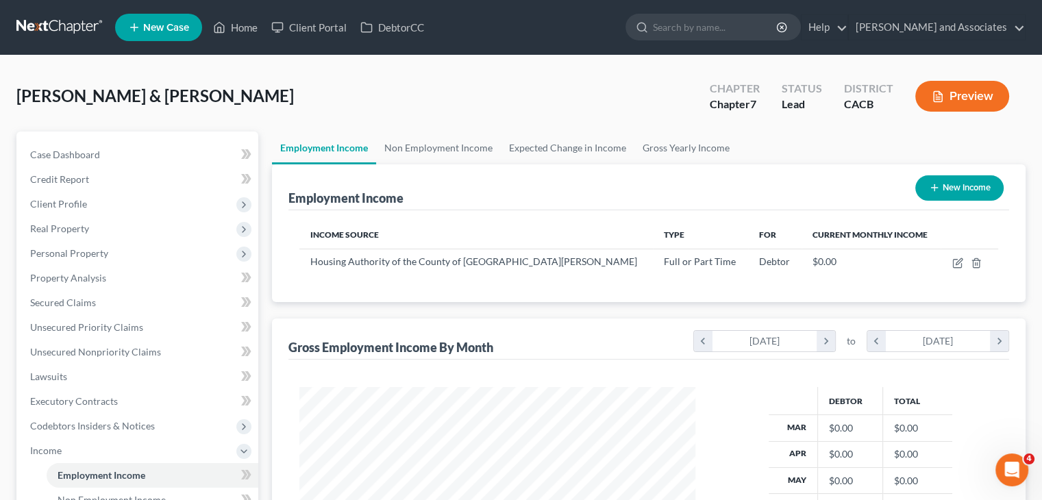
click at [961, 187] on button "New Income" at bounding box center [959, 187] width 88 height 25
select select "0"
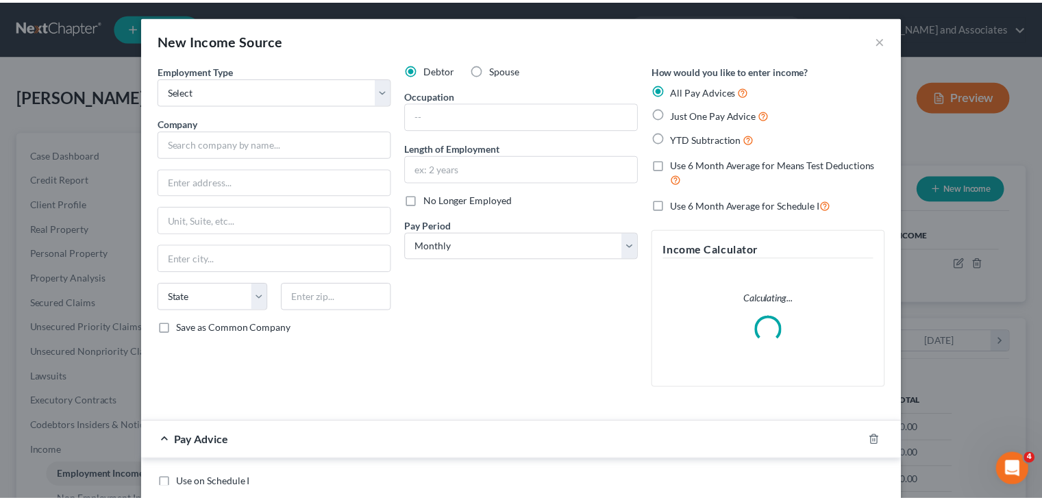
scroll to position [244, 427]
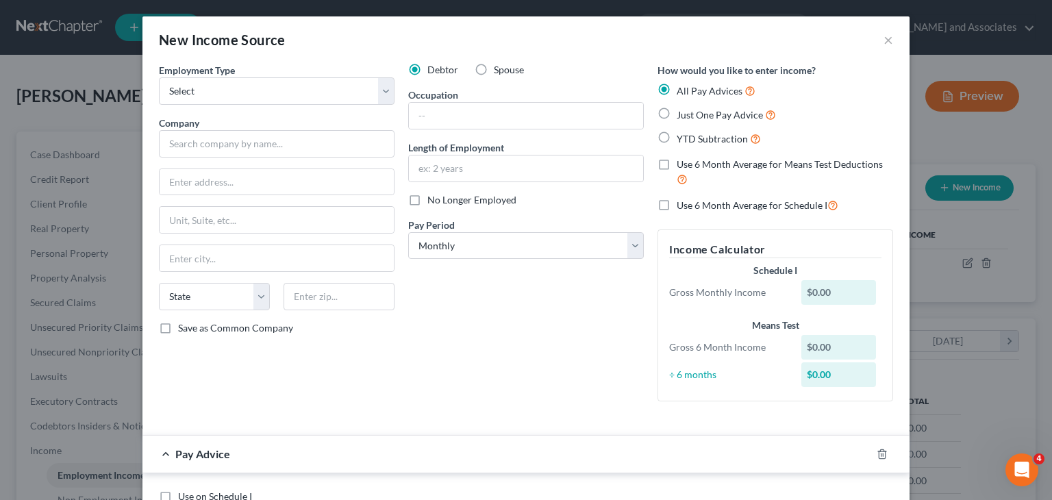
click at [427, 201] on label "No Longer Employed" at bounding box center [471, 200] width 89 height 14
click at [433, 201] on input "No Longer Employed" at bounding box center [437, 197] width 9 height 9
checkbox input "true"
click at [444, 177] on input "text" at bounding box center [526, 168] width 234 height 26
type input "4 months"
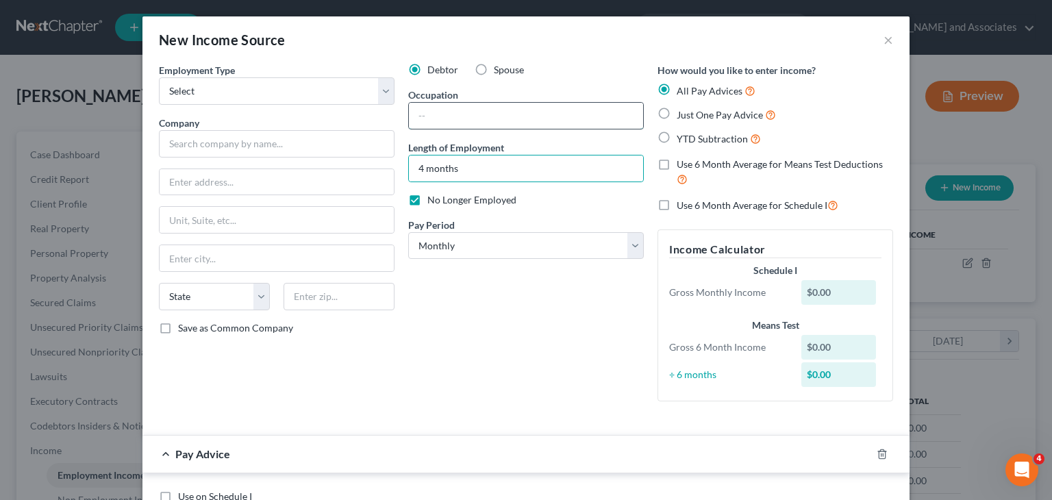
click at [481, 122] on input "text" at bounding box center [526, 116] width 234 height 26
type input "Special Projects"
click at [494, 69] on label "Spouse" at bounding box center [509, 70] width 30 height 14
click at [499, 69] on input "Spouse" at bounding box center [503, 67] width 9 height 9
radio input "true"
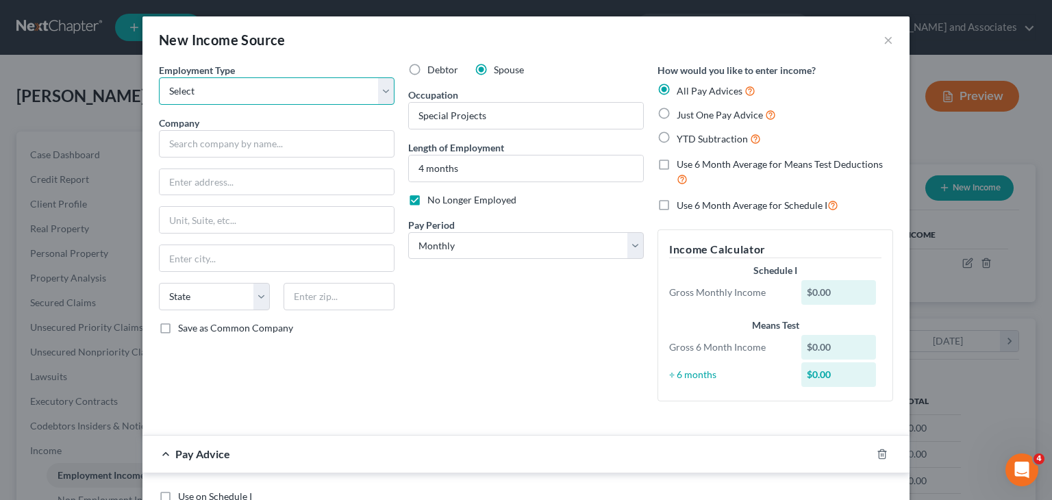
click at [351, 97] on select "Select Full or [DEMOGRAPHIC_DATA] Employment Self Employment" at bounding box center [277, 90] width 236 height 27
select select "0"
click at [159, 77] on select "Select Full or [DEMOGRAPHIC_DATA] Employment Self Employment" at bounding box center [277, 90] width 236 height 27
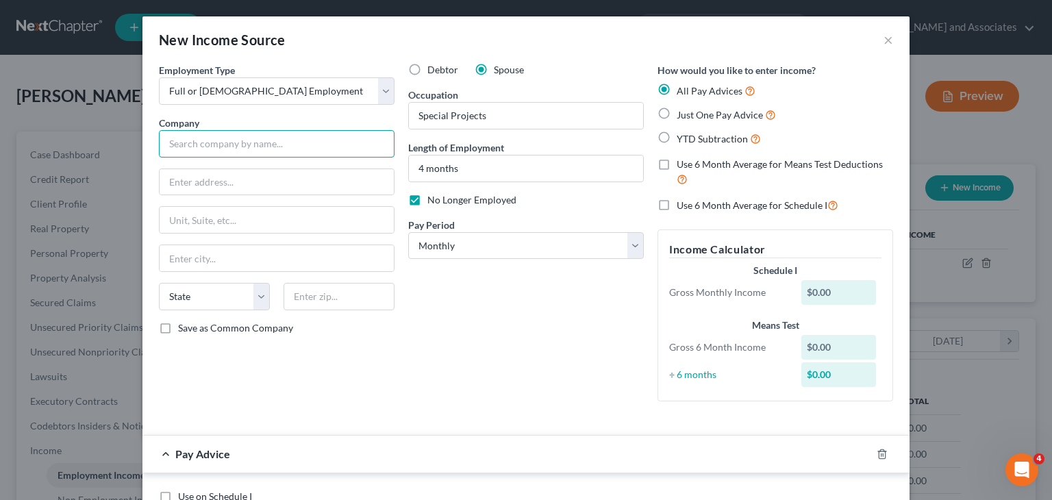
click at [284, 138] on input "text" at bounding box center [277, 143] width 236 height 27
type input "The [PERSON_NAME] Group DBA Peoples Self H"
click at [301, 192] on input "text" at bounding box center [277, 182] width 234 height 26
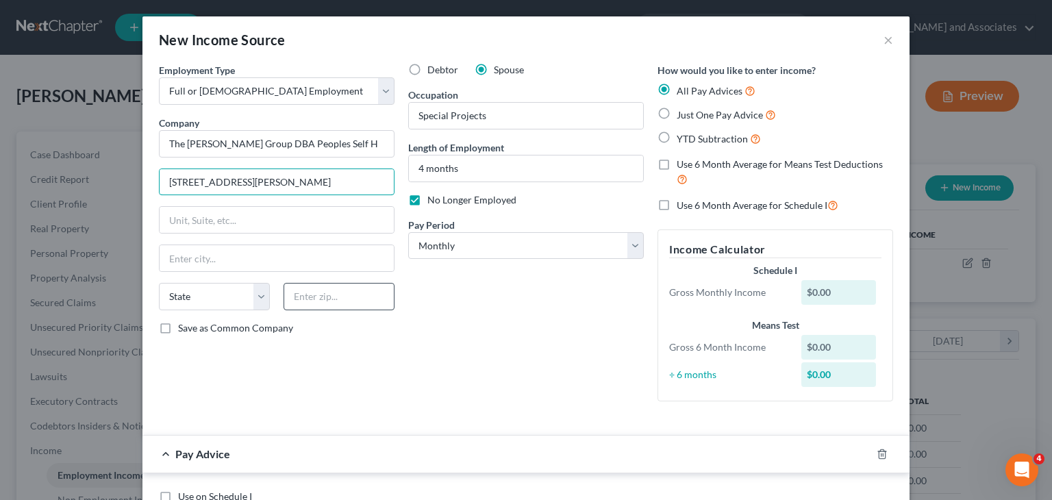
type input "[STREET_ADDRESS][PERSON_NAME]"
click at [329, 287] on input "text" at bounding box center [338, 296] width 111 height 27
type input "93401"
click at [879, 455] on icon "button" at bounding box center [882, 453] width 6 height 9
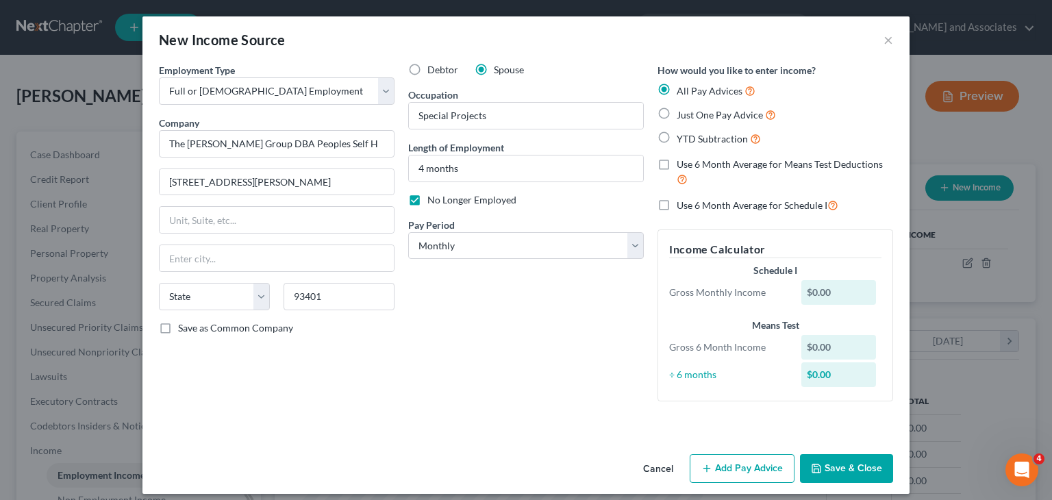
type input "[GEOGRAPHIC_DATA][PERSON_NAME]"
select select "4"
click at [839, 455] on button "Save & Close" at bounding box center [846, 468] width 93 height 29
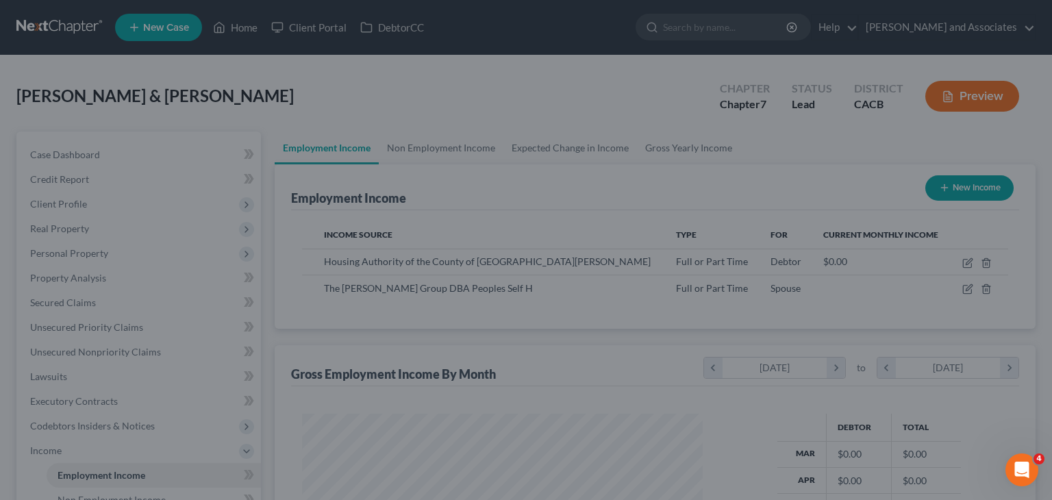
scroll to position [684536, 684356]
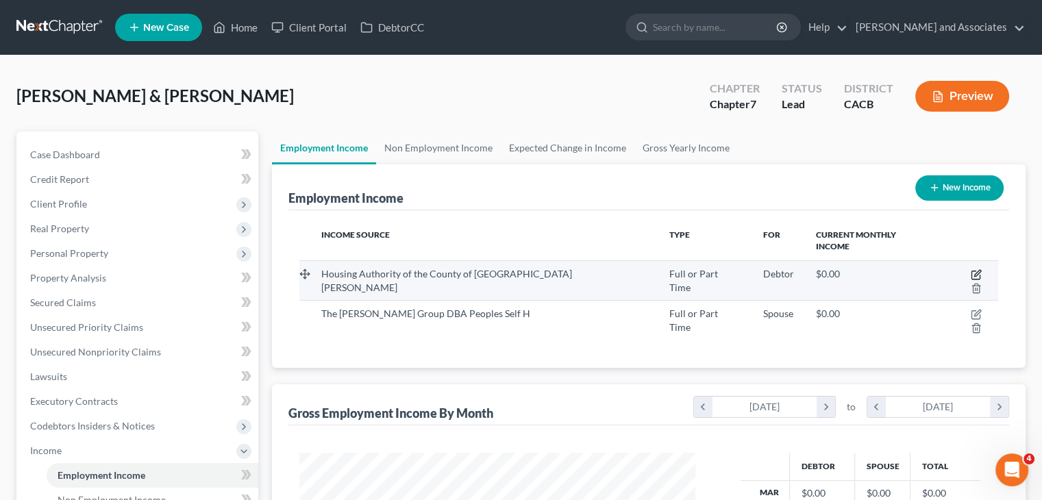
click at [970, 269] on icon "button" at bounding box center [975, 274] width 11 height 11
select select "0"
select select "4"
select select "1"
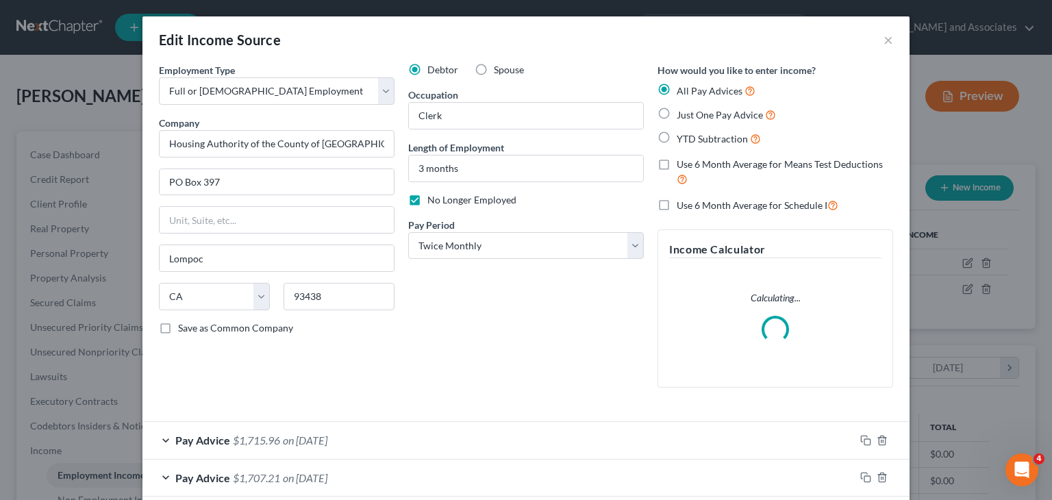
scroll to position [244, 427]
click at [494, 63] on label "Spouse" at bounding box center [509, 70] width 30 height 14
click at [499, 63] on input "Spouse" at bounding box center [503, 67] width 9 height 9
radio input "true"
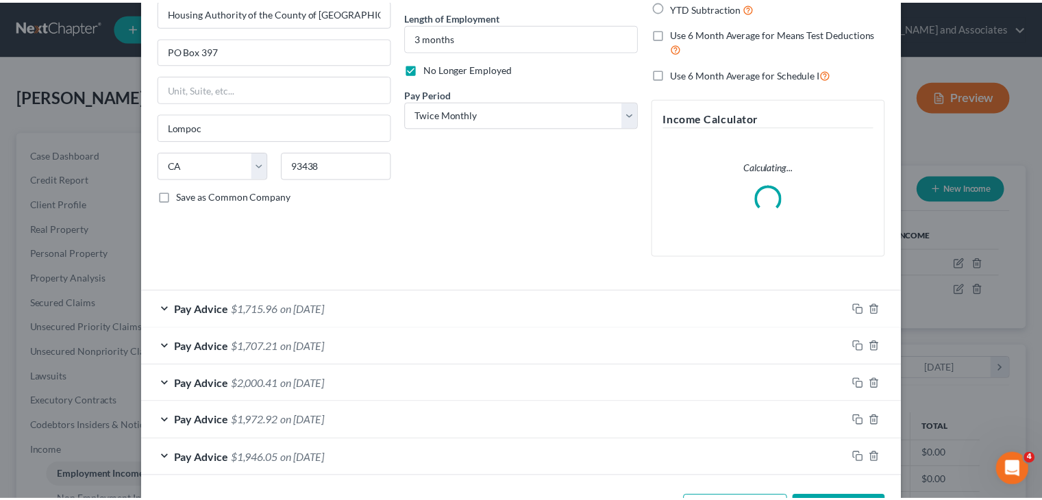
scroll to position [182, 0]
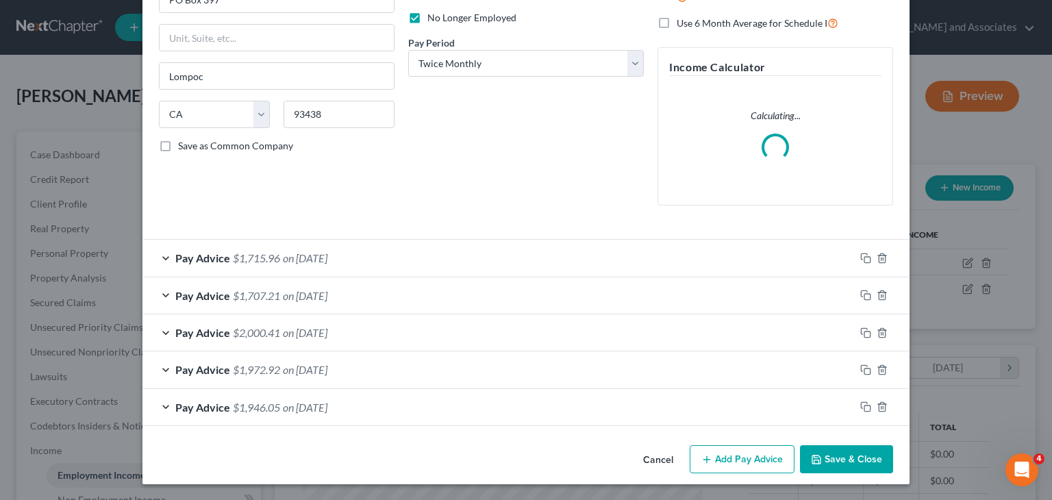
click at [847, 450] on button "Save & Close" at bounding box center [846, 459] width 93 height 29
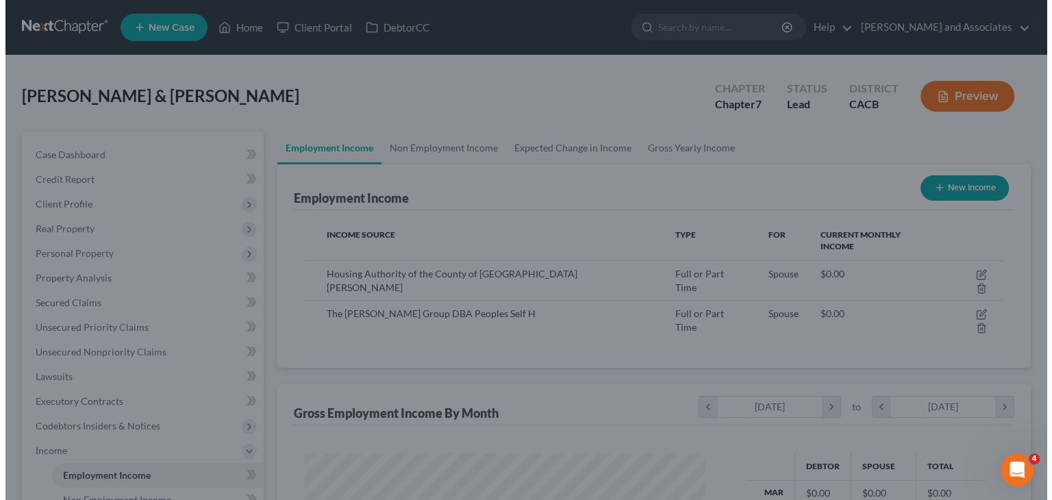
scroll to position [684536, 684356]
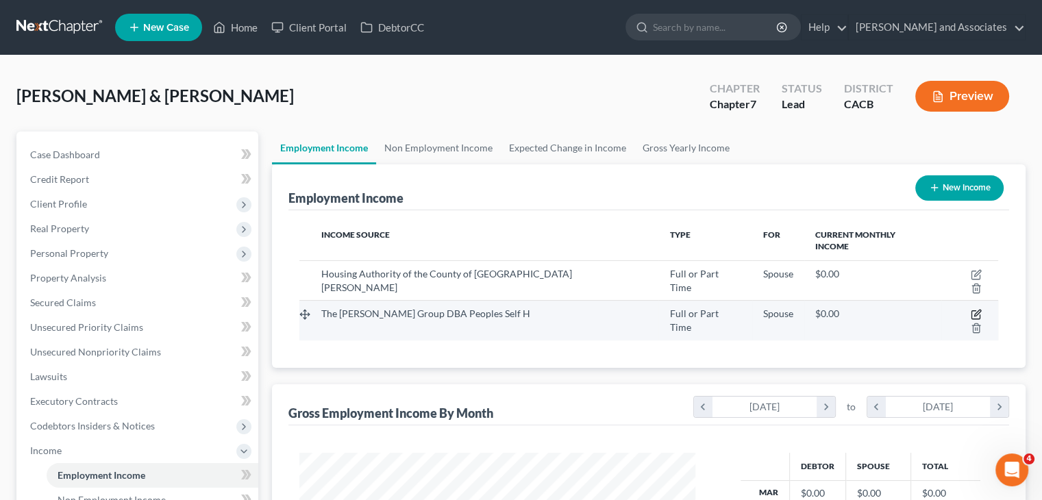
click at [970, 309] on icon "button" at bounding box center [975, 314] width 11 height 11
select select "0"
select select "4"
select select "0"
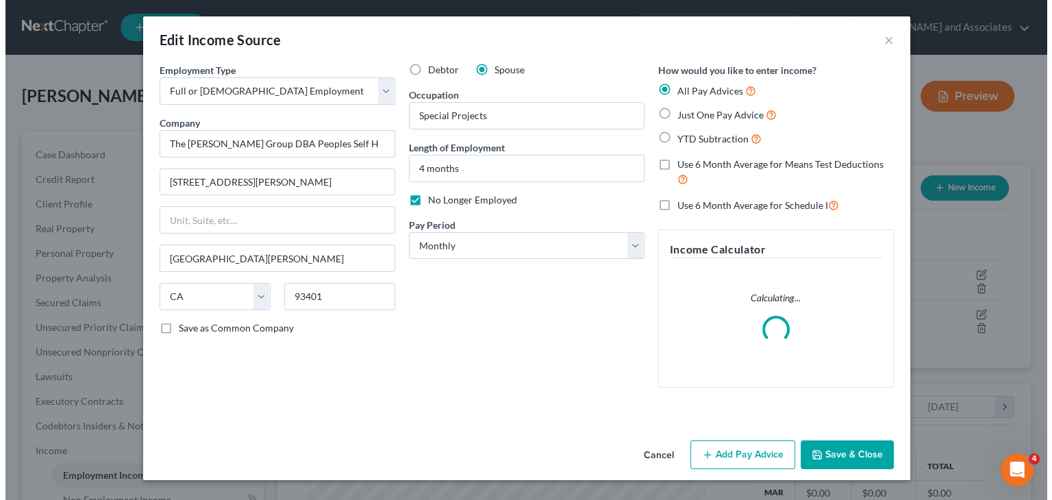
scroll to position [244, 427]
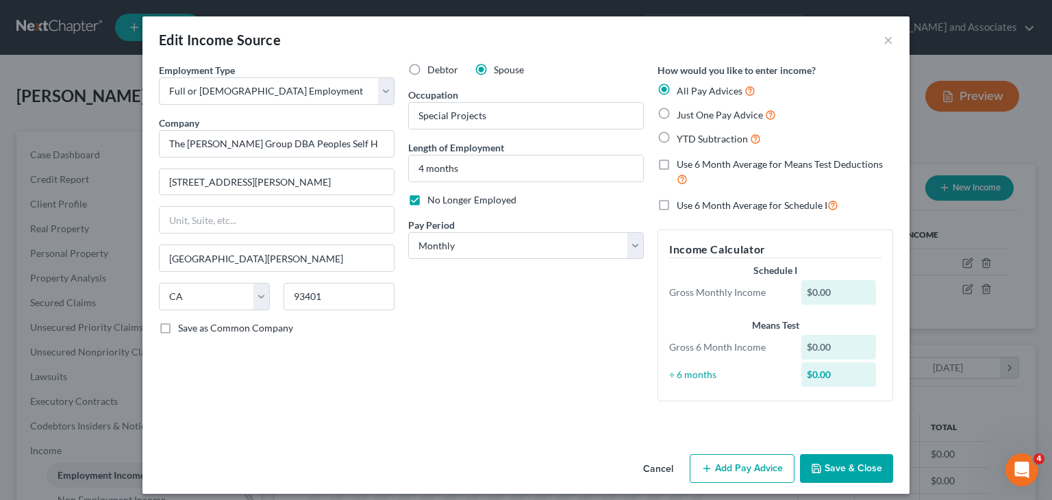
click at [706, 457] on button "Add Pay Advice" at bounding box center [742, 468] width 105 height 29
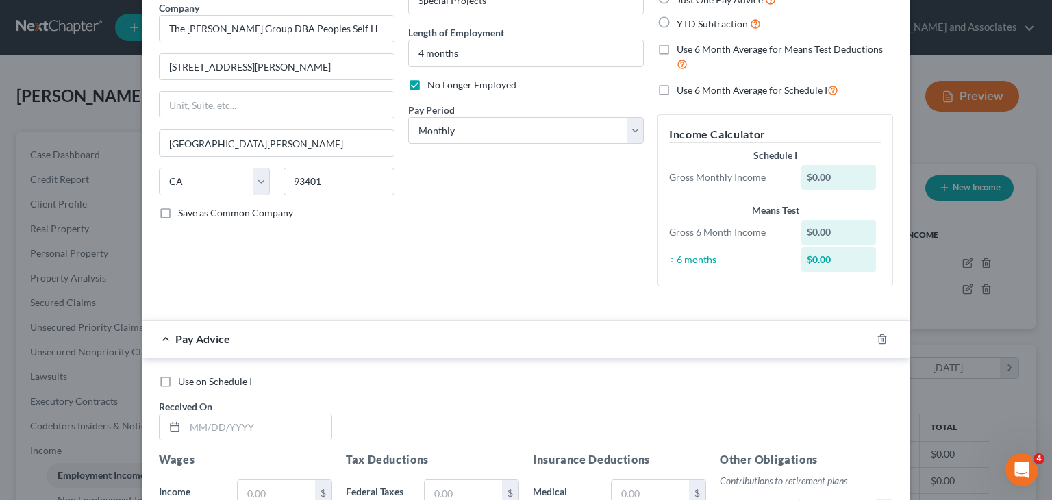
scroll to position [137, 0]
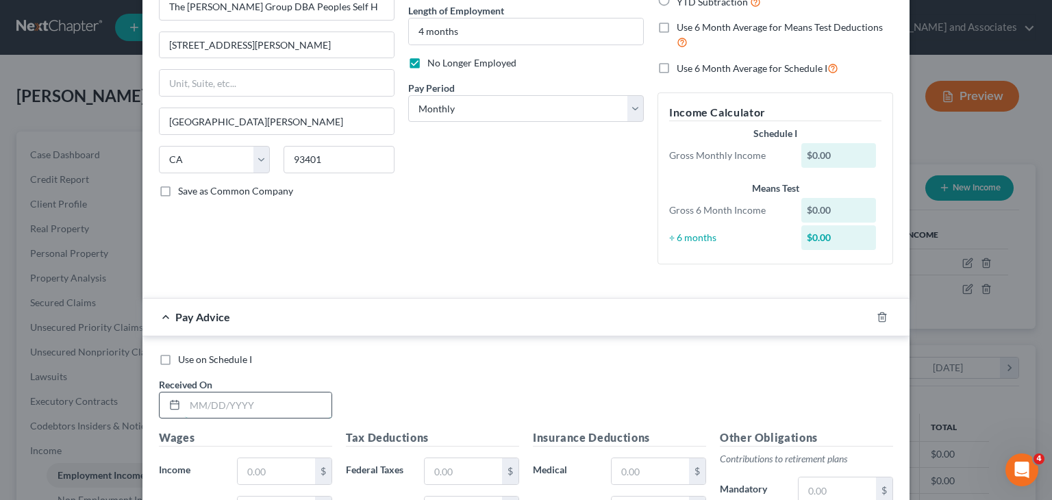
click at [284, 409] on input "text" at bounding box center [258, 405] width 147 height 26
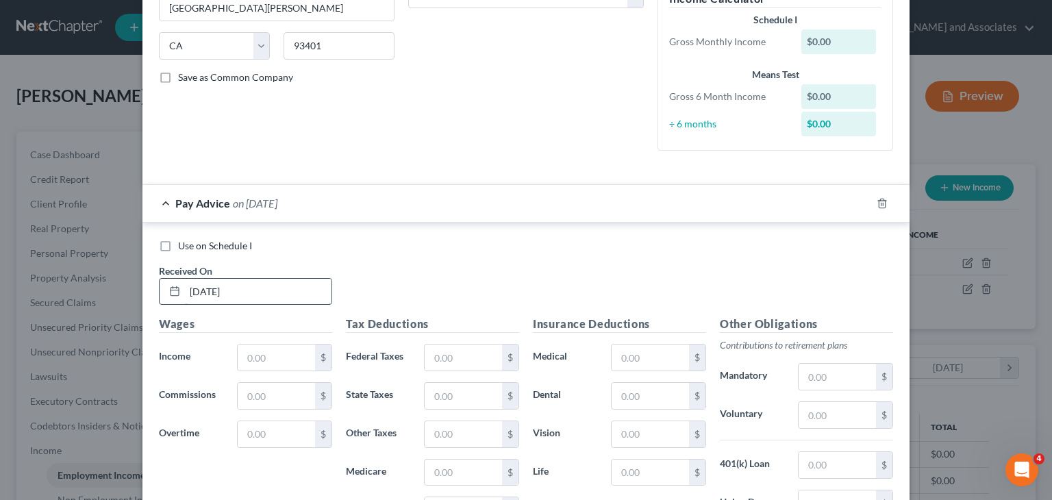
scroll to position [274, 0]
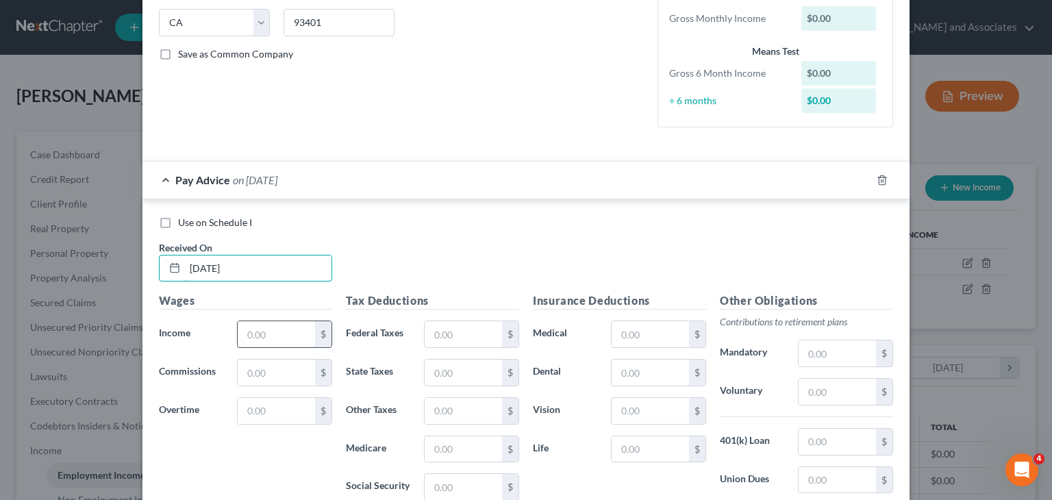
type input "[DATE]"
click at [281, 330] on input "text" at bounding box center [276, 334] width 77 height 26
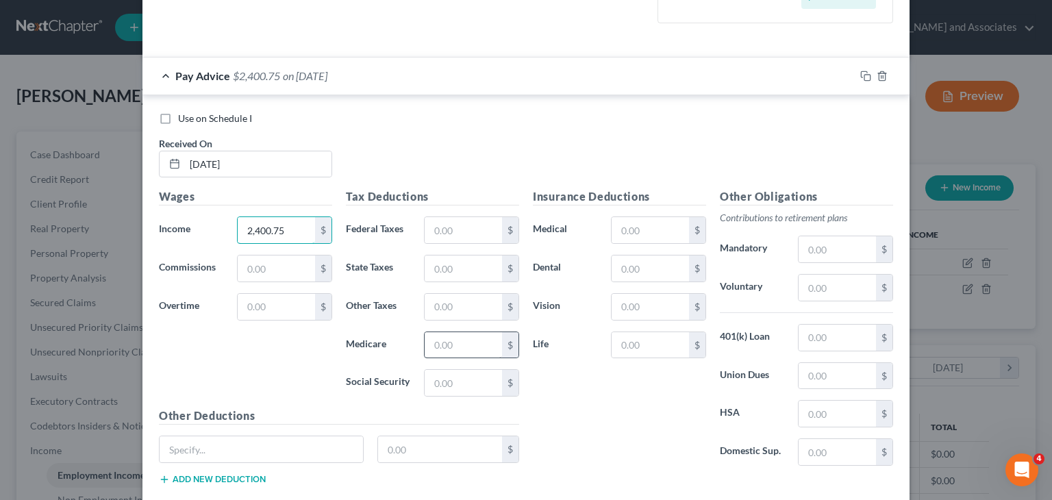
scroll to position [411, 0]
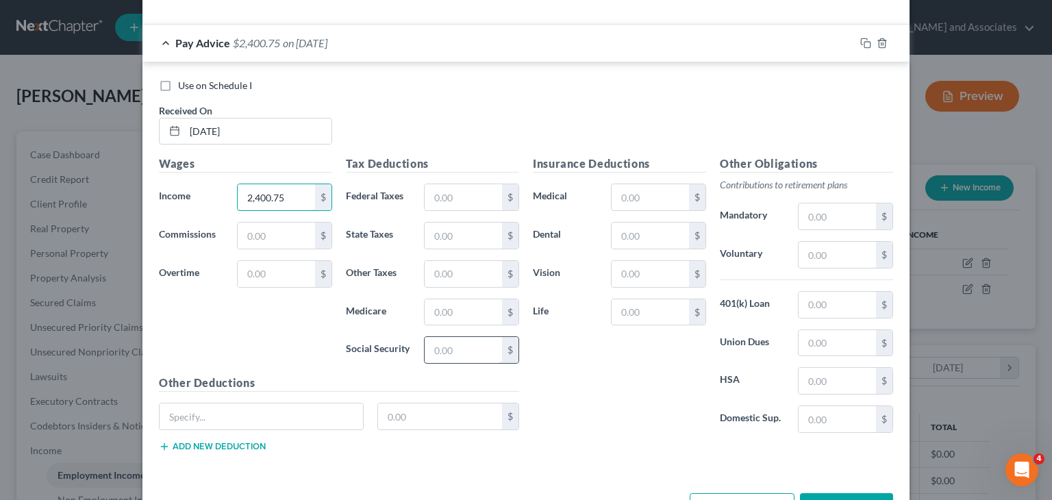
type input "2,400.75"
click at [479, 347] on input "text" at bounding box center [463, 350] width 77 height 26
type input "28.81"
click at [455, 204] on input "text" at bounding box center [463, 197] width 77 height 26
type input "17.32"
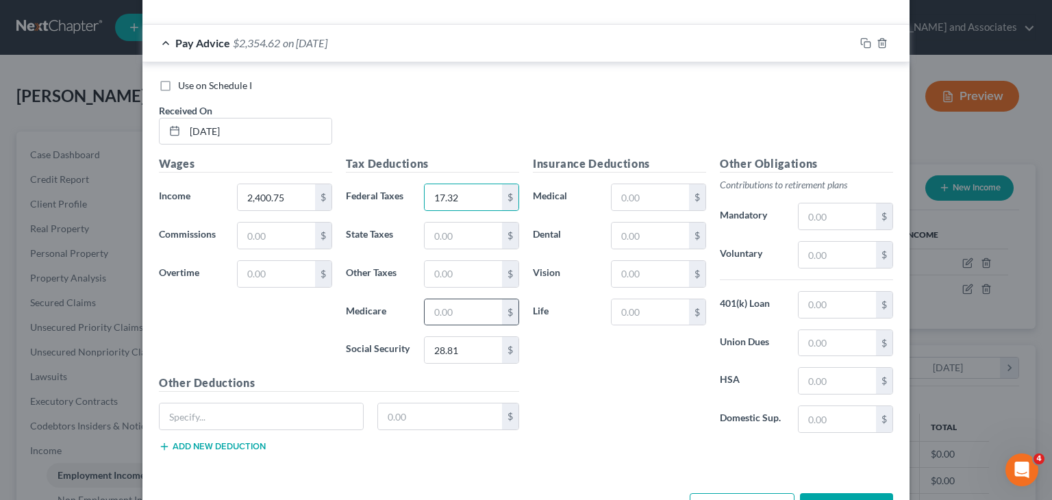
click at [467, 323] on div "$" at bounding box center [471, 312] width 95 height 27
click at [467, 312] on input "text" at bounding box center [463, 312] width 77 height 26
type input "34.81"
click at [453, 275] on input "text" at bounding box center [463, 274] width 77 height 26
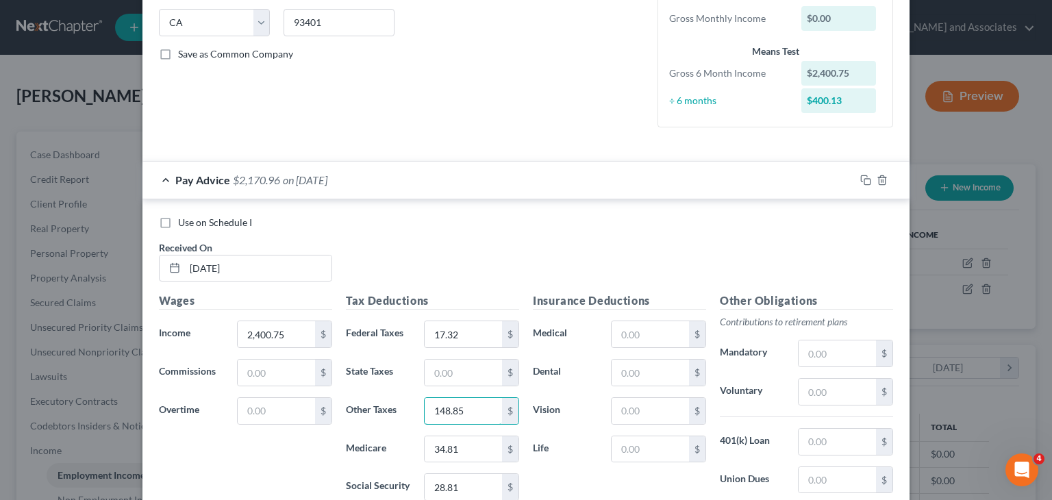
type input "148.85"
click at [239, 181] on span "$2,170.96" at bounding box center [256, 179] width 47 height 13
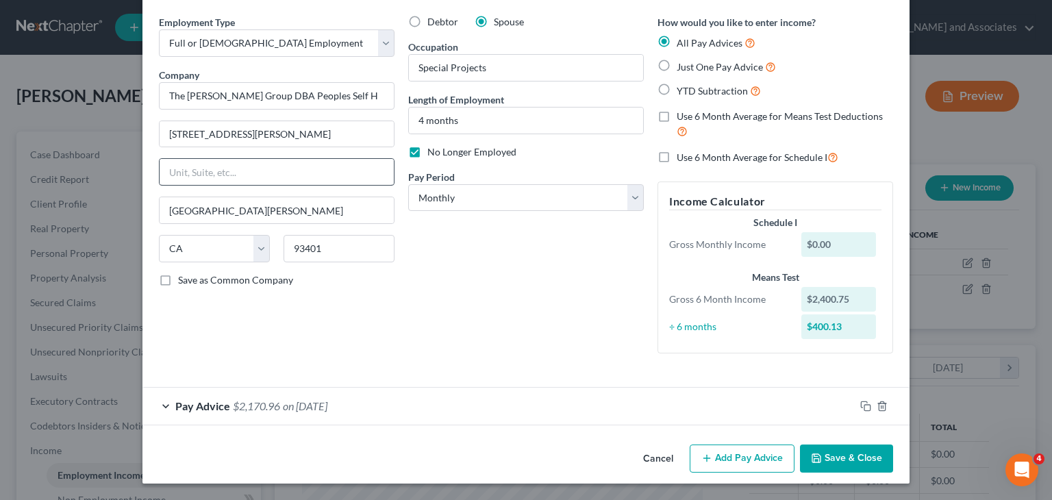
scroll to position [47, 0]
click at [327, 409] on span "on [DATE]" at bounding box center [305, 406] width 45 height 13
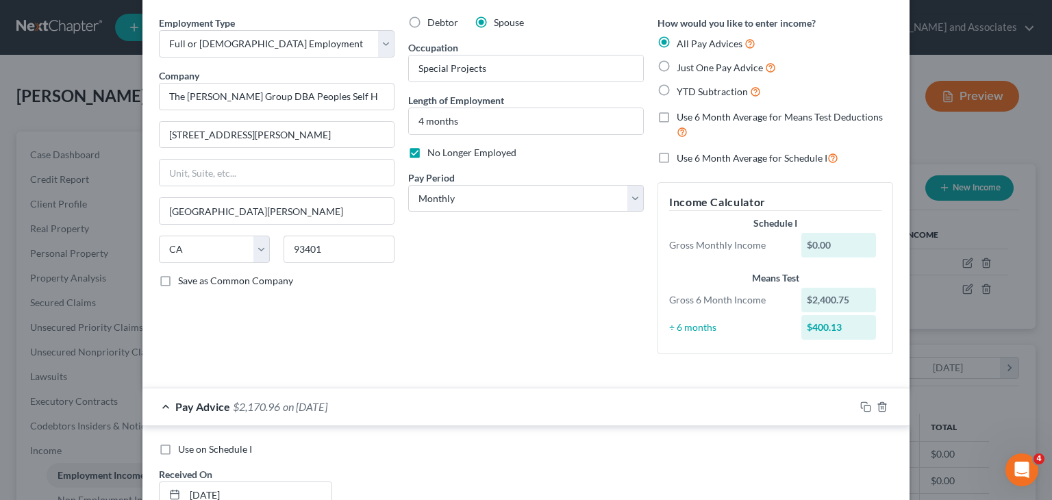
scroll to position [274, 0]
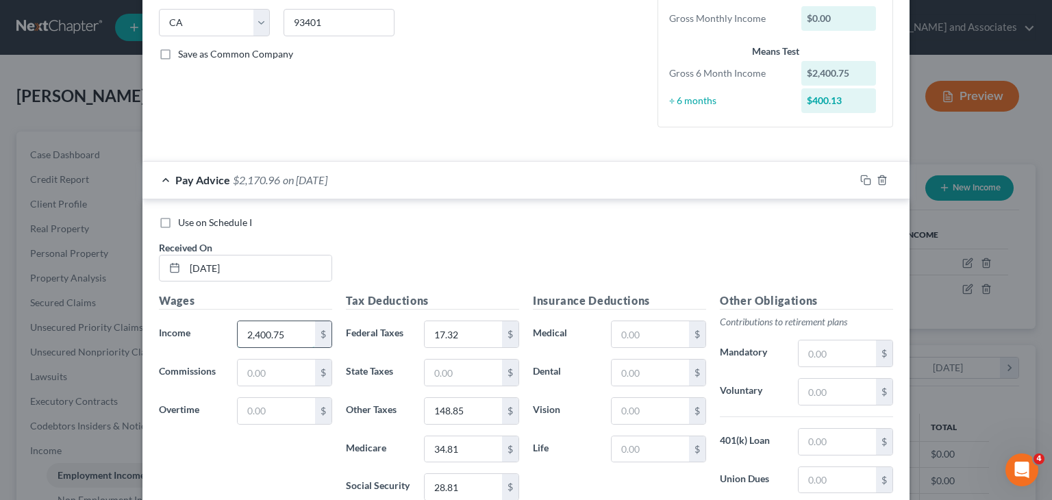
click at [288, 333] on input "2,400.75" at bounding box center [276, 334] width 77 height 26
type input "2,425.75"
click at [189, 179] on span "Pay Advice" at bounding box center [202, 179] width 55 height 13
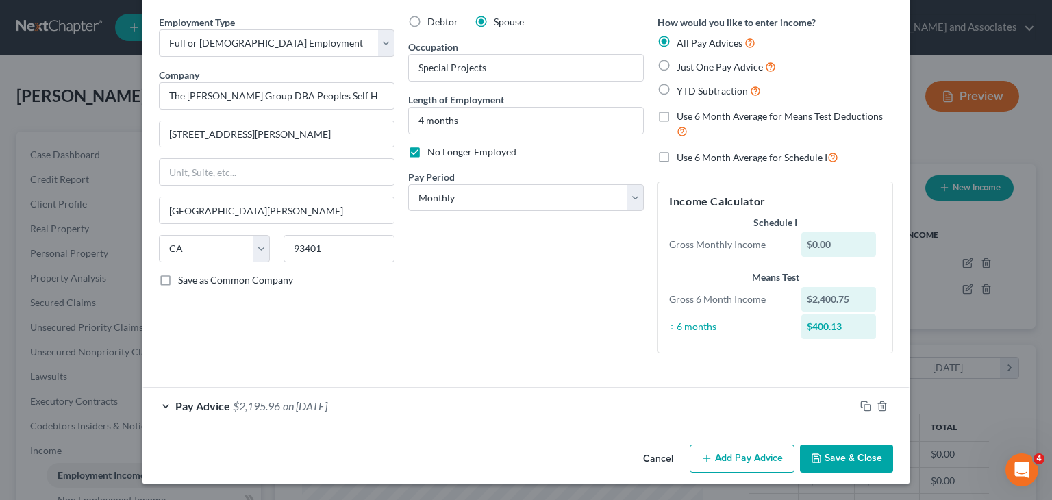
scroll to position [47, 0]
click at [520, 192] on select "Select Monthly Twice Monthly Every Other Week Weekly" at bounding box center [526, 198] width 236 height 27
select select "1"
click at [408, 185] on select "Select Monthly Twice Monthly Every Other Week Weekly" at bounding box center [526, 198] width 236 height 27
click at [716, 457] on button "Add Pay Advice" at bounding box center [742, 459] width 105 height 29
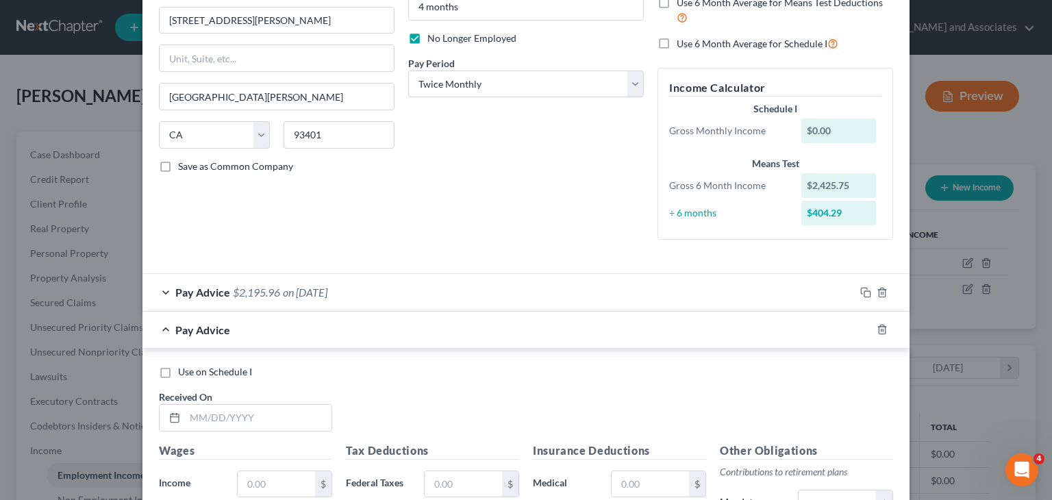
scroll to position [184, 0]
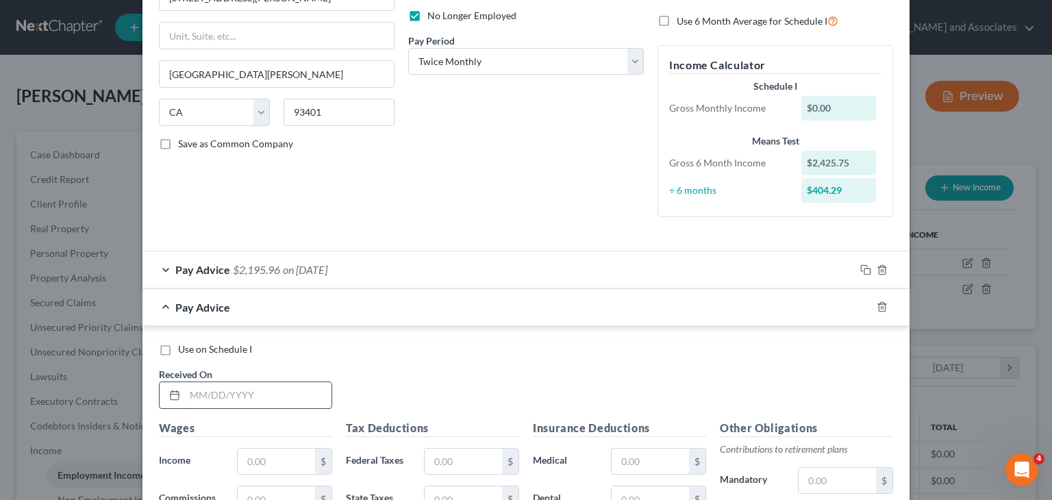
click at [234, 392] on input "text" at bounding box center [258, 395] width 147 height 26
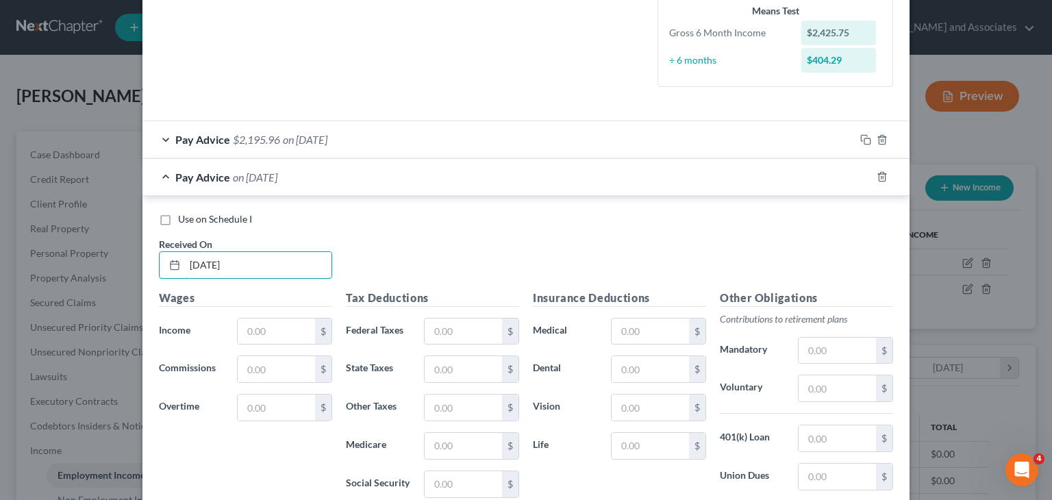
scroll to position [458, 0]
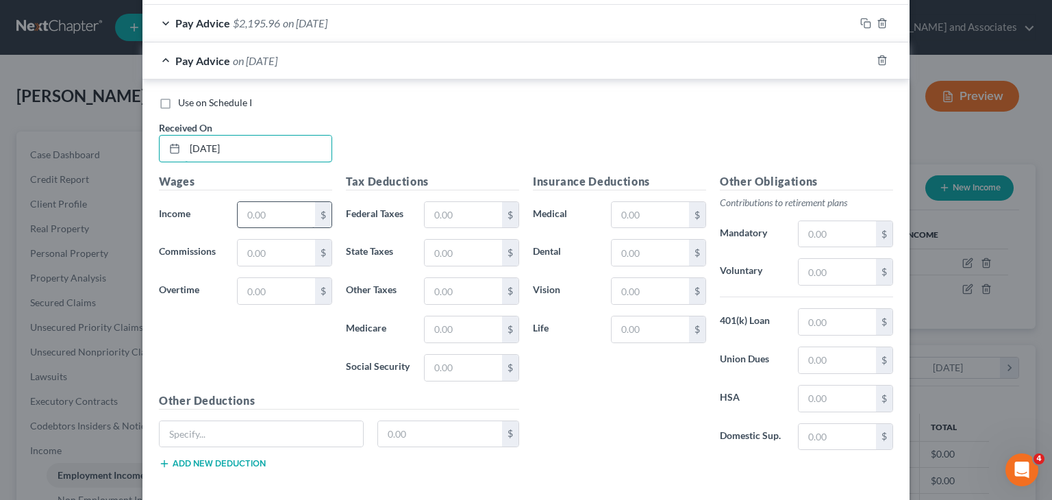
type input "[DATE]"
click at [285, 220] on input "text" at bounding box center [276, 215] width 77 height 26
type input "2,396.15"
click at [451, 364] on input "text" at bounding box center [463, 368] width 77 height 26
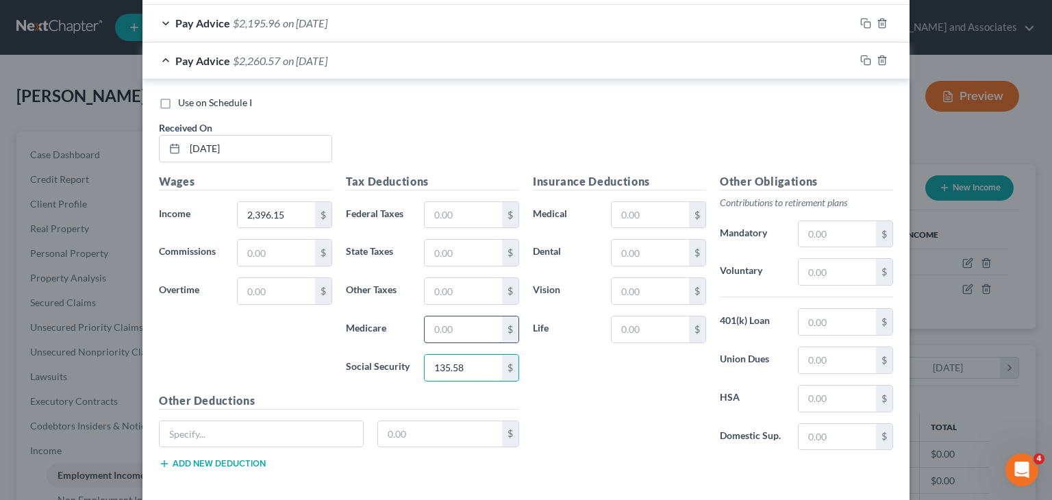
type input "135.58"
click at [447, 329] on input "text" at bounding box center [463, 329] width 77 height 26
type input "31.71"
click at [480, 281] on input "text" at bounding box center [463, 291] width 77 height 26
type input "26.19"
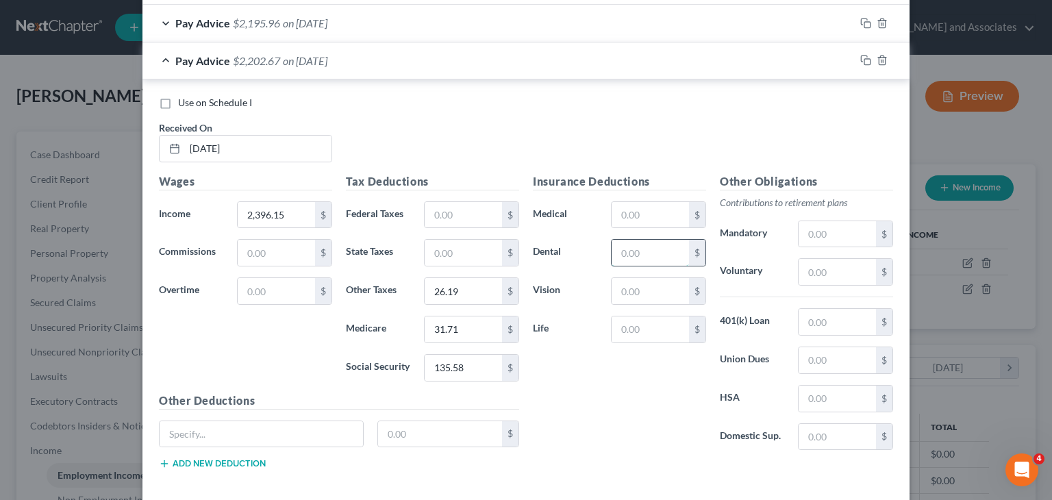
click at [653, 247] on input "text" at bounding box center [650, 253] width 77 height 26
type input "27.85"
click at [646, 338] on input "text" at bounding box center [650, 329] width 77 height 26
type input "4.40"
click at [648, 219] on input "text" at bounding box center [650, 215] width 77 height 26
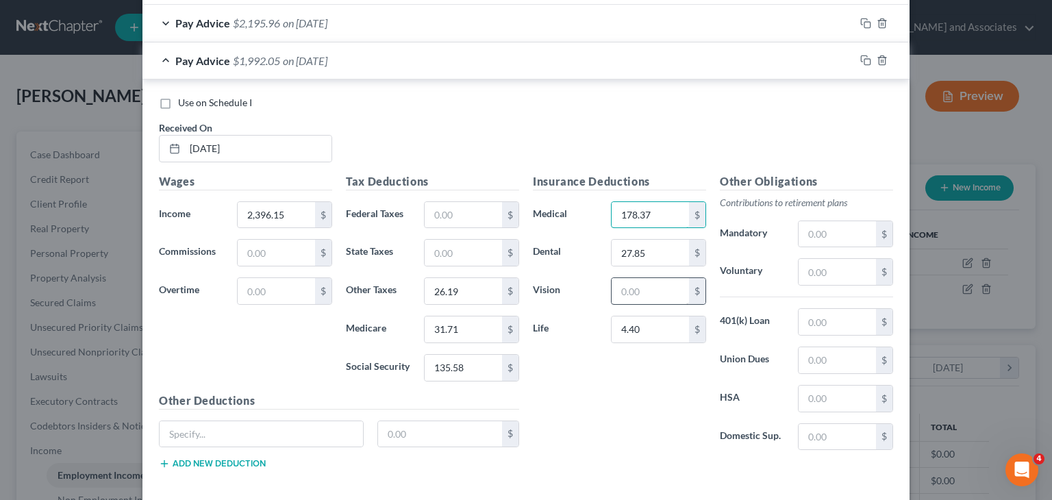
type input "178.37"
click at [659, 297] on input "text" at bounding box center [650, 291] width 77 height 26
type input "3.19"
click at [287, 206] on input "2,396.15" at bounding box center [276, 215] width 77 height 26
type input "2,421.15"
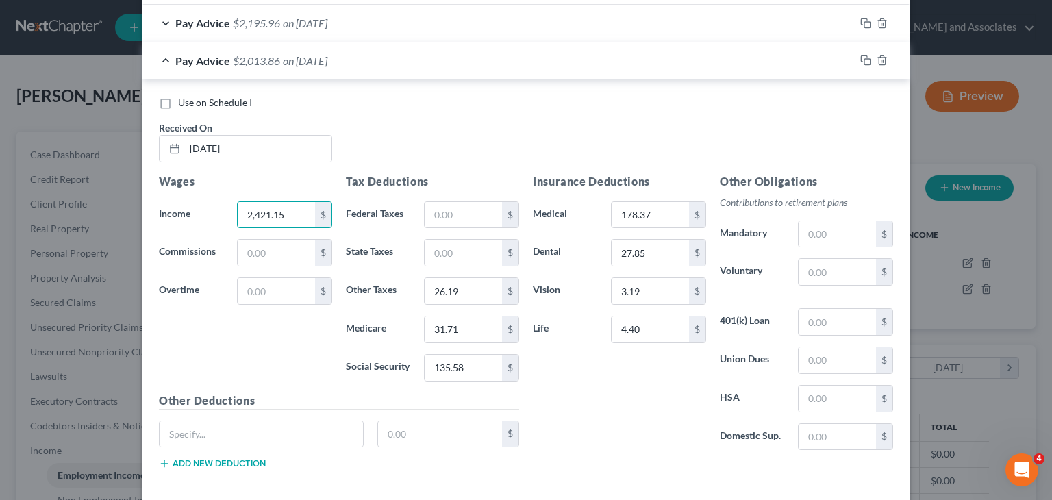
click at [156, 53] on div "Pay Advice $2,013.86 on [DATE]" at bounding box center [498, 60] width 712 height 36
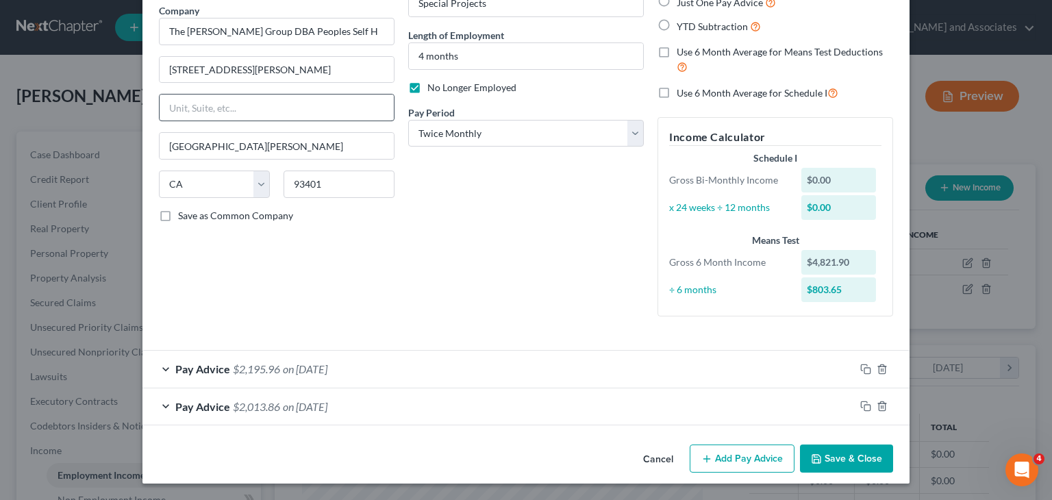
scroll to position [112, 0]
click at [742, 461] on button "Add Pay Advice" at bounding box center [742, 458] width 105 height 29
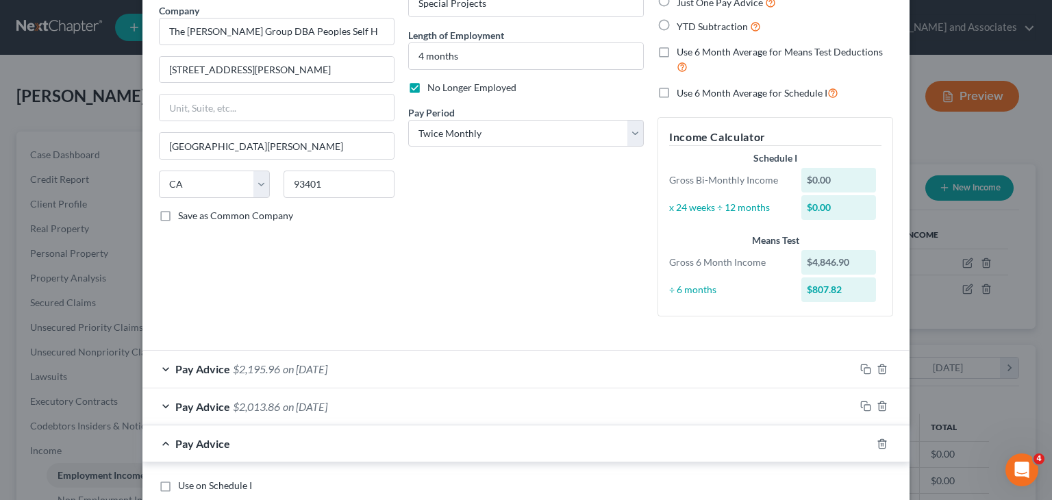
scroll to position [249, 0]
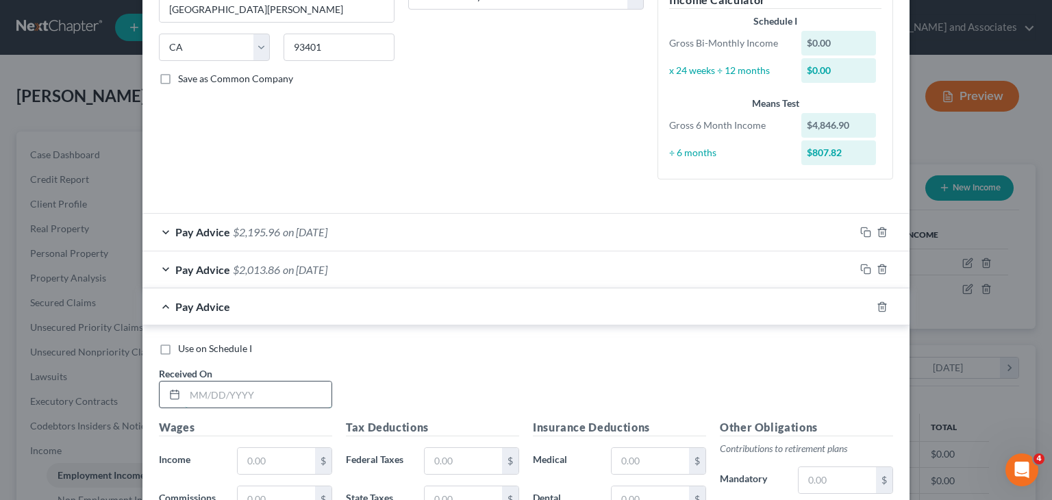
click at [252, 392] on input "text" at bounding box center [258, 394] width 147 height 26
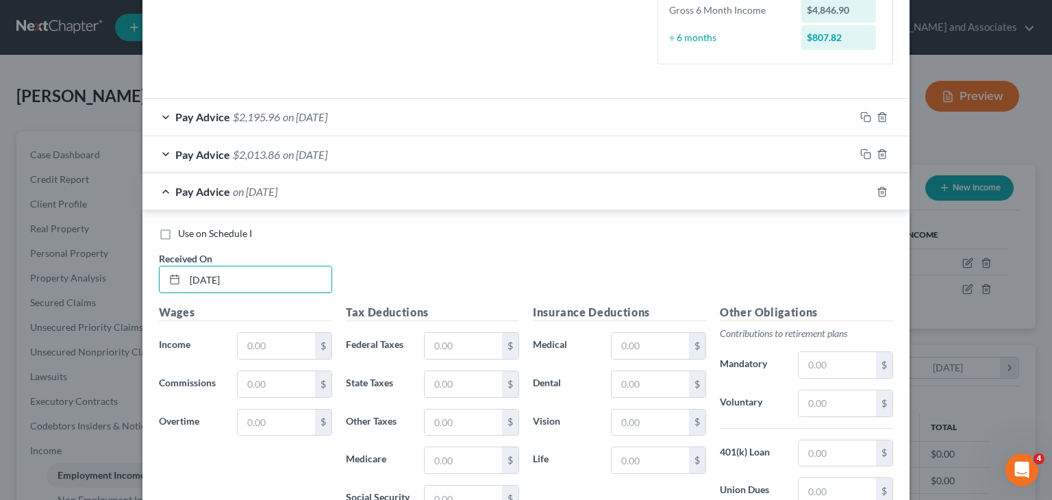
scroll to position [386, 0]
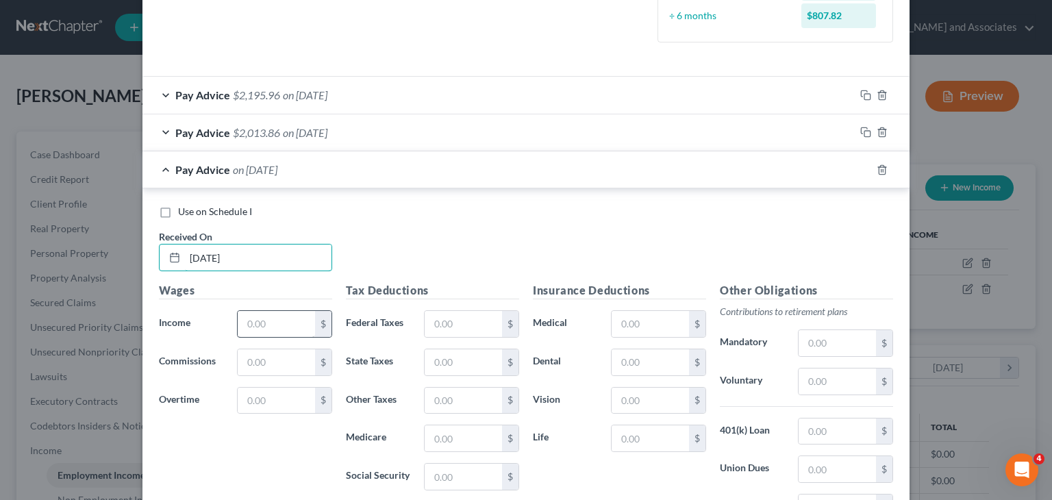
type input "[DATE]"
click at [269, 316] on input "text" at bounding box center [276, 324] width 77 height 26
type input "2,521.15"
click at [453, 324] on input "text" at bounding box center [463, 324] width 77 height 26
click at [477, 472] on input "text" at bounding box center [463, 477] width 77 height 26
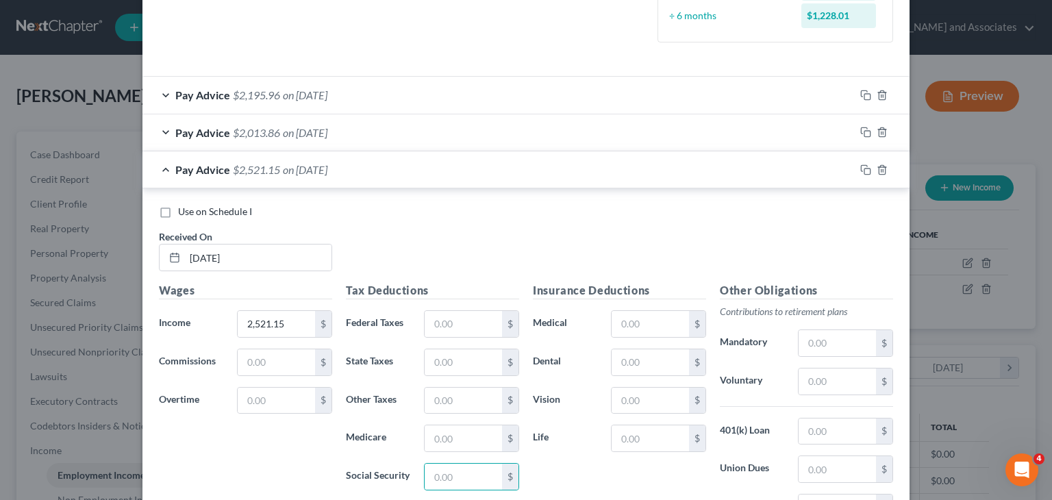
click at [366, 442] on label "Medicare" at bounding box center [378, 438] width 78 height 27
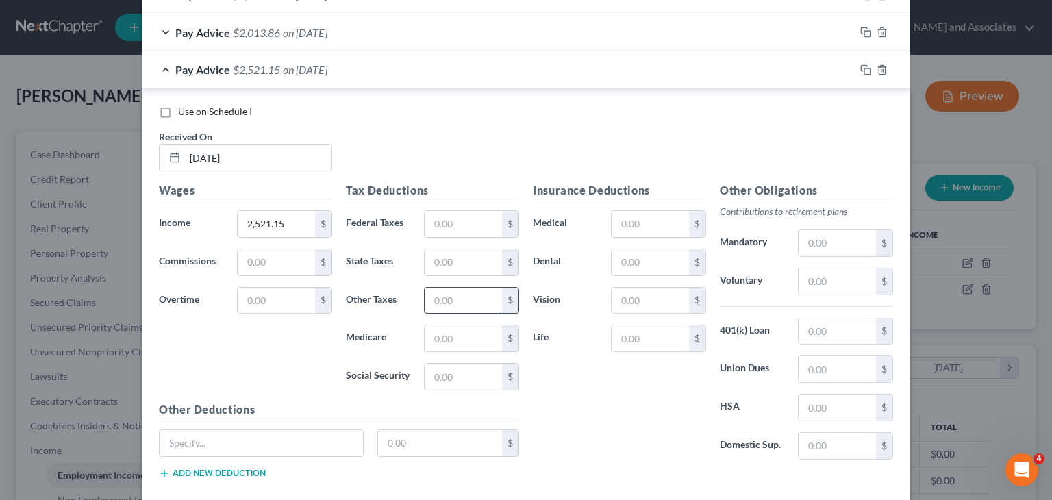
scroll to position [523, 0]
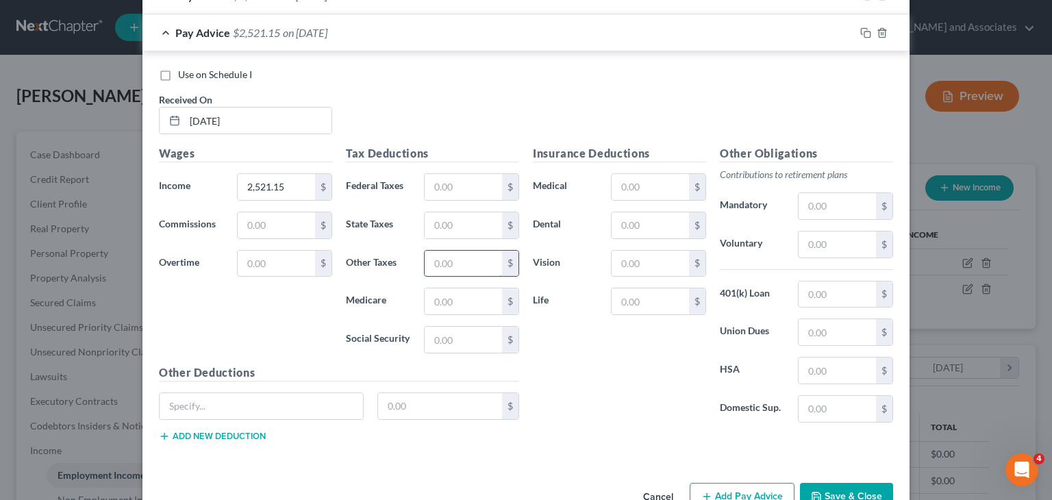
click at [472, 269] on input "text" at bounding box center [463, 264] width 77 height 26
type input "27.69"
click at [459, 222] on input "text" at bounding box center [463, 225] width 77 height 26
click at [468, 190] on input "text" at bounding box center [463, 187] width 77 height 26
type input "6.11"
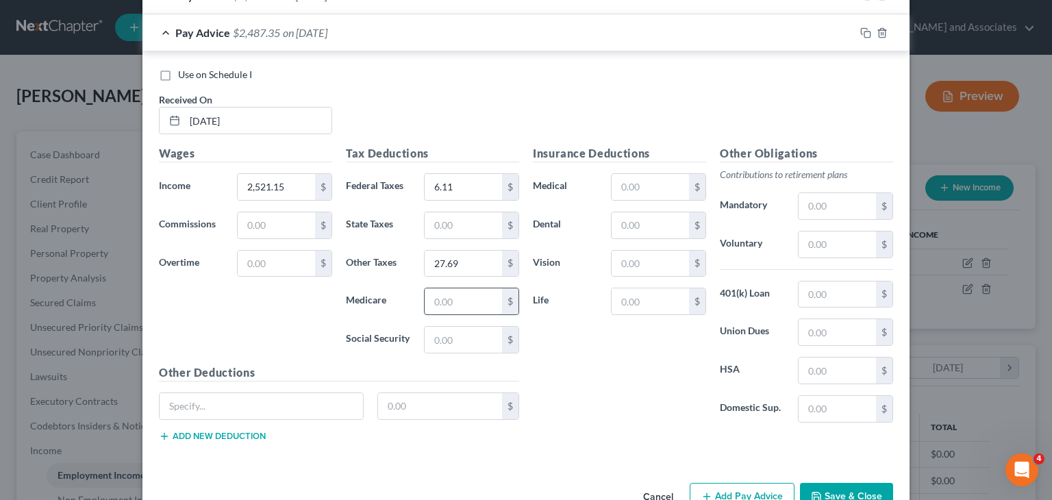
click at [474, 307] on input "text" at bounding box center [463, 301] width 77 height 26
type input "33.52"
click at [482, 341] on input "text" at bounding box center [463, 340] width 77 height 26
type input "143.33"
click at [641, 225] on input "text" at bounding box center [650, 225] width 77 height 26
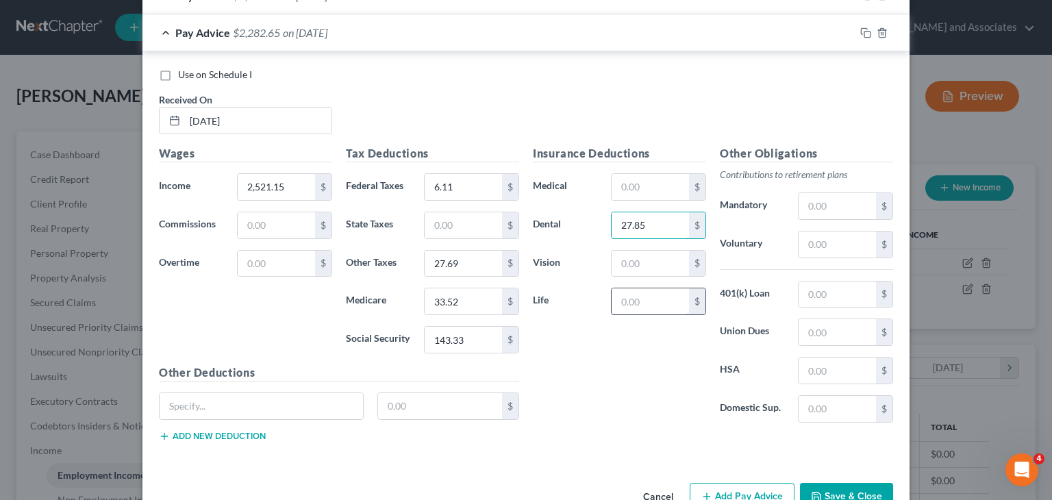
type input "27.85"
click at [676, 299] on input "text" at bounding box center [650, 301] width 77 height 26
type input "4.40"
click at [655, 188] on input "text" at bounding box center [650, 187] width 77 height 26
type input "178.37"
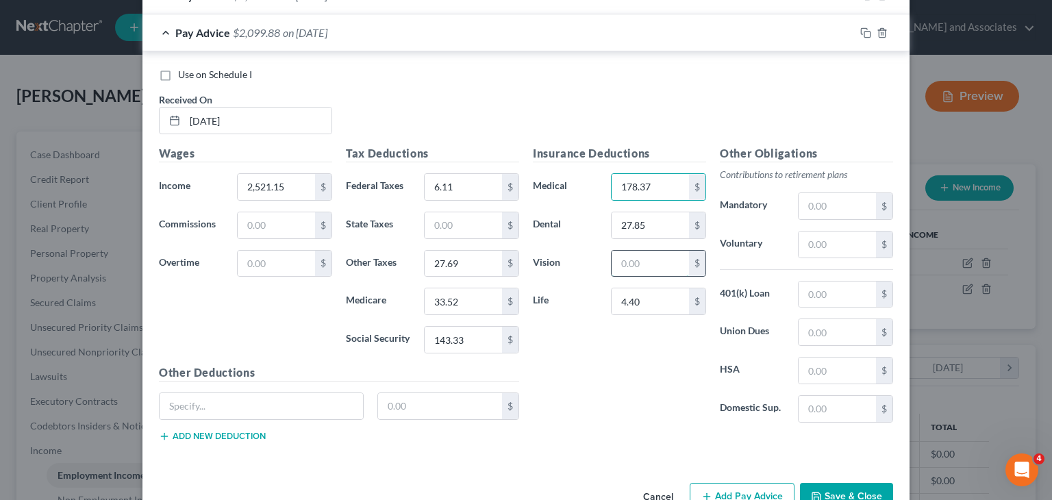
click at [657, 262] on input "text" at bounding box center [650, 264] width 77 height 26
type input "3.19"
click at [303, 191] on input "2,521.15" at bounding box center [276, 187] width 77 height 26
type input "2,546.15"
click at [216, 29] on span "Pay Advice" at bounding box center [202, 32] width 55 height 13
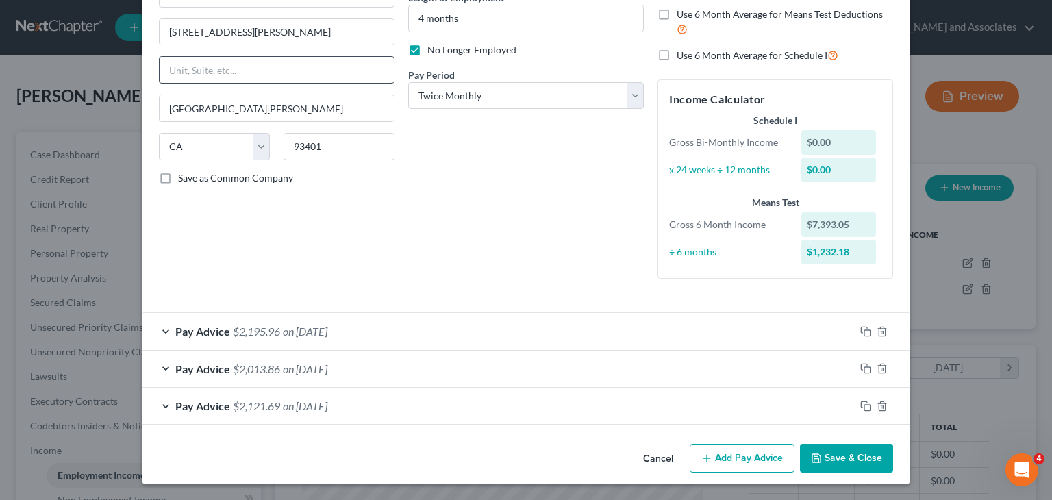
scroll to position [149, 0]
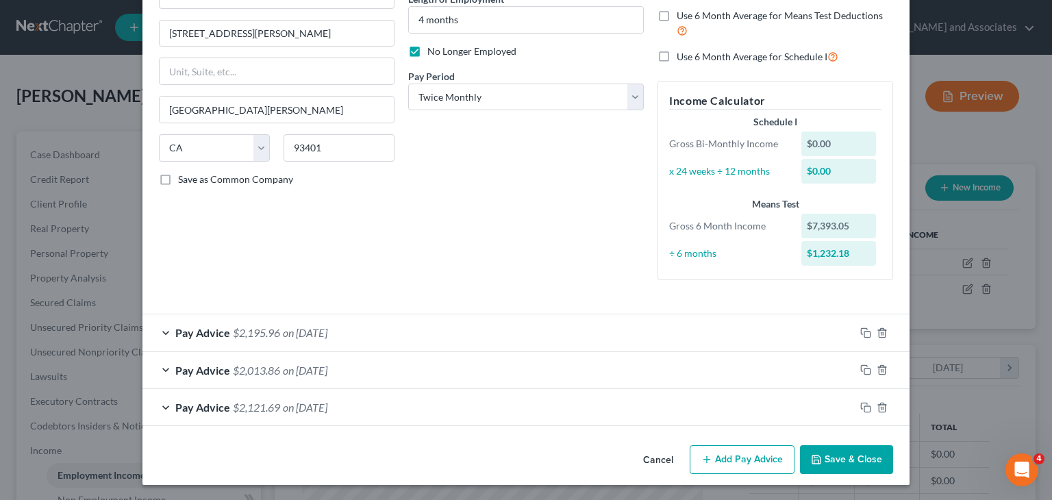
drag, startPoint x: 746, startPoint y: 453, endPoint x: 622, endPoint y: 423, distance: 128.2
click at [746, 453] on button "Add Pay Advice" at bounding box center [742, 459] width 105 height 29
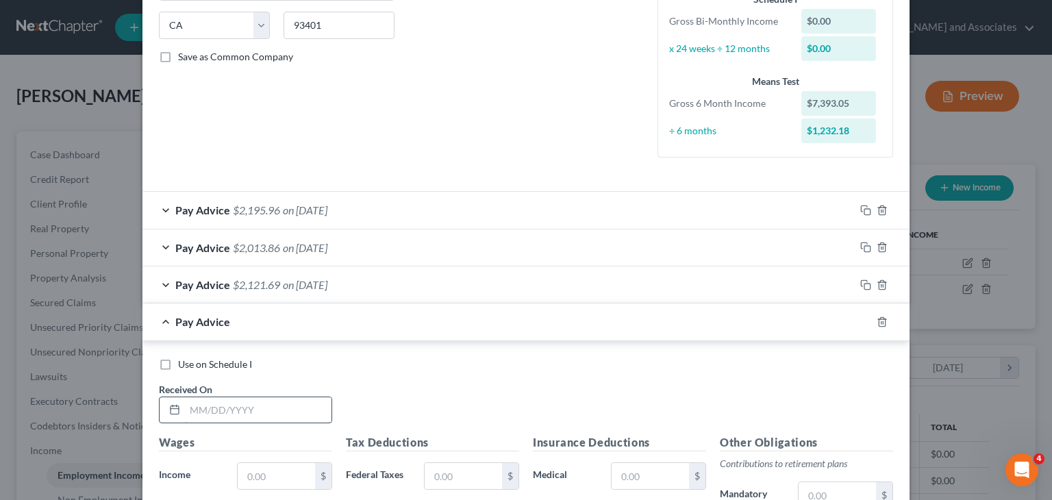
scroll to position [286, 0]
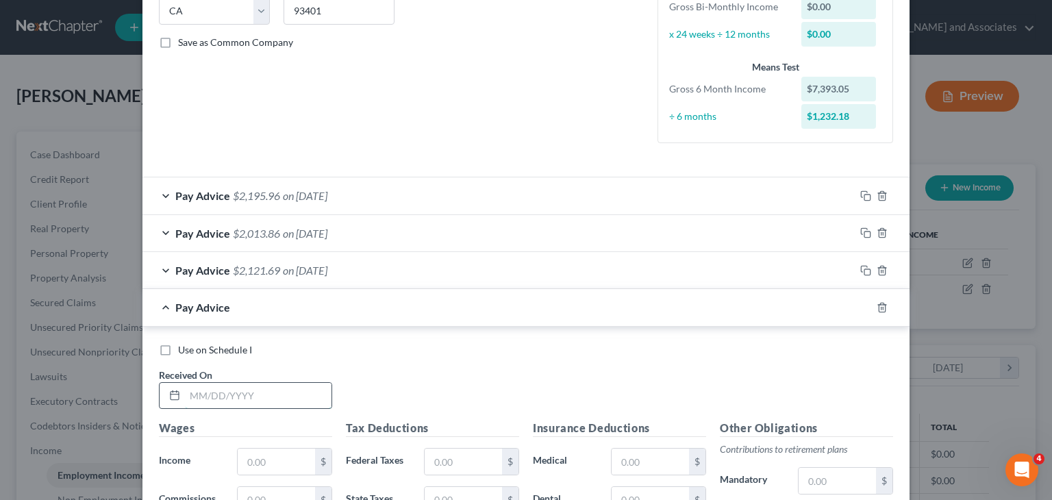
click at [267, 387] on input "text" at bounding box center [258, 396] width 147 height 26
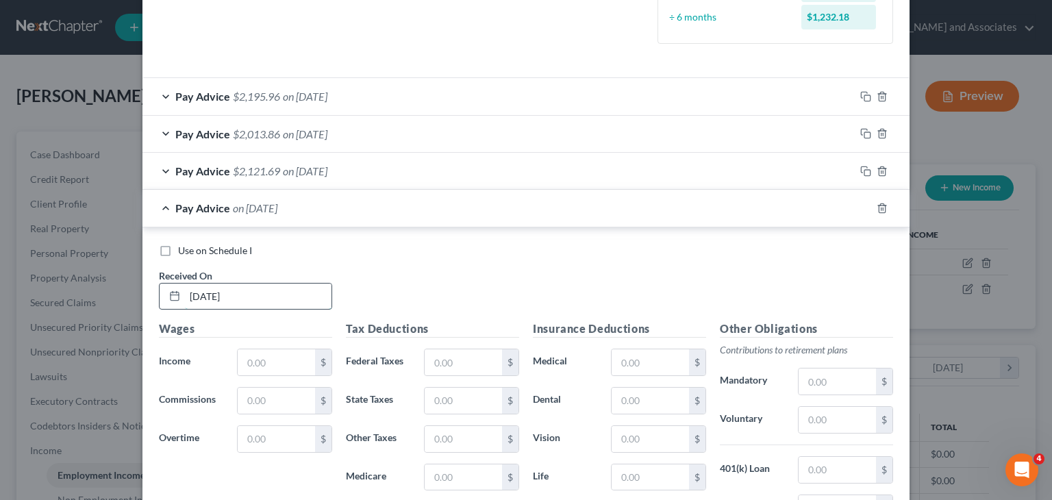
scroll to position [423, 0]
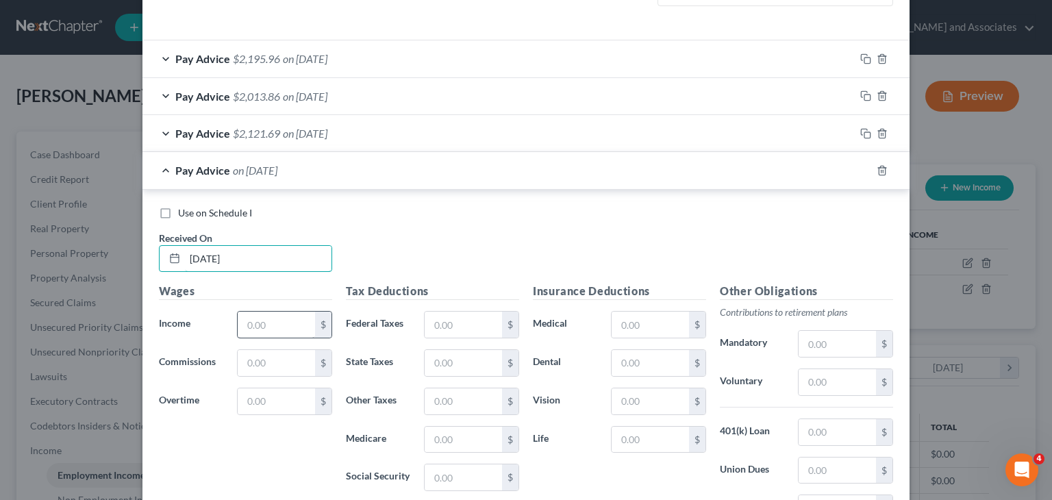
type input "[DATE]"
click at [288, 323] on input "text" at bounding box center [276, 325] width 77 height 26
type input "2,511.90"
click at [466, 398] on input "text" at bounding box center [463, 401] width 77 height 26
type input "27.58"
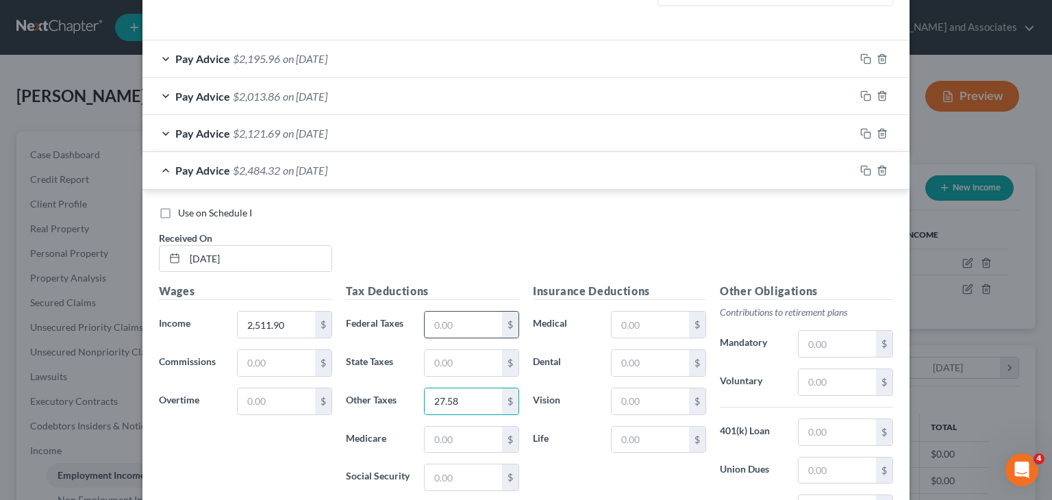
click at [468, 327] on input "text" at bounding box center [463, 325] width 77 height 26
type input "5"
click at [453, 435] on input "text" at bounding box center [463, 440] width 77 height 26
type input "33.39"
click at [425, 465] on input "text" at bounding box center [463, 477] width 77 height 26
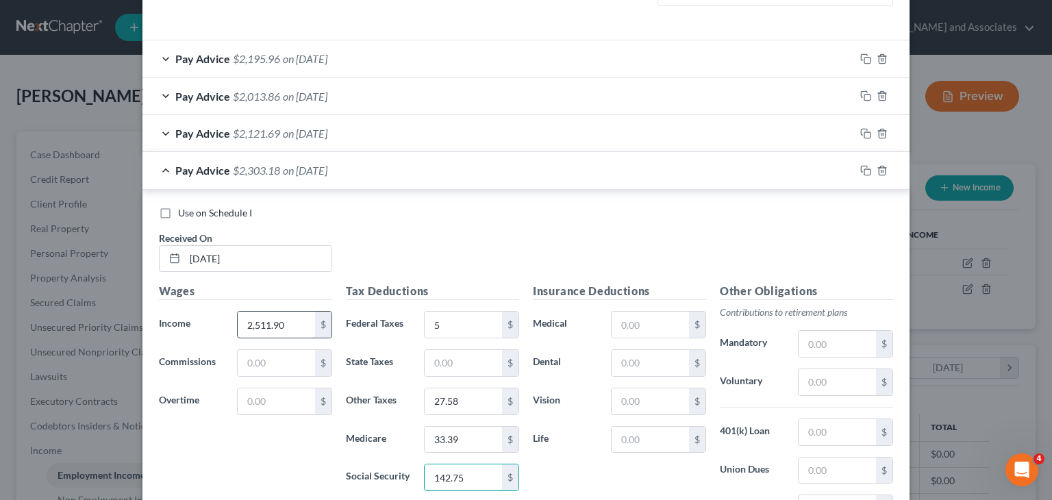
type input "142.75"
click at [302, 325] on input "2,511.90" at bounding box center [276, 325] width 77 height 26
type input "5"
type input "2,536.90"
click at [479, 355] on input "text" at bounding box center [463, 363] width 77 height 26
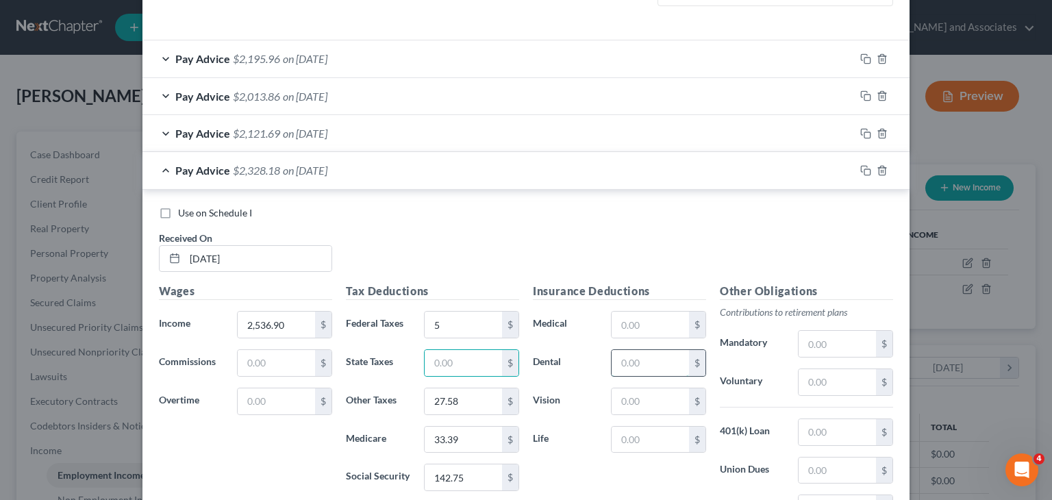
click at [659, 368] on input "text" at bounding box center [650, 363] width 77 height 26
type input "27.85"
click at [637, 444] on input "text" at bounding box center [650, 440] width 77 height 26
type input "4.40"
click at [642, 329] on input "text" at bounding box center [650, 325] width 77 height 26
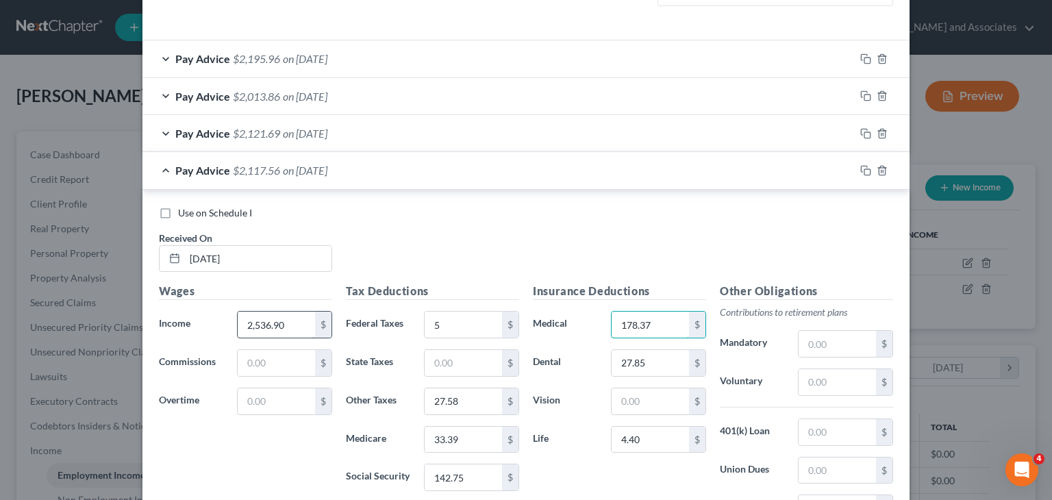
type input "178.37"
click at [297, 322] on input "2,536.90" at bounding box center [276, 325] width 77 height 26
click at [292, 318] on input "text" at bounding box center [276, 325] width 77 height 26
type input "2,536.9"
click at [647, 405] on input "text" at bounding box center [650, 401] width 77 height 26
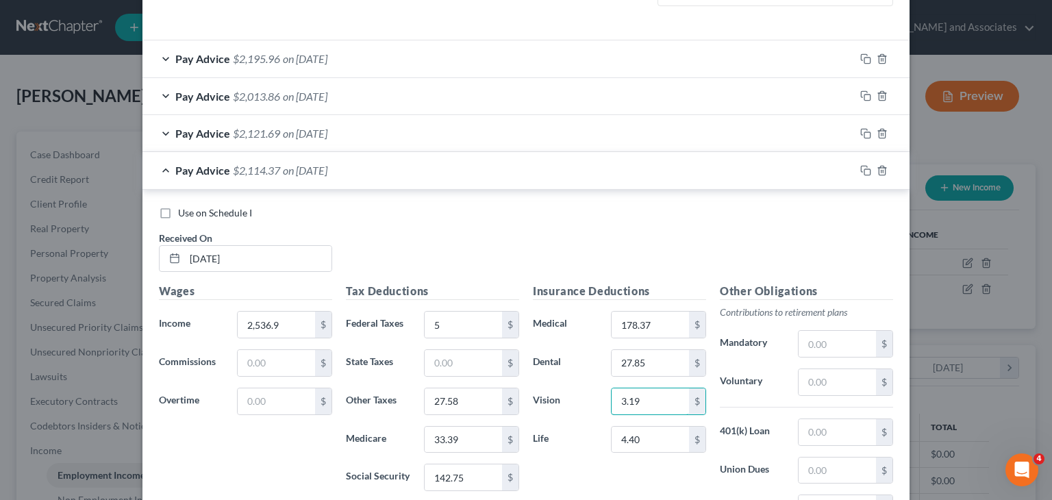
type input "3.19"
click at [211, 178] on div "Pay Advice $2,114.37 on [DATE]" at bounding box center [498, 170] width 712 height 36
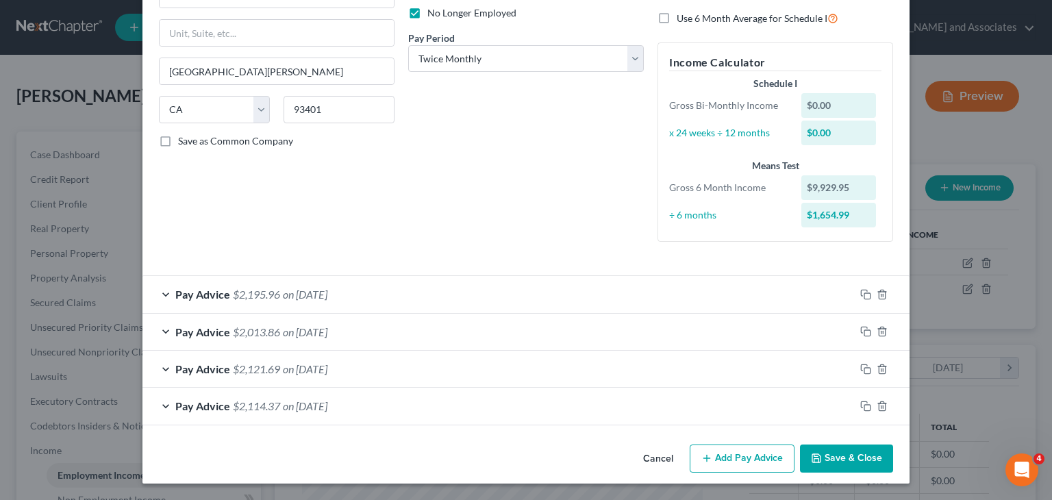
scroll to position [186, 0]
click at [738, 458] on button "Add Pay Advice" at bounding box center [742, 459] width 105 height 29
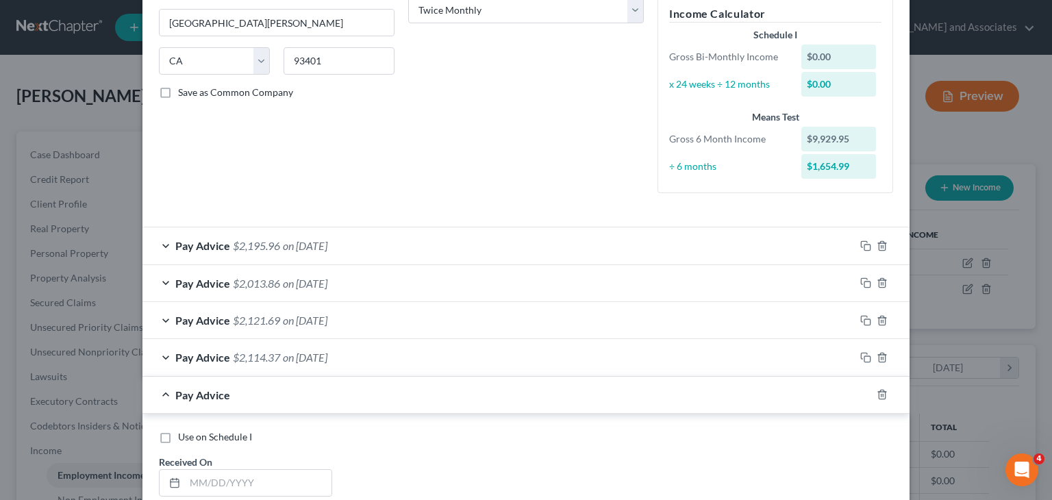
scroll to position [323, 0]
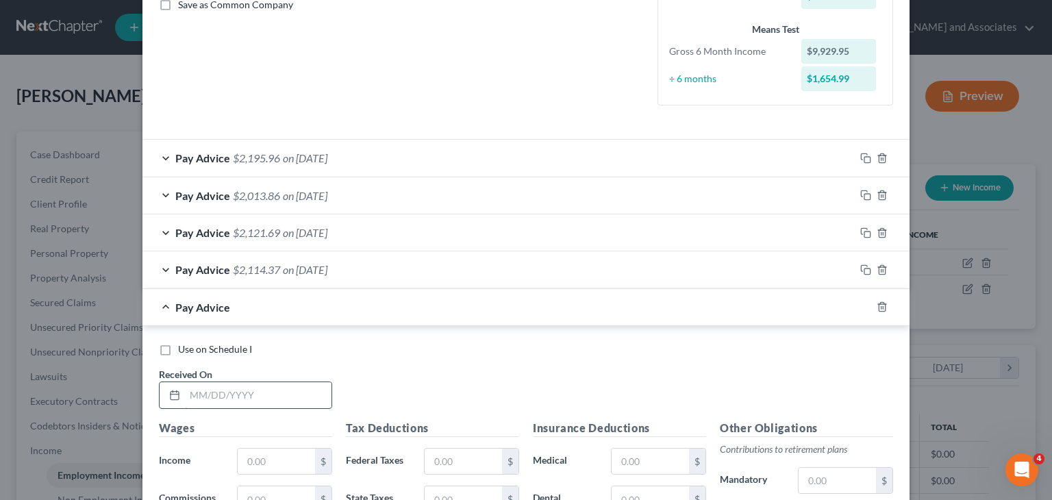
click at [256, 392] on input "text" at bounding box center [258, 395] width 147 height 26
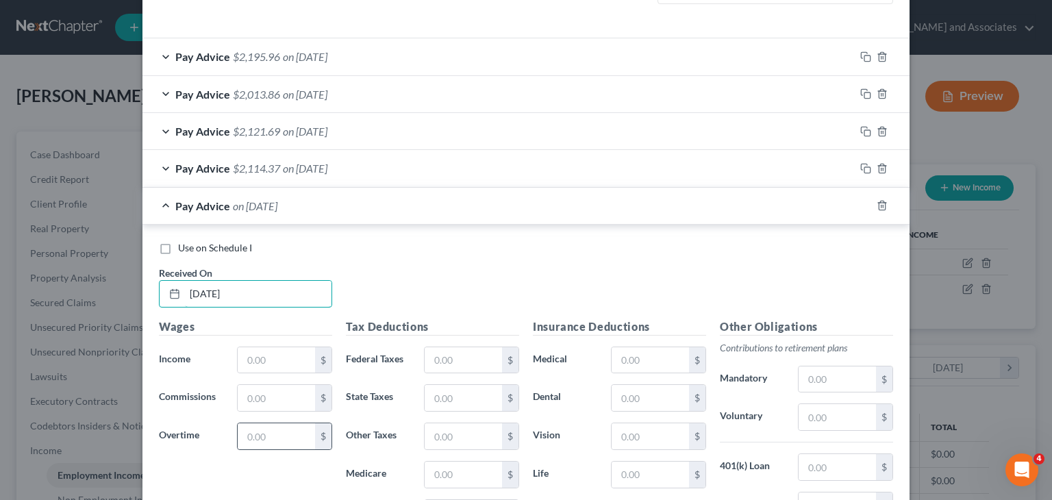
scroll to position [460, 0]
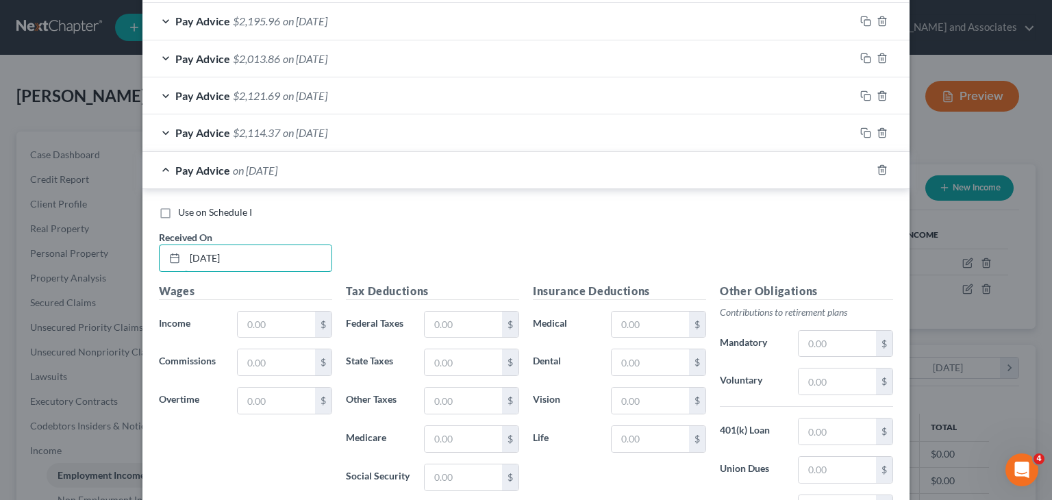
type input "[DATE]"
click at [254, 324] on input "text" at bounding box center [276, 325] width 77 height 26
type input "2,670.9"
click at [456, 338] on div "Tax Deductions Federal Taxes $ State Taxes $ Other Taxes $ Medicare $ Social Se…" at bounding box center [432, 392] width 187 height 219
click at [465, 399] on input "text" at bounding box center [463, 401] width 77 height 26
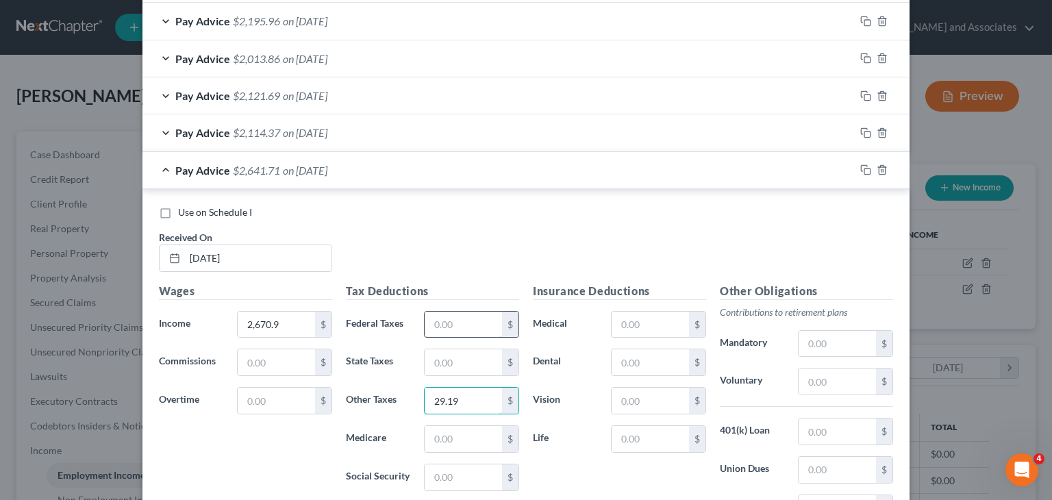
type input "29.19"
click at [456, 320] on input "text" at bounding box center [463, 325] width 77 height 26
type input "21.08"
click at [462, 431] on input "text" at bounding box center [463, 439] width 77 height 26
type input "35.33"
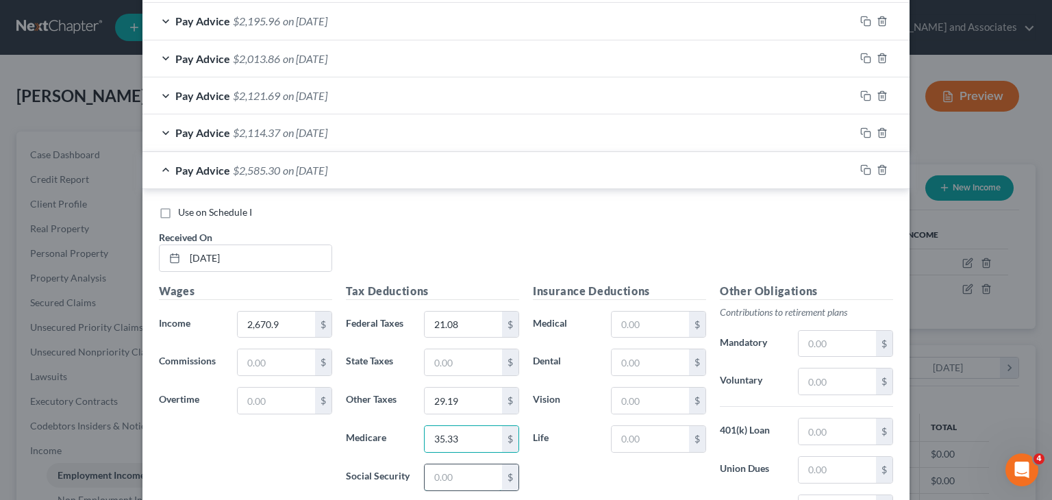
click at [444, 470] on input "text" at bounding box center [463, 477] width 77 height 26
type input "151.06"
click at [631, 321] on input "text" at bounding box center [650, 325] width 77 height 26
click at [619, 353] on input "text" at bounding box center [650, 362] width 77 height 26
type input "27.85"
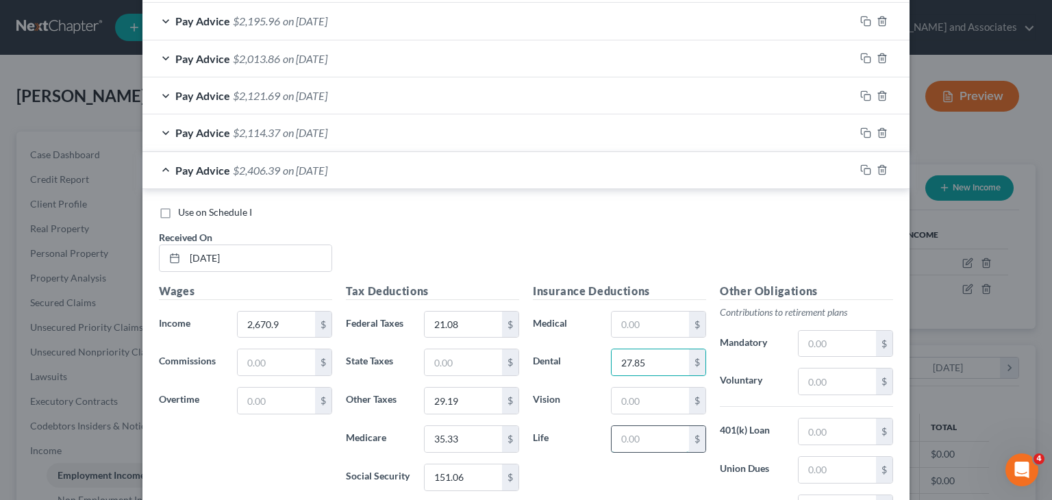
click at [659, 441] on input "text" at bounding box center [650, 439] width 77 height 26
type input "4.40"
click at [651, 329] on input "text" at bounding box center [650, 325] width 77 height 26
type input "178.37"
click at [638, 388] on input "text" at bounding box center [650, 401] width 77 height 26
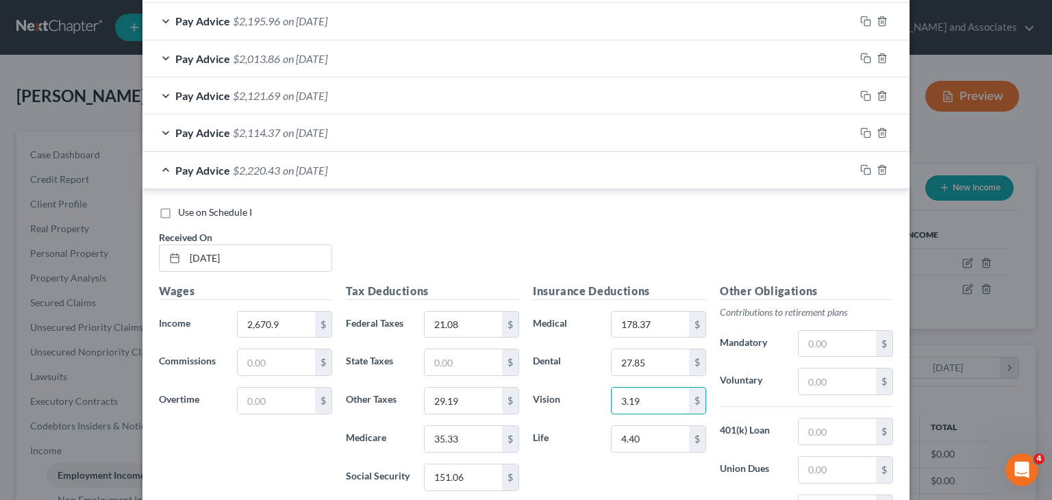
type input "3.19"
click at [233, 165] on span "$2,220.43" at bounding box center [256, 170] width 47 height 13
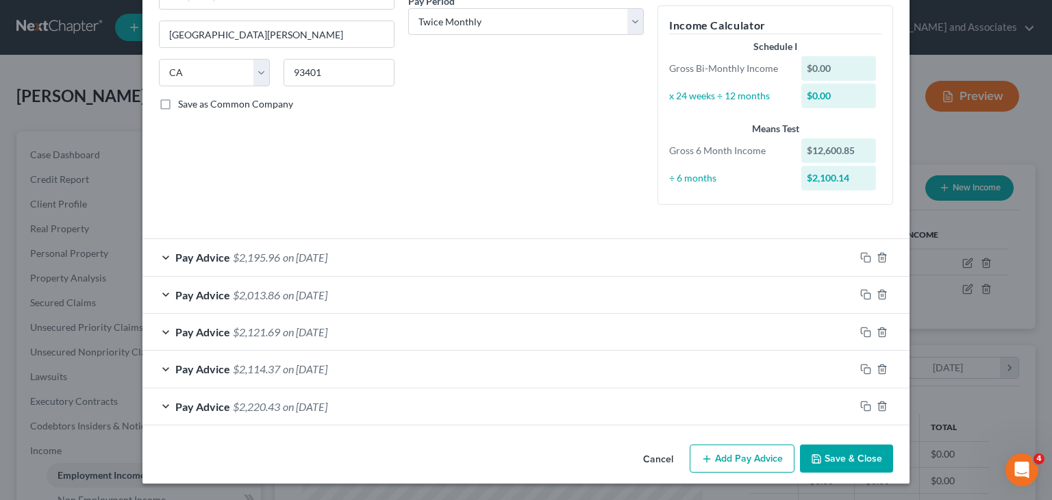
scroll to position [223, 0]
click at [755, 457] on button "Add Pay Advice" at bounding box center [742, 459] width 105 height 29
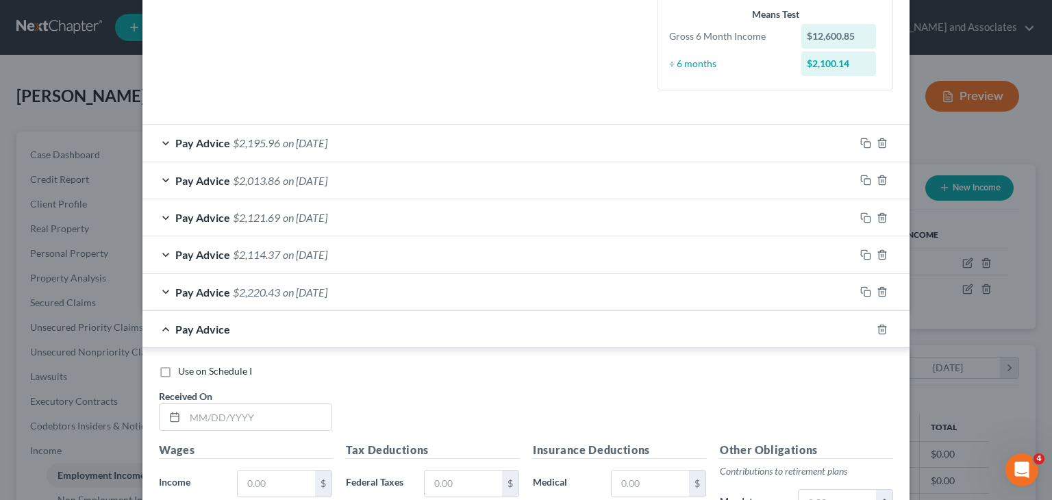
scroll to position [360, 0]
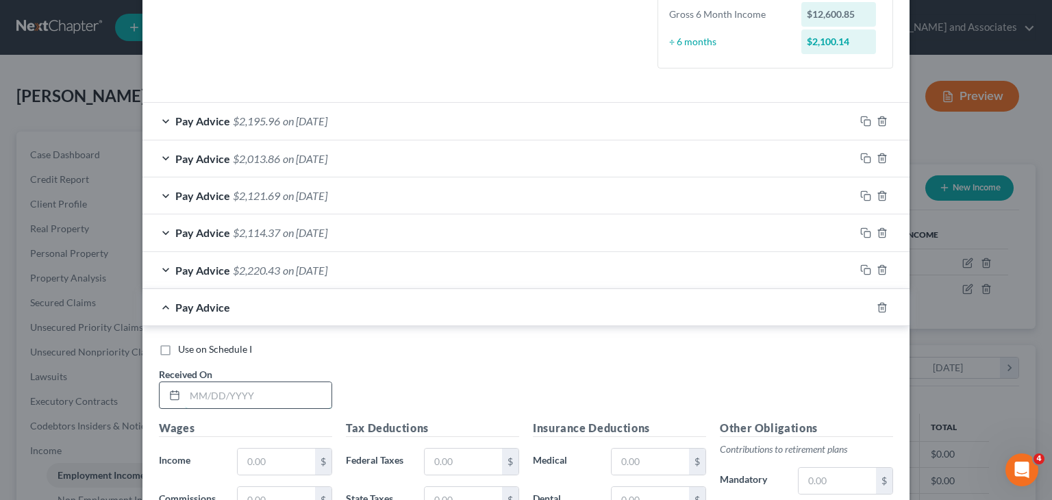
click at [322, 391] on input "text" at bounding box center [258, 395] width 147 height 26
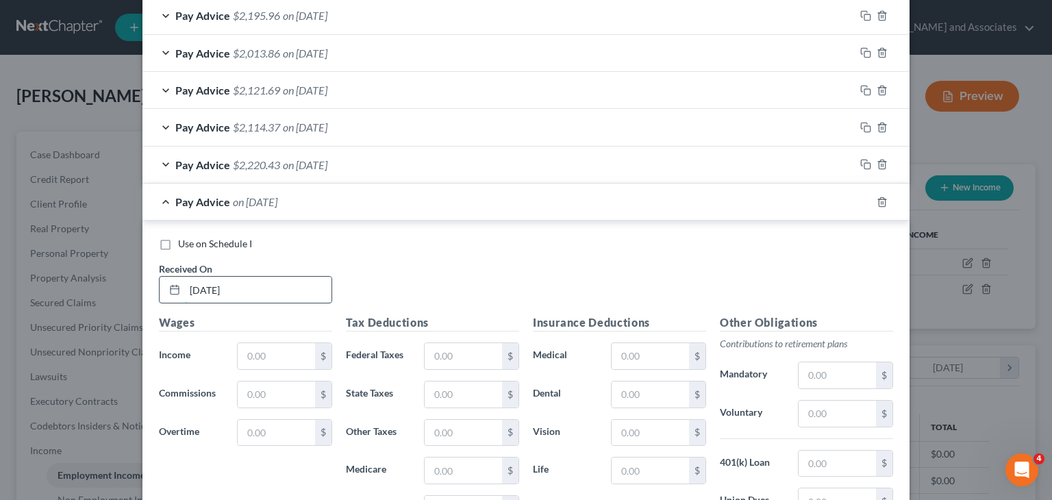
scroll to position [497, 0]
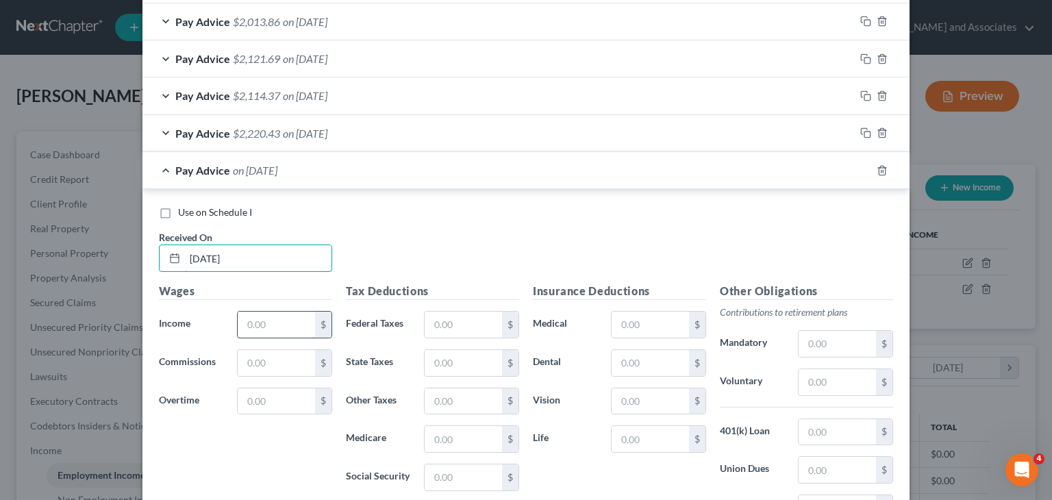
type input "[DATE]"
click at [255, 324] on input "text" at bounding box center [276, 325] width 77 height 26
click at [252, 317] on input "text" at bounding box center [276, 325] width 77 height 26
type input "2,510.15"
click at [465, 398] on input "text" at bounding box center [463, 401] width 77 height 26
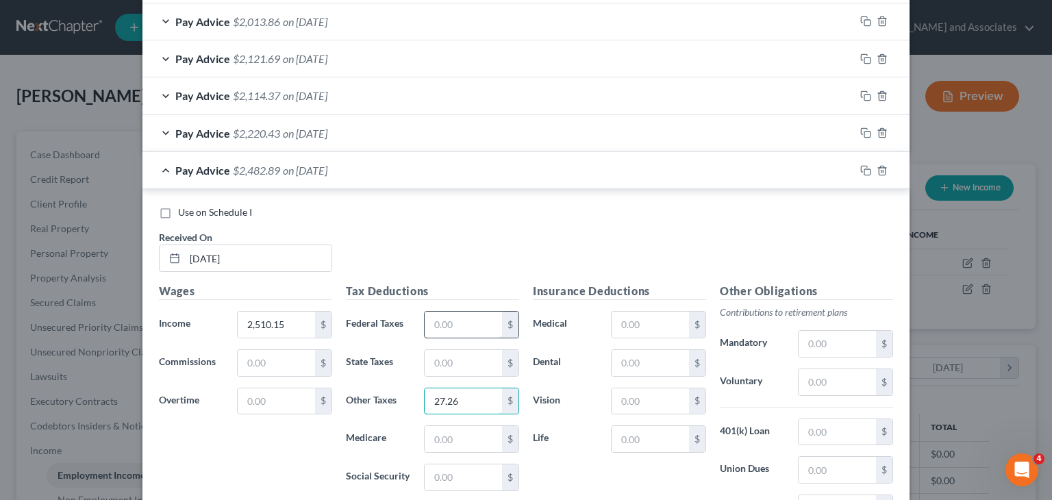
type input "27.26"
click at [438, 313] on input "text" at bounding box center [463, 325] width 77 height 26
type input "1.79"
click at [436, 442] on input "text" at bounding box center [463, 439] width 77 height 26
type input "33"
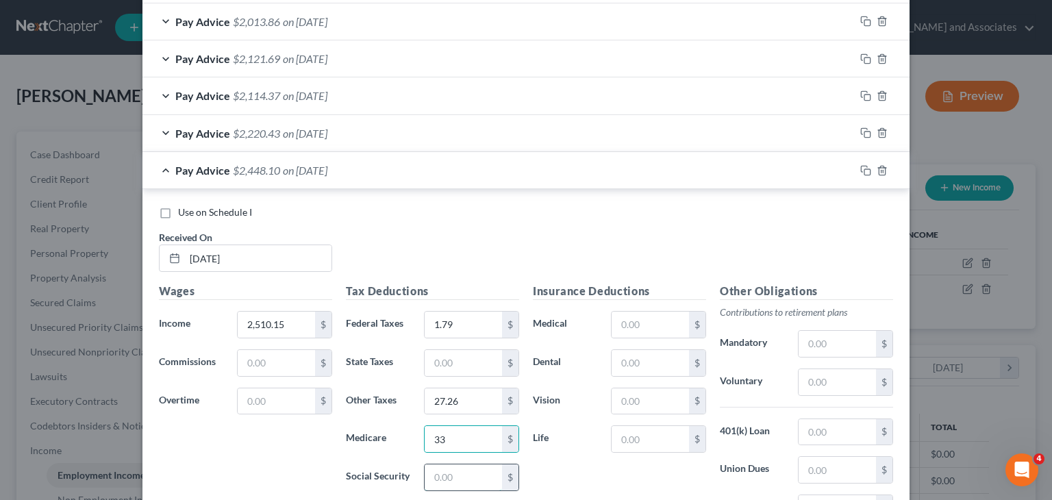
click at [436, 477] on input "text" at bounding box center [463, 477] width 77 height 26
type input "141.10"
click at [659, 368] on input "text" at bounding box center [650, 363] width 77 height 26
type input "27.85"
click at [646, 420] on div "Insurance Deductions Medical $ Dental 27.85 $ Vision $ Life $" at bounding box center [619, 427] width 187 height 288
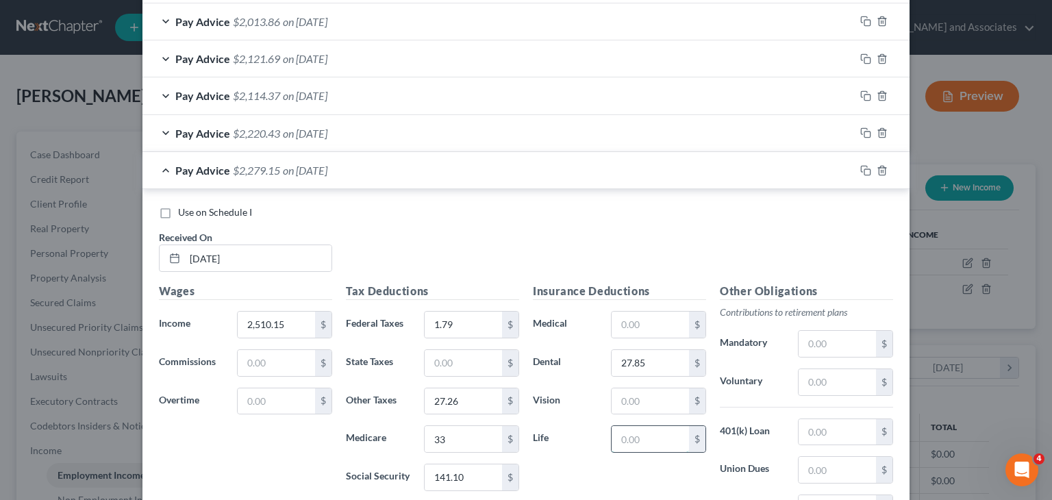
click at [645, 429] on input "text" at bounding box center [650, 439] width 77 height 26
type input "4.40"
click at [650, 327] on input "text" at bounding box center [650, 325] width 77 height 26
type input "178.37"
click at [669, 406] on input "text" at bounding box center [650, 401] width 77 height 26
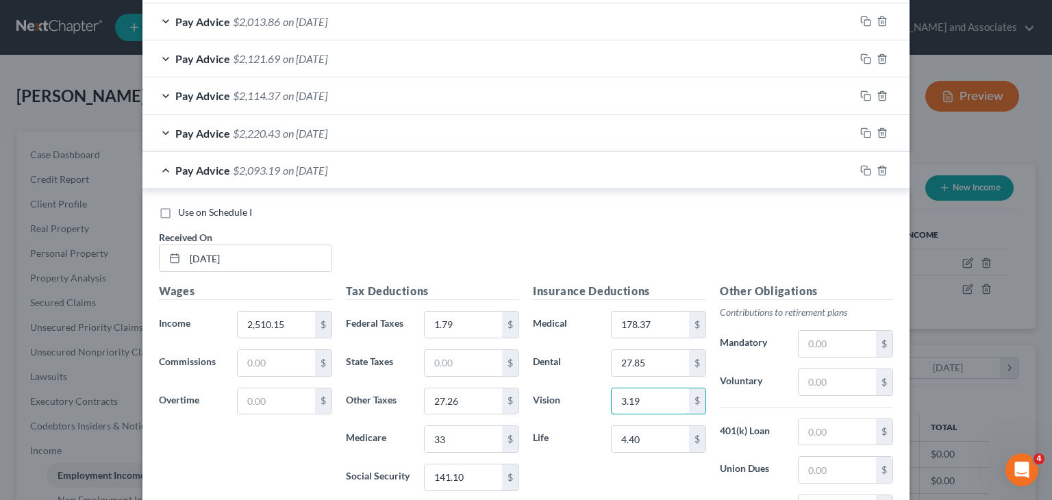
type input "3.19"
click at [233, 166] on span "$2,093.19" at bounding box center [256, 170] width 47 height 13
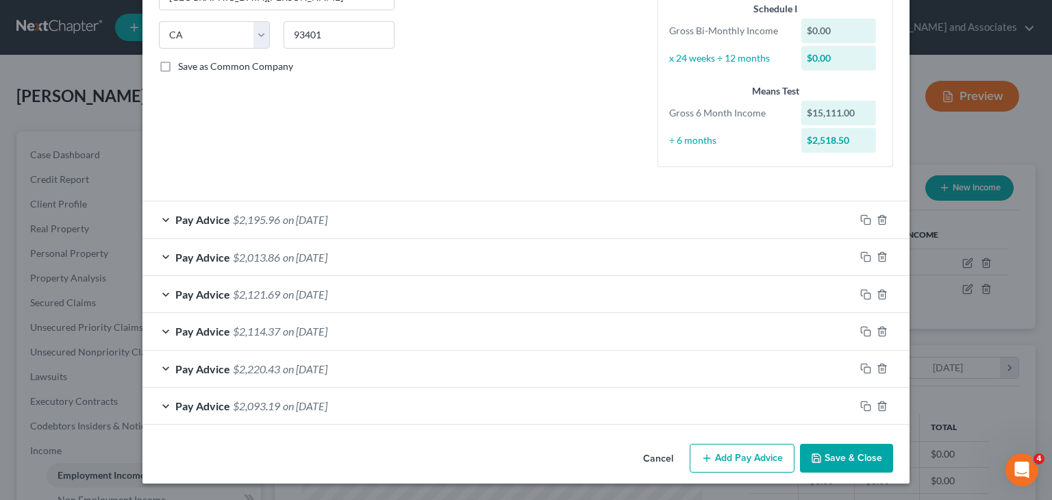
scroll to position [260, 0]
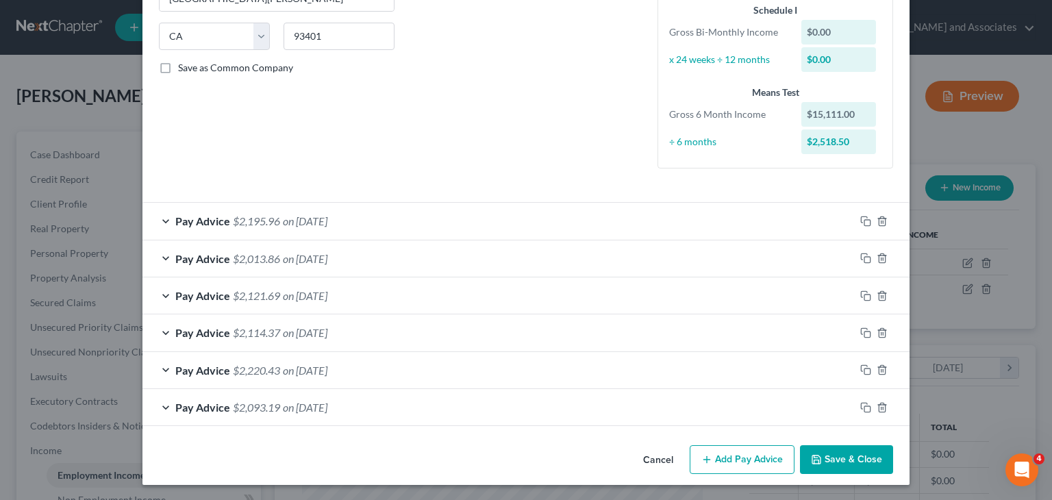
click at [738, 455] on button "Add Pay Advice" at bounding box center [742, 459] width 105 height 29
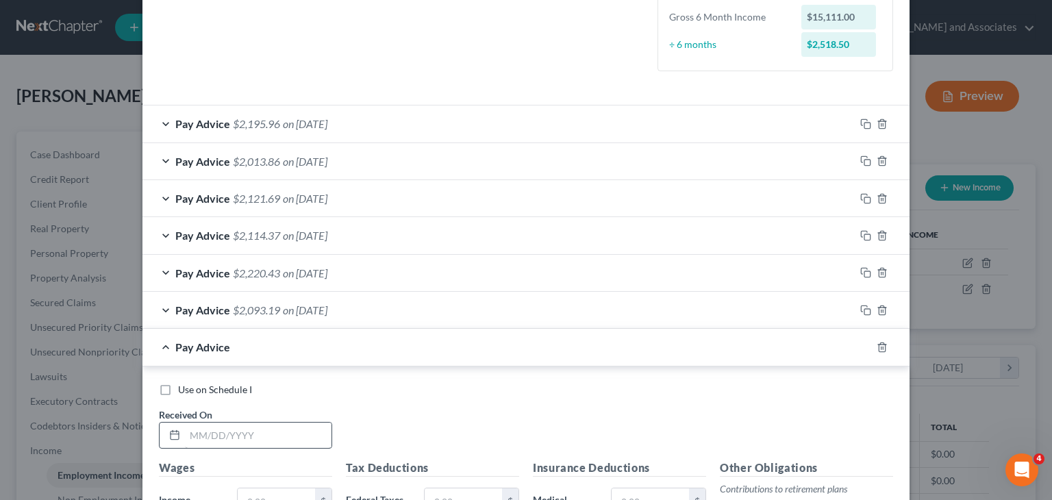
scroll to position [397, 0]
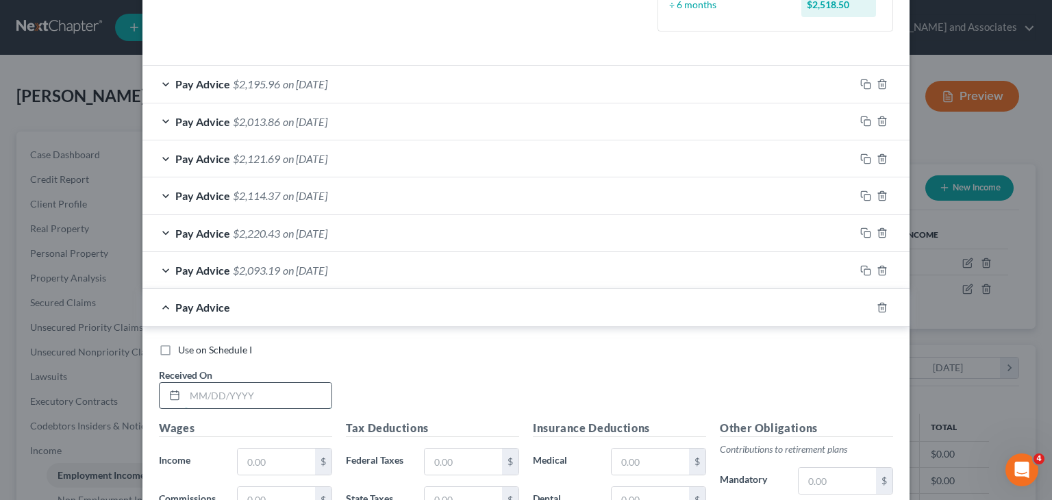
click at [277, 401] on input "text" at bounding box center [258, 396] width 147 height 26
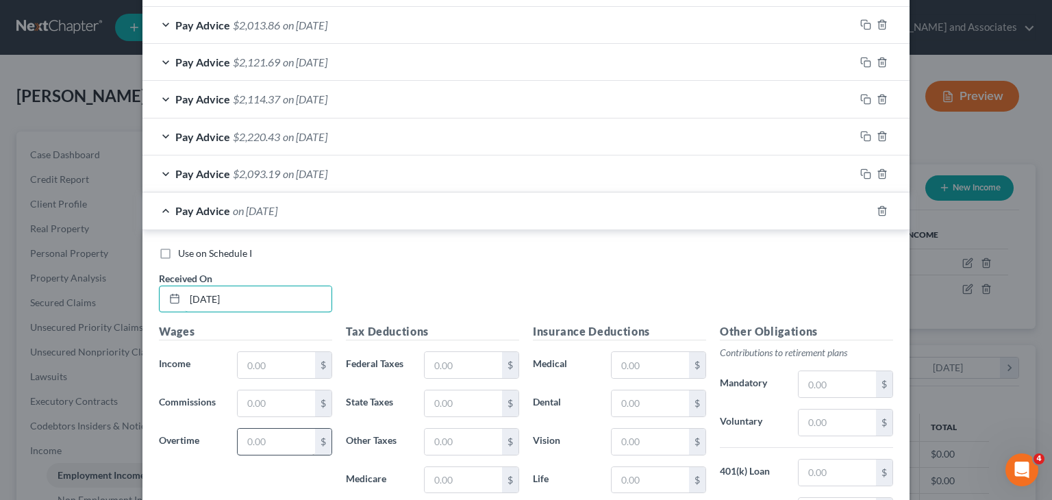
scroll to position [534, 0]
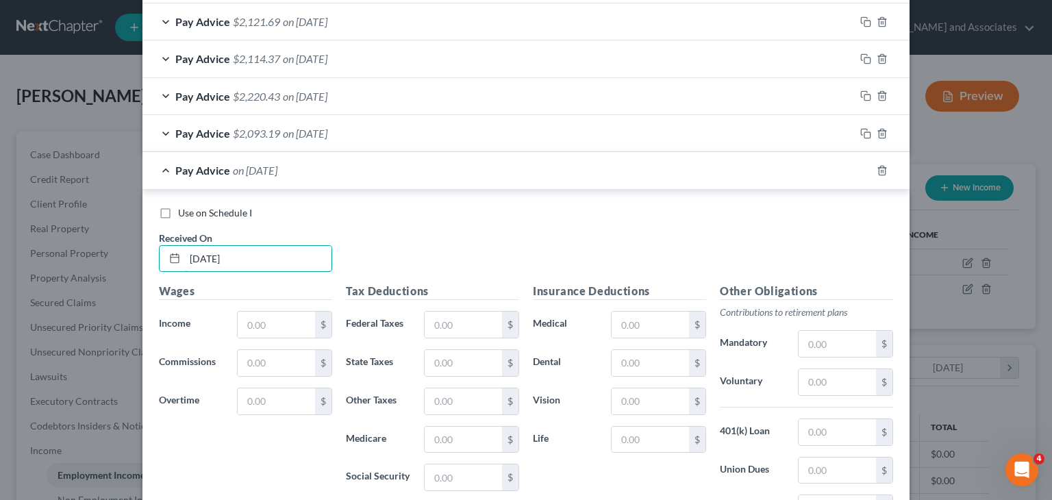
type input "[DATE]"
click at [266, 316] on input "text" at bounding box center [276, 325] width 77 height 26
type input "2,854.65"
click at [457, 360] on input "text" at bounding box center [463, 363] width 77 height 26
type input "6.26"
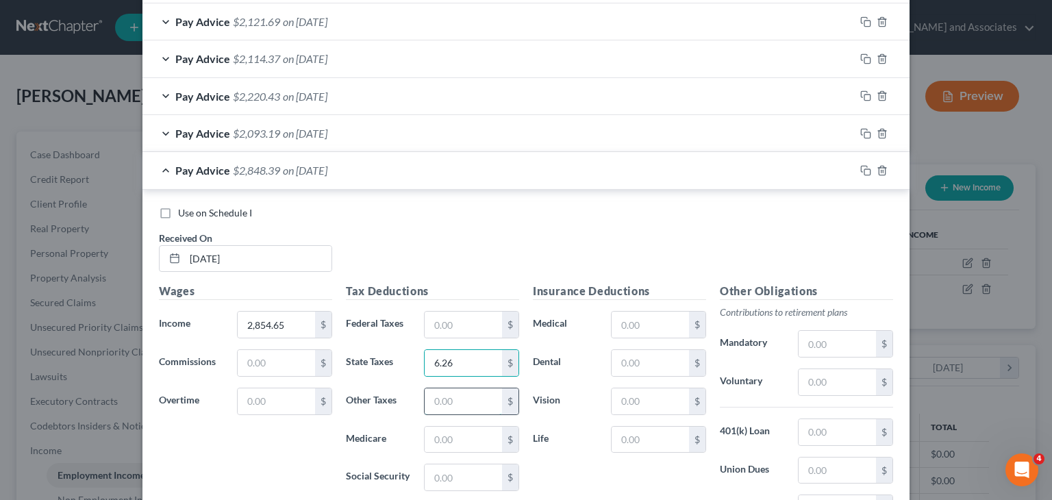
click at [476, 395] on input "text" at bounding box center [463, 401] width 77 height 26
type input "31.39"
click at [450, 330] on input "text" at bounding box center [463, 325] width 77 height 26
type input "43.13"
click at [473, 440] on input "text" at bounding box center [463, 440] width 77 height 26
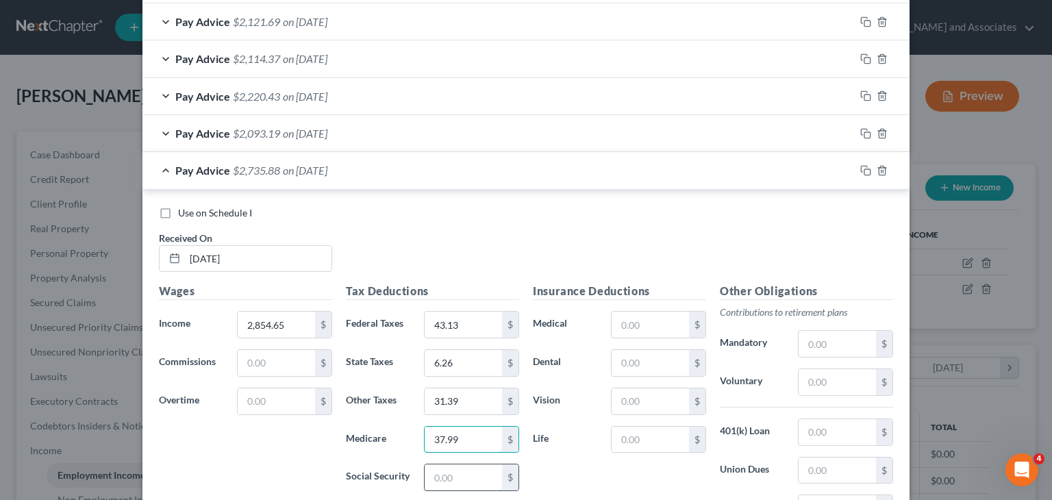
type input "37.99"
click at [462, 475] on input "text" at bounding box center [463, 477] width 77 height 26
type input "162.45"
click at [670, 318] on input "text" at bounding box center [650, 325] width 77 height 26
click at [622, 355] on input "text" at bounding box center [650, 363] width 77 height 26
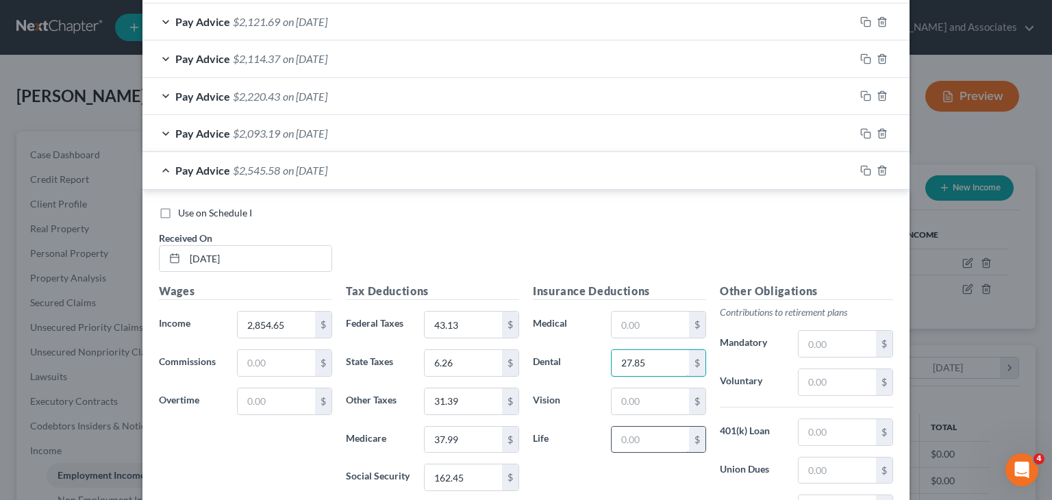
type input "27.85"
click at [632, 439] on input "text" at bounding box center [650, 440] width 77 height 26
type input "4.40"
click at [633, 312] on input "text" at bounding box center [650, 325] width 77 height 26
type input "178.37"
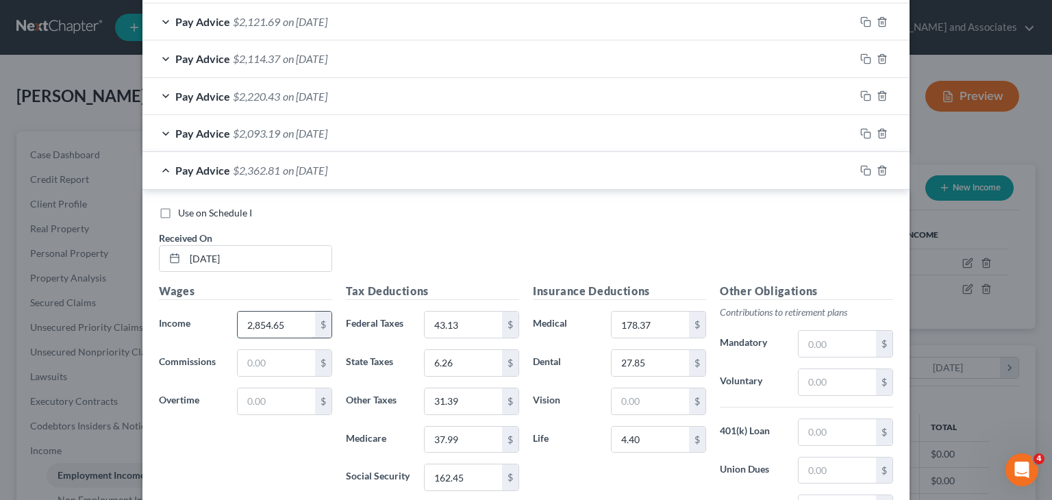
click at [299, 316] on input "2,854.65" at bounding box center [276, 325] width 77 height 26
type input "2,829.65"
click at [612, 388] on input "text" at bounding box center [650, 401] width 77 height 26
type input "3.19"
click at [247, 164] on span "$2,334.62" at bounding box center [256, 170] width 47 height 13
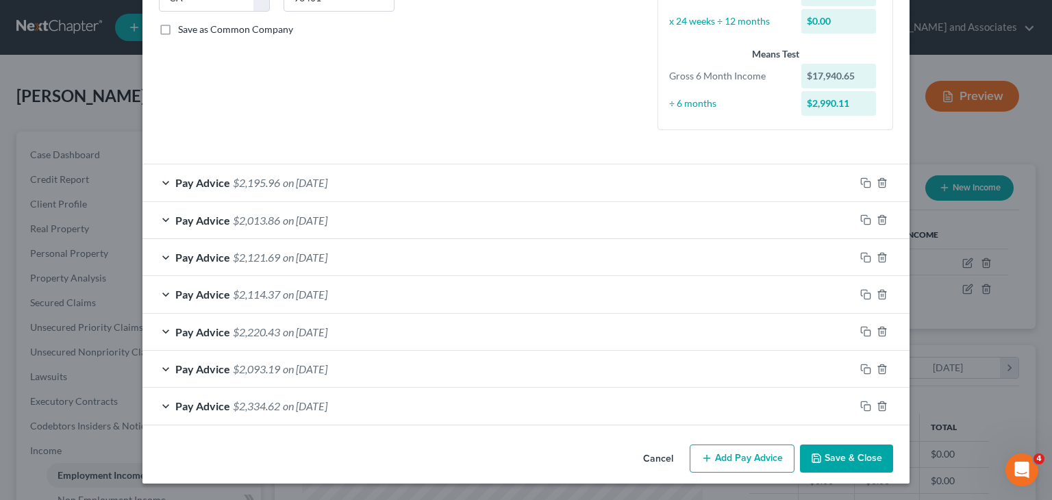
scroll to position [297, 0]
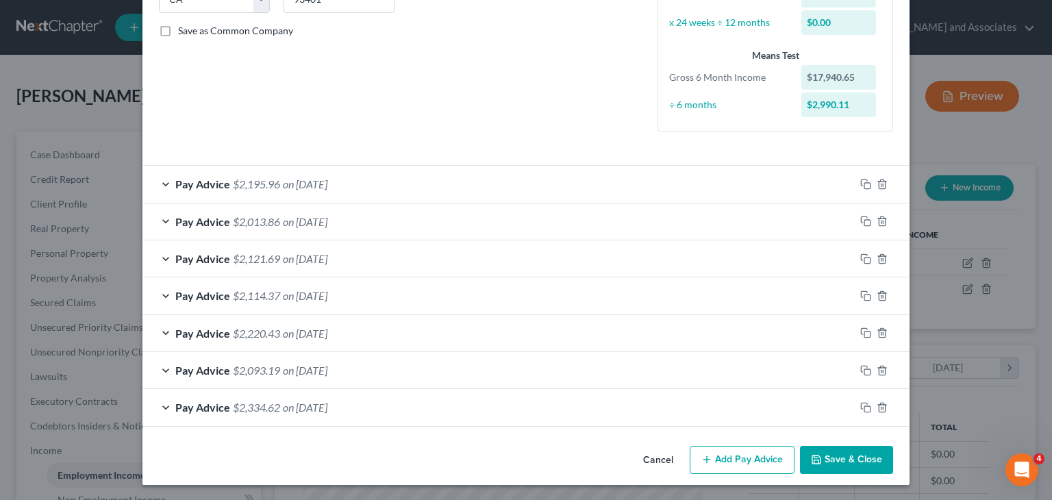
click at [736, 453] on button "Add Pay Advice" at bounding box center [742, 460] width 105 height 29
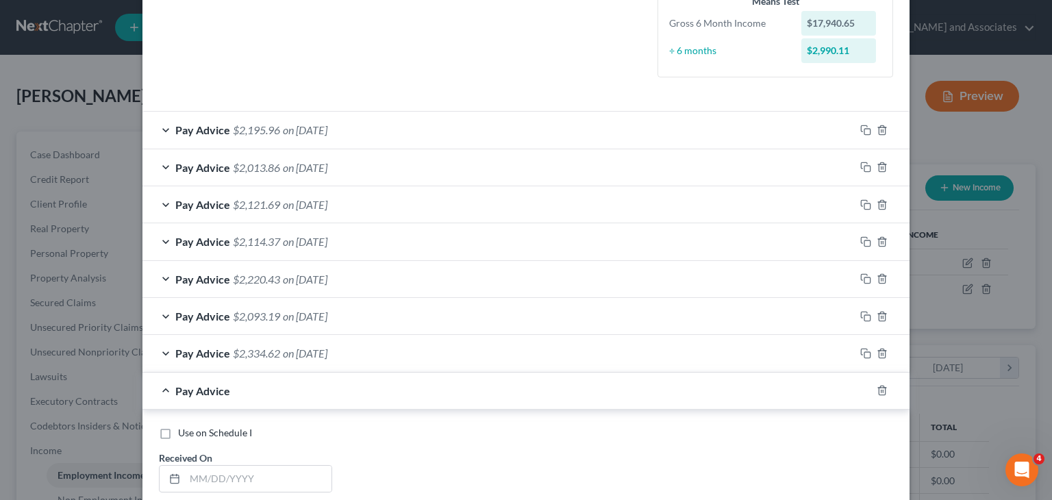
scroll to position [434, 0]
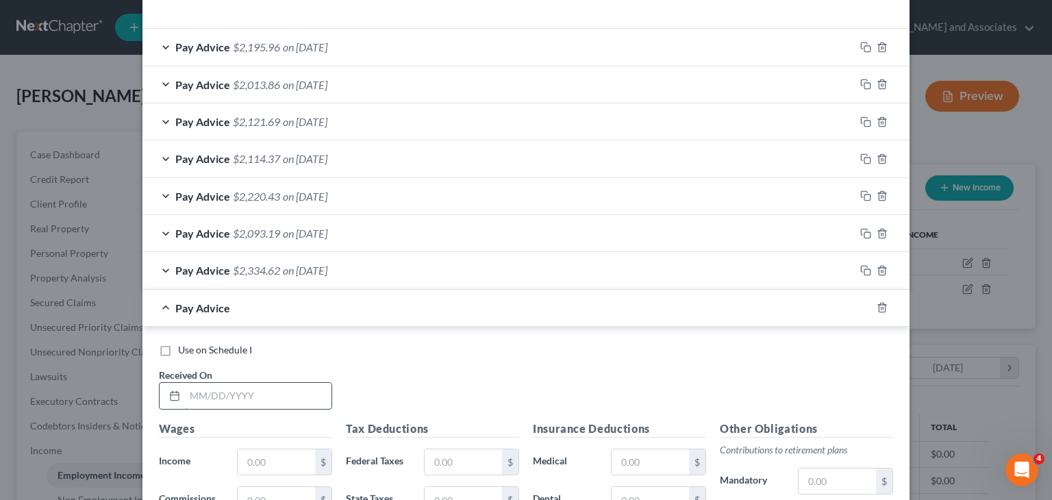
click at [249, 390] on input "text" at bounding box center [258, 396] width 147 height 26
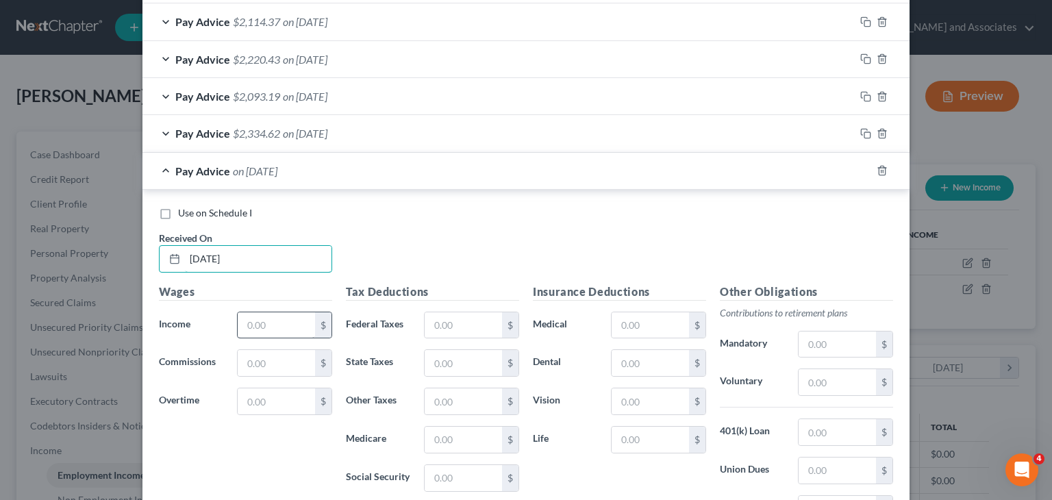
type input "[DATE]"
click at [279, 323] on input "text" at bounding box center [276, 325] width 77 height 26
type input "664.50"
click at [441, 312] on input "text" at bounding box center [463, 325] width 77 height 26
click at [429, 401] on input "text" at bounding box center [463, 401] width 77 height 26
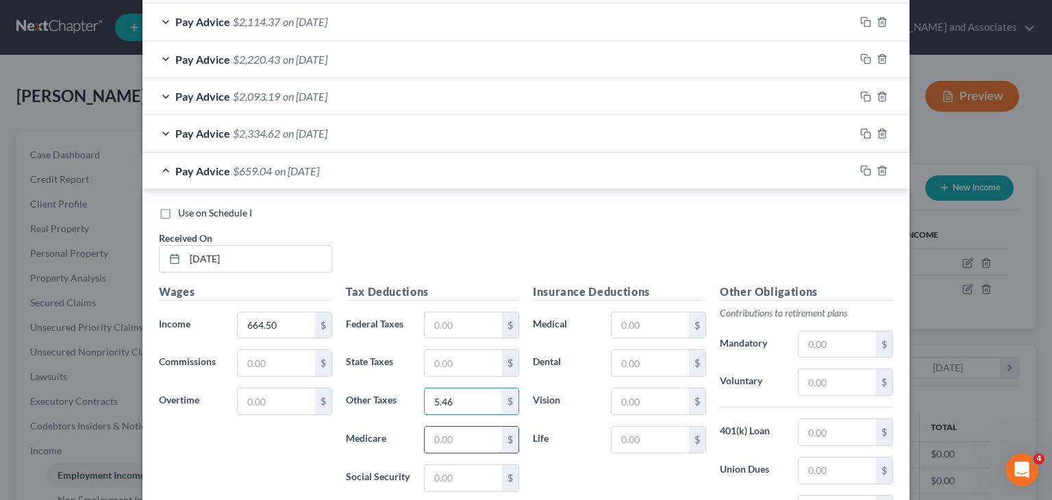
type input "5.46"
click at [450, 445] on input "text" at bounding box center [463, 440] width 77 height 26
type input "6.60"
click at [457, 476] on input "text" at bounding box center [463, 478] width 77 height 26
type input "28.22"
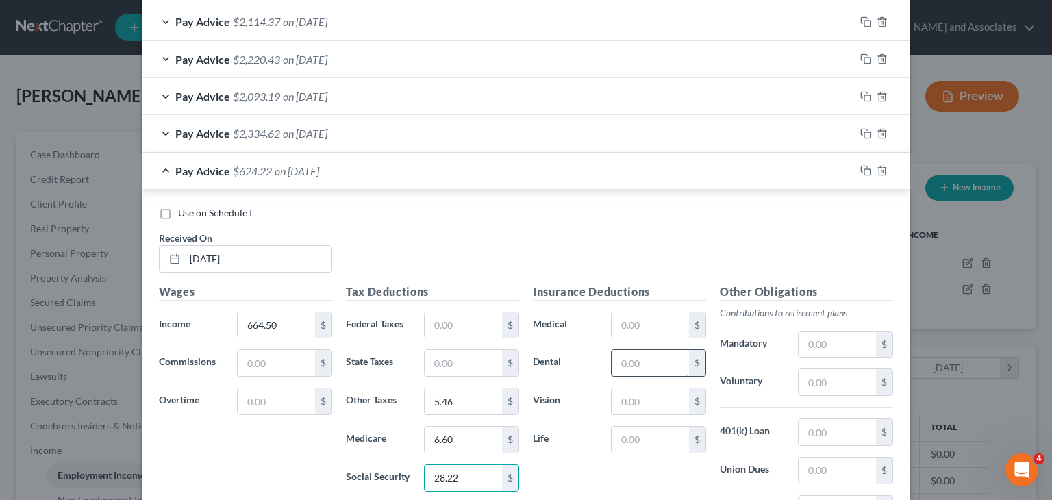
click at [645, 355] on input "text" at bounding box center [650, 363] width 77 height 26
type input "27.85"
click at [652, 316] on input "text" at bounding box center [650, 325] width 77 height 26
type input "178.37"
click at [648, 399] on input "text" at bounding box center [650, 401] width 77 height 26
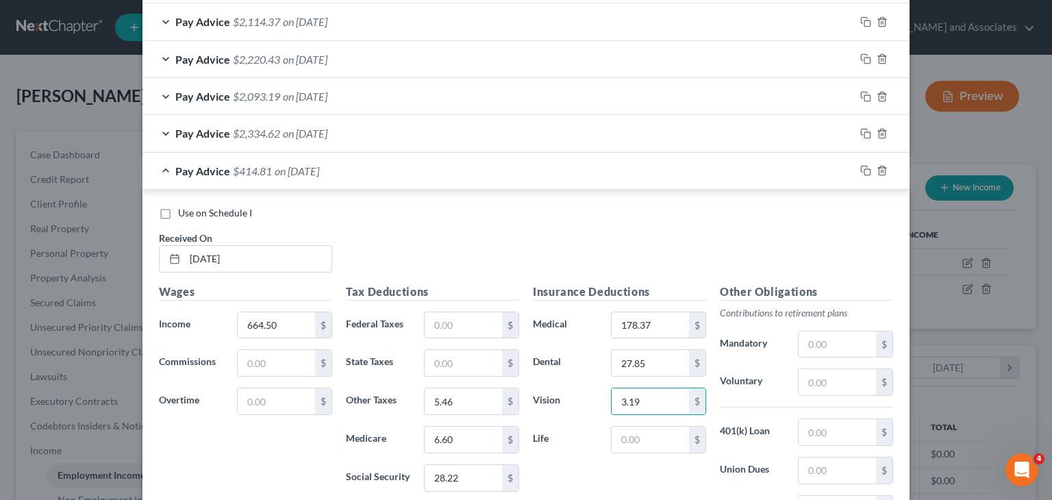
type input "3.19"
click at [218, 175] on span "Pay Advice" at bounding box center [202, 170] width 55 height 13
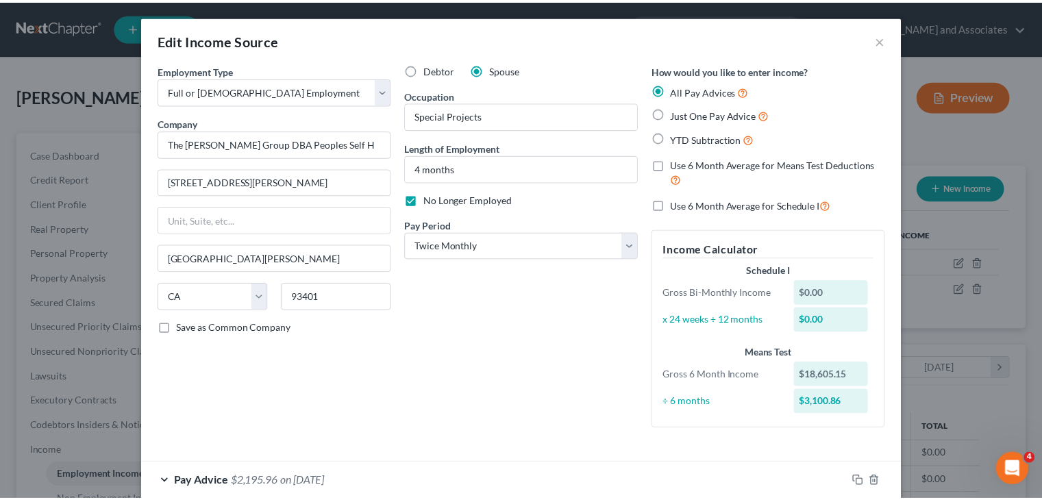
scroll to position [334, 0]
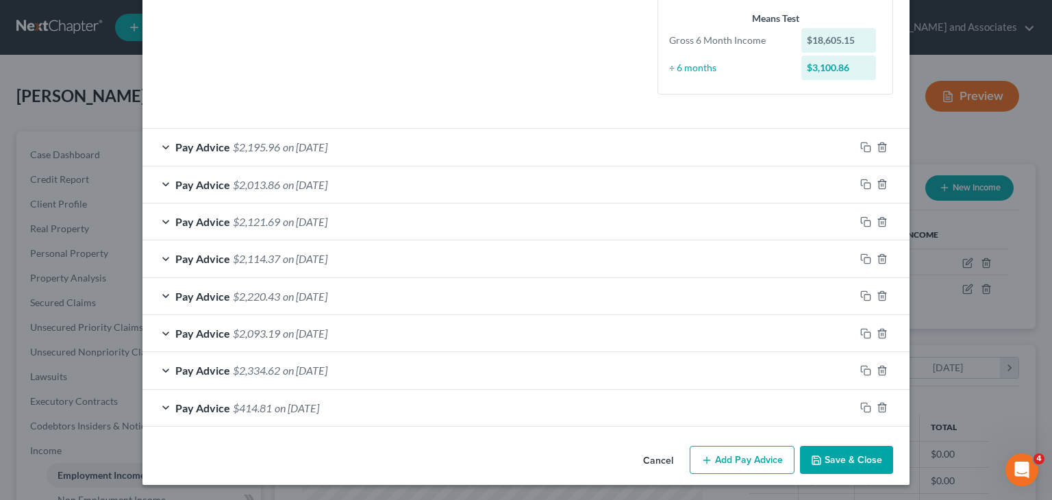
click at [827, 454] on button "Save & Close" at bounding box center [846, 460] width 93 height 29
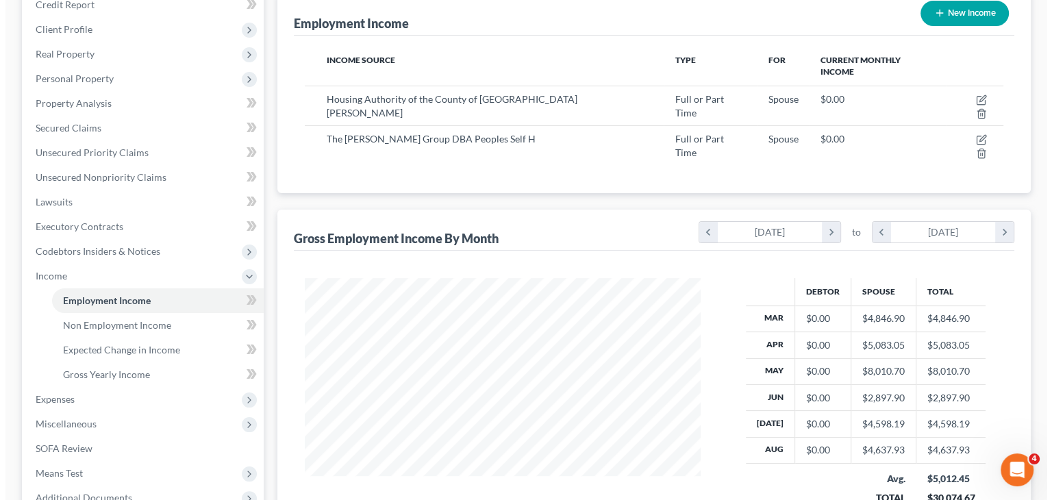
scroll to position [137, 0]
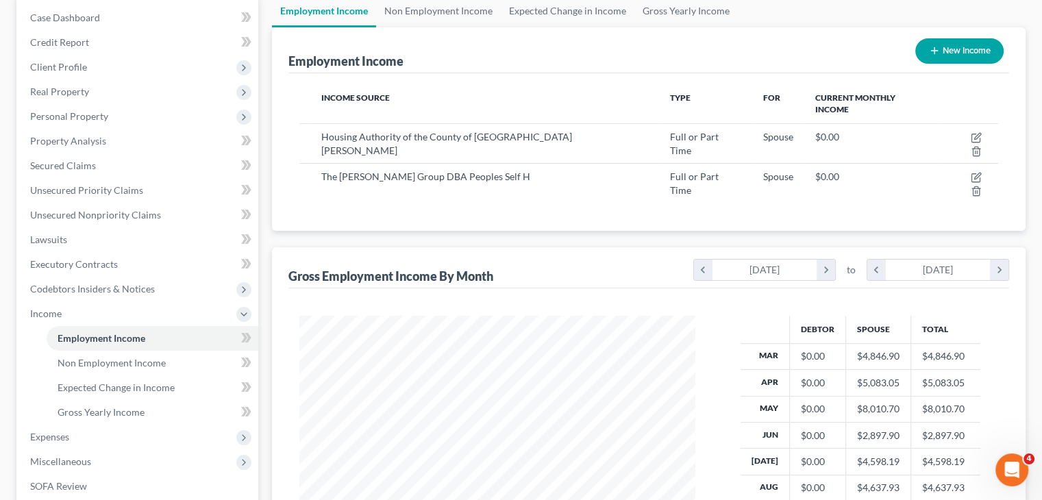
click at [987, 49] on button "New Income" at bounding box center [959, 50] width 88 height 25
select select "0"
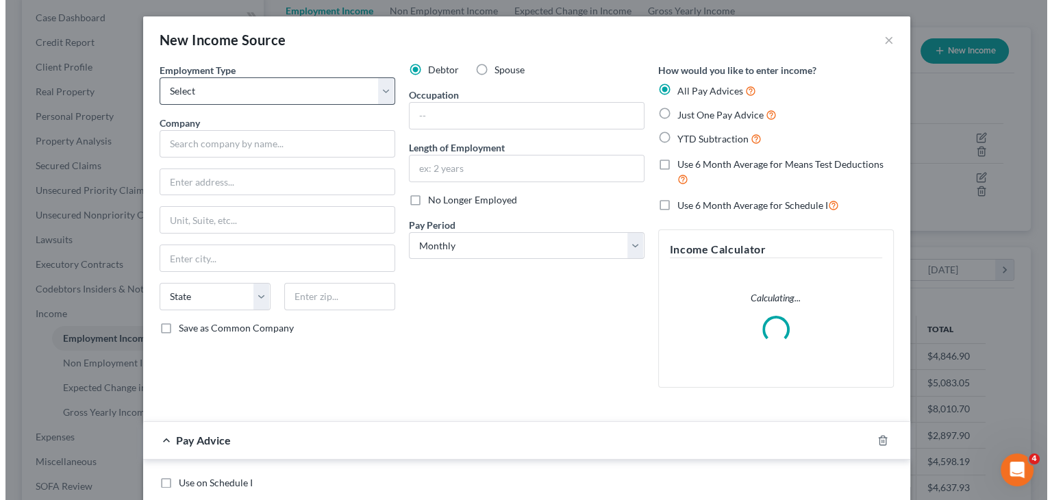
scroll to position [244, 427]
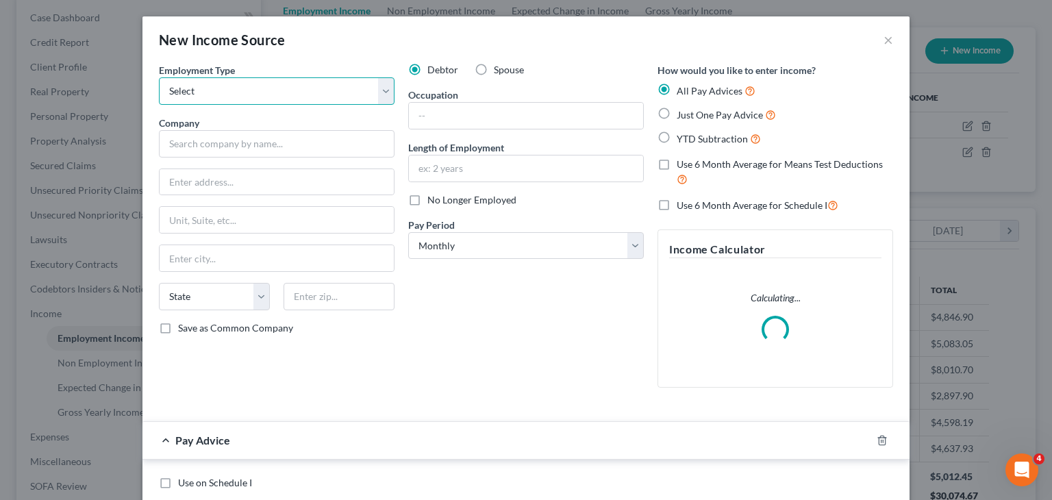
click at [236, 86] on select "Select Full or [DEMOGRAPHIC_DATA] Employment Self Employment" at bounding box center [277, 90] width 236 height 27
select select "0"
click at [159, 77] on select "Select Full or [DEMOGRAPHIC_DATA] Employment Self Employment" at bounding box center [277, 90] width 236 height 27
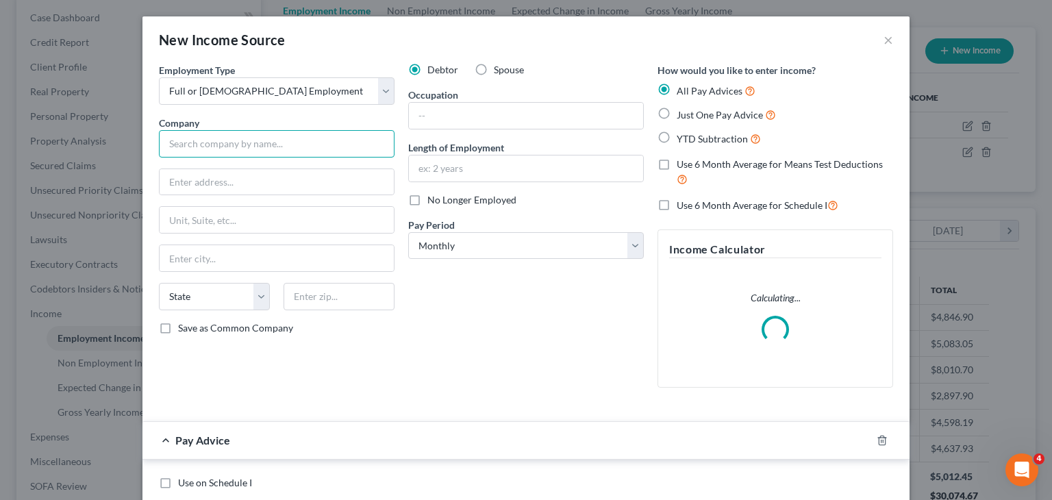
click at [229, 145] on input "text" at bounding box center [277, 143] width 236 height 27
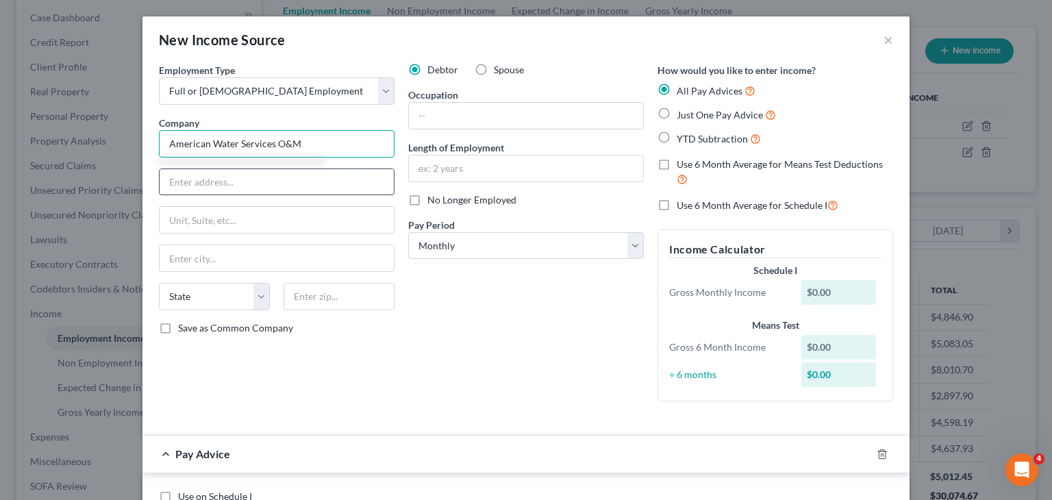
type input "American Water Services O&M"
click at [186, 177] on input "text" at bounding box center [277, 182] width 234 height 26
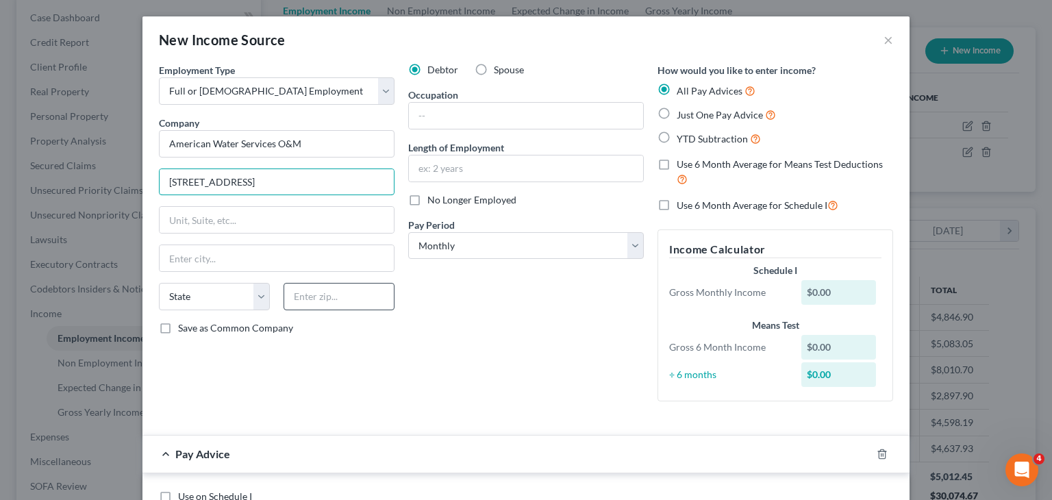
type input "[STREET_ADDRESS]"
click at [309, 290] on input "text" at bounding box center [338, 296] width 111 height 27
type input "08102"
click at [303, 337] on div "Employment Type * Select Full or [DEMOGRAPHIC_DATA] Employment Self Employment …" at bounding box center [276, 237] width 249 height 349
type input "[GEOGRAPHIC_DATA]"
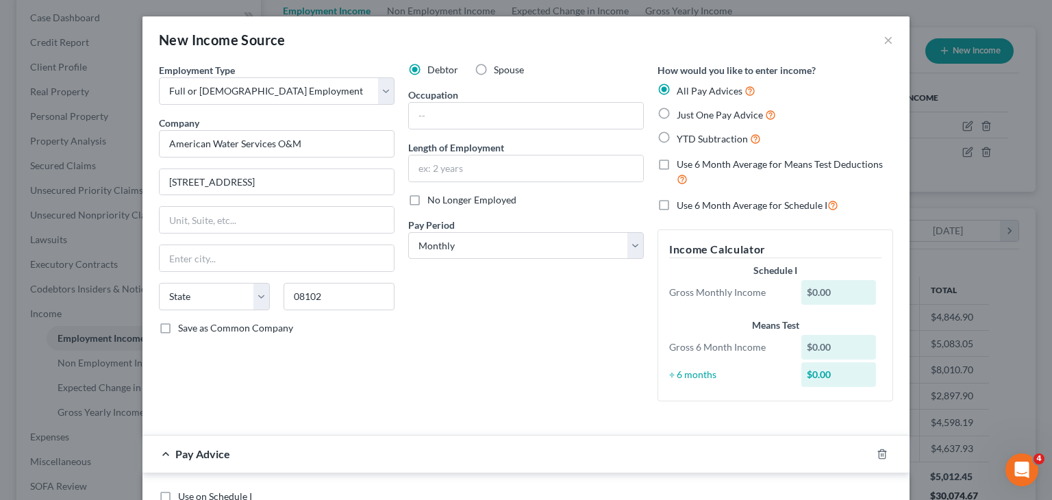
select select "33"
click at [453, 114] on input "text" at bounding box center [526, 116] width 234 height 26
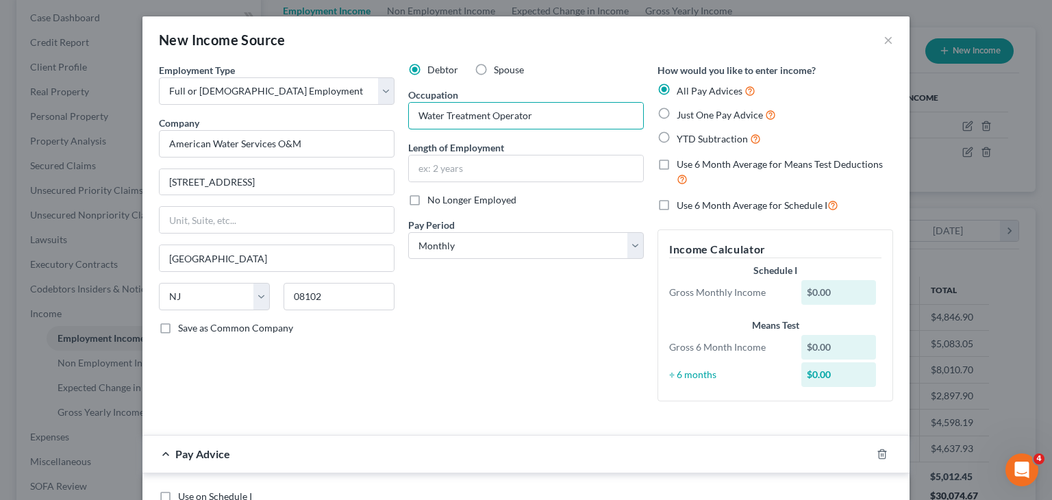
type input "Water Treatment Operator"
click at [457, 151] on label "Length of Employment" at bounding box center [456, 147] width 96 height 14
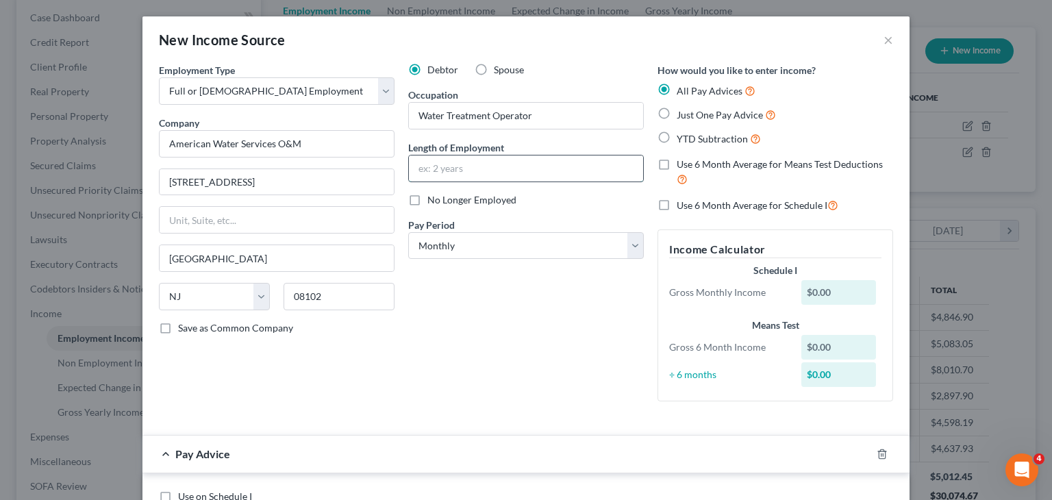
click at [455, 168] on input "text" at bounding box center [526, 168] width 234 height 26
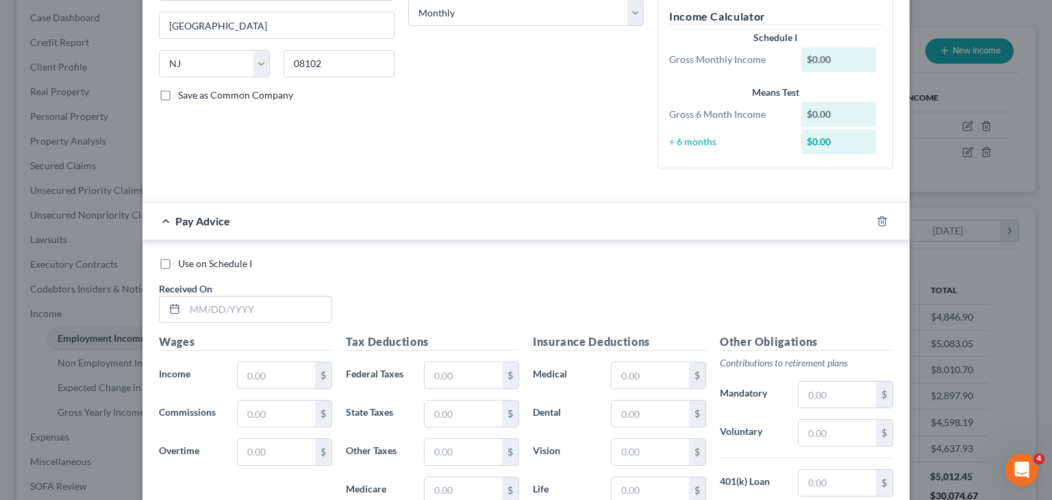
scroll to position [411, 0]
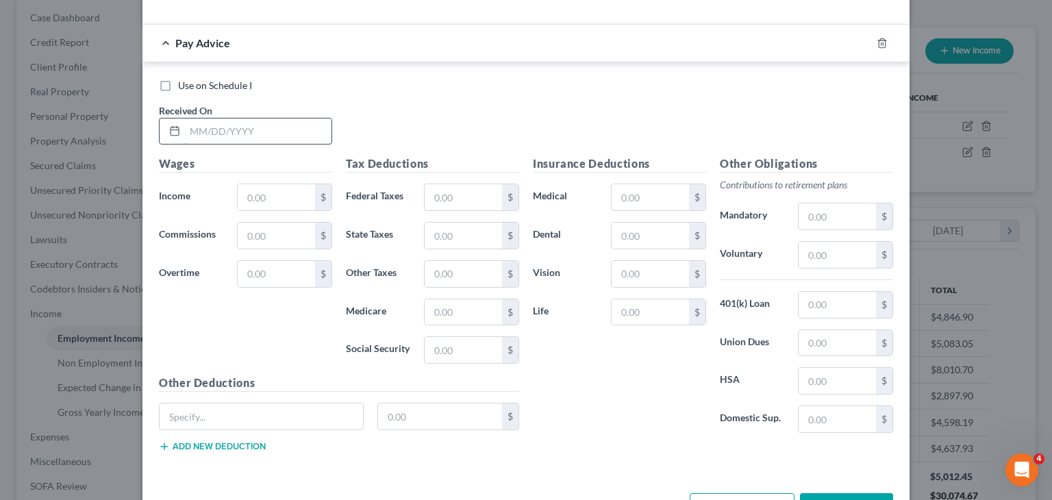
type input "9 years"
click at [294, 134] on input "text" at bounding box center [258, 131] width 147 height 26
type input "[DATE]"
click at [255, 174] on div "Wages Income * $ Commissions $ Overtime $" at bounding box center [245, 264] width 187 height 219
click at [252, 184] on input "text" at bounding box center [276, 197] width 77 height 26
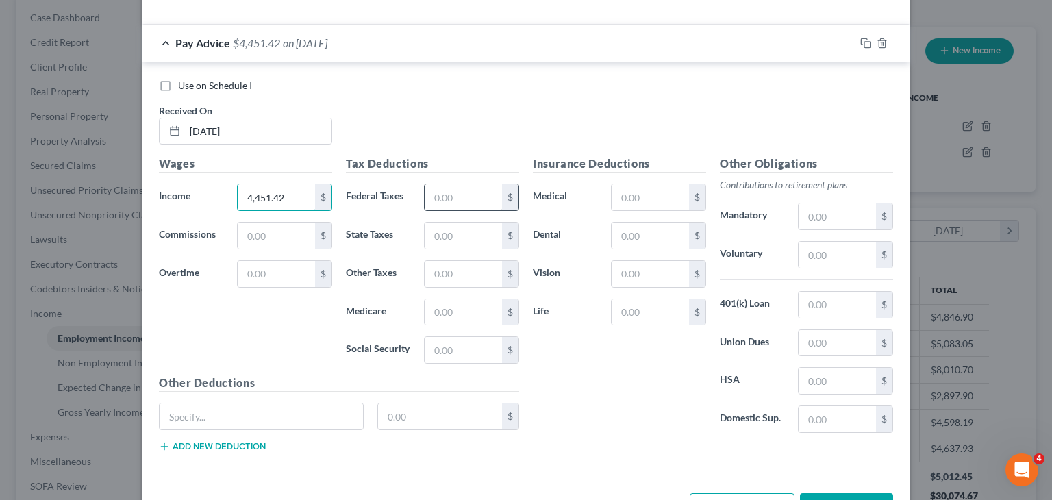
type input "4,451.42"
click at [438, 197] on input "text" at bounding box center [463, 197] width 77 height 26
click at [466, 353] on input "text" at bounding box center [463, 350] width 77 height 26
type input "276.23"
click at [433, 307] on input "text" at bounding box center [463, 312] width 77 height 26
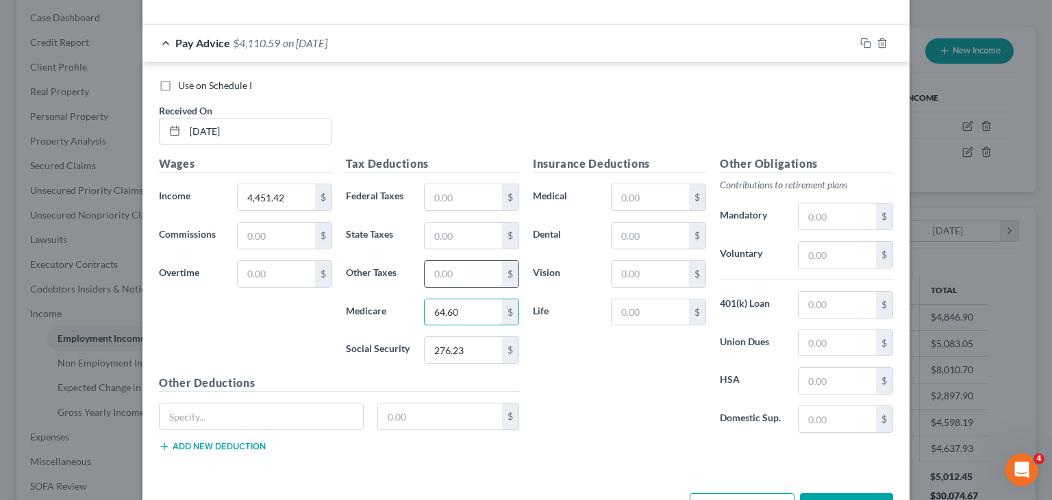
type input "64.60"
click at [457, 278] on input "text" at bounding box center [463, 274] width 77 height 26
type input "53.51"
click at [821, 204] on input "text" at bounding box center [836, 216] width 77 height 26
type input "16.14"
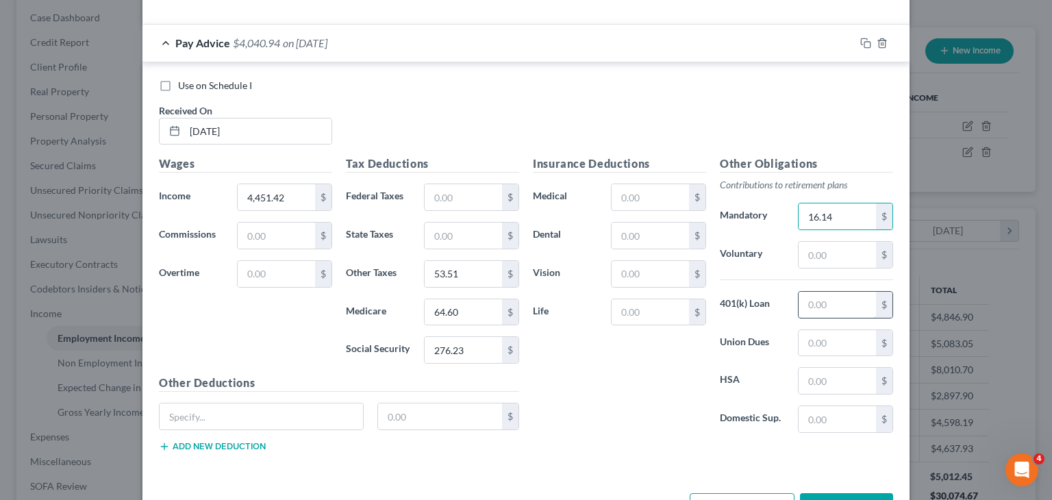
click at [819, 302] on input "text" at bounding box center [836, 305] width 77 height 26
type input "274"
click at [832, 254] on input "text" at bounding box center [836, 255] width 77 height 26
type input "40.85"
drag, startPoint x: 507, startPoint y: 272, endPoint x: 498, endPoint y: 272, distance: 8.9
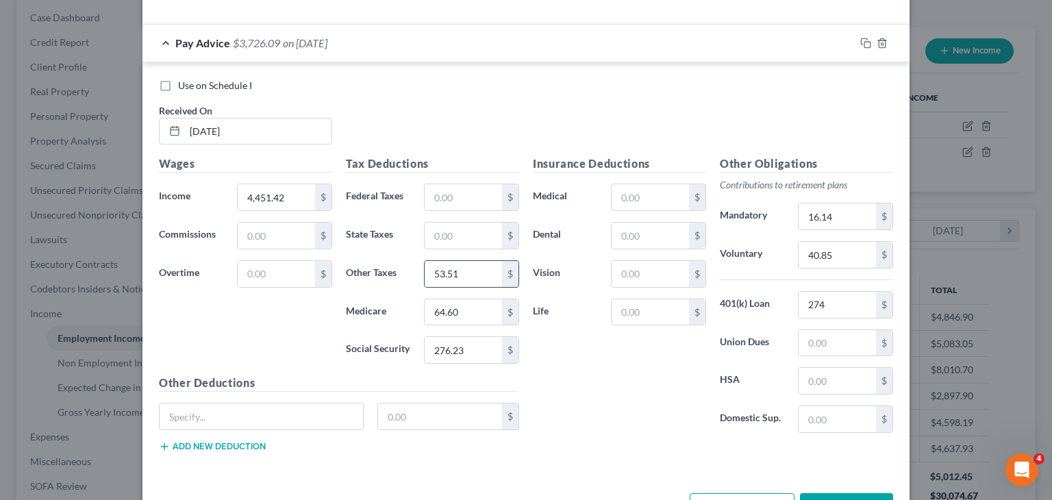
click at [506, 272] on div "$" at bounding box center [510, 274] width 16 height 26
click at [490, 272] on input "53.51" at bounding box center [463, 274] width 77 height 26
type input "53.41"
click at [247, 42] on span "$3,726.19" at bounding box center [256, 42] width 47 height 13
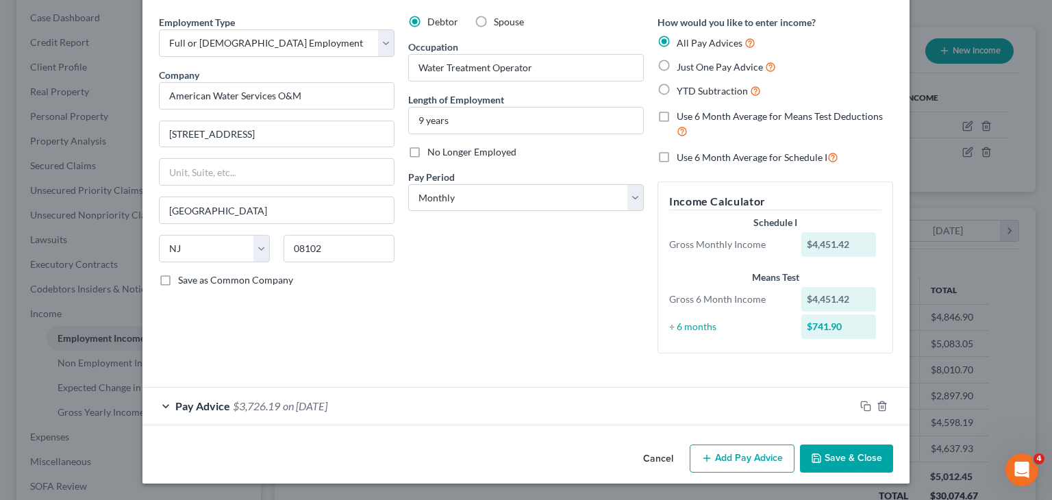
scroll to position [47, 0]
click at [718, 462] on button "Add Pay Advice" at bounding box center [742, 459] width 105 height 29
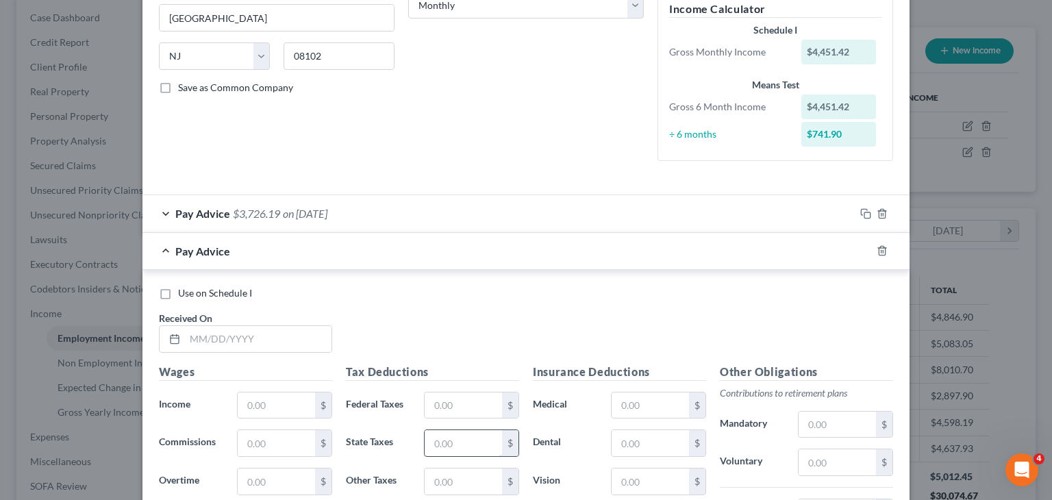
scroll to position [321, 0]
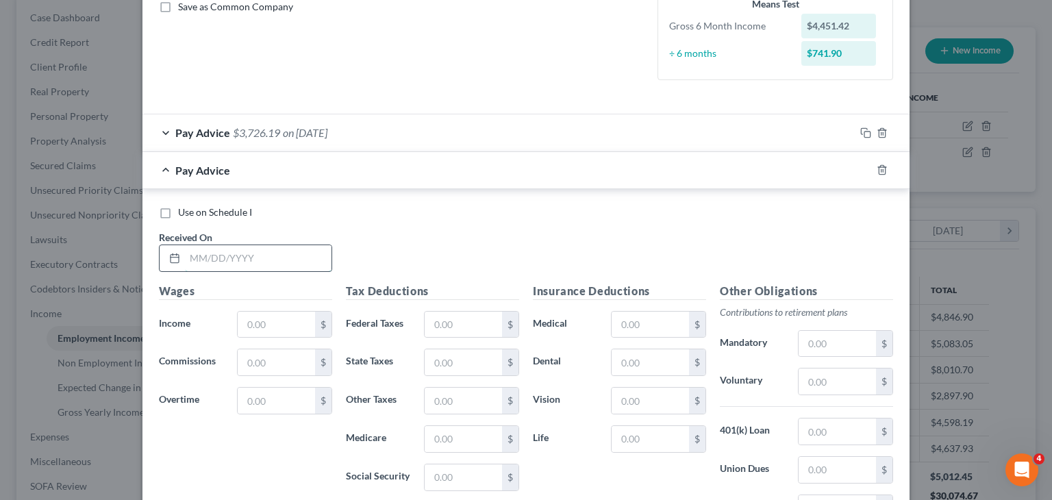
click at [292, 259] on input "text" at bounding box center [258, 258] width 147 height 26
type input "[DATE]"
click at [270, 333] on input "text" at bounding box center [276, 325] width 77 height 26
type input "5,249.61"
click at [442, 477] on input "text" at bounding box center [463, 477] width 77 height 26
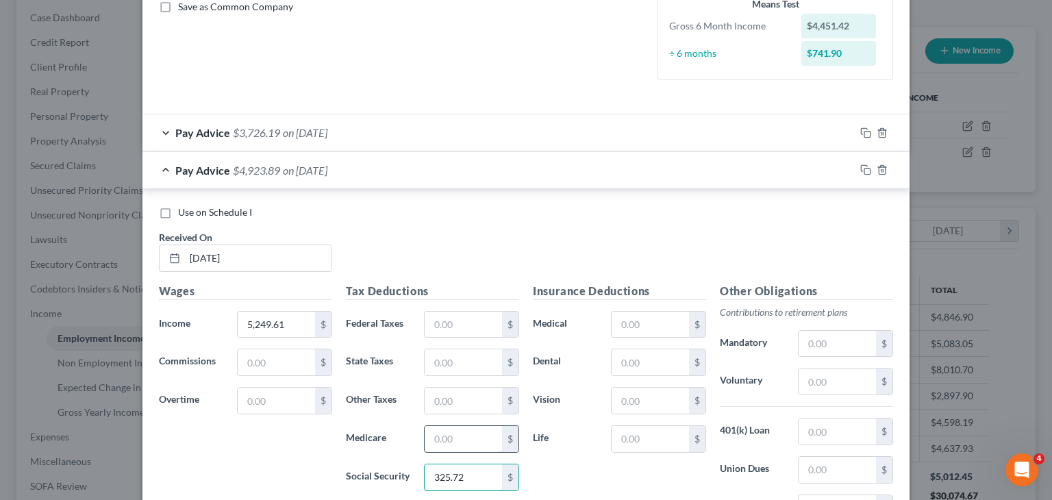
type input "325.72"
click at [447, 428] on input "text" at bounding box center [463, 439] width 77 height 26
type input "76.18"
click at [463, 401] on input "text" at bounding box center [463, 401] width 77 height 26
type input "63"
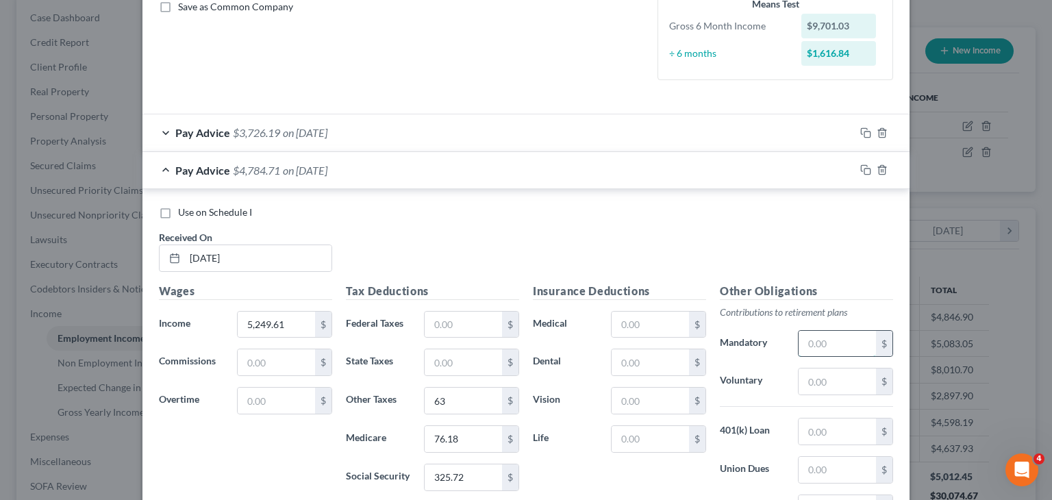
click at [833, 335] on input "text" at bounding box center [836, 344] width 77 height 26
type input "16.14"
click at [850, 418] on div "$" at bounding box center [845, 431] width 95 height 27
click at [838, 429] on input "text" at bounding box center [836, 431] width 77 height 26
type input "274"
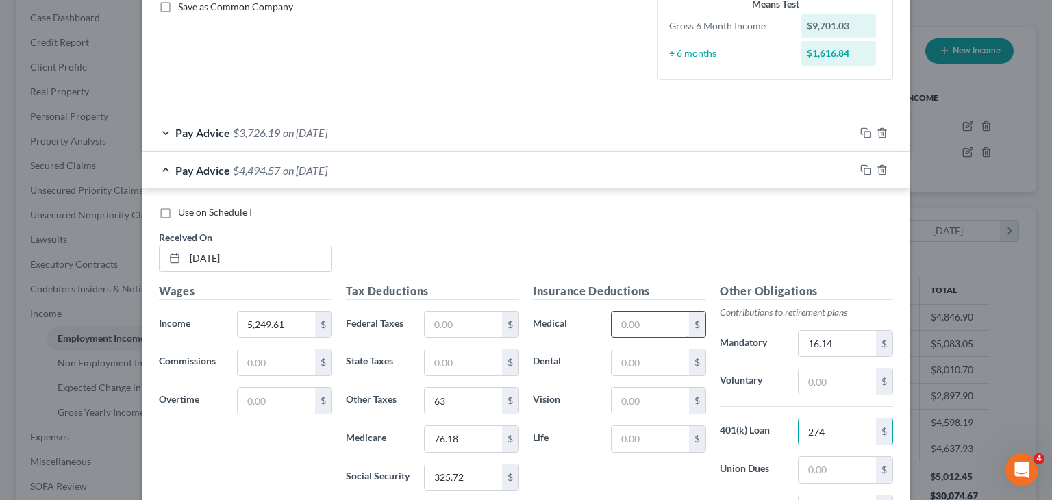
click at [660, 331] on input "text" at bounding box center [650, 325] width 77 height 26
click at [835, 370] on input "text" at bounding box center [836, 381] width 77 height 26
type input "48.91"
click at [283, 164] on span "on [DATE]" at bounding box center [305, 170] width 45 height 13
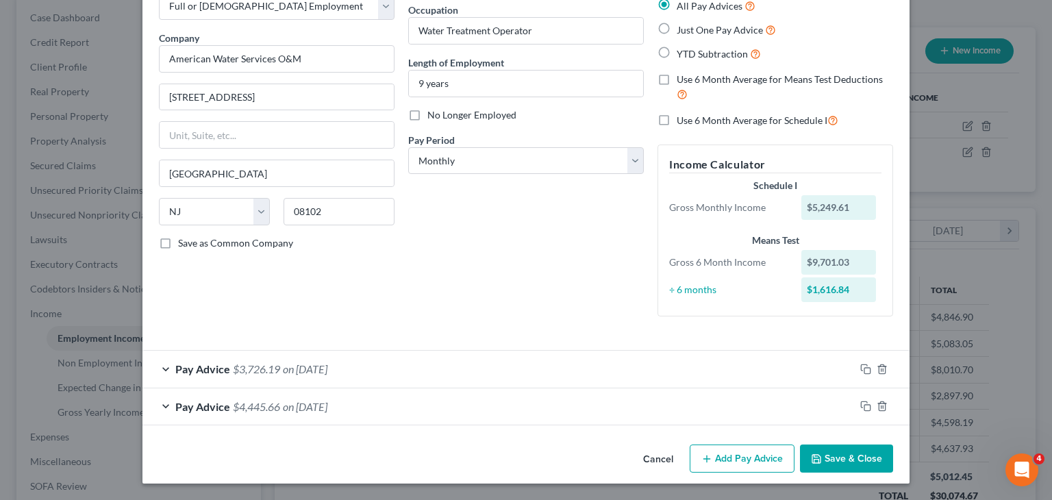
scroll to position [85, 0]
click at [521, 158] on select "Select Monthly Twice Monthly Every Other Week Weekly" at bounding box center [526, 160] width 236 height 27
select select "1"
click at [408, 147] on select "Select Monthly Twice Monthly Every Other Week Weekly" at bounding box center [526, 160] width 236 height 27
click at [718, 461] on button "Add Pay Advice" at bounding box center [742, 458] width 105 height 29
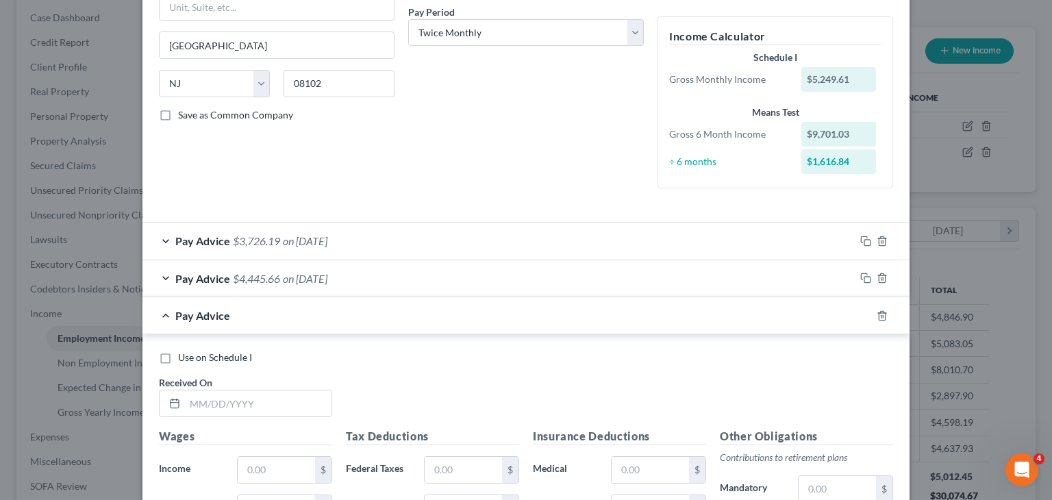
scroll to position [359, 0]
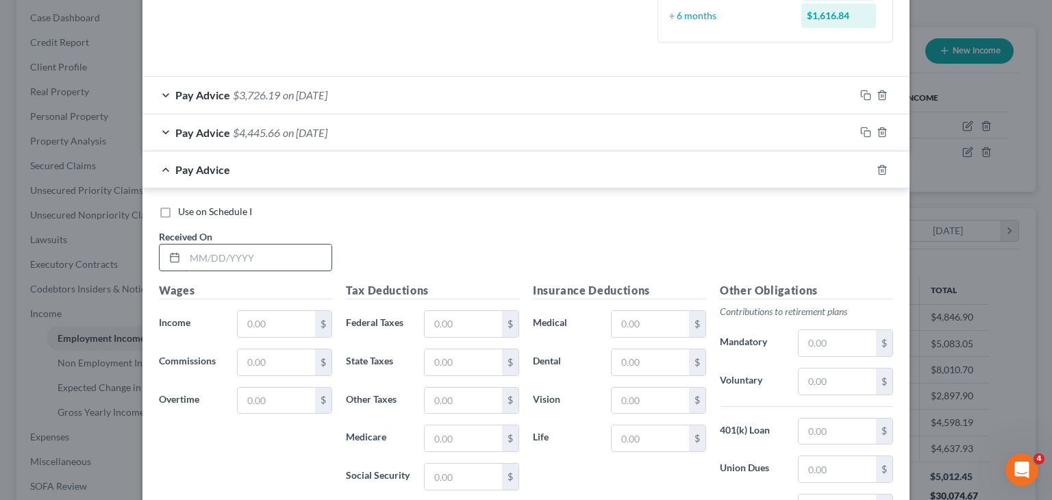
click at [261, 247] on input "text" at bounding box center [258, 257] width 147 height 26
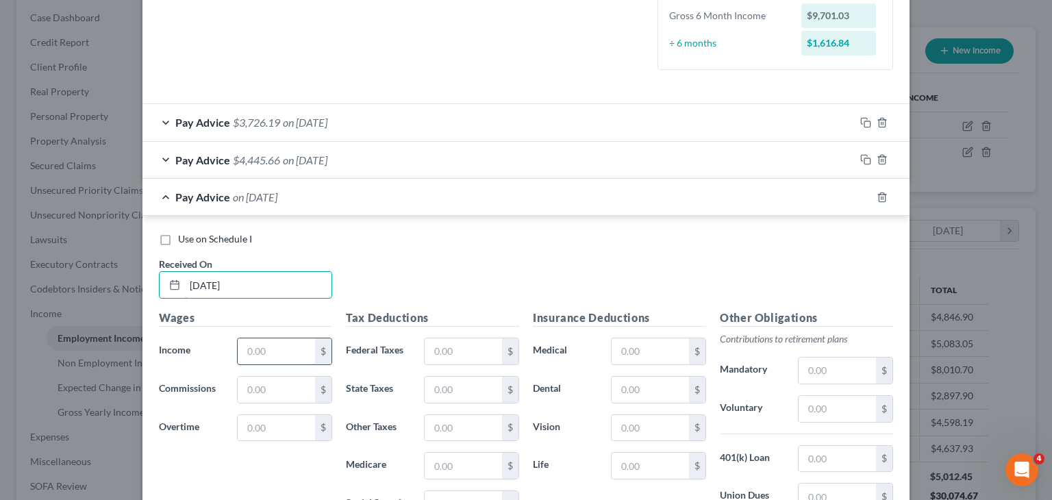
type input "[DATE]"
click at [283, 351] on input "text" at bounding box center [276, 351] width 77 height 26
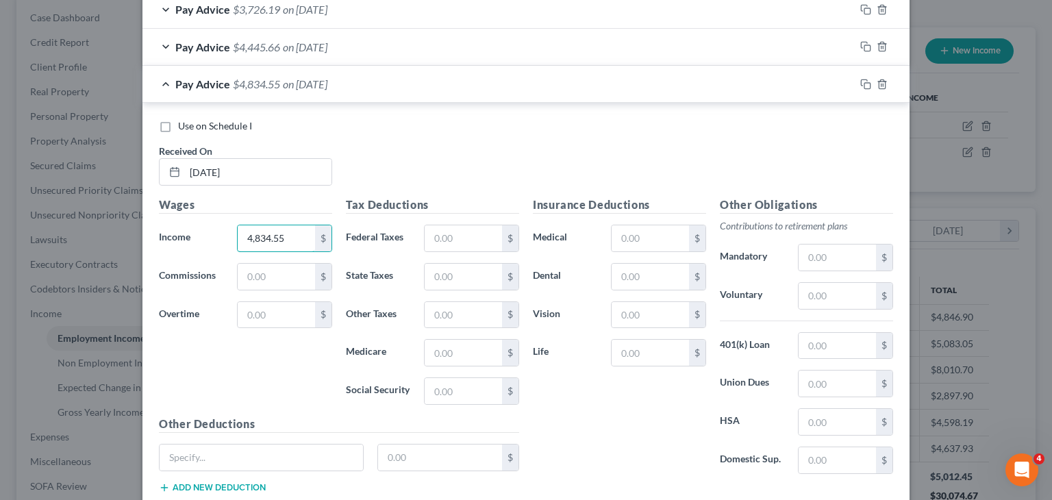
scroll to position [496, 0]
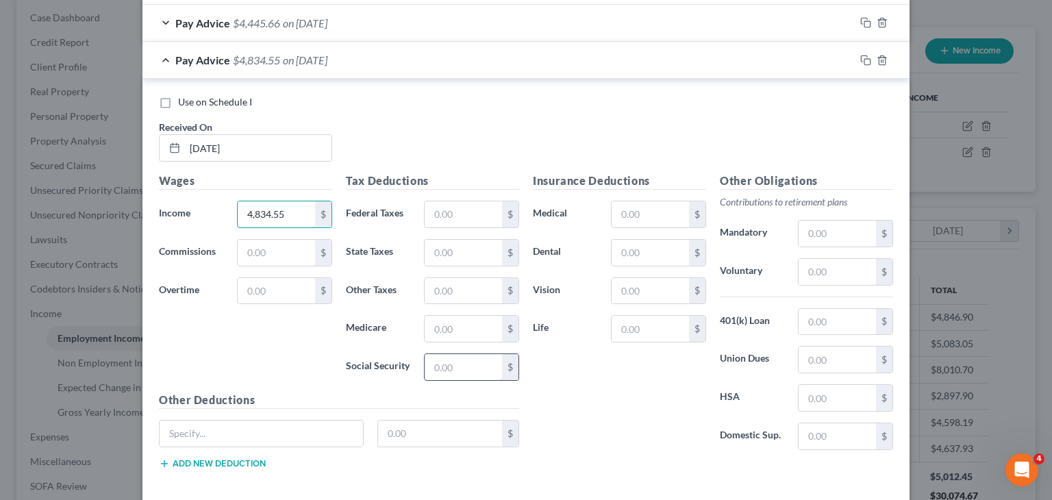
type input "4,834.55"
click at [476, 375] on input "text" at bounding box center [463, 367] width 77 height 26
type input "299.99"
click at [455, 318] on input "text" at bounding box center [463, 329] width 77 height 26
type input "70.15"
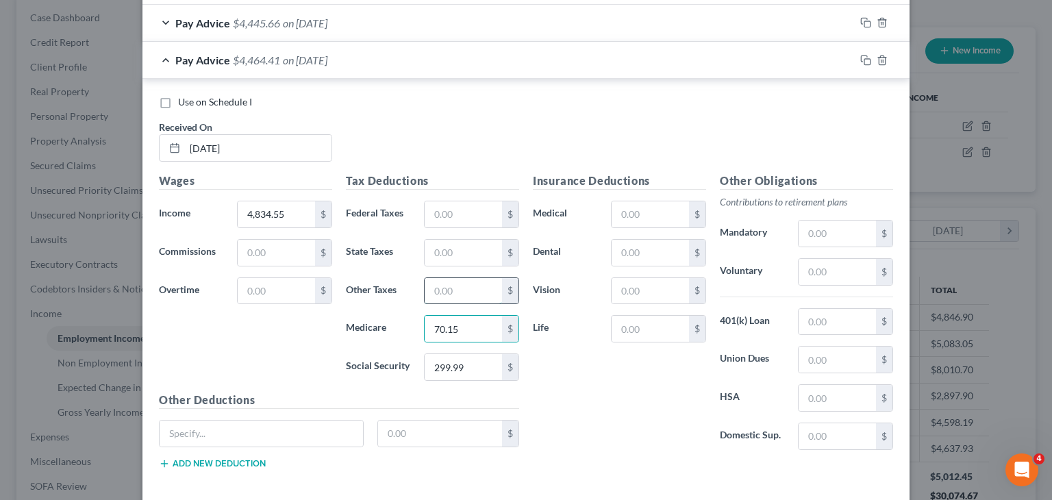
click at [486, 292] on input "text" at bounding box center [463, 291] width 77 height 26
type input "58.01"
click at [818, 224] on input "text" at bounding box center [836, 233] width 77 height 26
type input "16.14"
click at [825, 327] on input "text" at bounding box center [836, 322] width 77 height 26
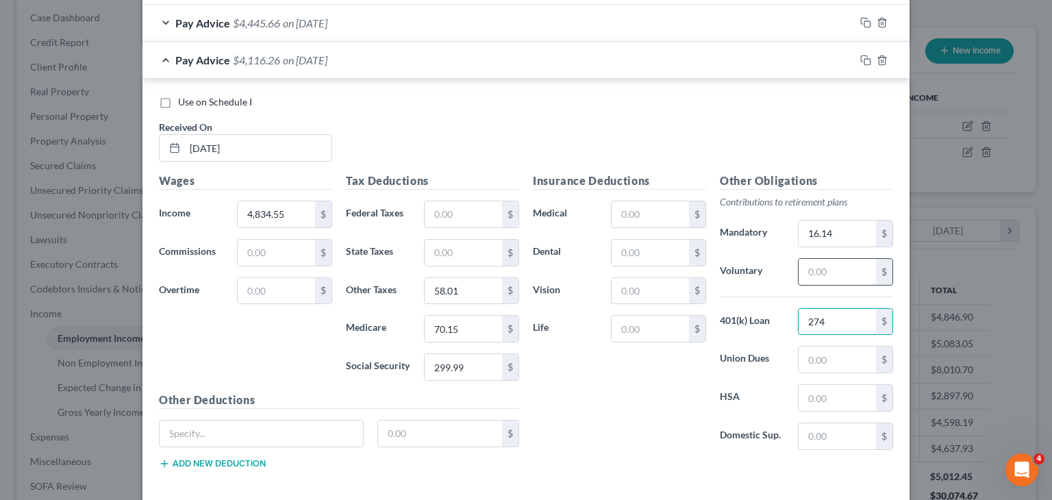
type input "274"
click at [837, 266] on input "text" at bounding box center [836, 272] width 77 height 26
type input "7"
type input "44.72"
click at [192, 62] on span "Pay Advice" at bounding box center [202, 59] width 55 height 13
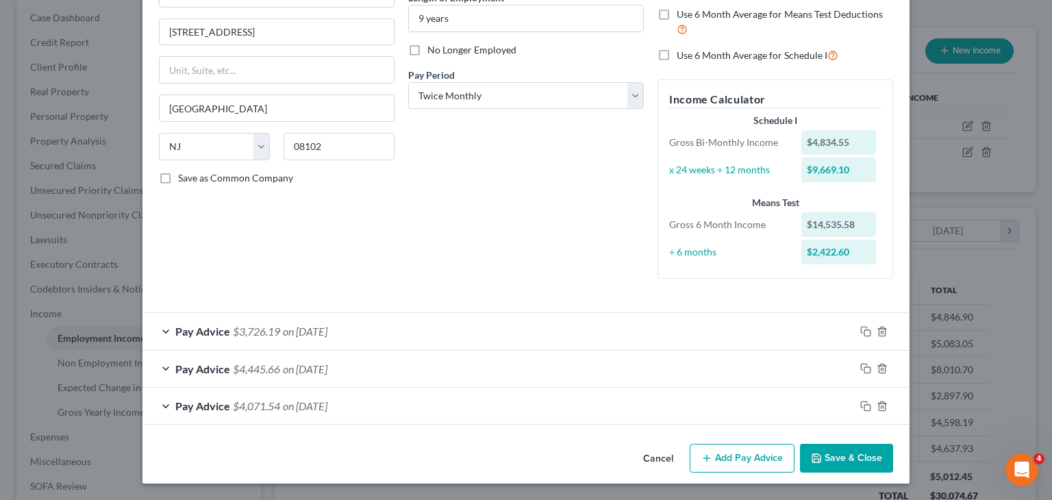
scroll to position [149, 0]
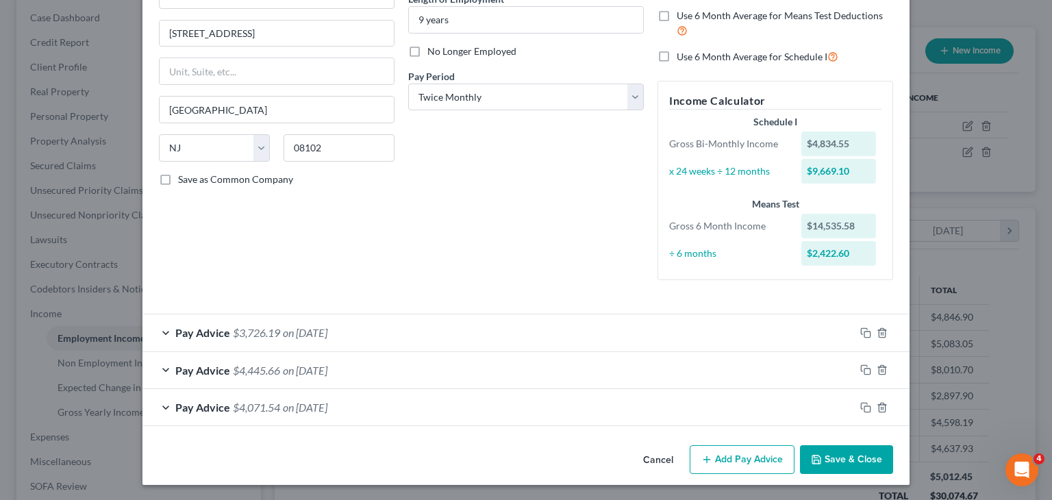
click at [753, 452] on button "Add Pay Advice" at bounding box center [742, 459] width 105 height 29
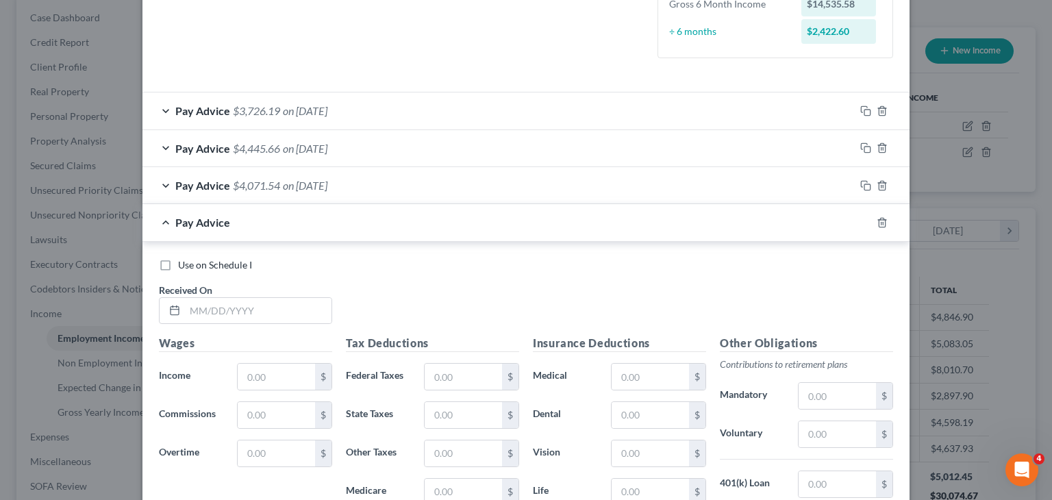
scroll to position [559, 0]
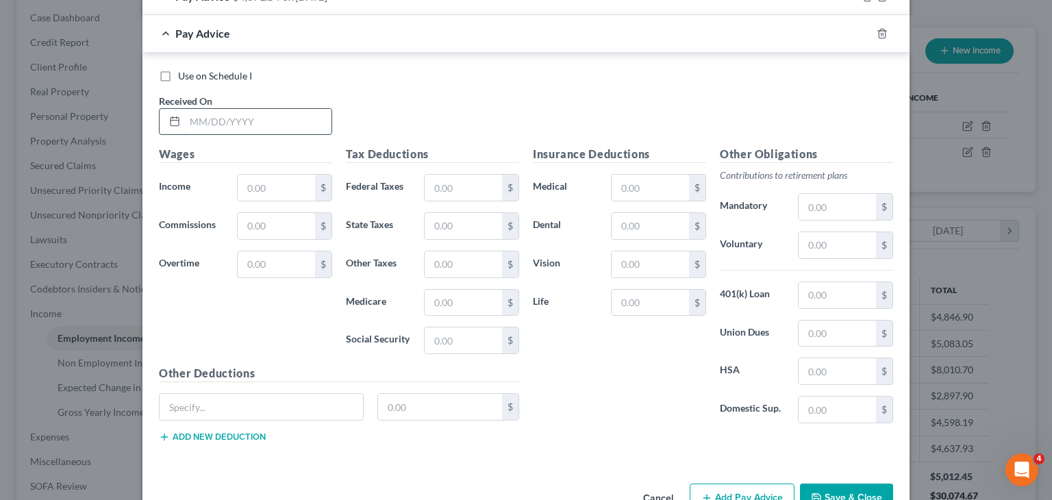
click at [266, 122] on input "text" at bounding box center [258, 122] width 147 height 26
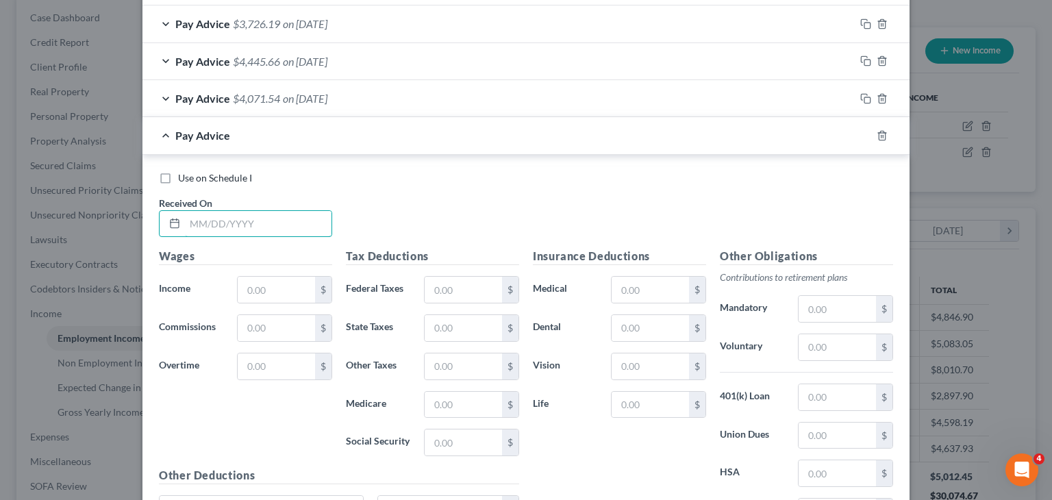
scroll to position [423, 0]
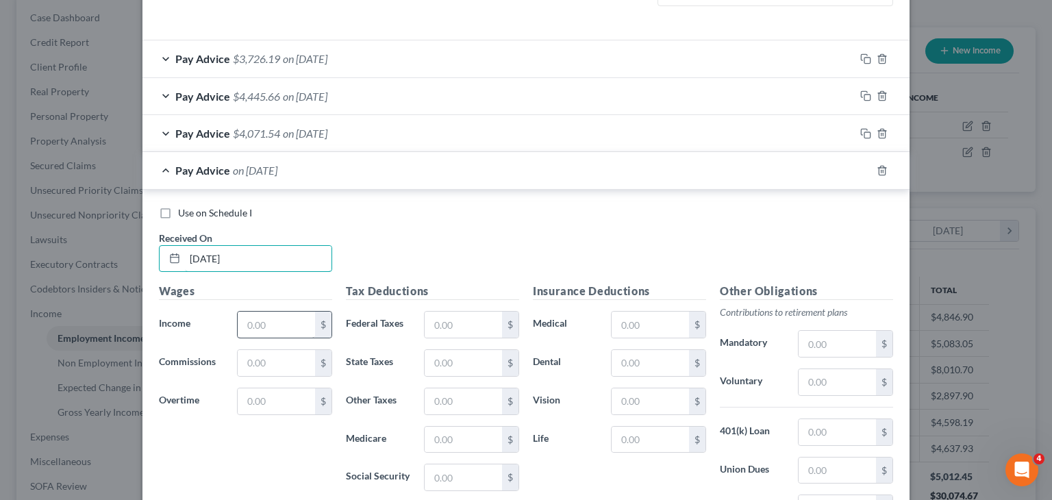
type input "[DATE]"
click at [290, 320] on input "text" at bounding box center [276, 325] width 77 height 26
type input "4,451.42"
click at [459, 477] on input "text" at bounding box center [463, 477] width 77 height 26
type input "276.23"
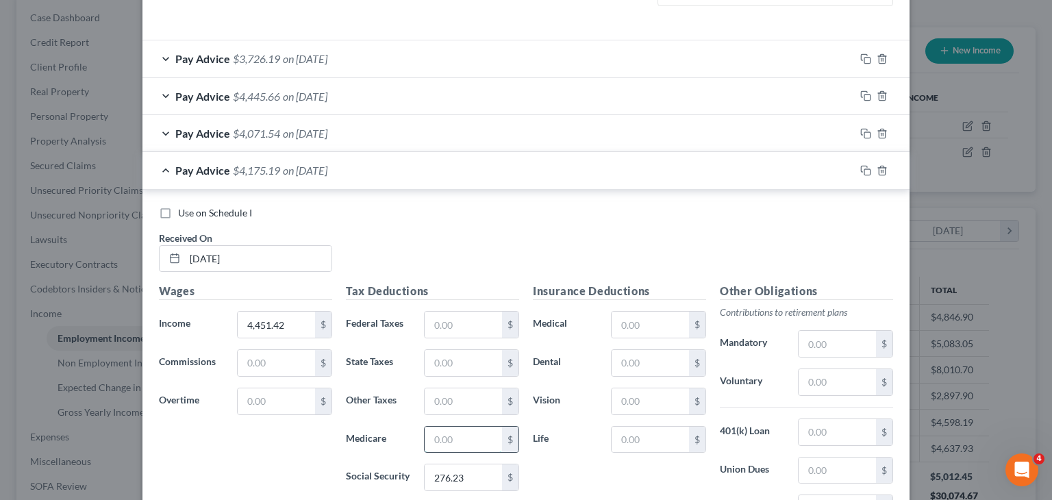
click at [479, 435] on input "text" at bounding box center [463, 440] width 77 height 26
type input "64.61"
click at [466, 390] on input "text" at bounding box center [463, 401] width 77 height 26
type input "53.42"
click at [817, 338] on input "text" at bounding box center [836, 344] width 77 height 26
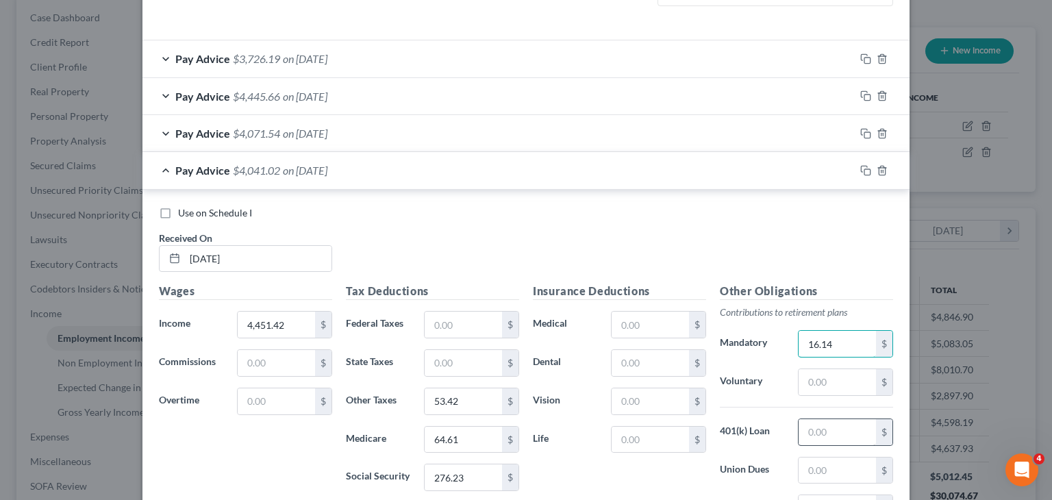
type input "16.14"
click at [800, 427] on input "text" at bounding box center [836, 432] width 77 height 26
type input "274"
click at [860, 400] on div "Other Obligations Contributions to retirement plans Mandatory 16.14 $ Voluntary…" at bounding box center [806, 427] width 187 height 288
click at [842, 382] on input "text" at bounding box center [836, 382] width 77 height 26
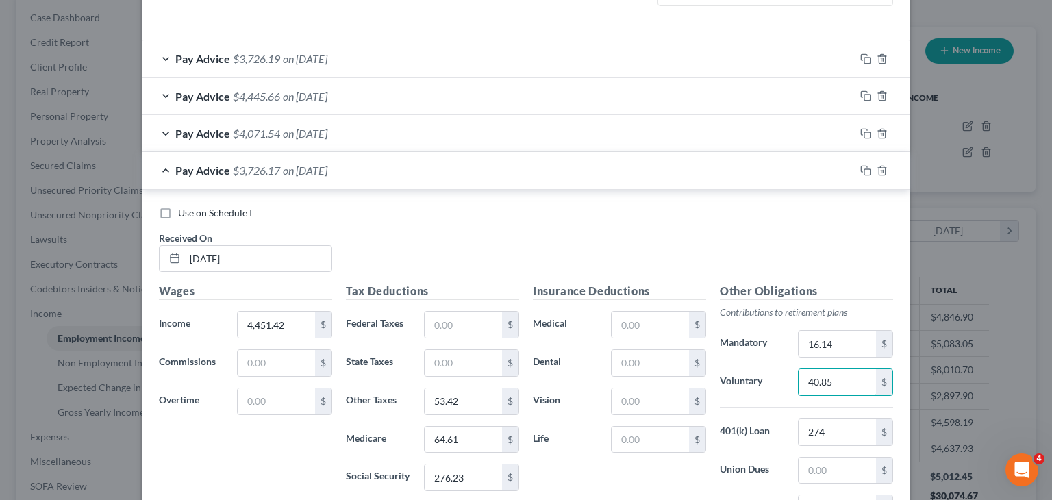
type input "40.85"
click at [225, 177] on div "Pay Advice $3,726.17 on [DATE]" at bounding box center [498, 170] width 712 height 36
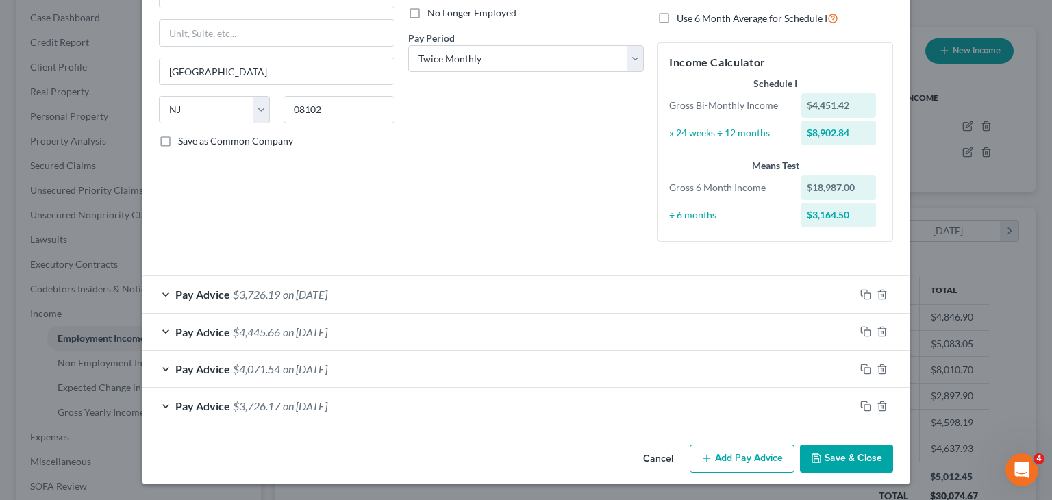
scroll to position [186, 0]
click at [753, 457] on button "Add Pay Advice" at bounding box center [742, 459] width 105 height 29
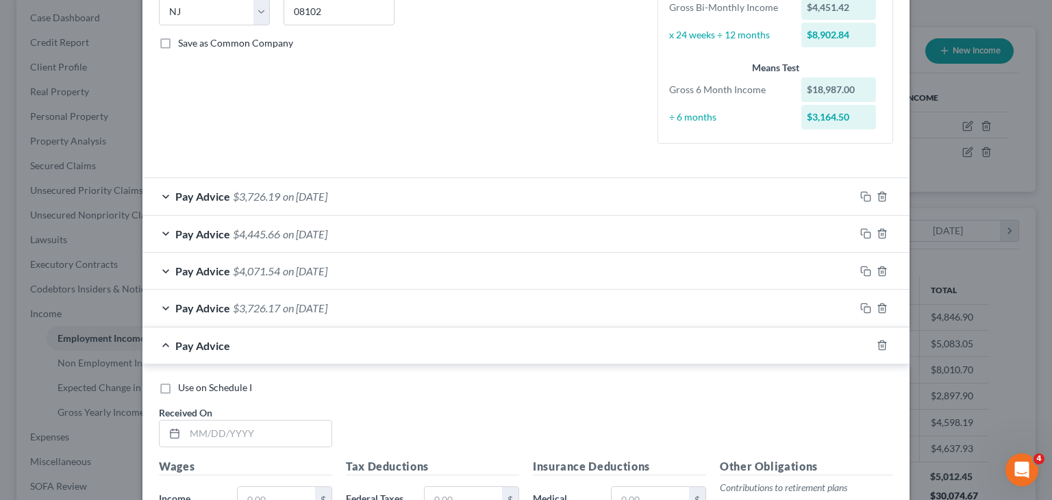
scroll to position [323, 0]
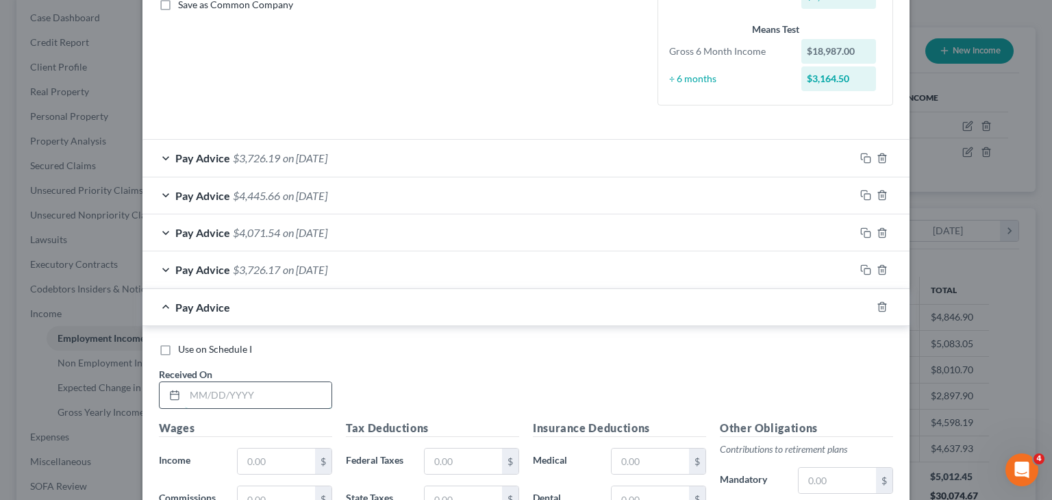
click at [240, 382] on input "text" at bounding box center [258, 395] width 147 height 26
click at [501, 381] on div "Use on Schedule I Received On *" at bounding box center [526, 380] width 748 height 77
click at [271, 392] on input "text" at bounding box center [258, 395] width 147 height 26
type input "[DATE]"
click at [254, 464] on input "text" at bounding box center [276, 462] width 77 height 26
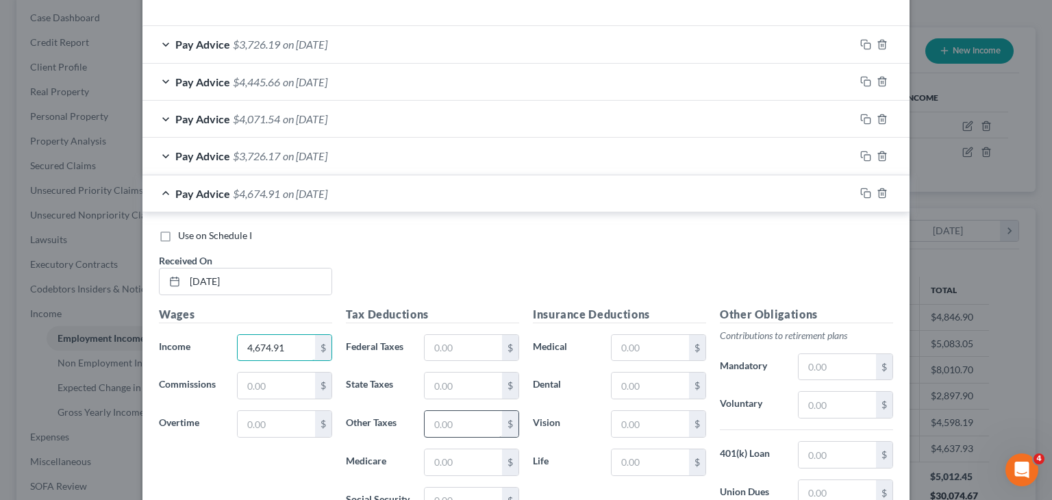
scroll to position [460, 0]
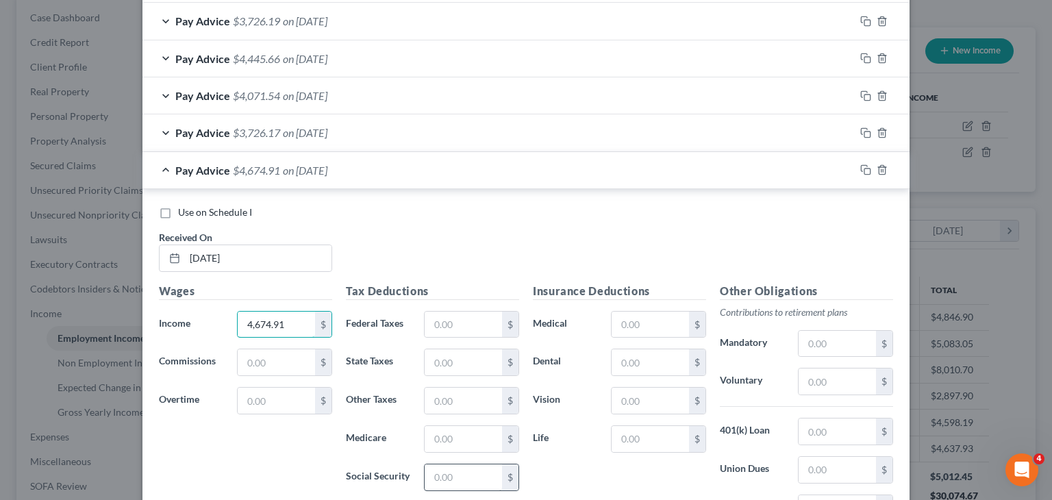
type input "4,674.91"
click at [459, 472] on input "text" at bounding box center [463, 477] width 77 height 26
type input "290.08"
click at [477, 442] on input "text" at bounding box center [463, 439] width 77 height 26
type input "67.84"
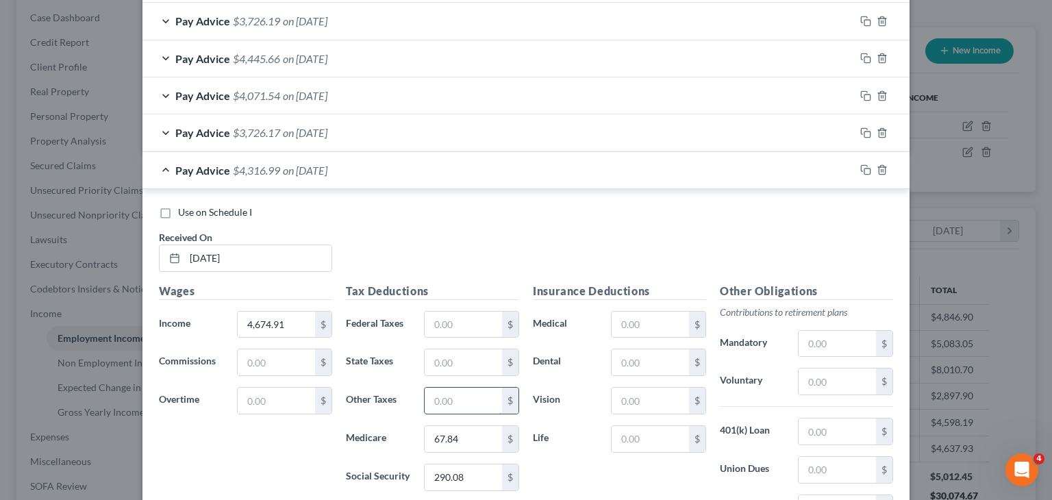
click at [463, 402] on input "text" at bounding box center [463, 401] width 77 height 26
type input "56.10"
click at [824, 339] on input "text" at bounding box center [836, 344] width 77 height 26
type input "16.14"
click at [848, 431] on input "text" at bounding box center [836, 431] width 77 height 26
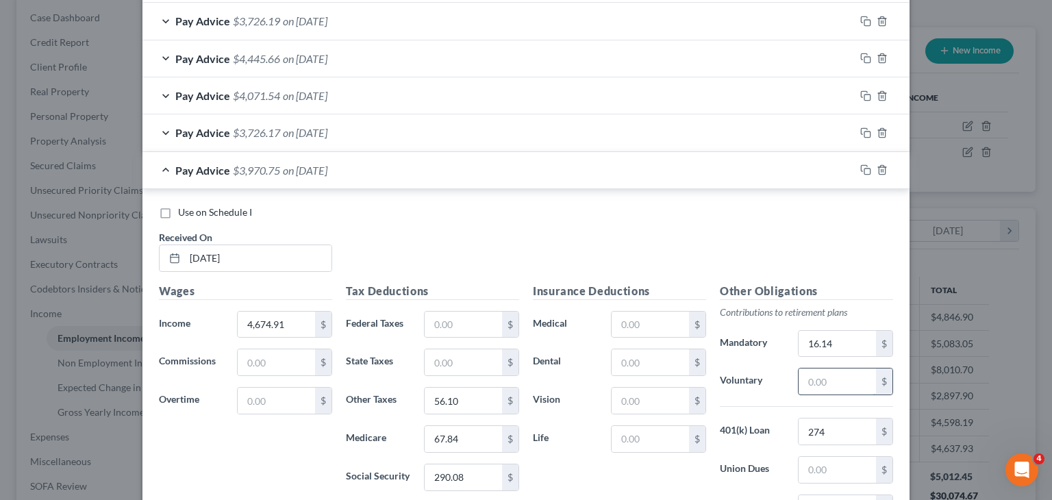
click at [833, 387] on input "text" at bounding box center [836, 381] width 77 height 26
click at [233, 166] on span "$3,927.64" at bounding box center [256, 170] width 47 height 13
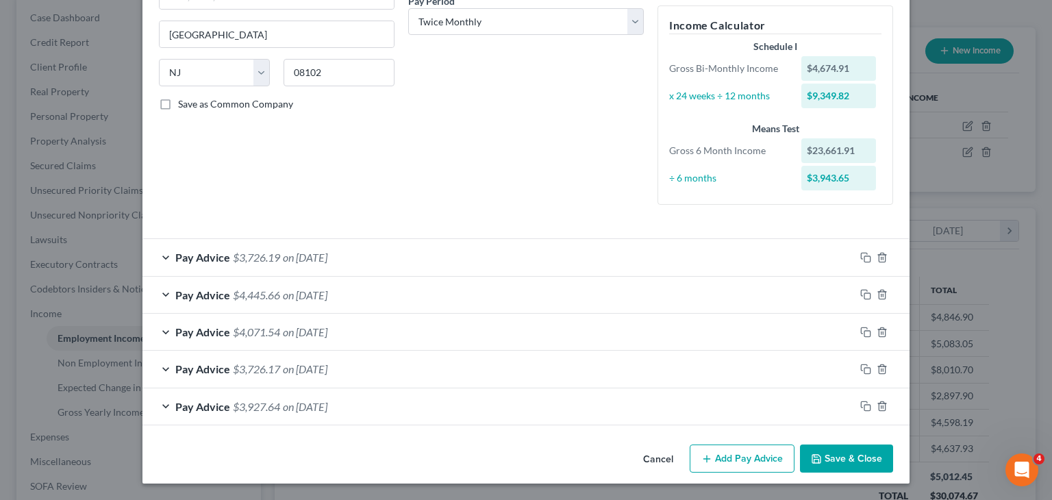
scroll to position [223, 0]
click at [729, 453] on button "Add Pay Advice" at bounding box center [742, 459] width 105 height 29
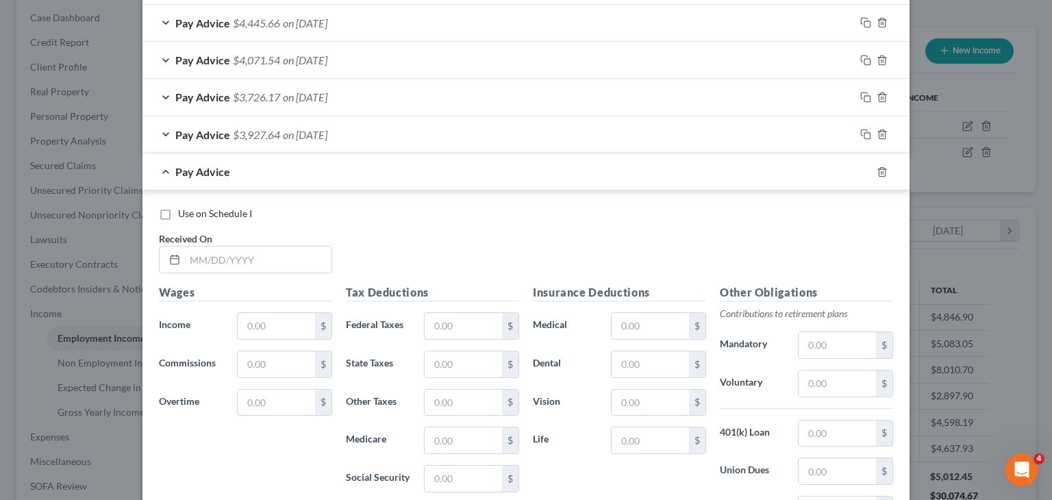
scroll to position [497, 0]
click at [263, 262] on input "text" at bounding box center [258, 258] width 147 height 26
click at [260, 311] on div "$" at bounding box center [284, 324] width 95 height 27
click at [260, 318] on input "text" at bounding box center [276, 325] width 77 height 26
click at [438, 332] on input "text" at bounding box center [463, 325] width 77 height 26
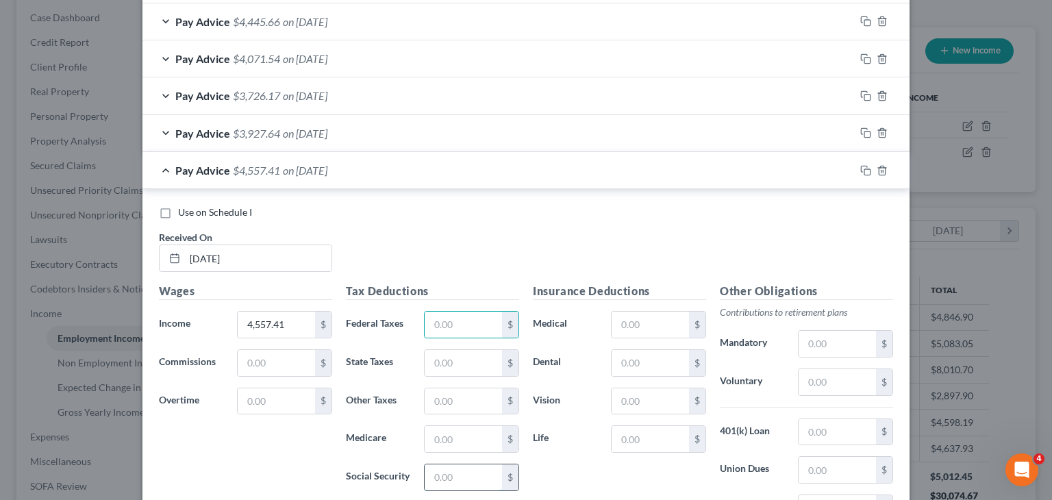
click at [464, 466] on input "text" at bounding box center [463, 477] width 77 height 26
click at [490, 442] on input "text" at bounding box center [463, 439] width 77 height 26
click at [478, 400] on input "text" at bounding box center [463, 401] width 77 height 26
click at [845, 349] on input "text" at bounding box center [836, 344] width 77 height 26
click at [836, 378] on input "text" at bounding box center [836, 382] width 77 height 26
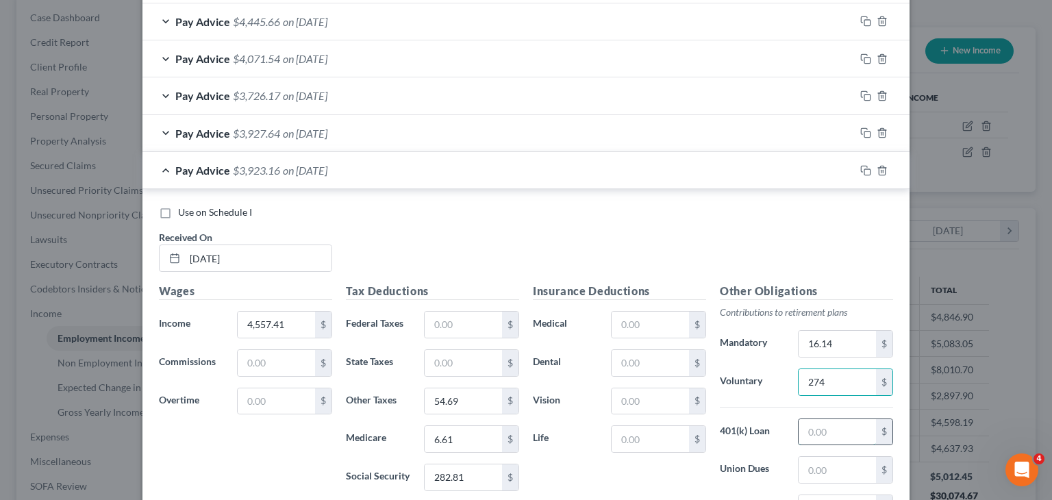
click at [833, 433] on input "text" at bounding box center [836, 432] width 77 height 26
click at [471, 436] on input "6.61" at bounding box center [463, 439] width 77 height 26
click at [269, 183] on div "Pay Advice $3,735.27 on [DATE]" at bounding box center [498, 170] width 712 height 36
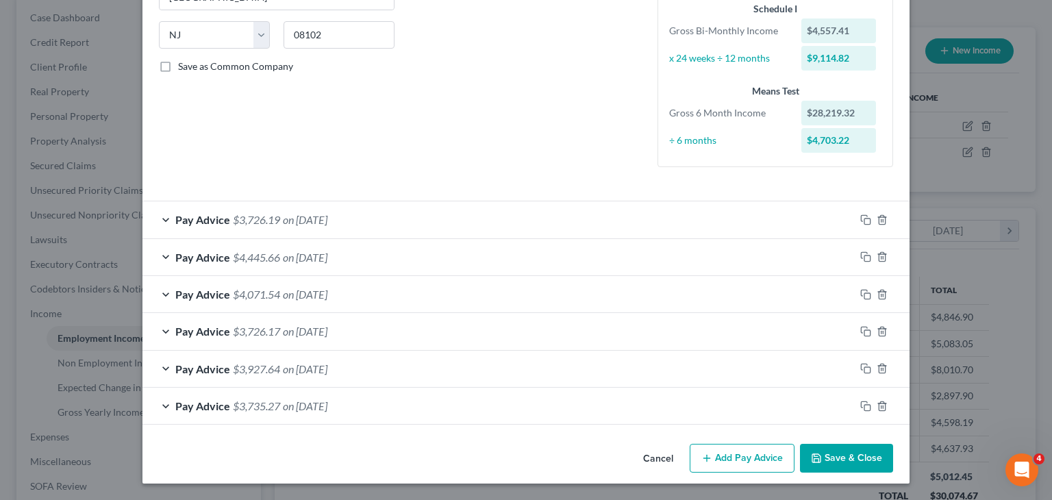
scroll to position [260, 0]
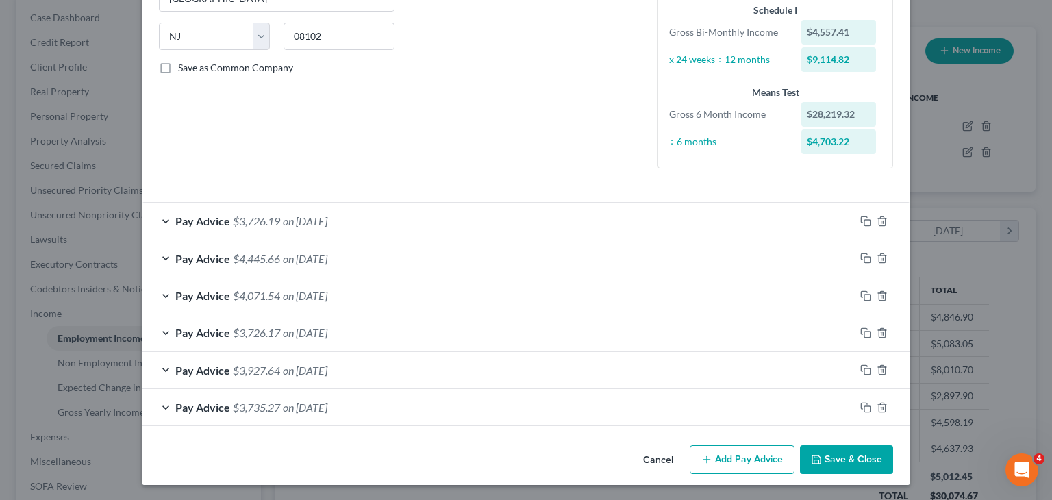
click at [306, 409] on span "on [DATE]" at bounding box center [305, 407] width 45 height 13
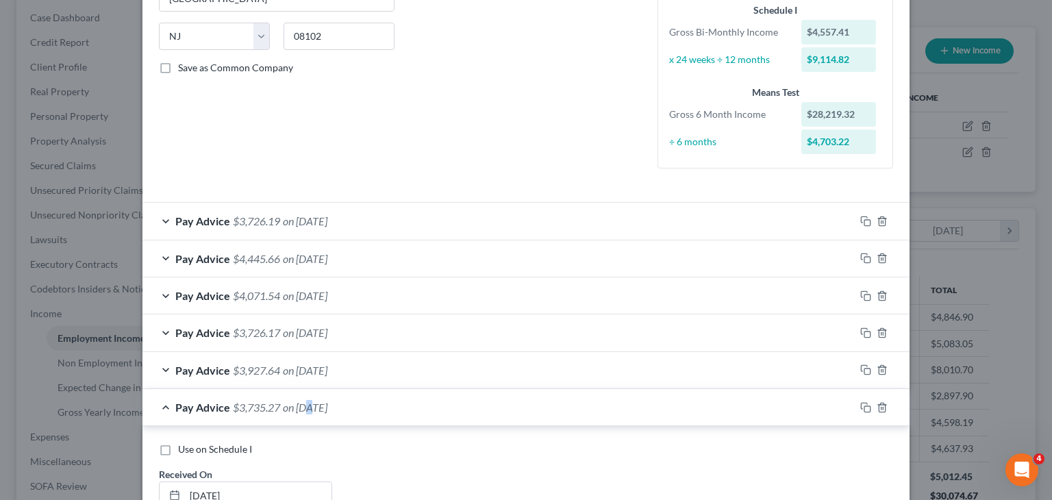
scroll to position [497, 0]
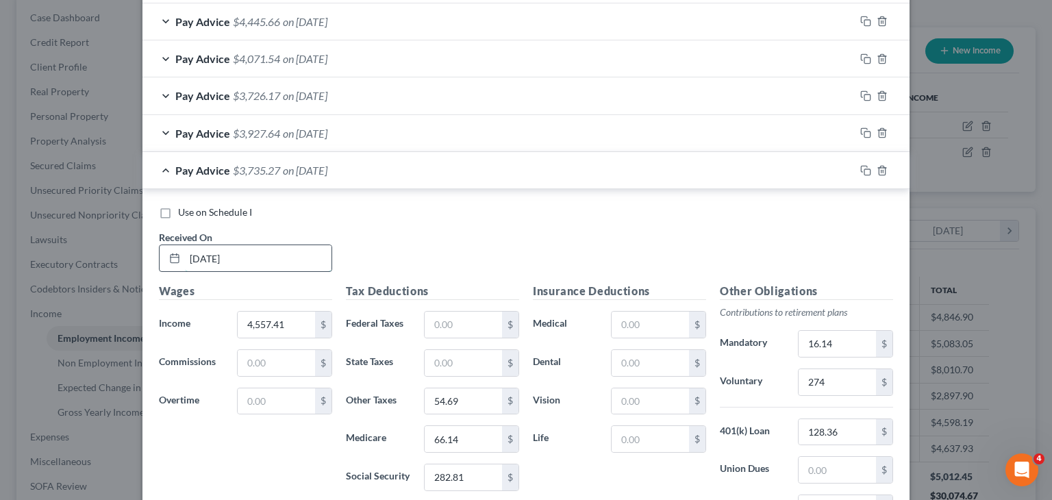
click at [196, 254] on input "[DATE]" at bounding box center [258, 258] width 147 height 26
click at [260, 189] on div "Use on Schedule I Received On * [DATE] Wages Income * 4,557.41 $ Commissions $ …" at bounding box center [525, 395] width 767 height 412
click at [274, 180] on div "Pay Advice $3,735.27 on [DATE]" at bounding box center [498, 170] width 712 height 36
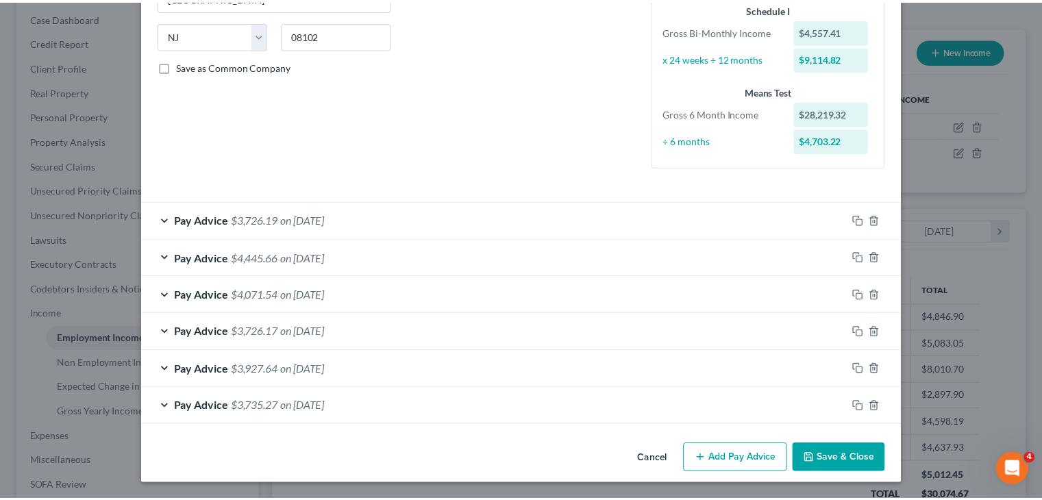
scroll to position [260, 0]
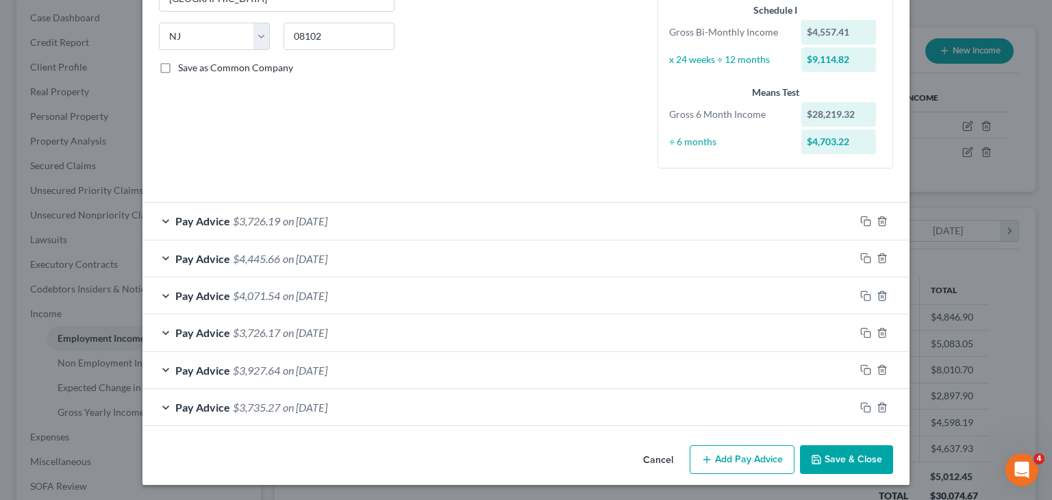
click at [846, 461] on button "Save & Close" at bounding box center [846, 459] width 93 height 29
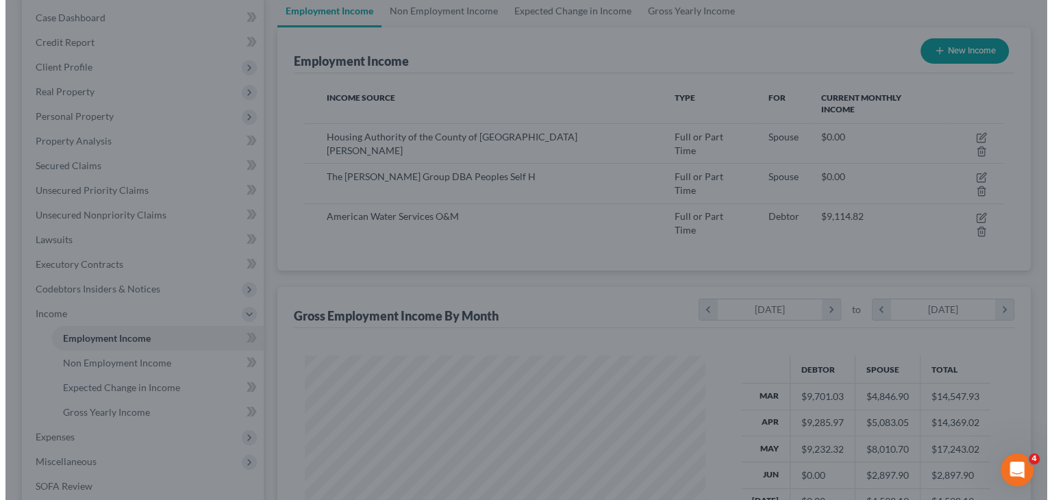
scroll to position [684536, 684356]
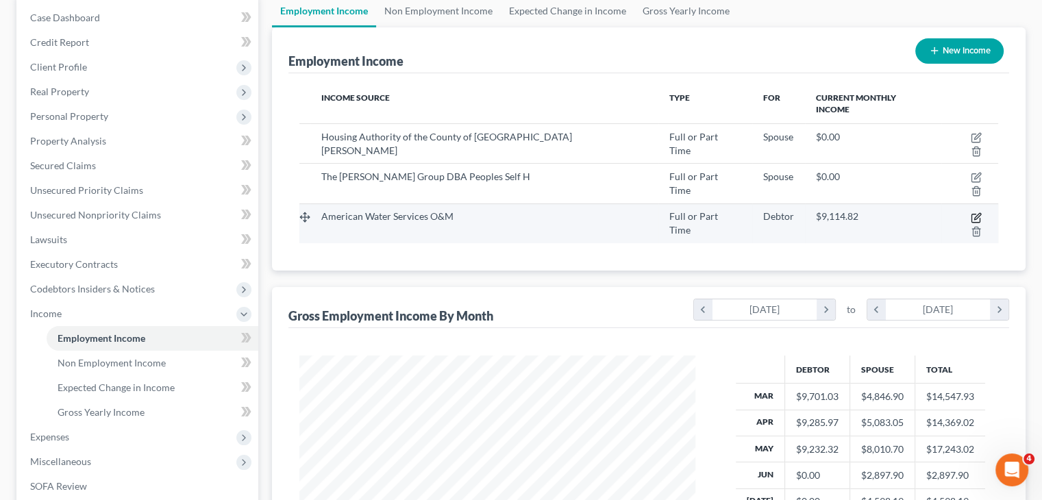
click at [970, 212] on icon "button" at bounding box center [975, 217] width 11 height 11
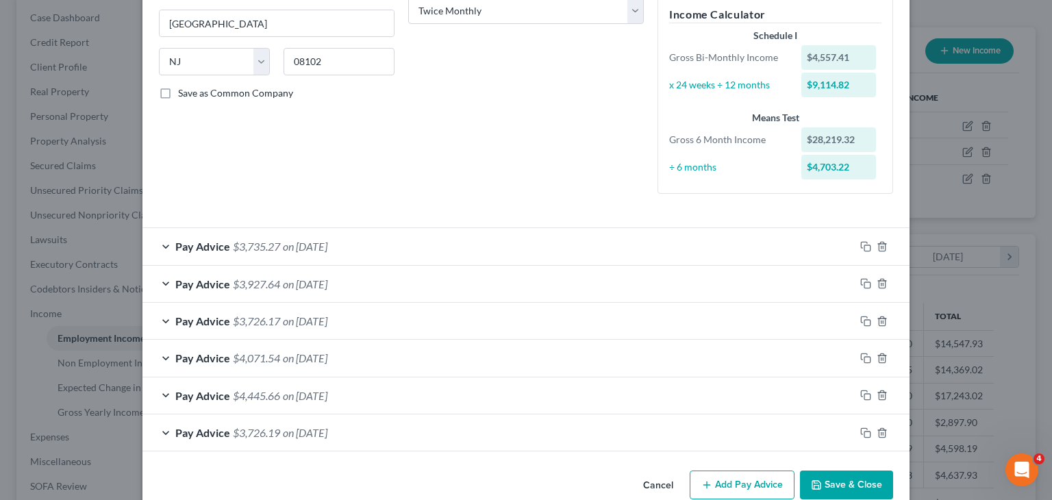
scroll to position [260, 0]
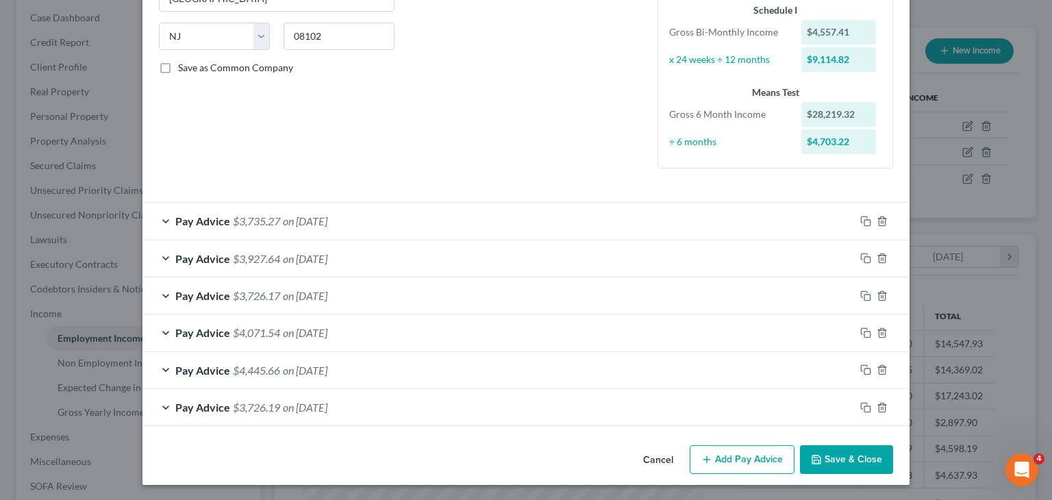
click at [761, 462] on button "Add Pay Advice" at bounding box center [742, 459] width 105 height 29
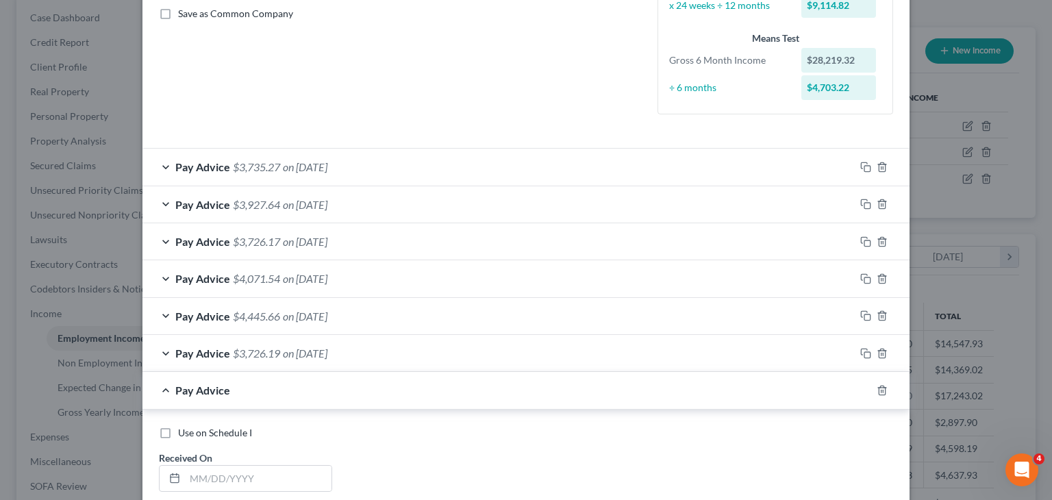
scroll to position [534, 0]
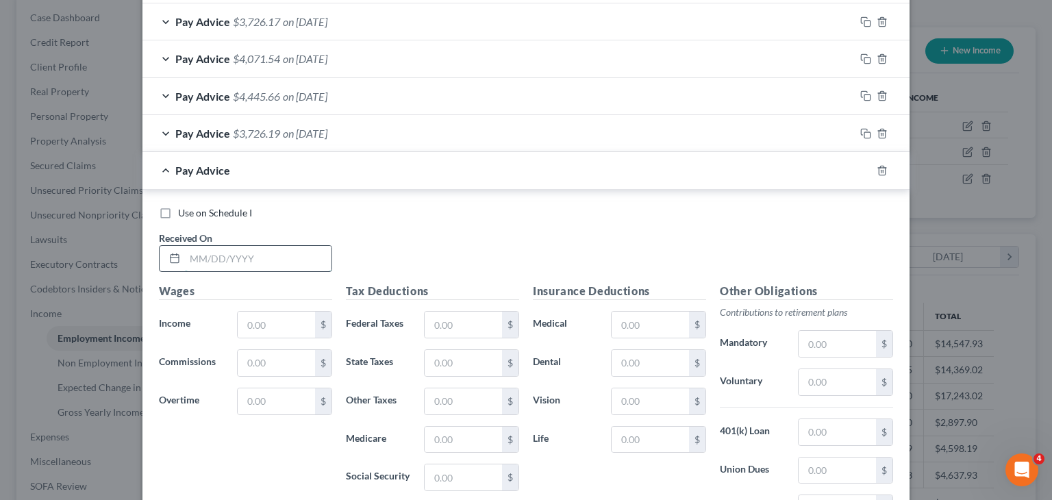
click at [279, 262] on input "text" at bounding box center [258, 259] width 147 height 26
click at [293, 332] on input "text" at bounding box center [276, 325] width 77 height 26
click at [472, 481] on input "text" at bounding box center [463, 477] width 77 height 26
click at [464, 446] on input "text" at bounding box center [463, 440] width 77 height 26
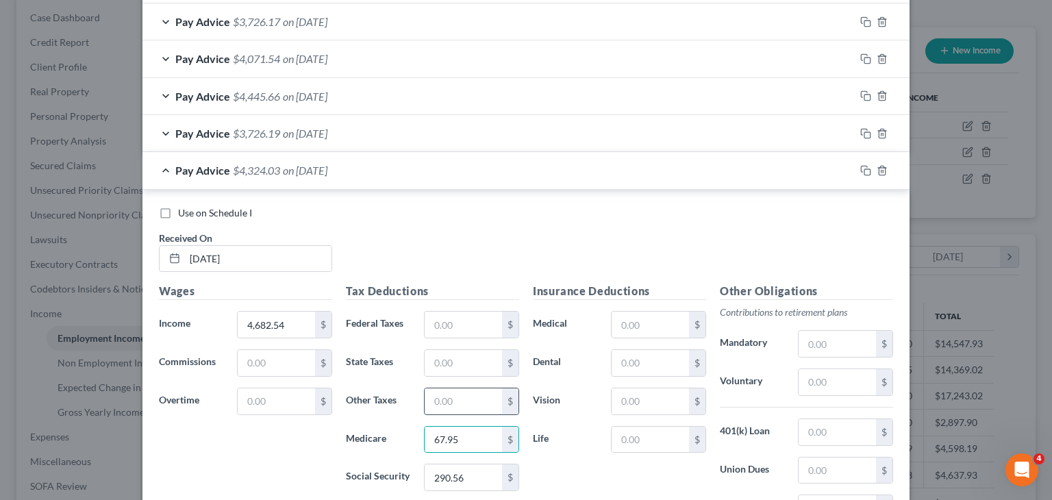
click at [446, 391] on input "text" at bounding box center [463, 401] width 77 height 26
click at [564, 380] on div "Insurance Deductions Medical $ Dental $ Vision $ Life $" at bounding box center [619, 427] width 187 height 288
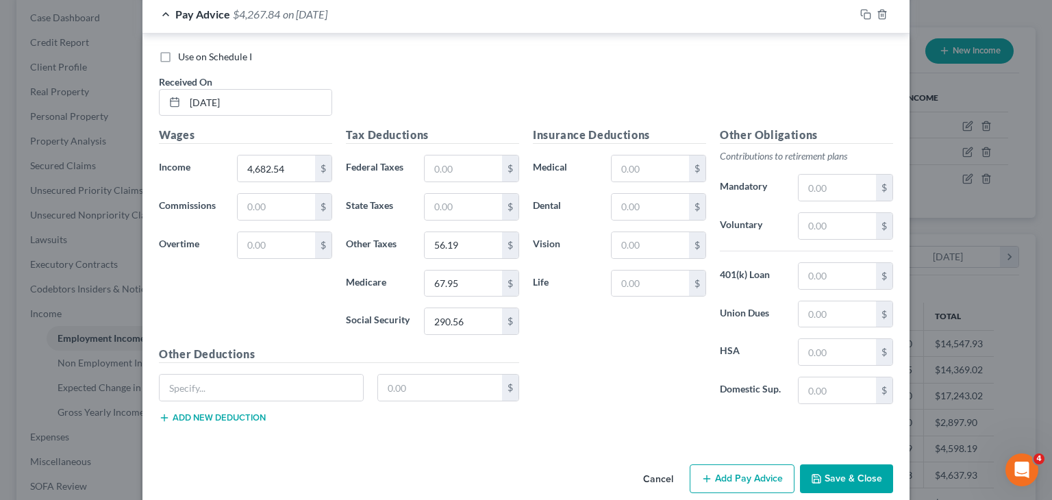
scroll to position [707, 0]
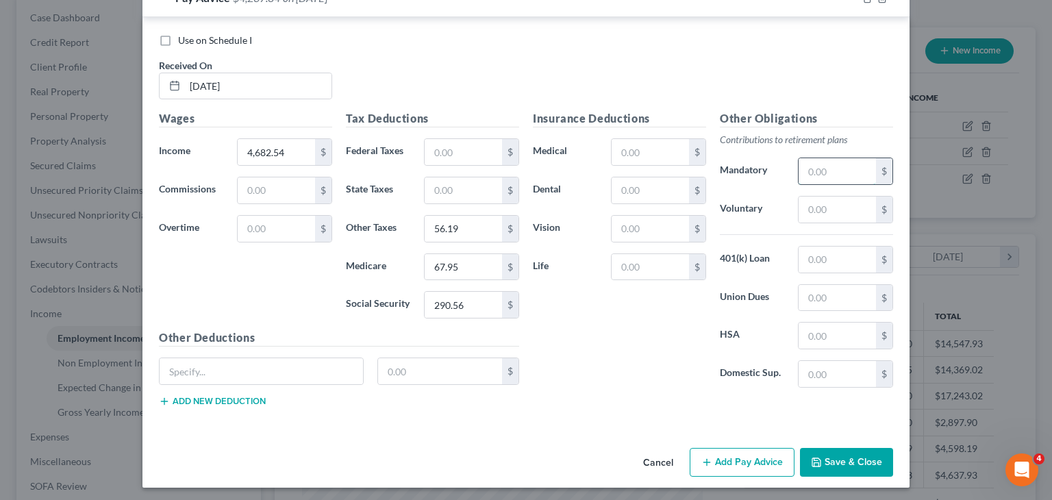
click at [816, 171] on input "text" at bounding box center [836, 171] width 77 height 26
click at [836, 276] on div "Other Obligations Contributions to retirement plans Mandatory 16.14 $ Voluntary…" at bounding box center [806, 254] width 187 height 288
click at [836, 264] on input "text" at bounding box center [836, 260] width 77 height 26
click at [835, 203] on input "text" at bounding box center [836, 210] width 77 height 26
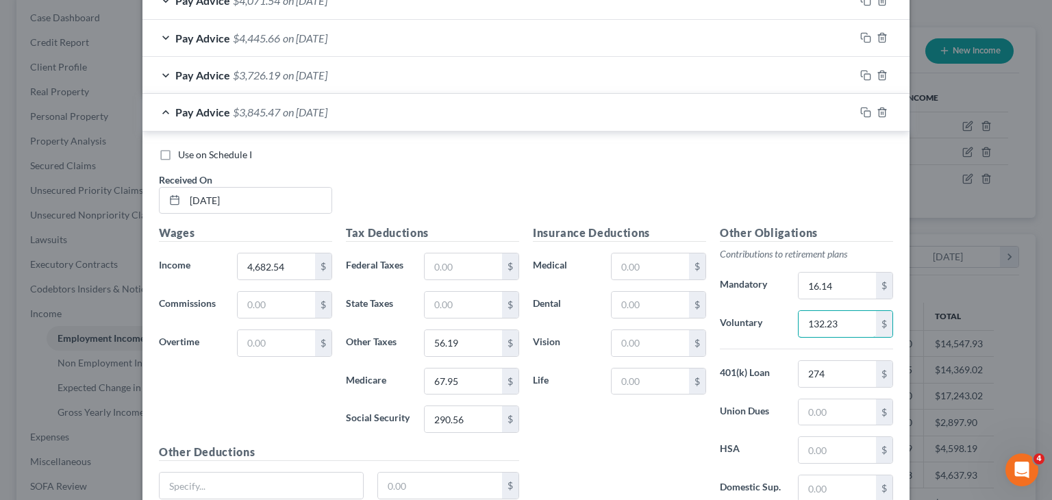
scroll to position [570, 0]
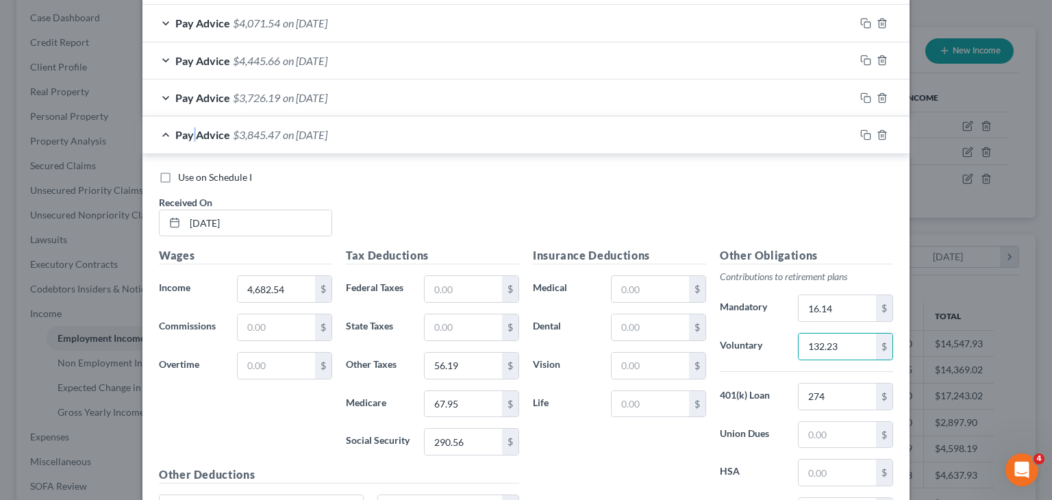
click at [189, 129] on span "Pay Advice" at bounding box center [202, 134] width 55 height 13
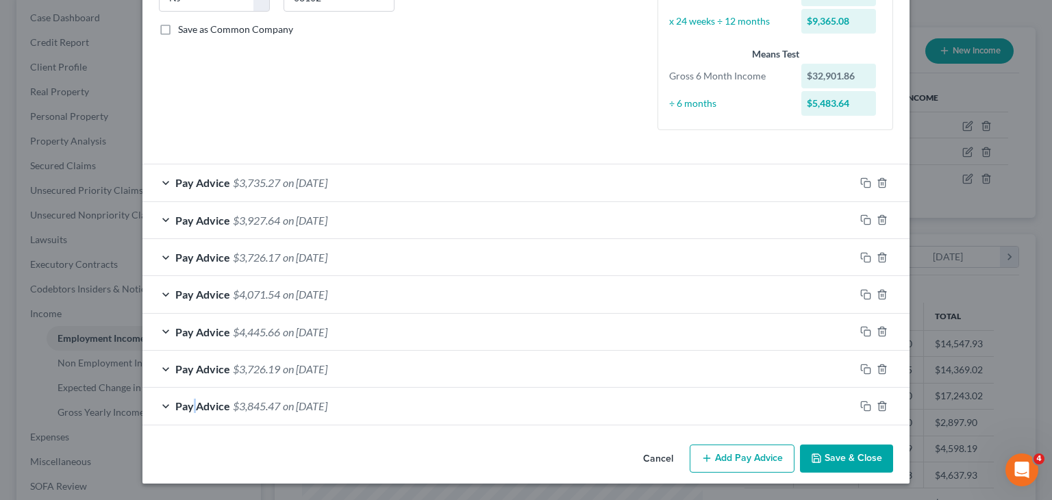
scroll to position [297, 0]
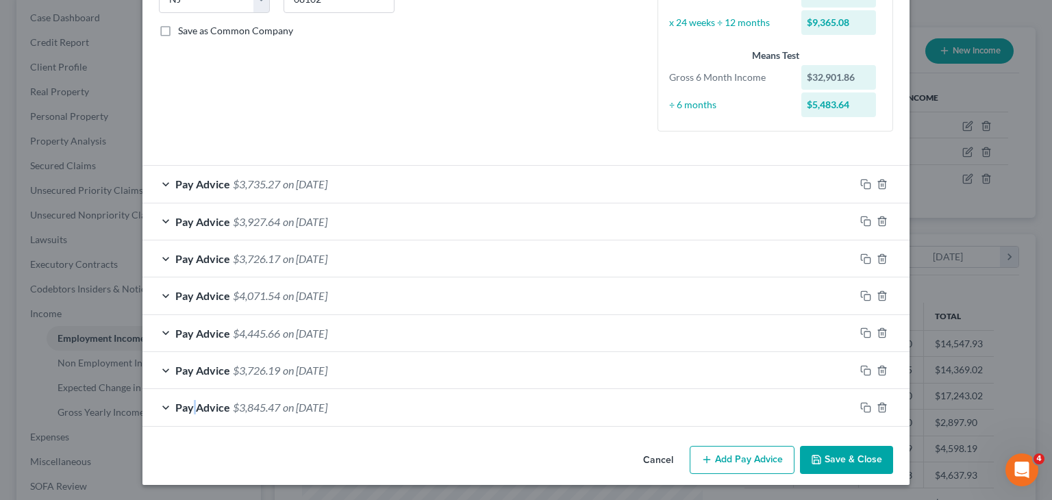
drag, startPoint x: 720, startPoint y: 445, endPoint x: 630, endPoint y: 394, distance: 104.0
click at [720, 446] on button "Add Pay Advice" at bounding box center [742, 460] width 105 height 29
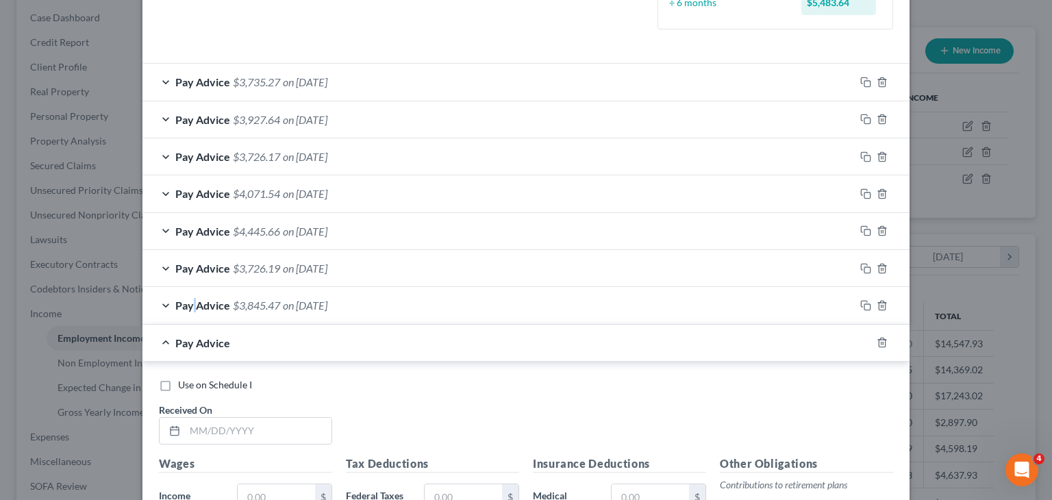
scroll to position [571, 0]
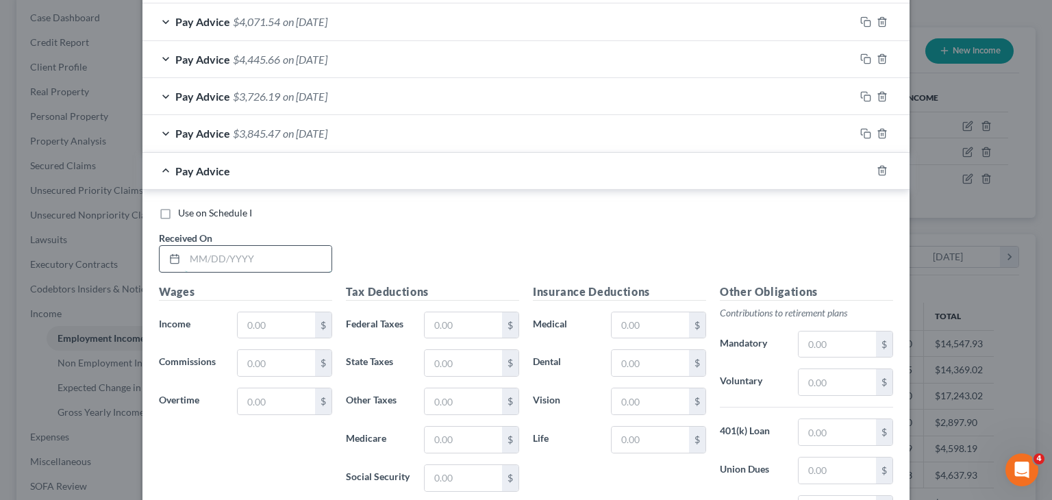
click at [280, 253] on input "text" at bounding box center [258, 259] width 147 height 26
click at [279, 313] on input "text" at bounding box center [276, 325] width 77 height 26
click at [473, 466] on input "text" at bounding box center [463, 478] width 77 height 26
click at [468, 440] on input "text" at bounding box center [463, 440] width 77 height 26
drag, startPoint x: 480, startPoint y: 396, endPoint x: 486, endPoint y: 386, distance: 11.0
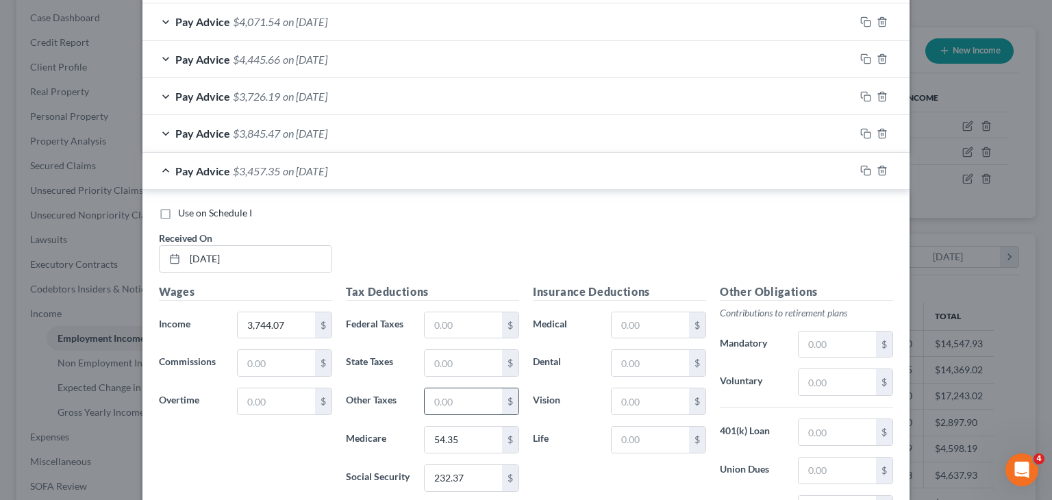
click at [480, 396] on input "text" at bounding box center [463, 401] width 77 height 26
click at [835, 343] on input "text" at bounding box center [836, 344] width 77 height 26
click at [841, 415] on div "Other Obligations Contributions to retirement plans Mandatory 16.14 $ Voluntary…" at bounding box center [806, 427] width 187 height 288
click at [838, 422] on input "text" at bounding box center [836, 432] width 77 height 26
click at [841, 369] on input "text" at bounding box center [836, 382] width 77 height 26
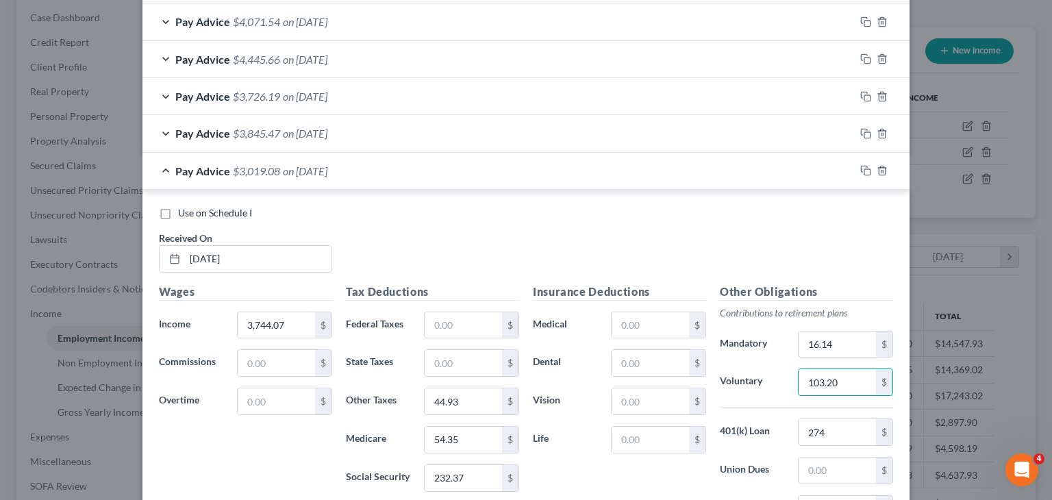
click at [190, 181] on div "Pay Advice $3,019.08 on [DATE]" at bounding box center [498, 171] width 712 height 36
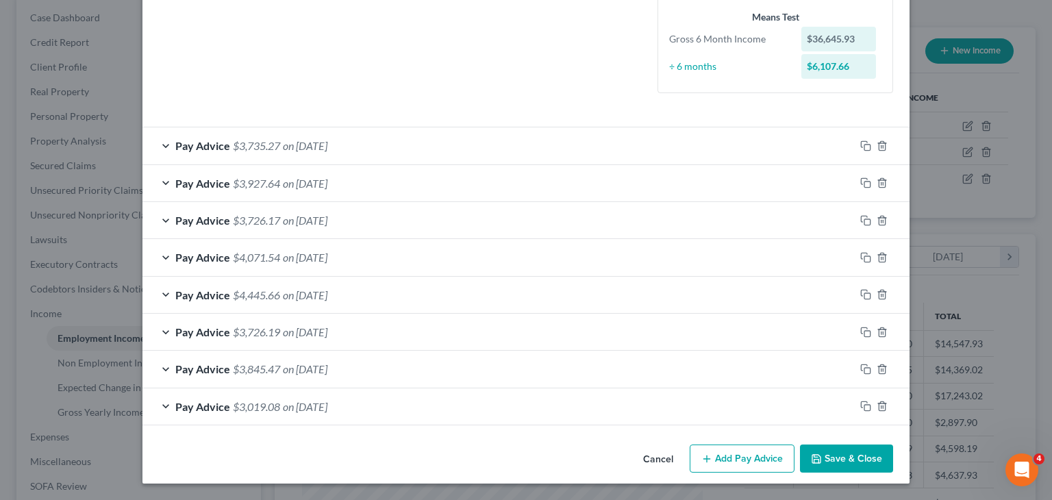
scroll to position [334, 0]
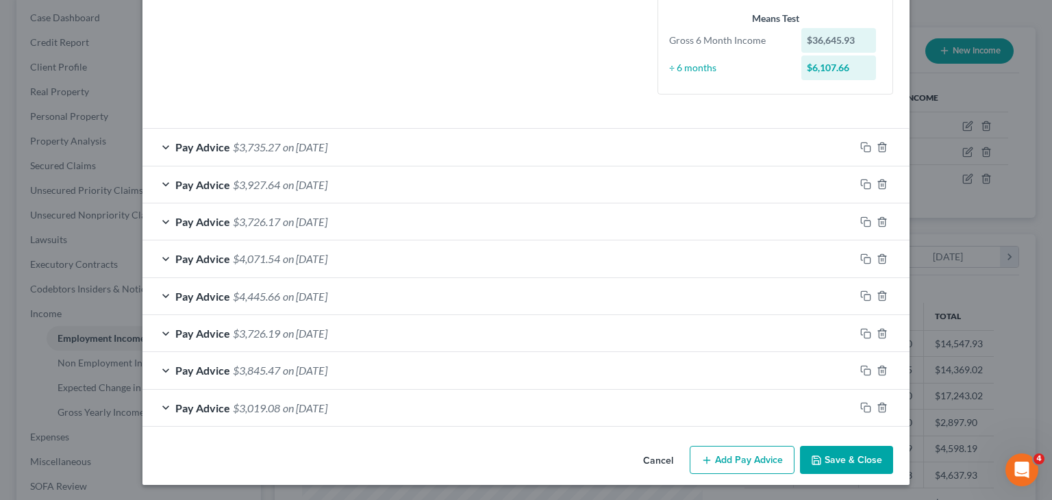
click at [731, 446] on button "Add Pay Advice" at bounding box center [742, 460] width 105 height 29
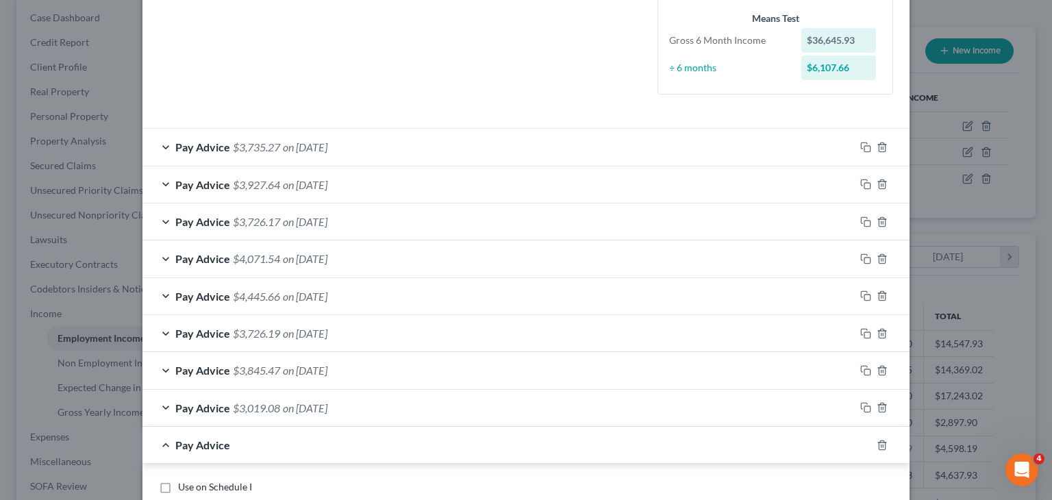
scroll to position [471, 0]
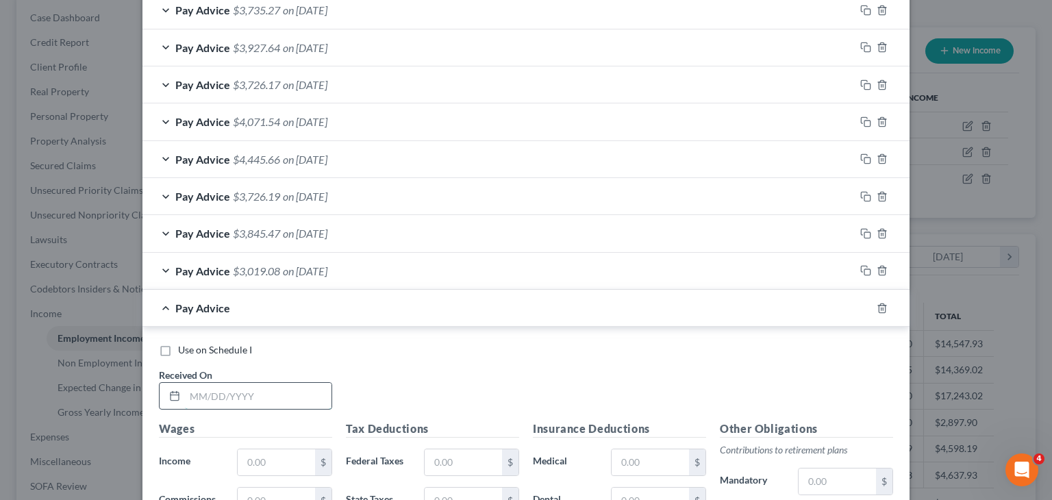
click at [219, 406] on input "text" at bounding box center [258, 396] width 147 height 26
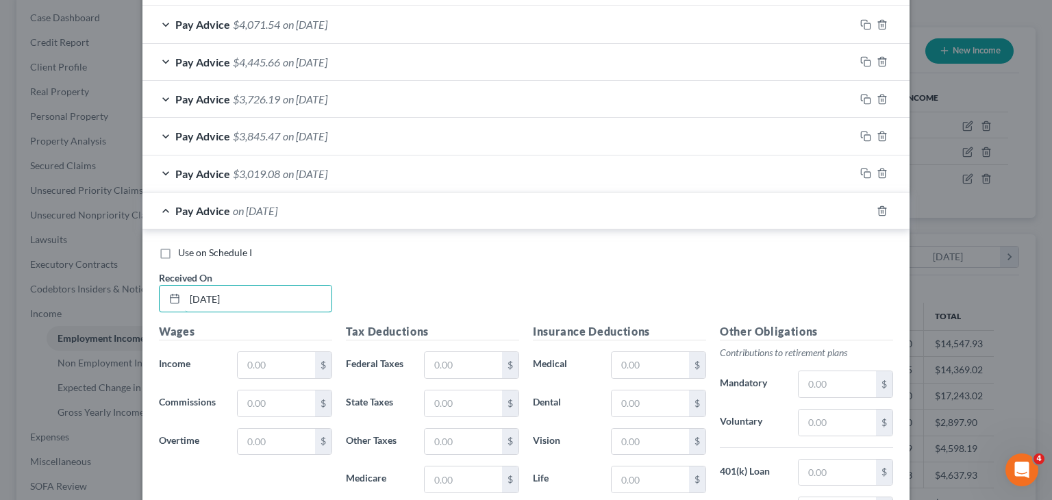
scroll to position [608, 0]
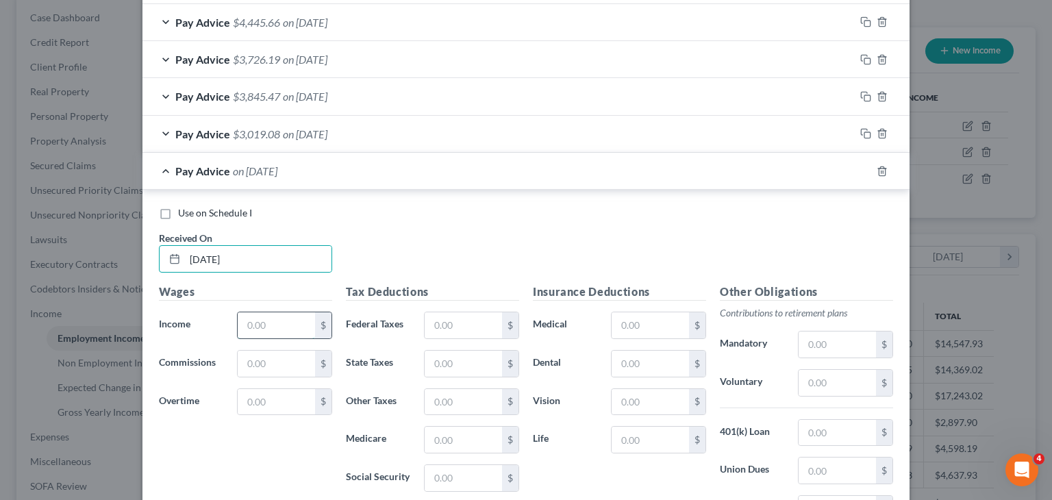
click at [274, 335] on input "text" at bounding box center [276, 325] width 77 height 26
click at [486, 477] on input "text" at bounding box center [463, 478] width 77 height 26
click at [477, 444] on input "text" at bounding box center [463, 440] width 77 height 26
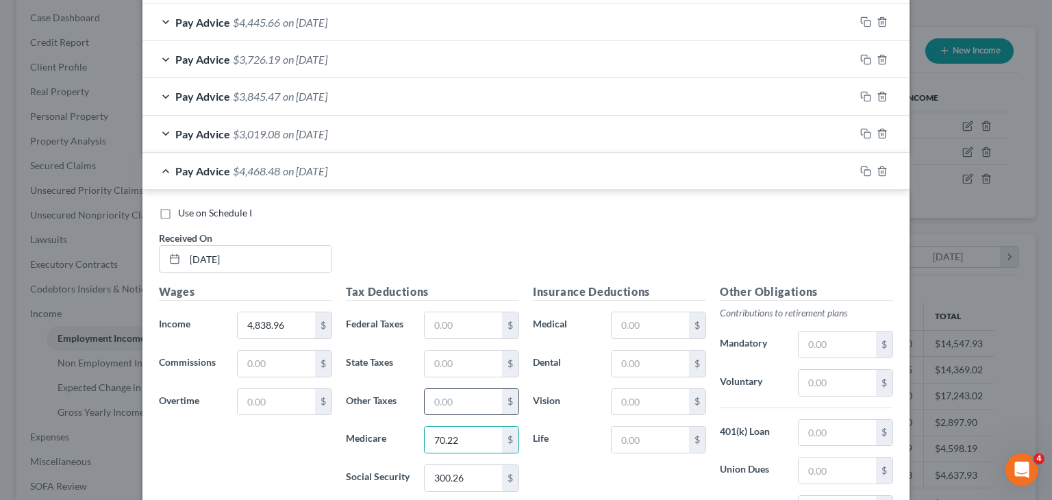
click at [466, 401] on input "text" at bounding box center [463, 402] width 77 height 26
click at [855, 334] on input "text" at bounding box center [836, 344] width 77 height 26
click at [824, 394] on div "Other Obligations Contributions to retirement plans Mandatory 16.14 $ Voluntary…" at bounding box center [806, 427] width 187 height 288
click at [824, 392] on div "$" at bounding box center [845, 382] width 95 height 27
click at [824, 383] on input "text" at bounding box center [836, 383] width 77 height 26
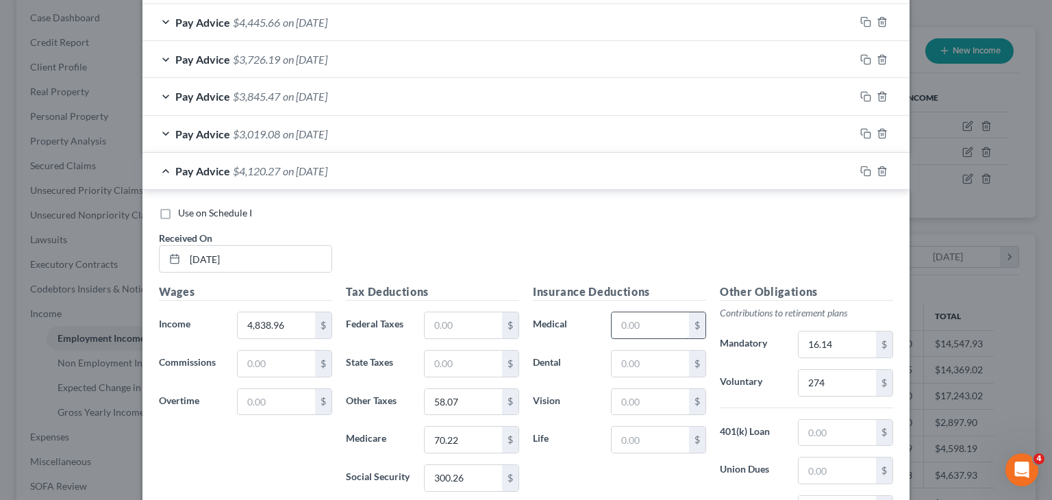
click at [631, 327] on input "text" at bounding box center [650, 325] width 77 height 26
click at [847, 437] on input "text" at bounding box center [836, 433] width 77 height 26
click at [225, 176] on div "Pay Advice $3,983.21 on [DATE]" at bounding box center [498, 171] width 712 height 36
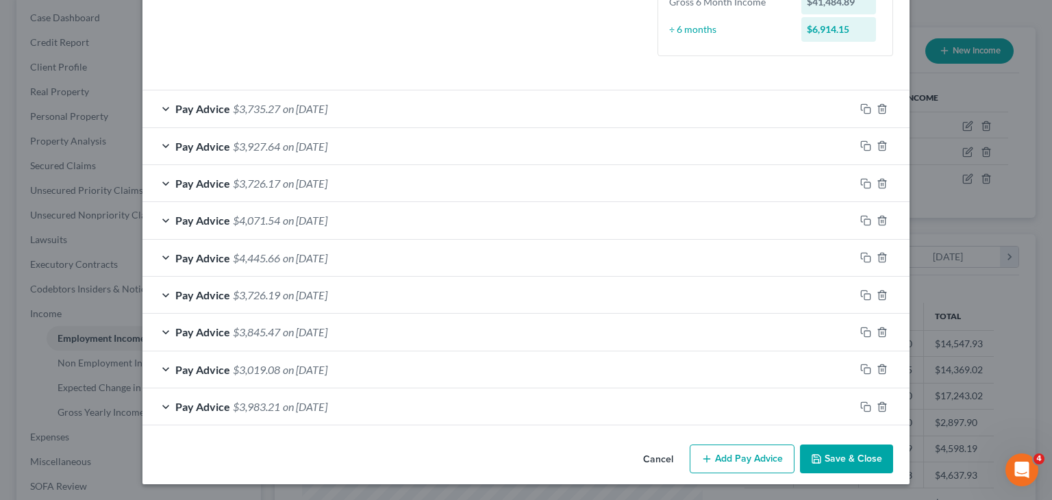
scroll to position [371, 0]
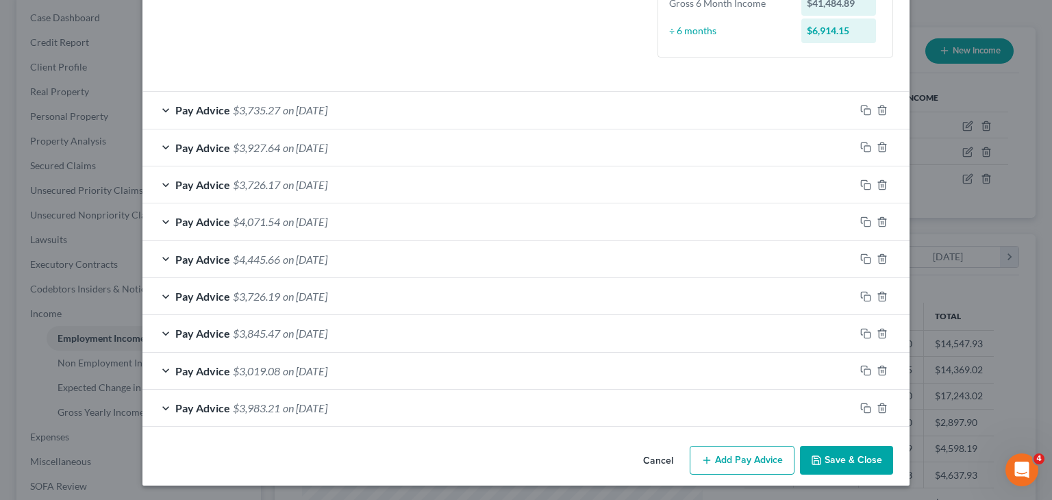
click at [683, 464] on div "Cancel Add Pay Advice Save & Close" at bounding box center [525, 462] width 767 height 45
click at [728, 454] on button "Add Pay Advice" at bounding box center [742, 460] width 105 height 29
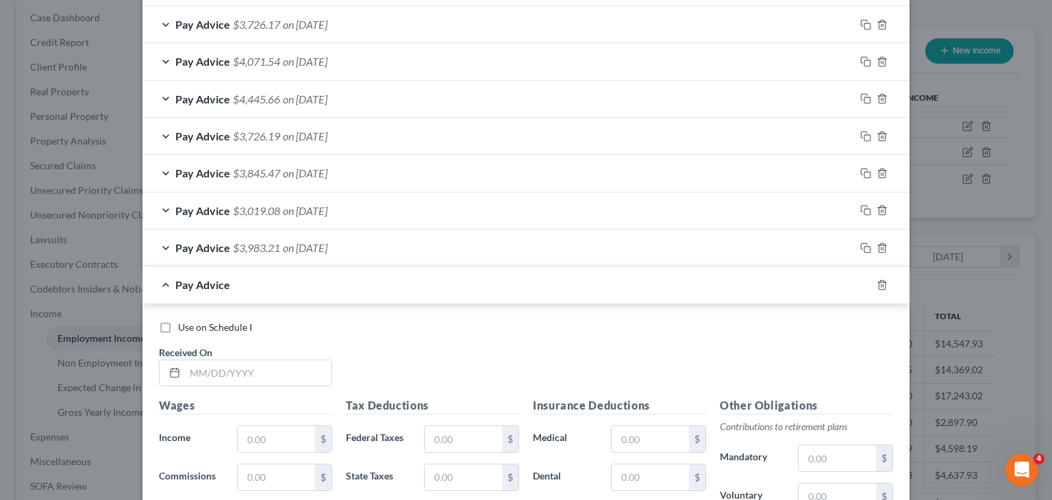
scroll to position [782, 0]
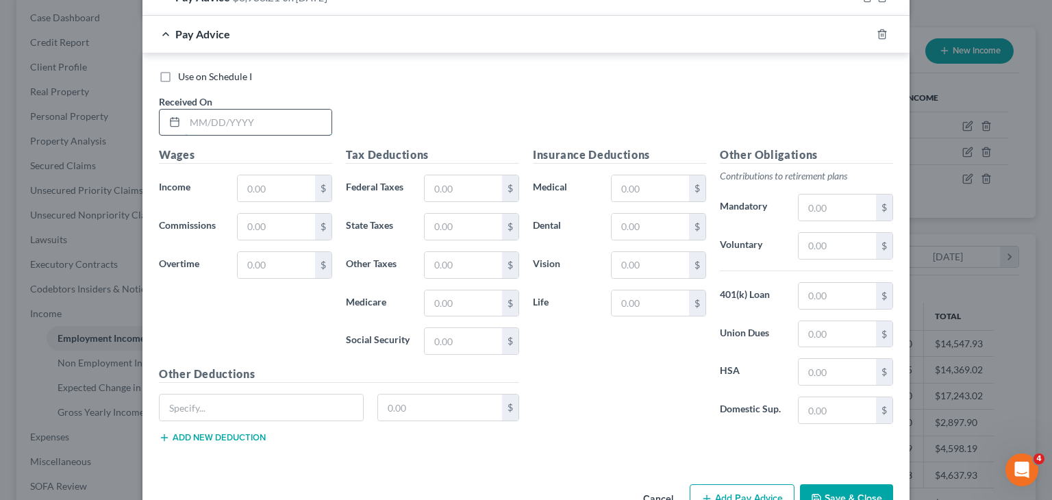
click at [269, 125] on input "text" at bounding box center [258, 123] width 147 height 26
click at [281, 177] on input "text" at bounding box center [276, 188] width 77 height 26
click at [450, 332] on input "text" at bounding box center [463, 341] width 77 height 26
click at [443, 303] on input "text" at bounding box center [463, 303] width 77 height 26
click at [441, 262] on input "text" at bounding box center [463, 265] width 77 height 26
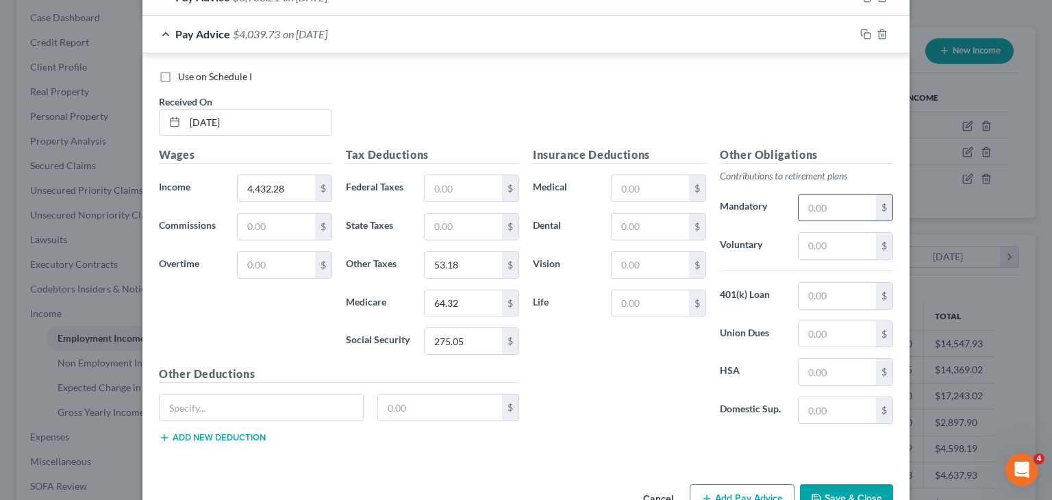
click at [831, 195] on input "text" at bounding box center [836, 207] width 77 height 26
click at [844, 294] on input "text" at bounding box center [836, 296] width 77 height 26
click at [846, 242] on input "text" at bounding box center [836, 246] width 77 height 26
click at [289, 31] on span "on [DATE]" at bounding box center [305, 33] width 45 height 13
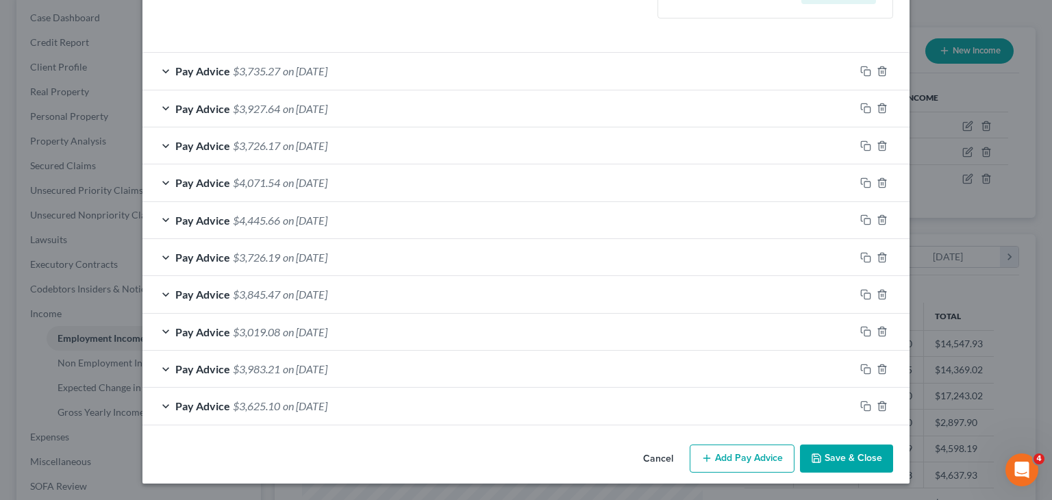
scroll to position [408, 0]
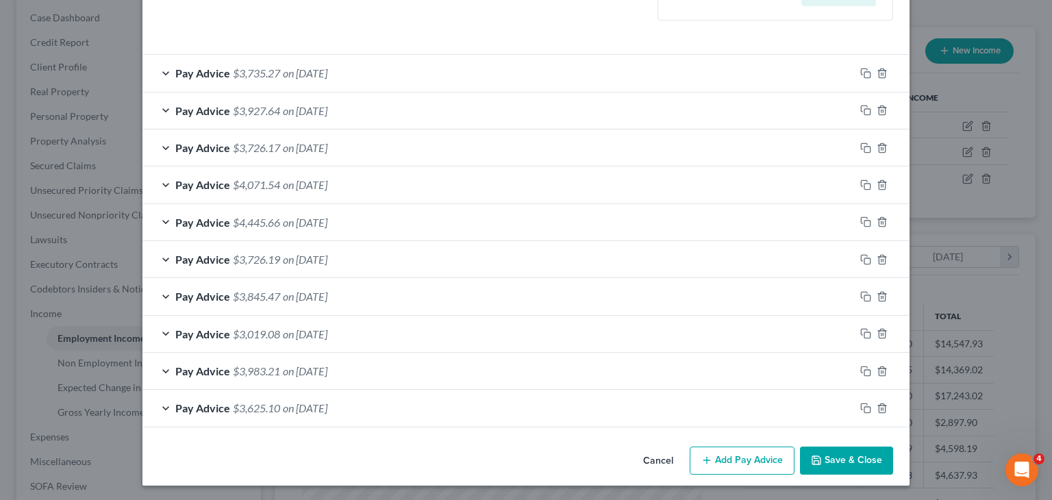
click at [744, 462] on button "Add Pay Advice" at bounding box center [742, 460] width 105 height 29
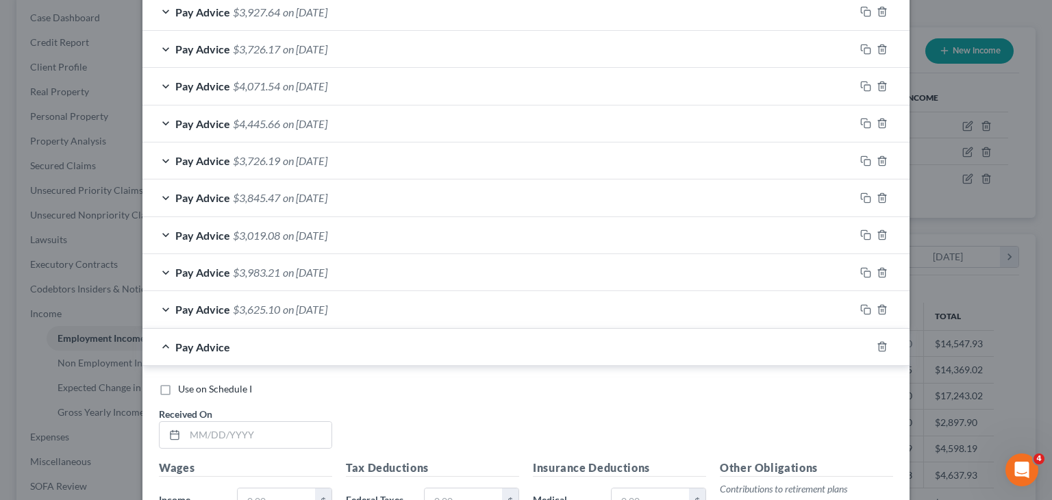
scroll to position [545, 0]
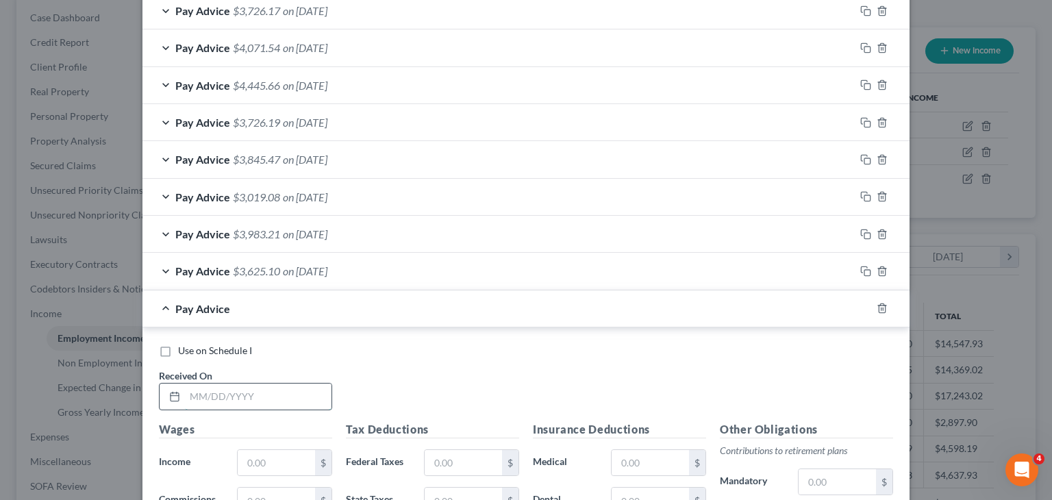
click at [240, 385] on input "text" at bounding box center [258, 396] width 147 height 26
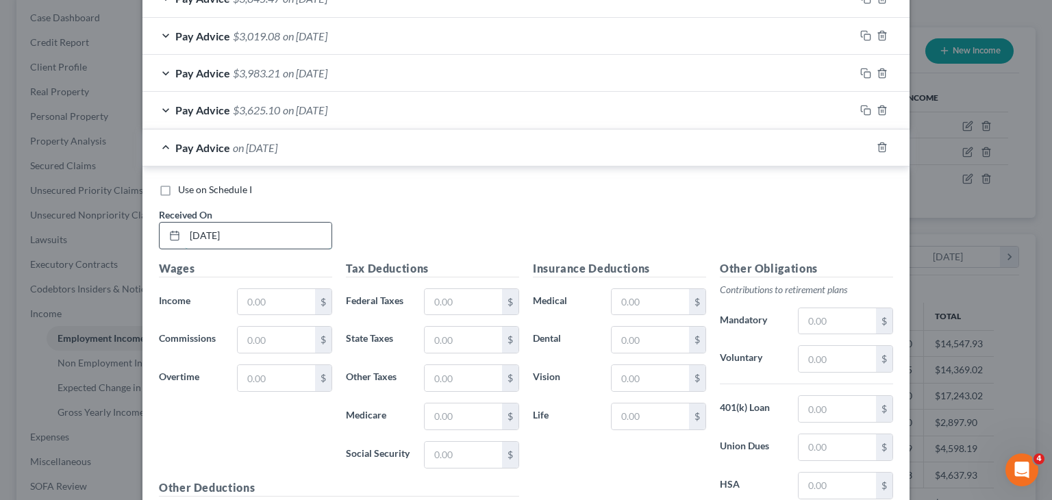
scroll to position [819, 0]
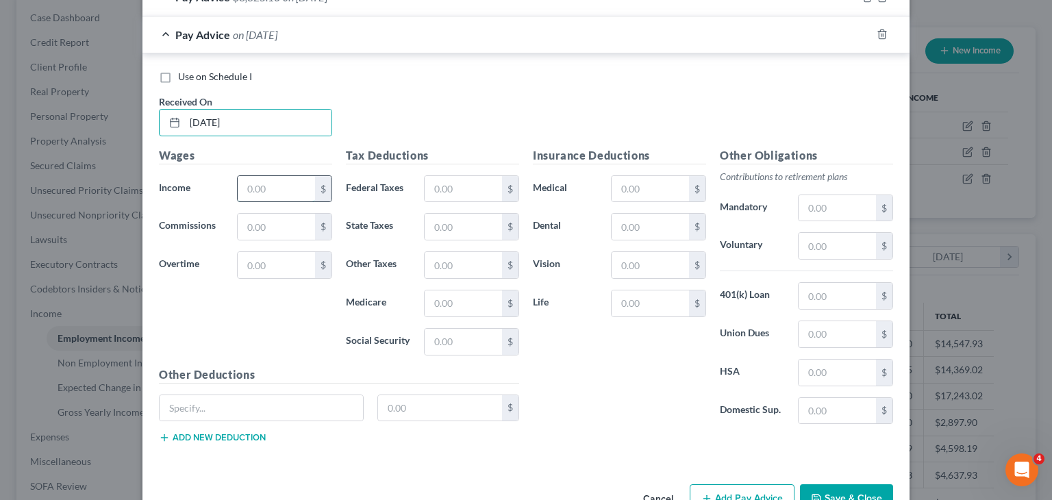
click at [272, 186] on input "text" at bounding box center [276, 189] width 77 height 26
click at [496, 336] on input "text" at bounding box center [463, 342] width 77 height 26
click at [463, 294] on input "text" at bounding box center [463, 303] width 77 height 26
click at [449, 252] on input "text" at bounding box center [463, 265] width 77 height 26
click at [791, 199] on div "$" at bounding box center [845, 207] width 109 height 27
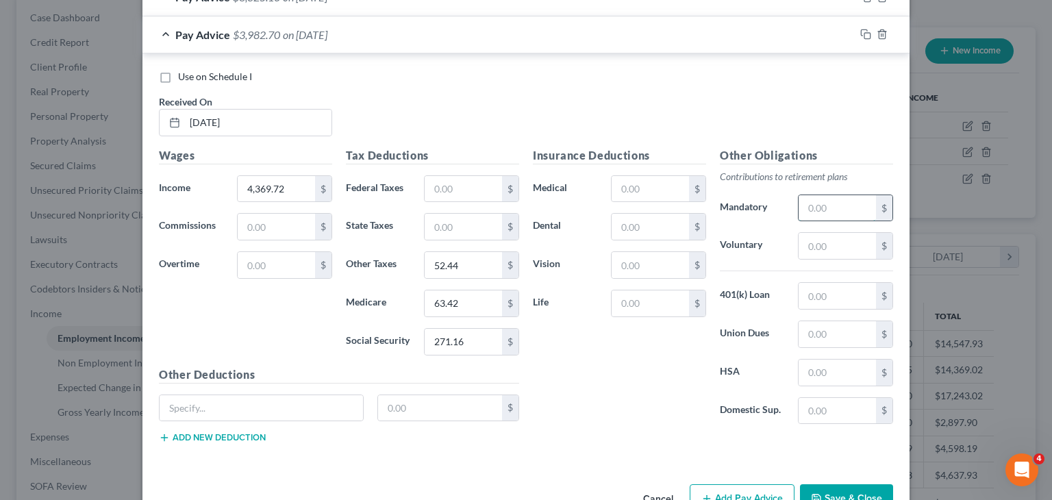
click at [816, 200] on input "text" at bounding box center [836, 208] width 77 height 26
click at [837, 294] on input "text" at bounding box center [836, 296] width 77 height 26
click at [846, 255] on div "$" at bounding box center [845, 245] width 95 height 27
click at [846, 247] on input "text" at bounding box center [836, 246] width 77 height 26
click at [318, 42] on div "Pay Advice $3,570.01 on [DATE]" at bounding box center [498, 34] width 712 height 36
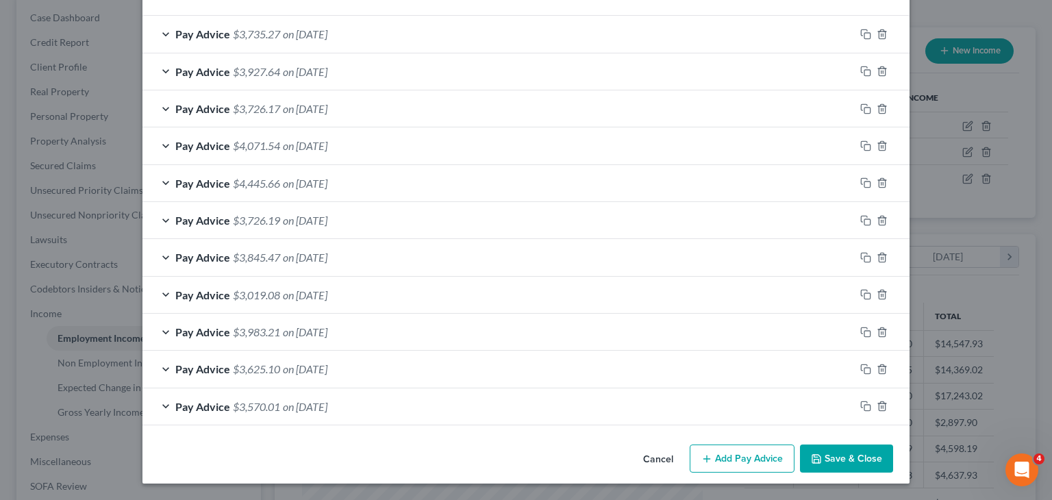
scroll to position [446, 0]
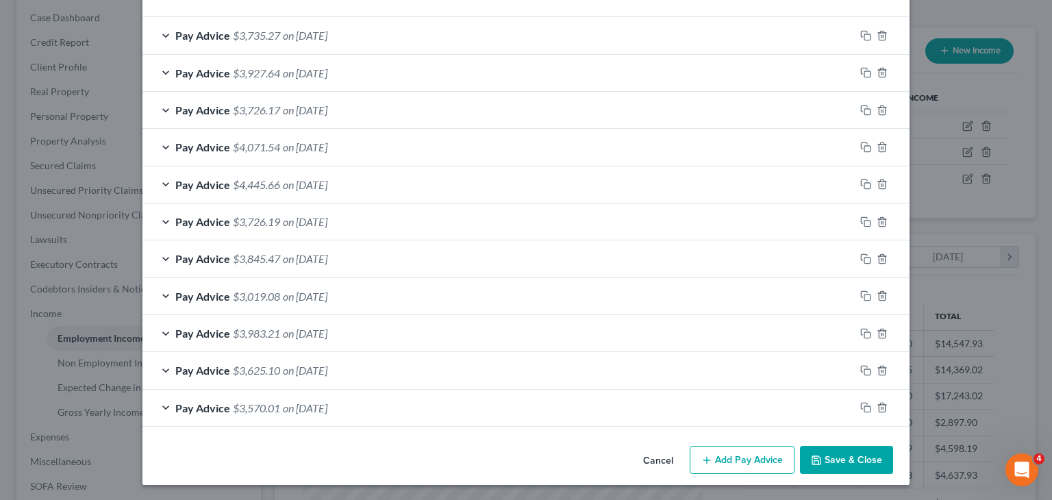
click at [757, 453] on button "Add Pay Advice" at bounding box center [742, 460] width 105 height 29
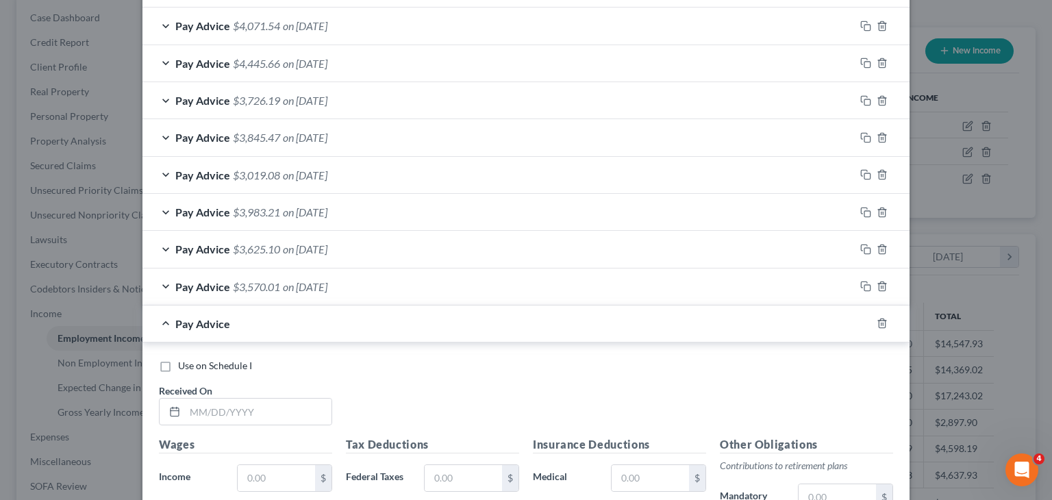
scroll to position [720, 0]
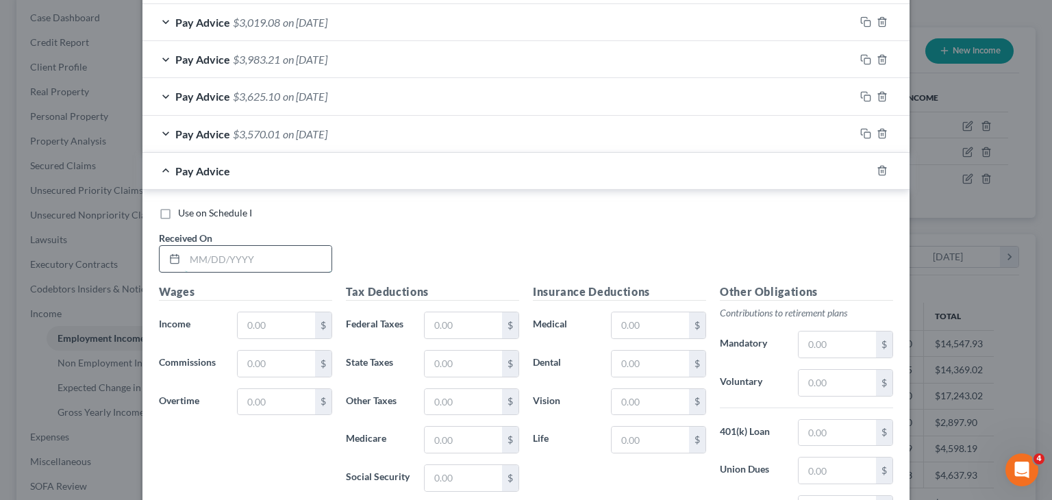
click at [232, 257] on input "text" at bounding box center [258, 259] width 147 height 26
click at [279, 331] on input "text" at bounding box center [276, 325] width 77 height 26
click at [426, 465] on input "text" at bounding box center [463, 478] width 77 height 26
click at [457, 440] on input "text" at bounding box center [463, 440] width 77 height 26
click at [474, 412] on div "$" at bounding box center [471, 401] width 109 height 27
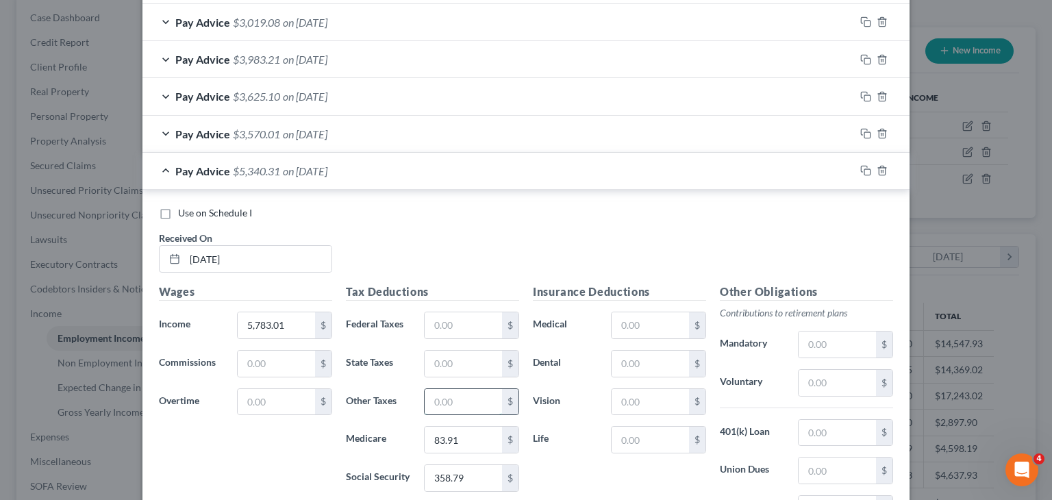
click at [474, 401] on input "text" at bounding box center [463, 402] width 77 height 26
click at [840, 339] on input "text" at bounding box center [836, 344] width 77 height 26
click at [833, 432] on input "text" at bounding box center [836, 433] width 77 height 26
click at [816, 374] on input "text" at bounding box center [836, 383] width 77 height 26
click at [291, 171] on span "on [DATE]" at bounding box center [305, 170] width 45 height 13
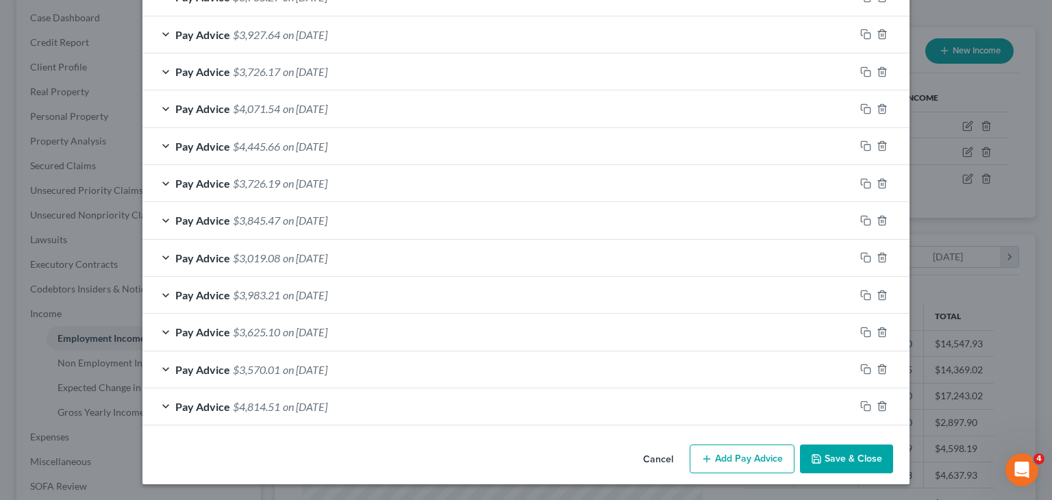
scroll to position [482, 0]
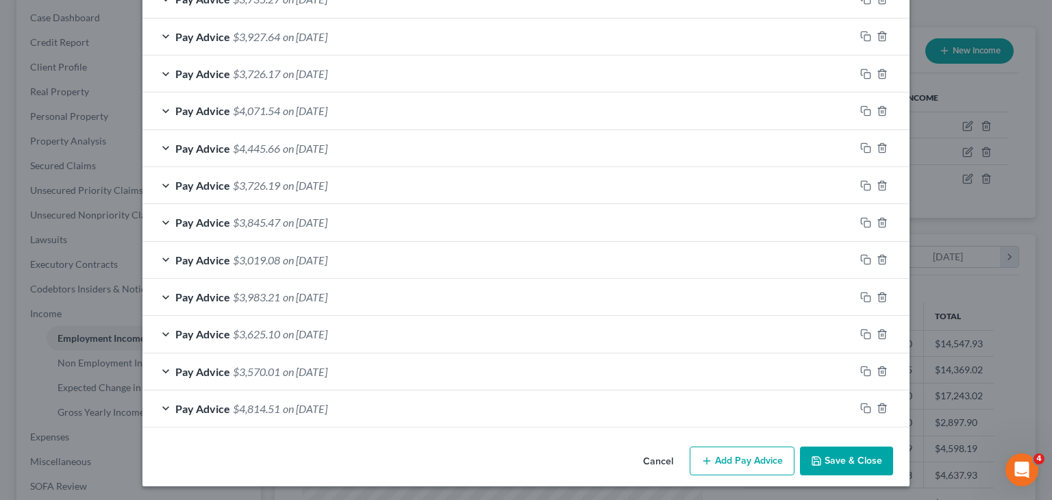
click at [740, 455] on button "Add Pay Advice" at bounding box center [742, 460] width 105 height 29
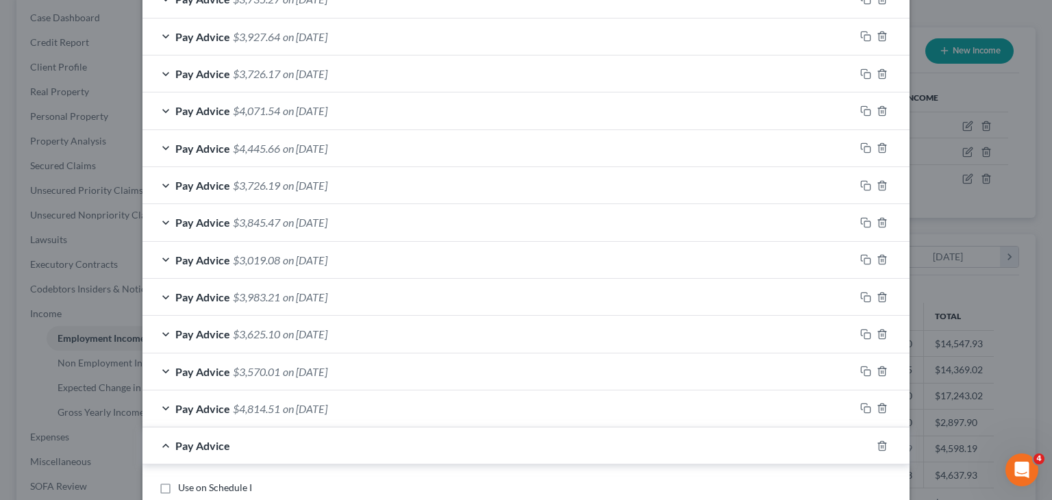
scroll to position [756, 0]
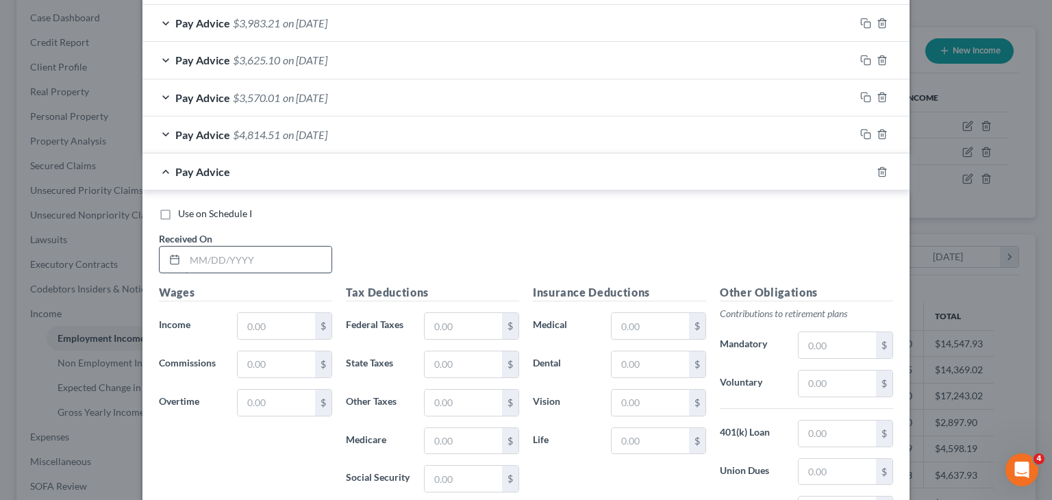
click at [217, 252] on input "text" at bounding box center [258, 260] width 147 height 26
click at [300, 320] on input "text" at bounding box center [276, 326] width 77 height 26
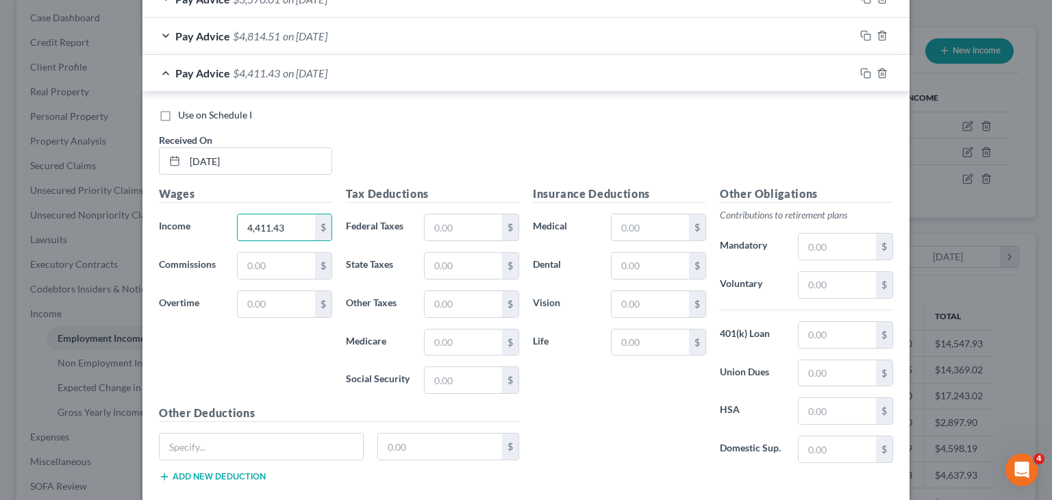
scroll to position [893, 0]
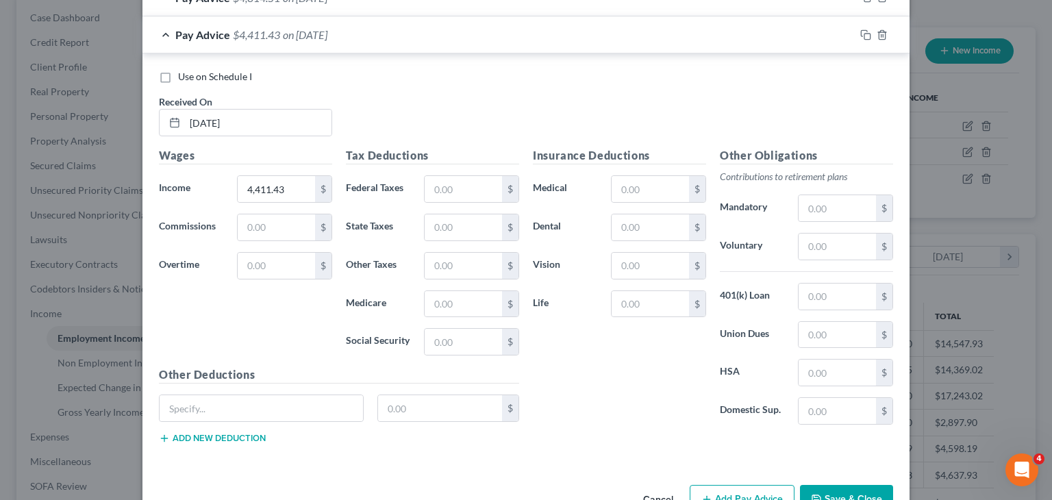
click at [474, 351] on div "Tax Deductions Federal Taxes $ State Taxes $ Other Taxes $ Medicare $ Social Se…" at bounding box center [432, 256] width 187 height 219
click at [471, 338] on input "text" at bounding box center [463, 342] width 77 height 26
click at [462, 299] on input "text" at bounding box center [463, 304] width 77 height 26
click at [449, 268] on input "text" at bounding box center [463, 266] width 77 height 26
click at [819, 199] on input "text" at bounding box center [836, 208] width 77 height 26
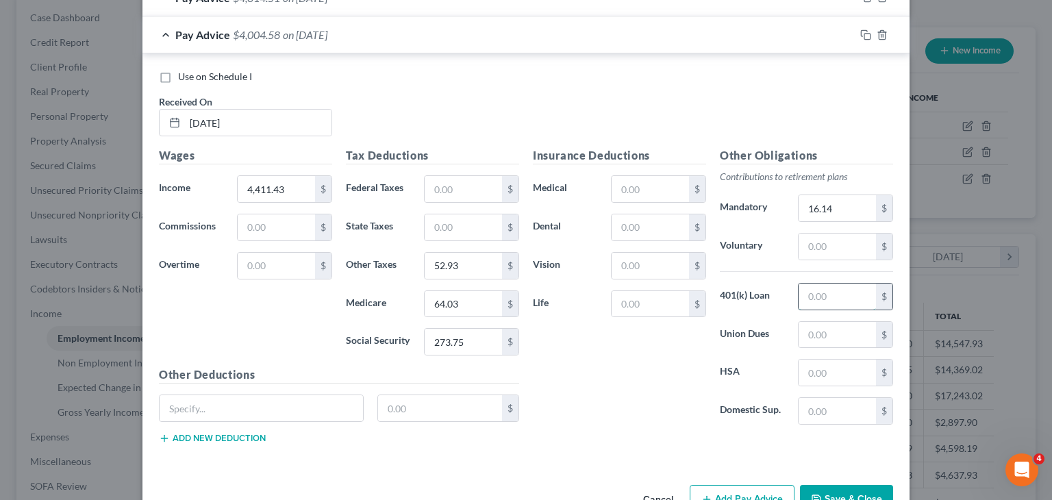
click at [842, 295] on input "text" at bounding box center [836, 296] width 77 height 26
click at [800, 250] on input "text" at bounding box center [836, 247] width 77 height 26
click at [244, 28] on span "$3,606.74" at bounding box center [256, 34] width 47 height 13
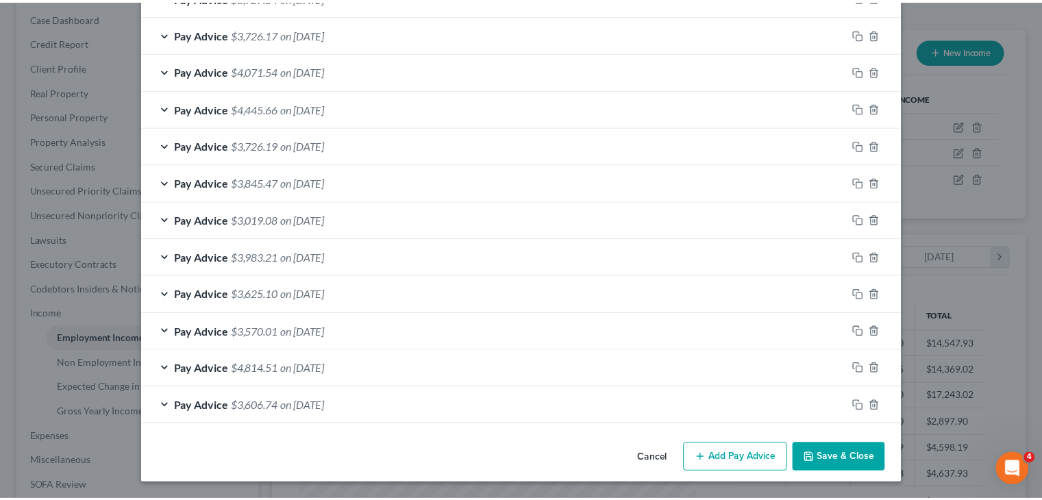
scroll to position [520, 0]
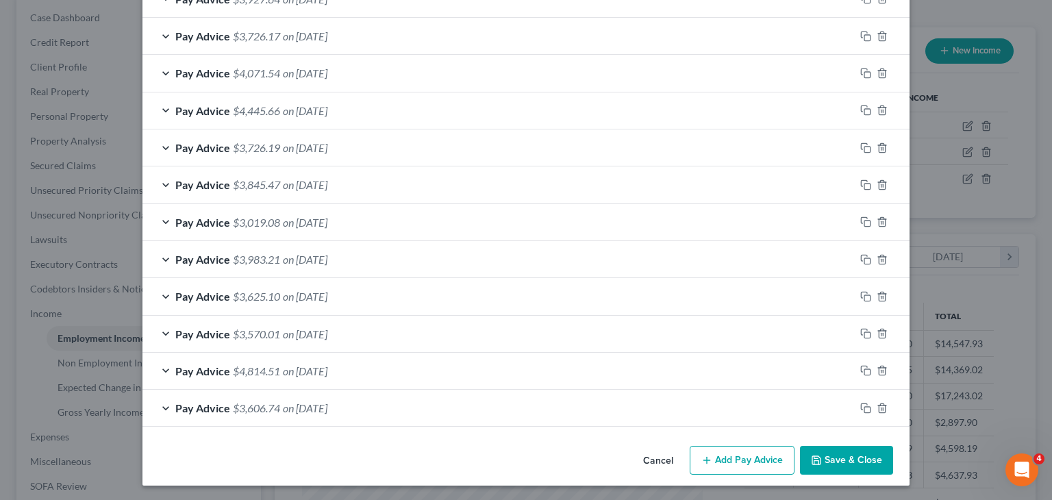
click at [839, 453] on button "Save & Close" at bounding box center [846, 460] width 93 height 29
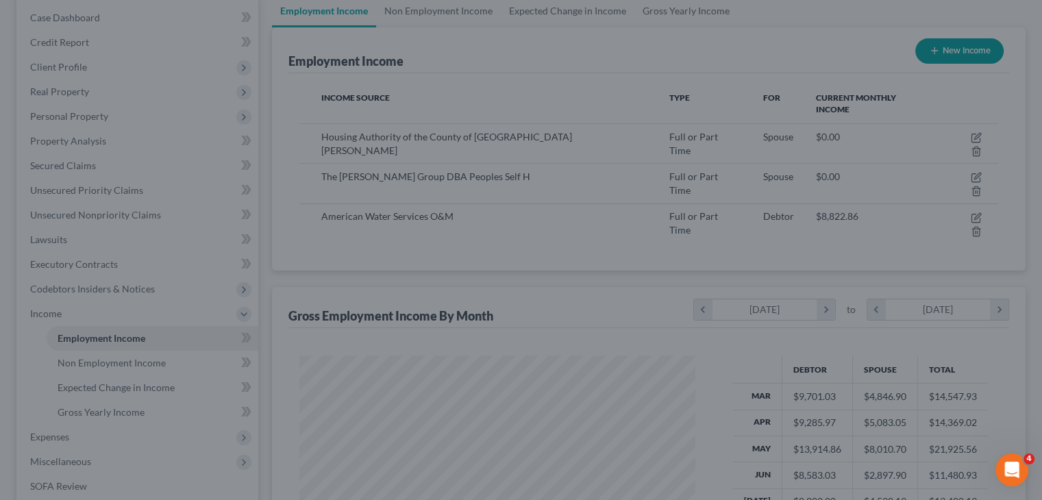
scroll to position [684536, 684356]
